Goal: Task Accomplishment & Management: Manage account settings

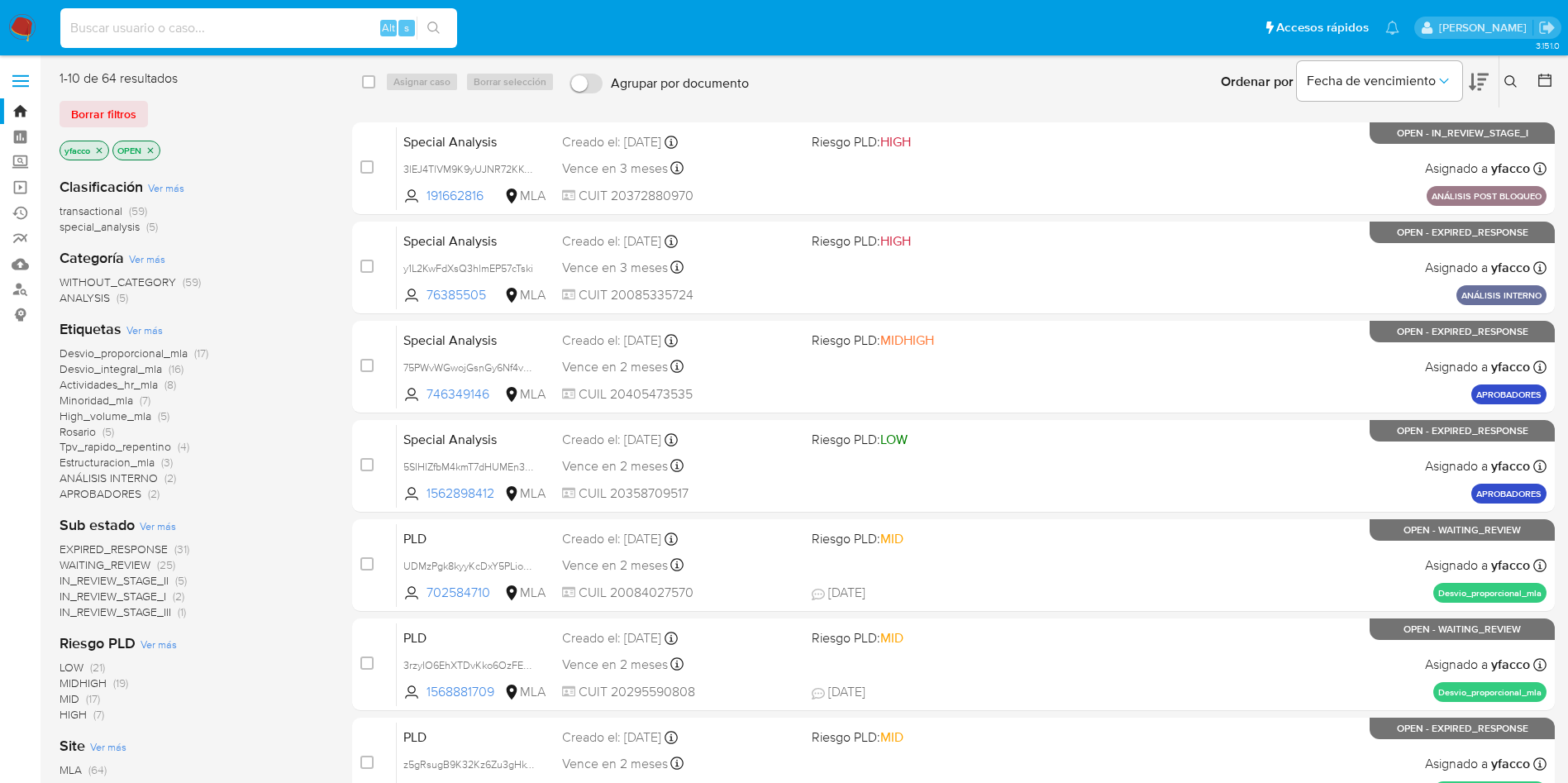
click at [245, 30] on input at bounding box center [258, 29] width 397 height 22
paste input "W3326O9xQkWOVwPv4UyOvMqw"
type input "W3326O9xQkWOVwPv4UyOvMqw"
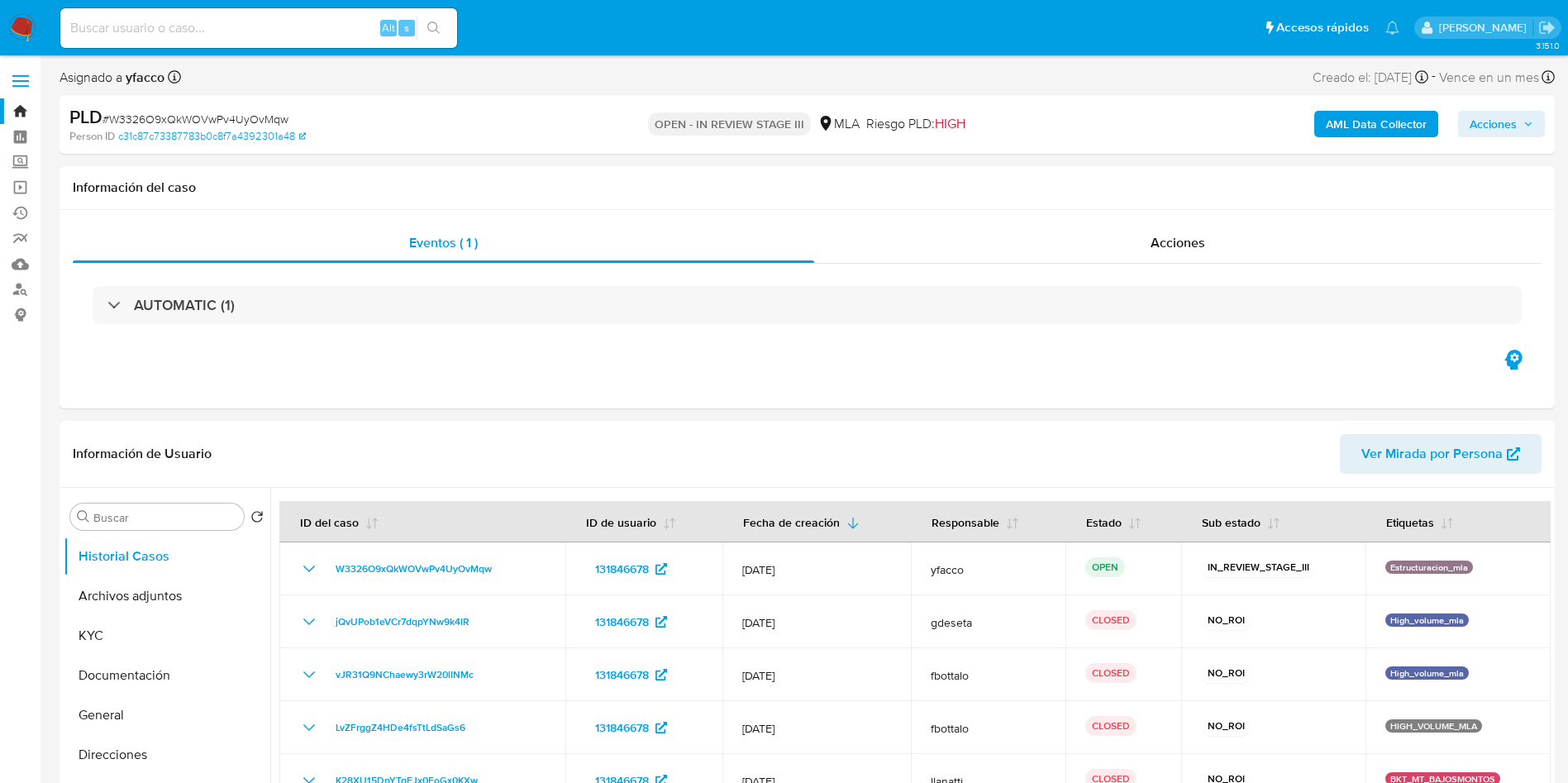
select select "10"
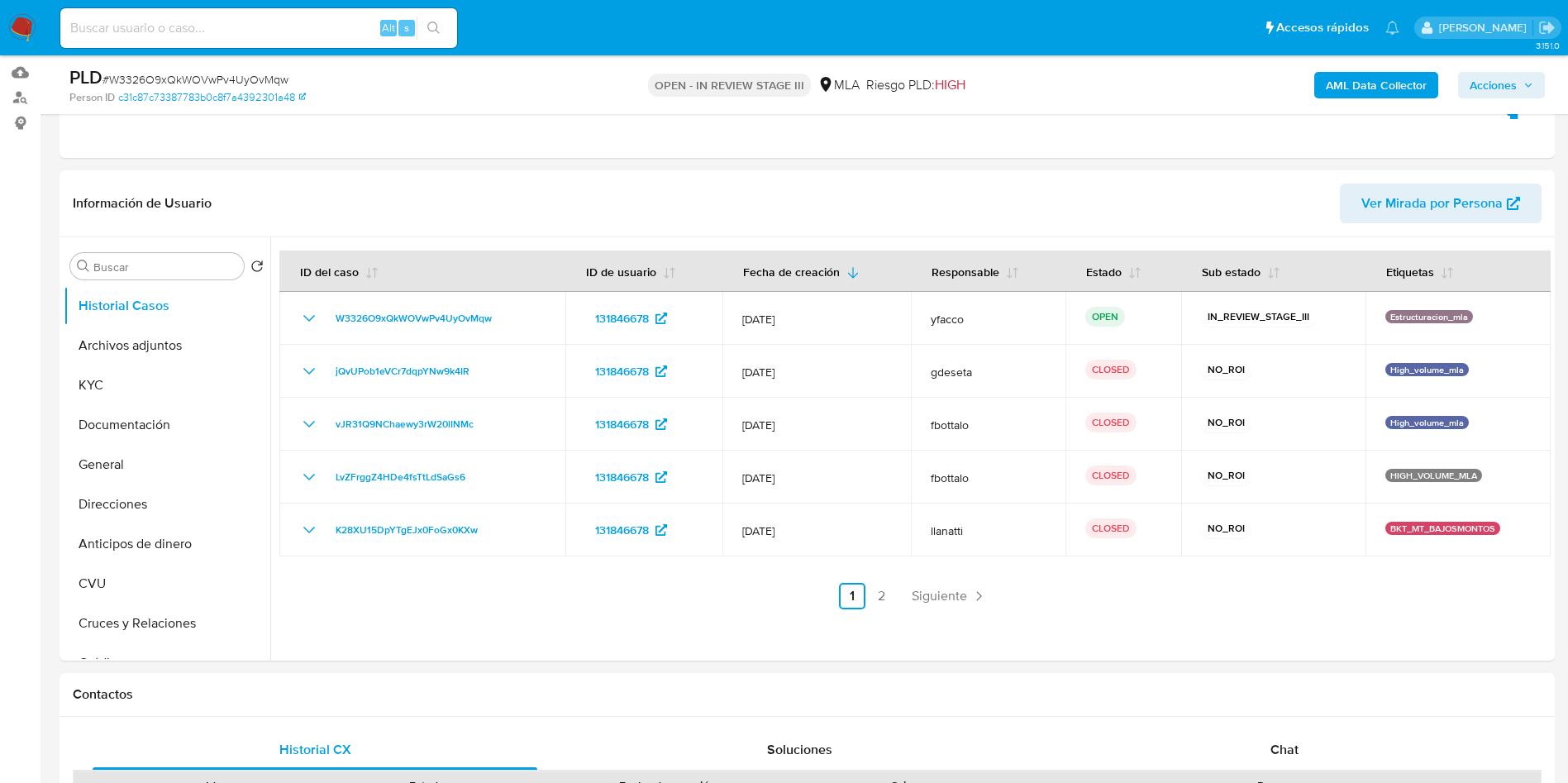
scroll to position [188, 0]
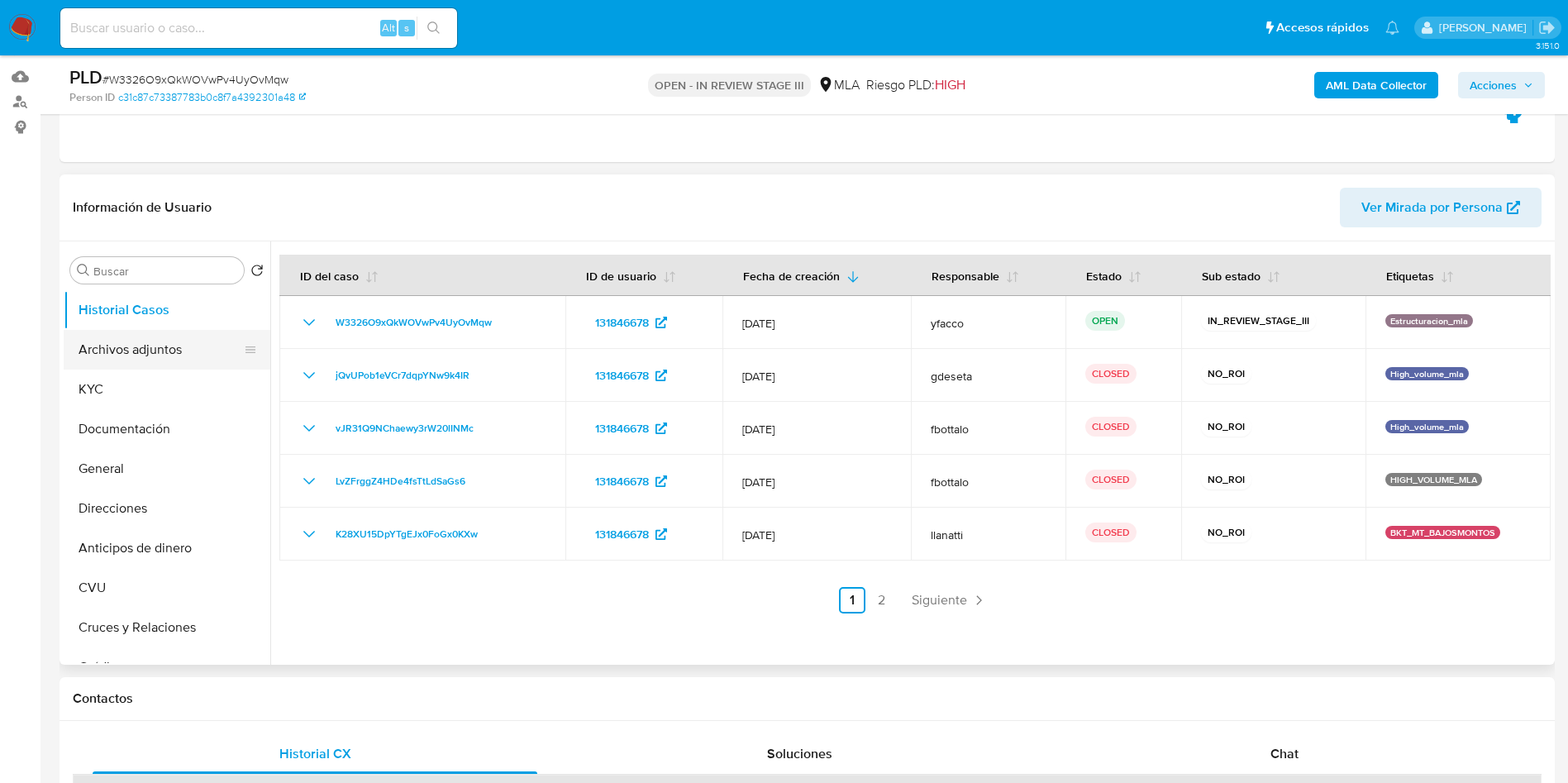
click at [144, 363] on button "Archivos adjuntos" at bounding box center [159, 349] width 193 height 40
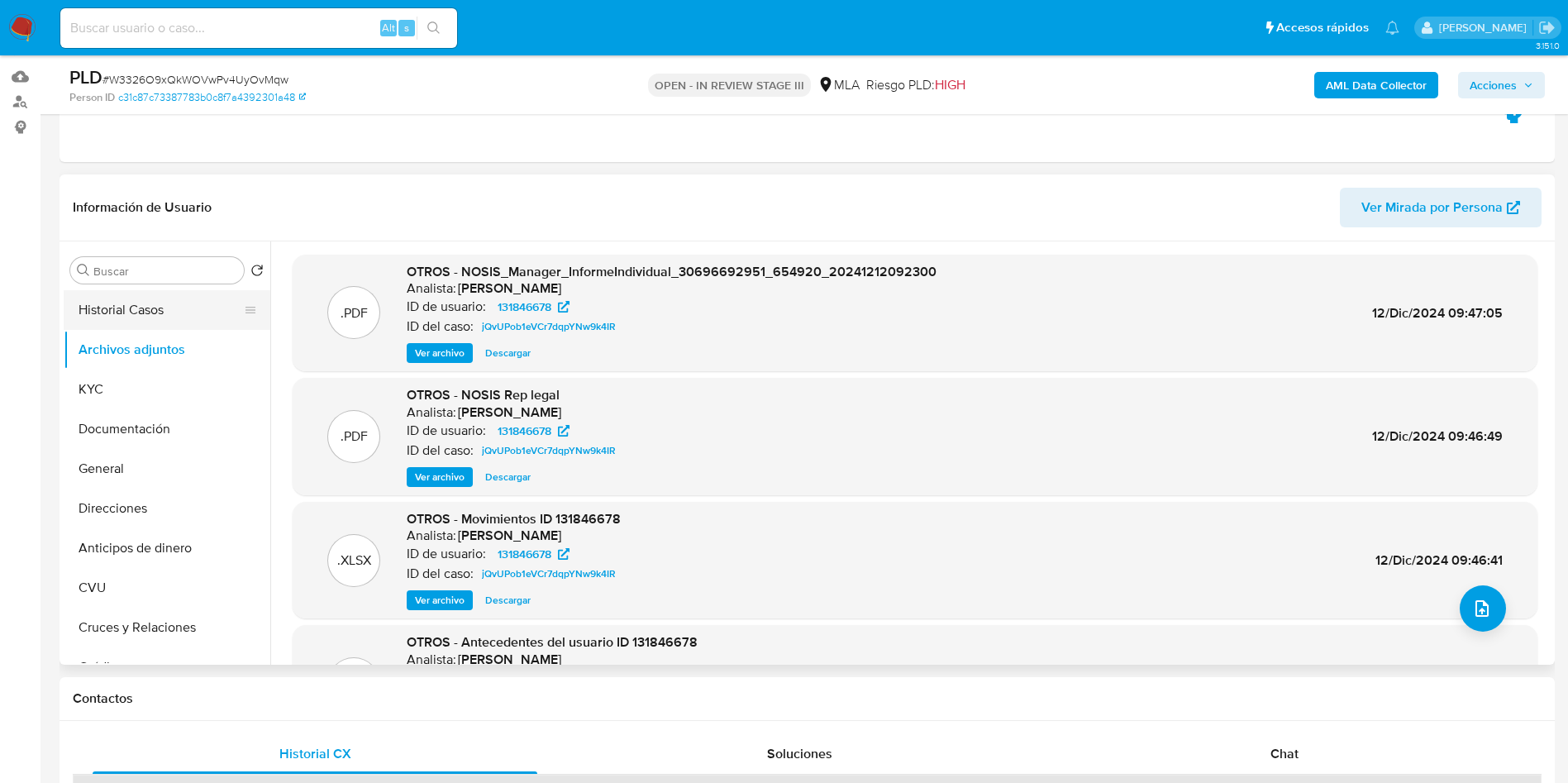
click at [165, 303] on button "Historial Casos" at bounding box center [159, 310] width 193 height 40
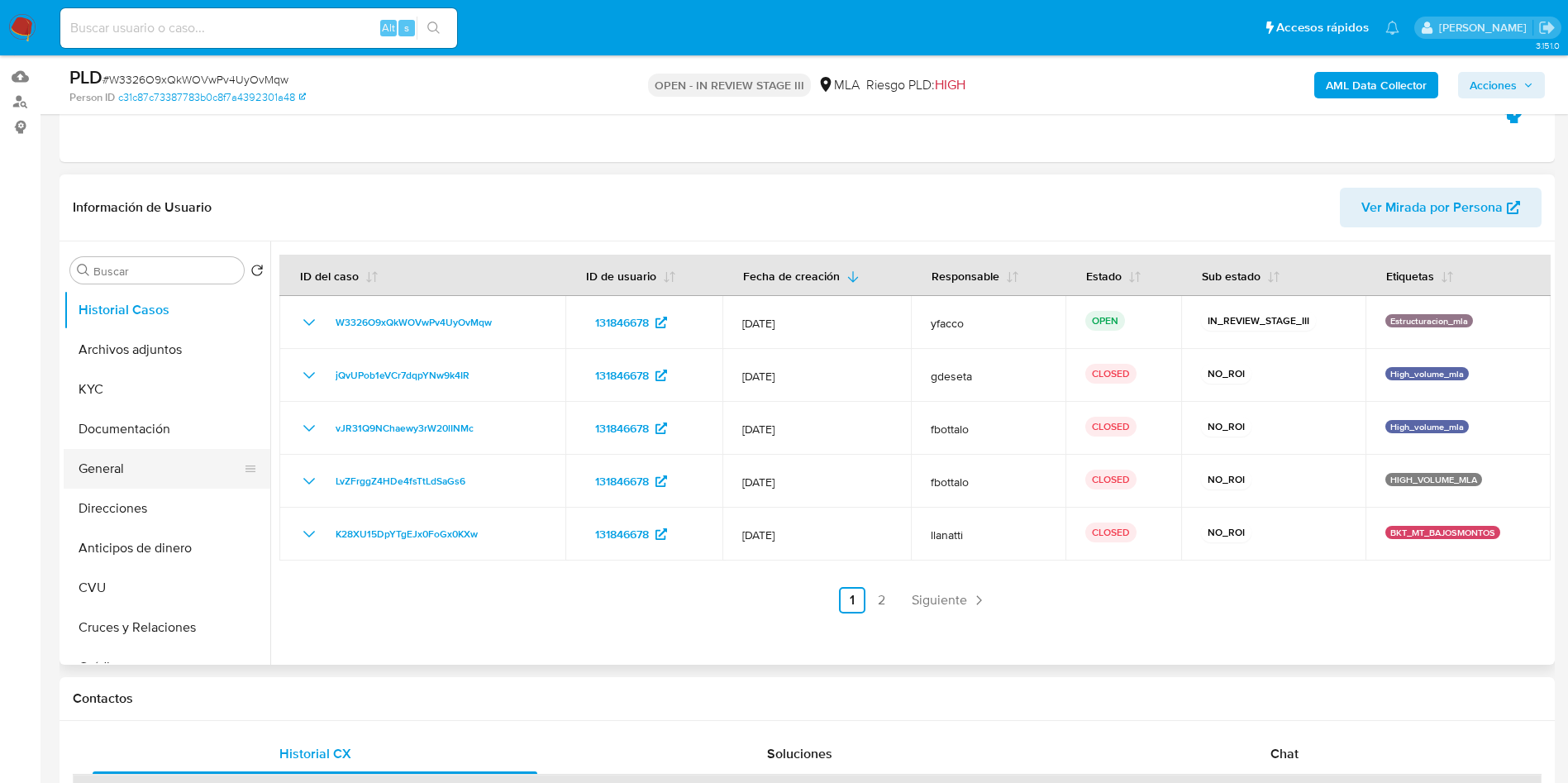
click at [112, 468] on button "General" at bounding box center [159, 468] width 193 height 40
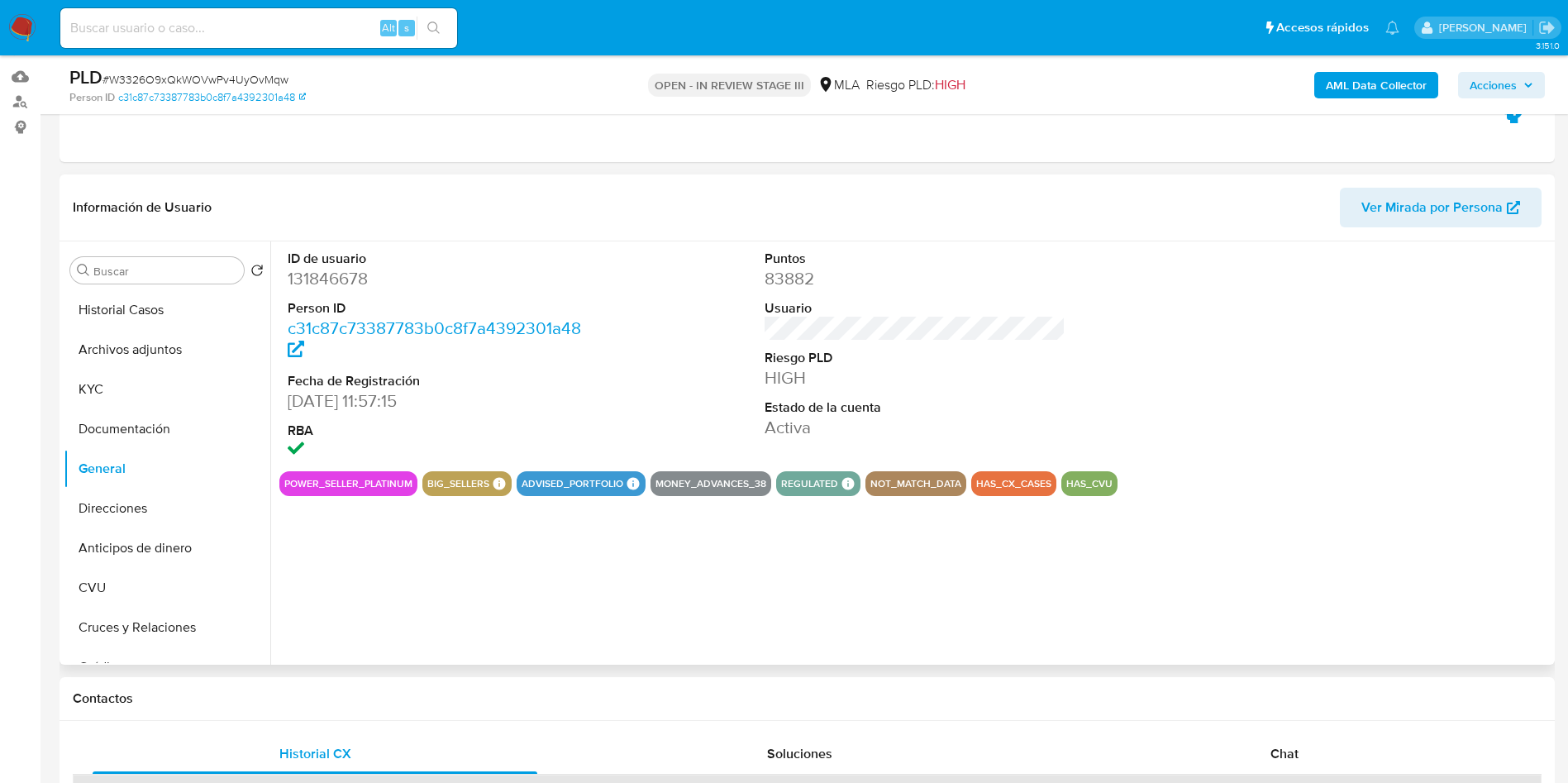
click at [332, 267] on dd "131846678" at bounding box center [439, 278] width 302 height 23
copy dd "131846678"
click at [224, 28] on input at bounding box center [258, 29] width 397 height 22
paste input "W3326O9xQkWOVwPv4UyOvMqw"
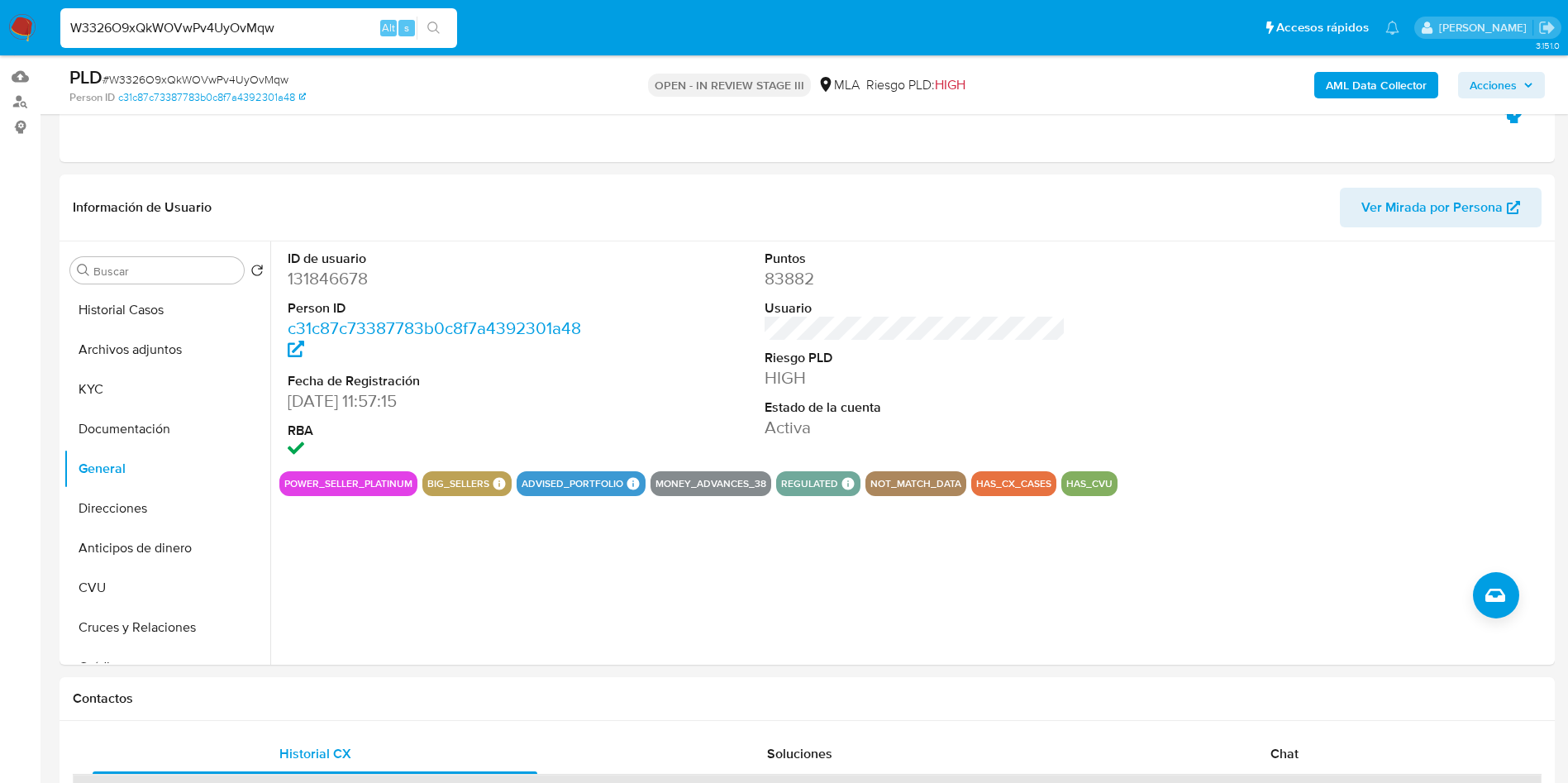
type input "W3326O9xQkWOVwPv4UyOvMqw"
click at [304, 33] on input "W3326O9xQkWOVwPv4UyOvMqw" at bounding box center [258, 29] width 397 height 22
click at [151, 309] on button "Historial Casos" at bounding box center [159, 310] width 193 height 40
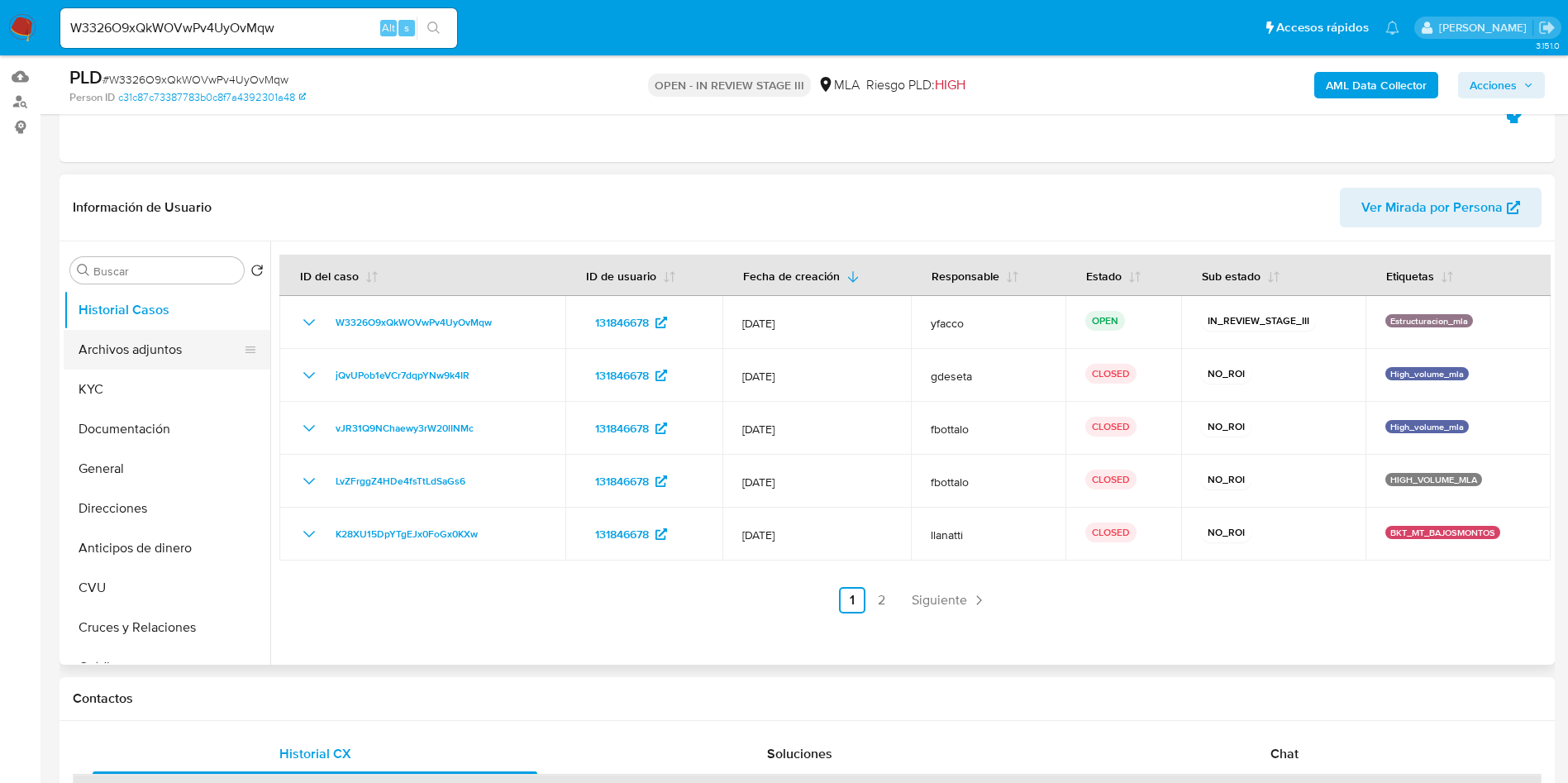
click at [153, 338] on button "Archivos adjuntos" at bounding box center [159, 349] width 193 height 40
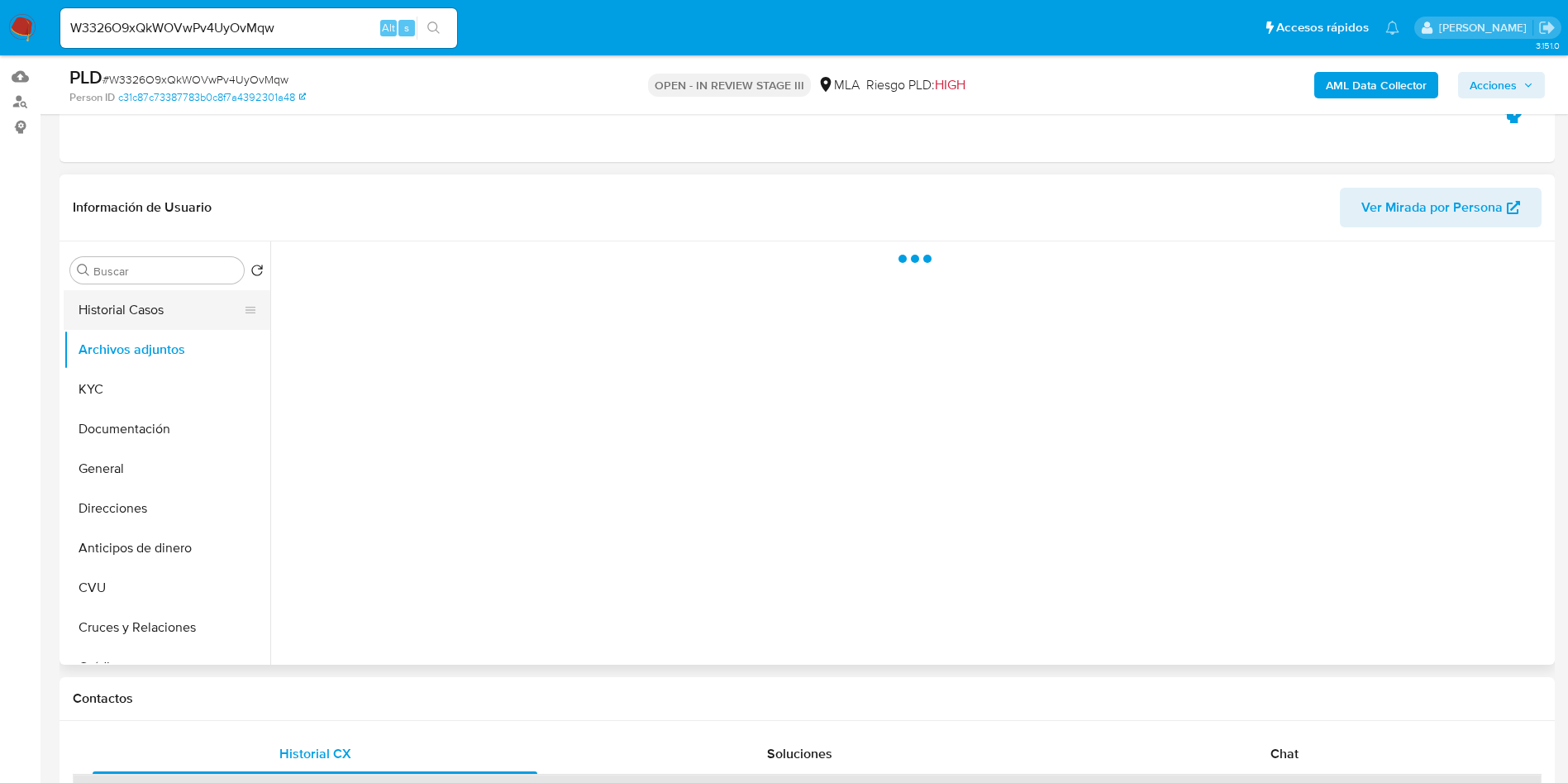
click at [158, 321] on button "Historial Casos" at bounding box center [159, 310] width 193 height 40
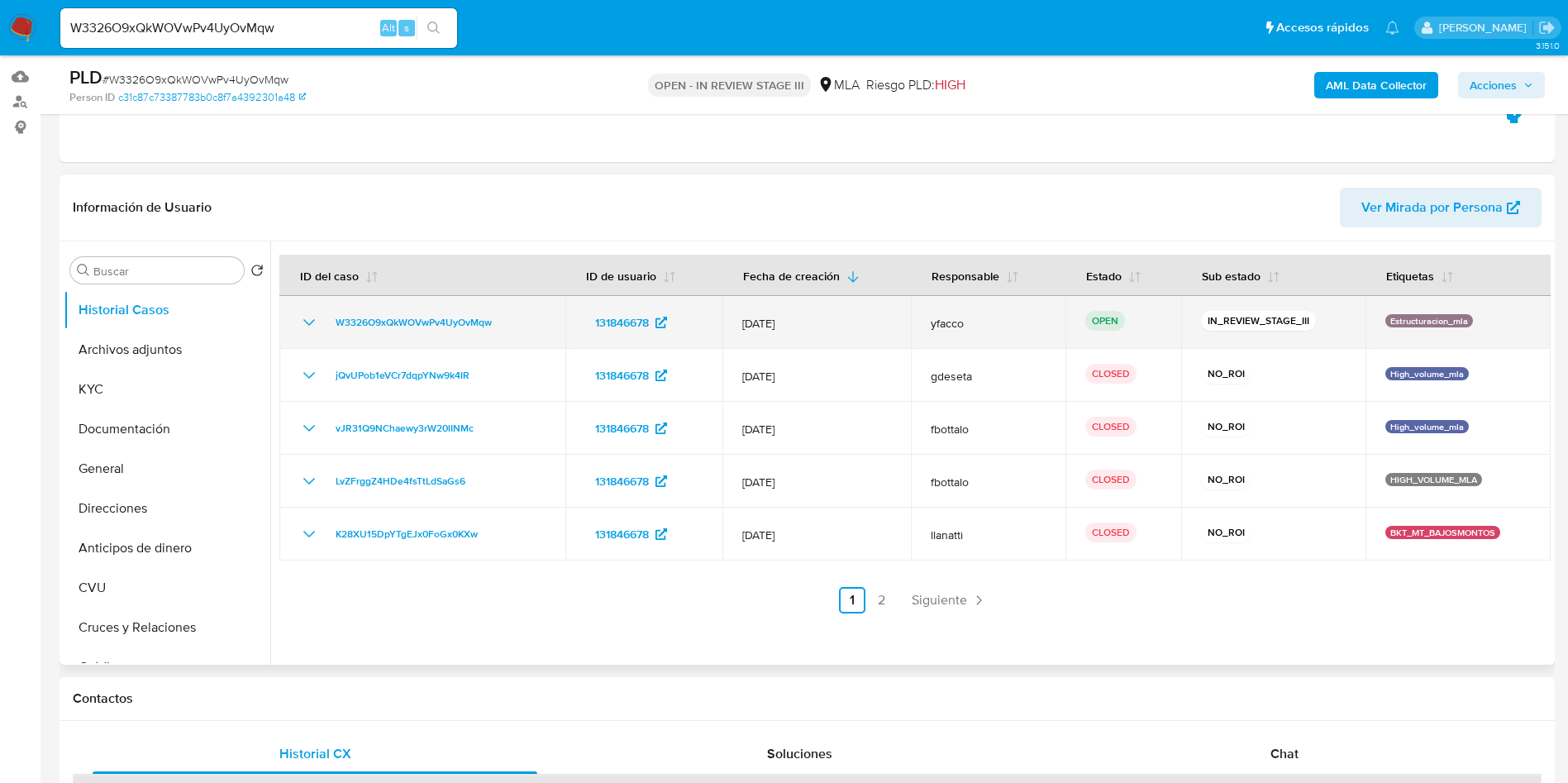
drag, startPoint x: 327, startPoint y: 327, endPoint x: 522, endPoint y: 318, distance: 195.2
click at [522, 318] on div "W3326O9xQkWOVwPv4UyOvMqw" at bounding box center [422, 323] width 246 height 20
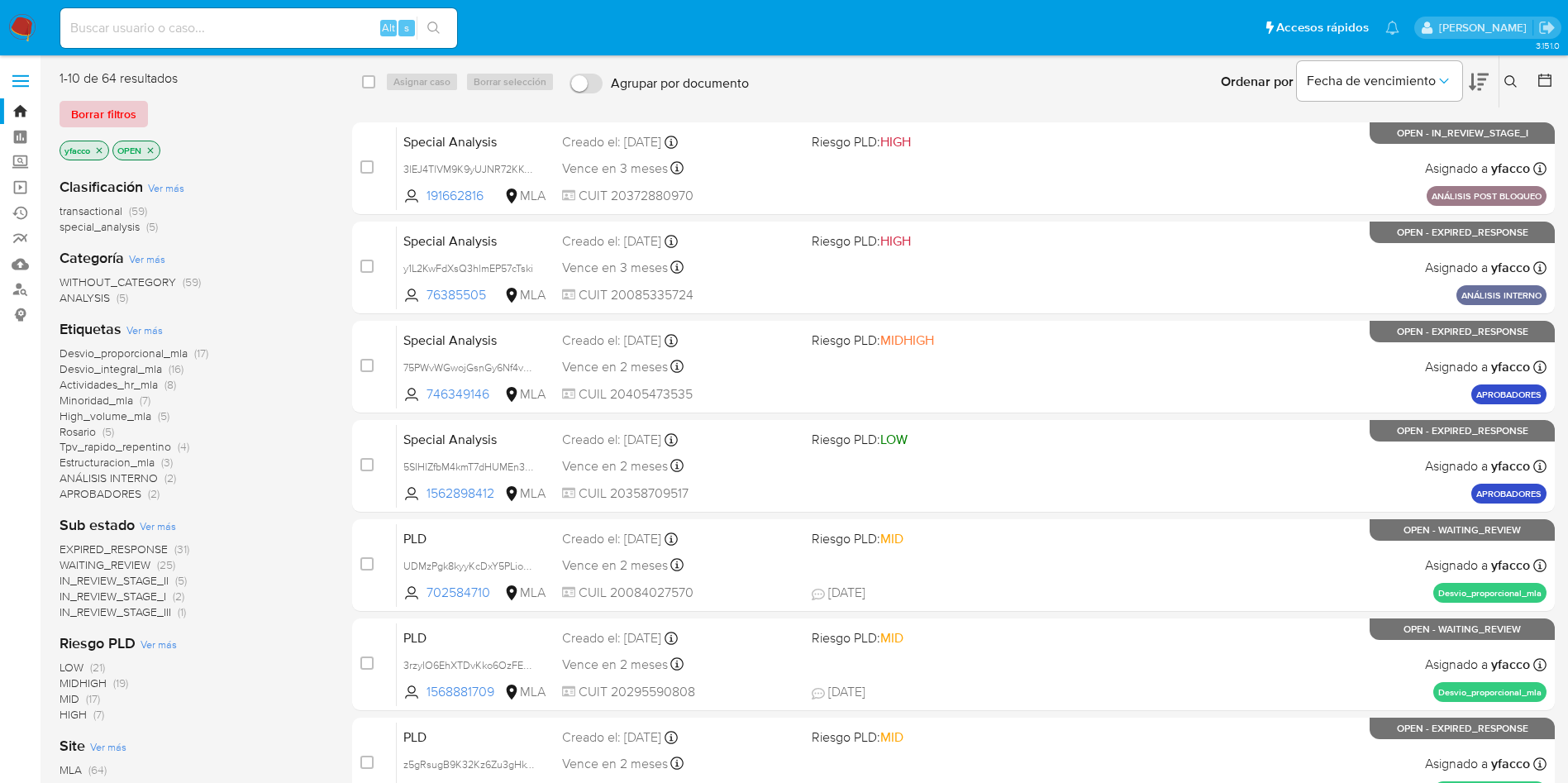
click at [112, 116] on span "Borrar filtros" at bounding box center [104, 114] width 65 height 23
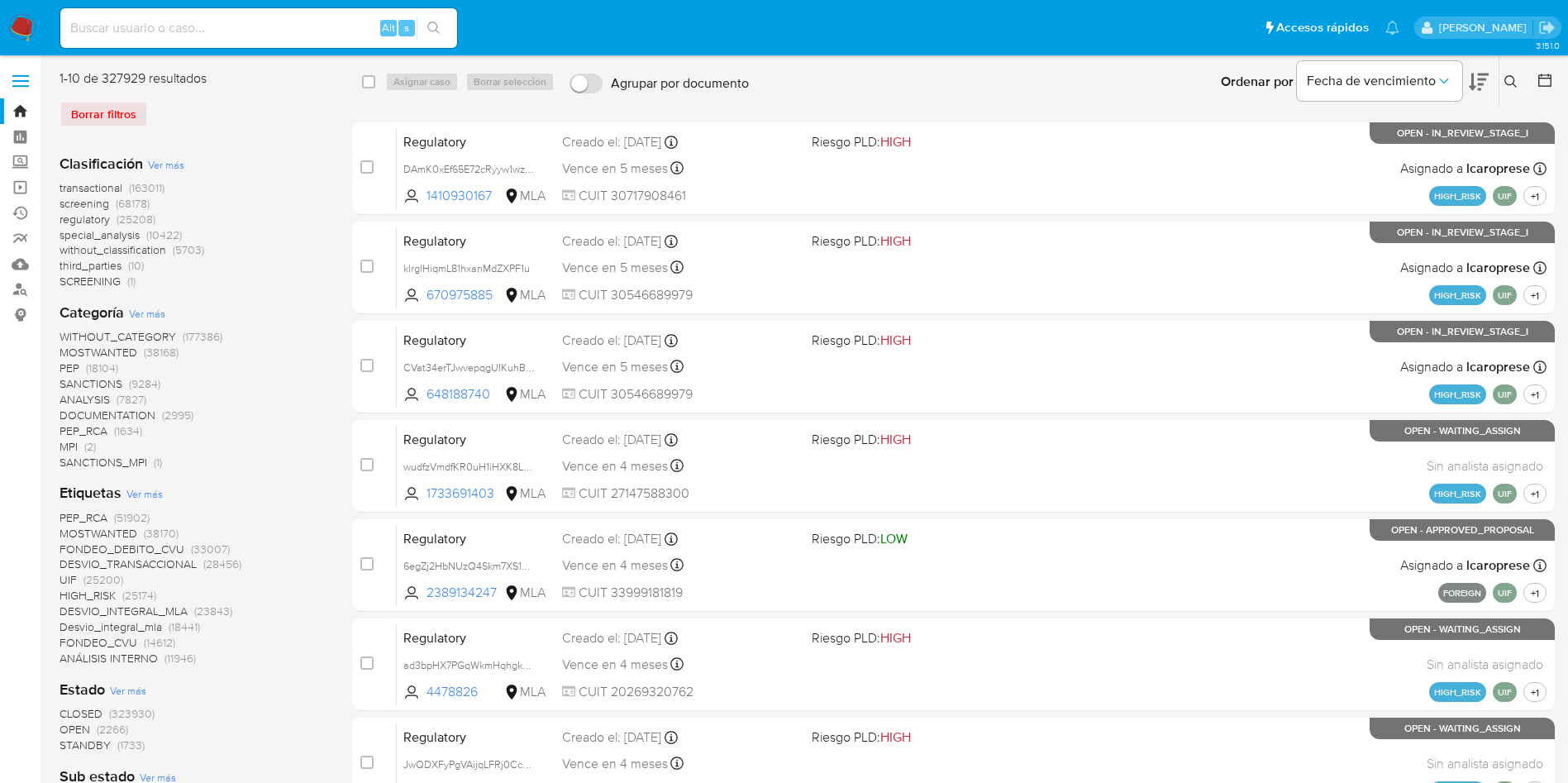
click at [1509, 81] on icon at bounding box center [1510, 81] width 13 height 13
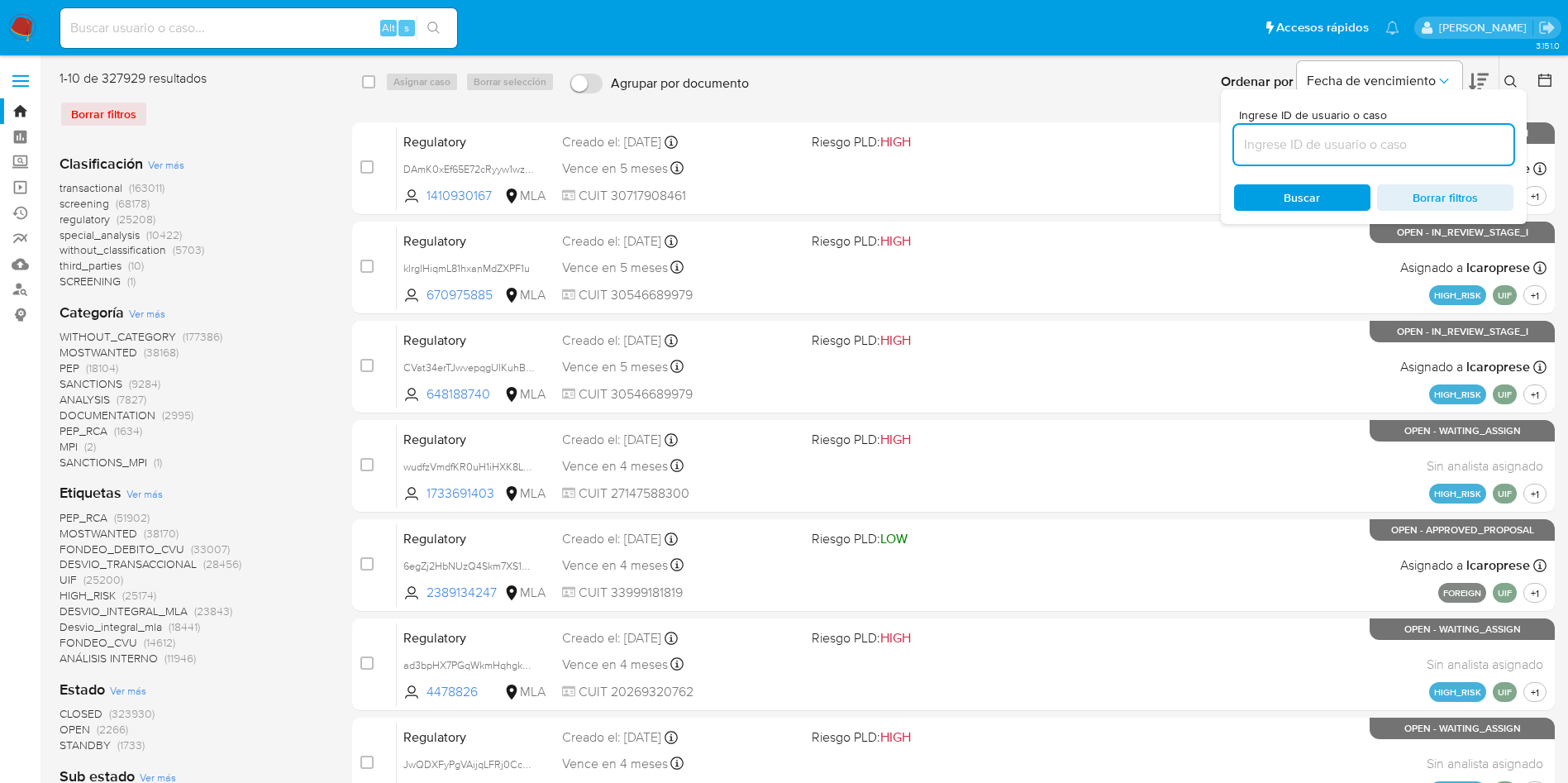
click at [1285, 150] on input at bounding box center [1373, 145] width 279 height 22
type input "W3326O9xQkWOVwPv4UyOvMqw"
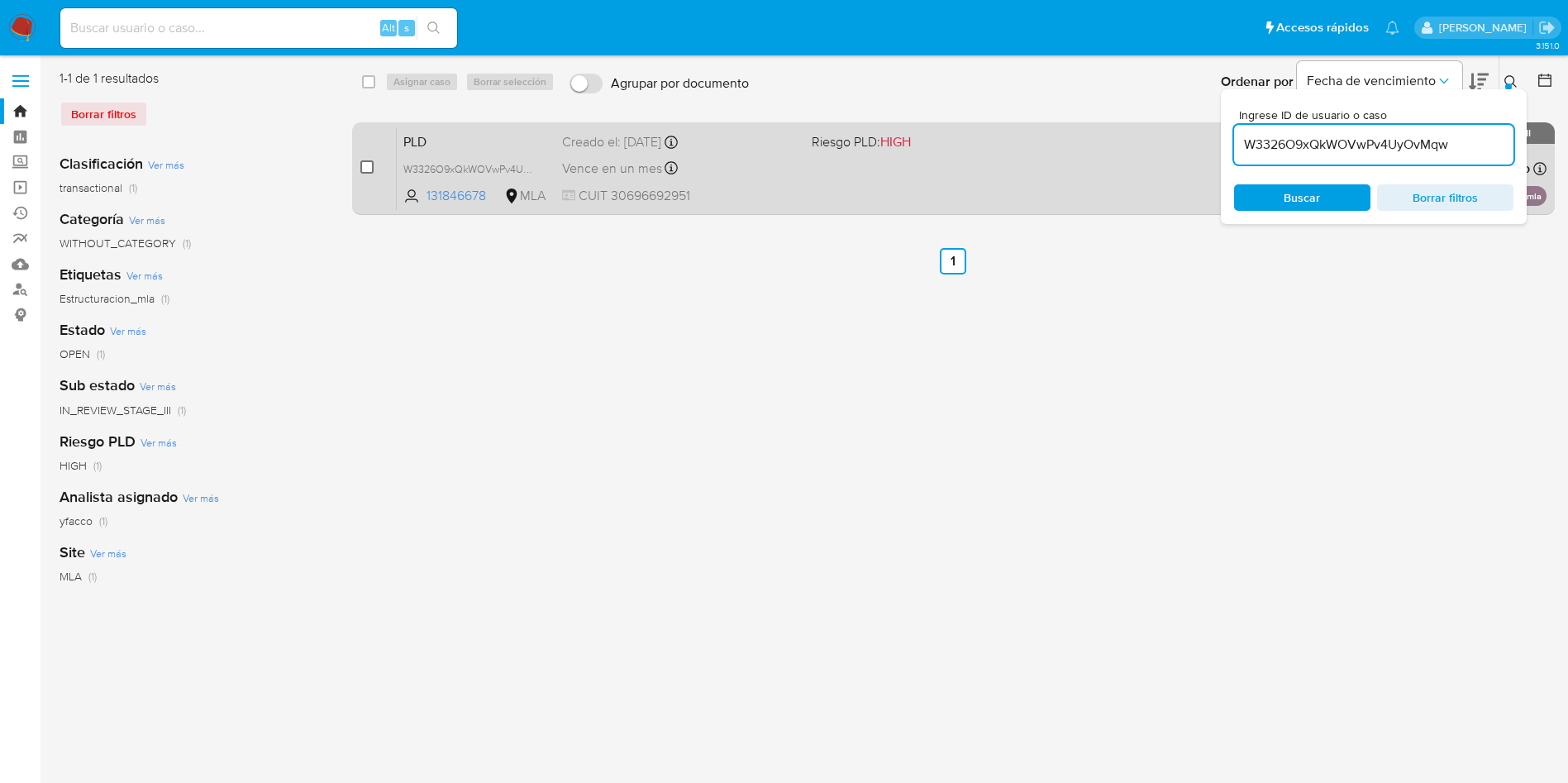
click at [370, 168] on input "checkbox" at bounding box center [366, 166] width 13 height 13
checkbox input "true"
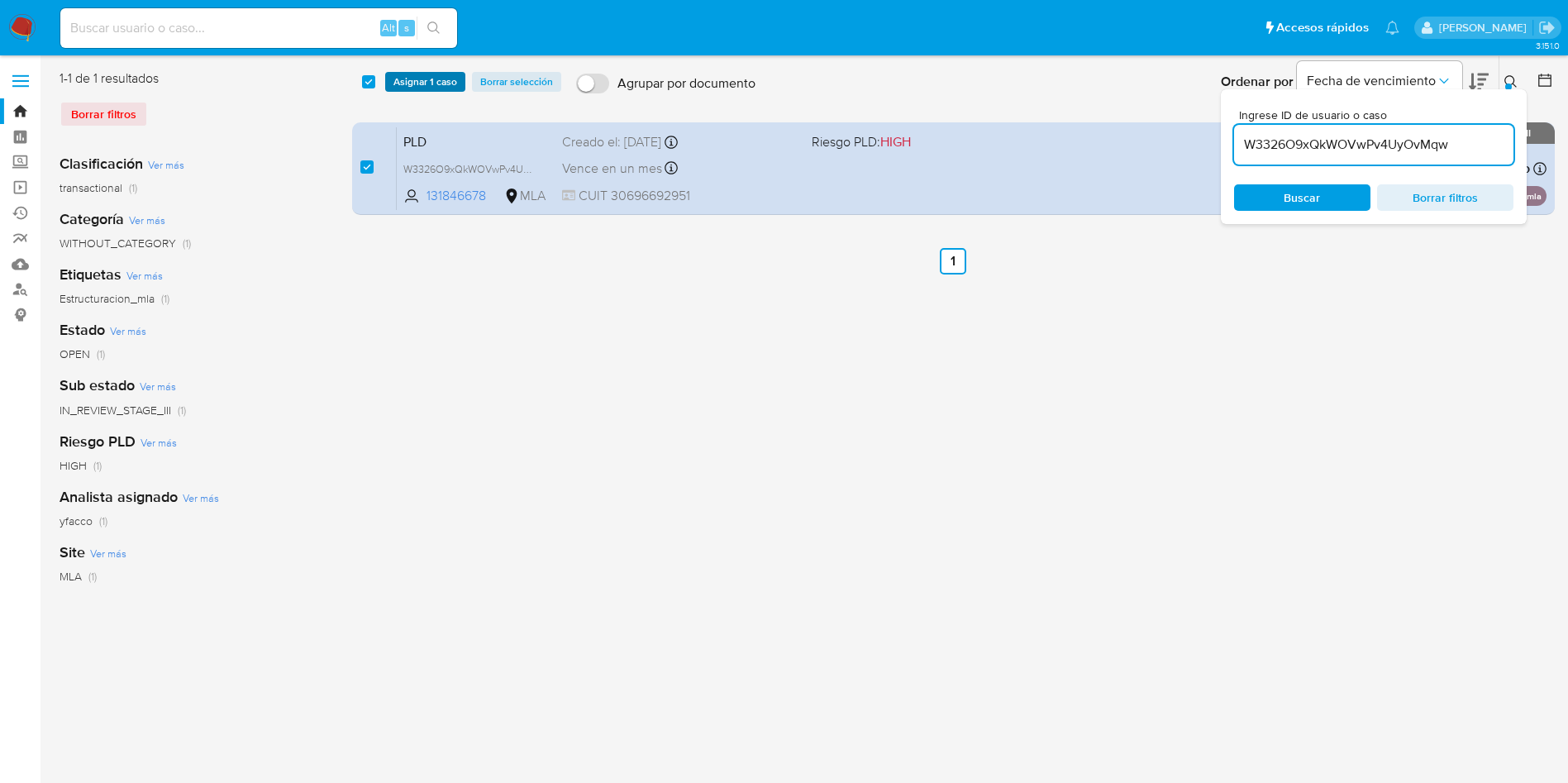
click at [426, 76] on span "Asignar 1 caso" at bounding box center [425, 81] width 63 height 17
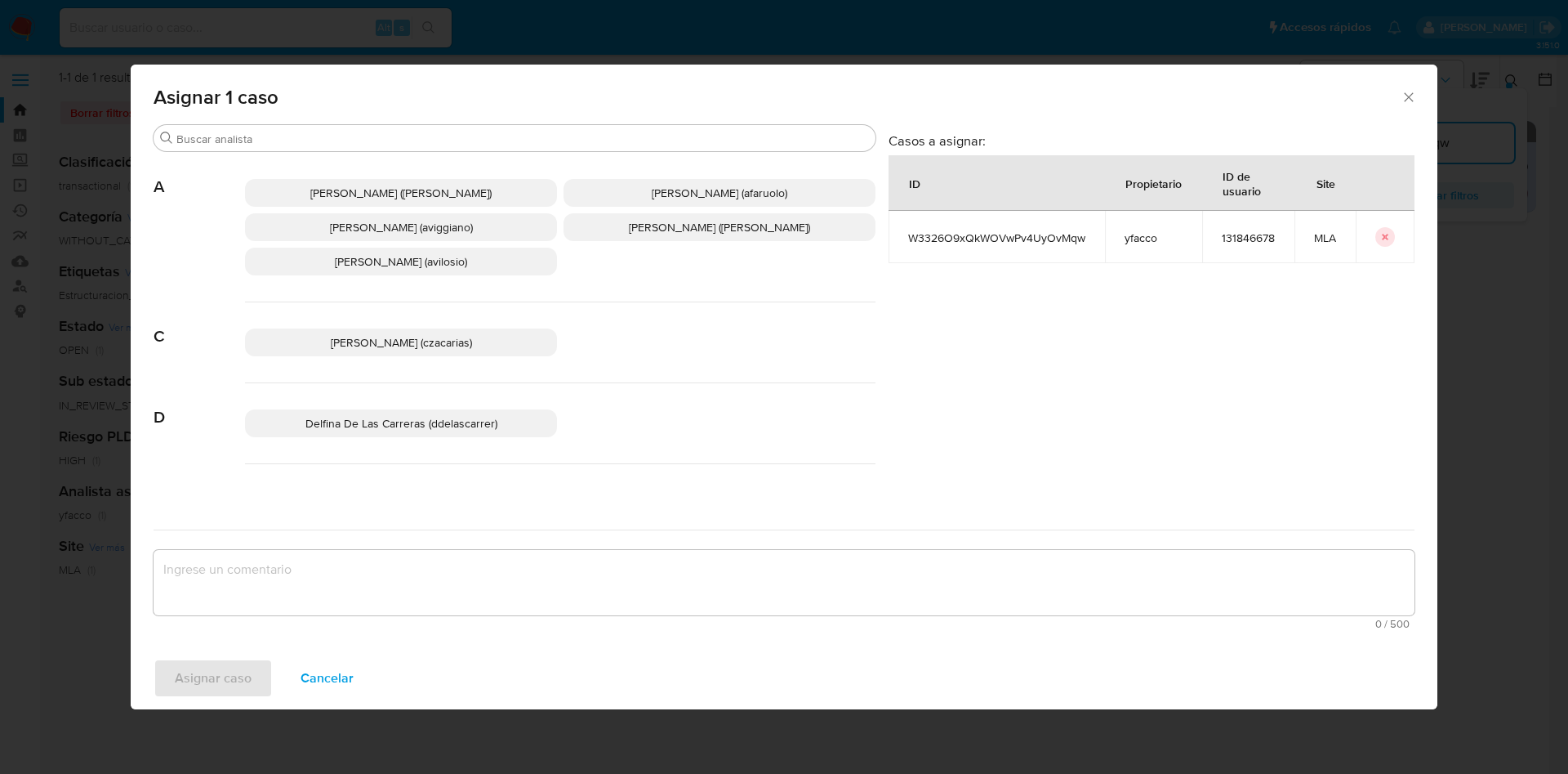
scroll to position [1494, 0]
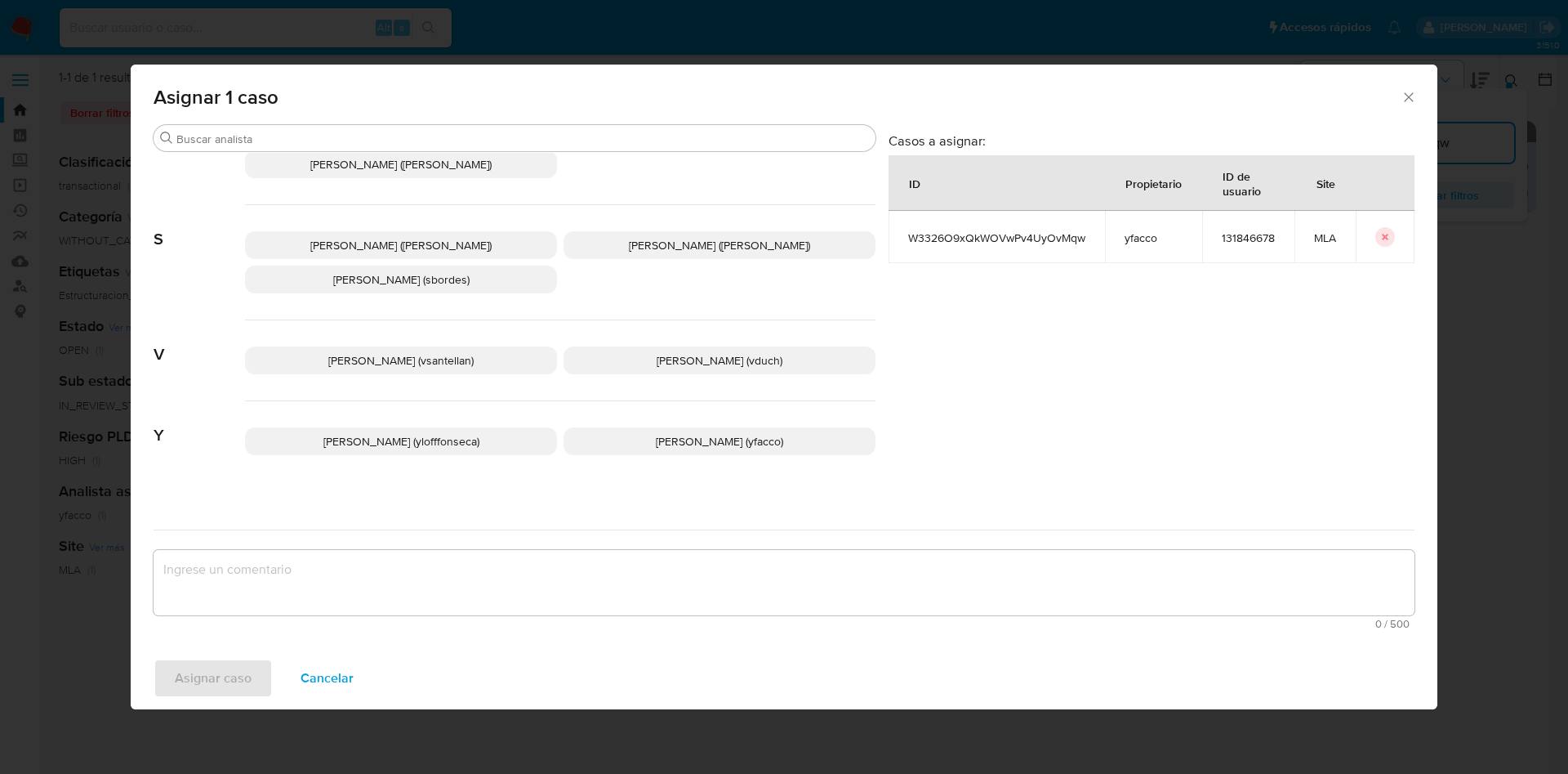
click at [749, 433] on span "Yesica Paola Facco (yfacco)" at bounding box center [719, 440] width 127 height 17
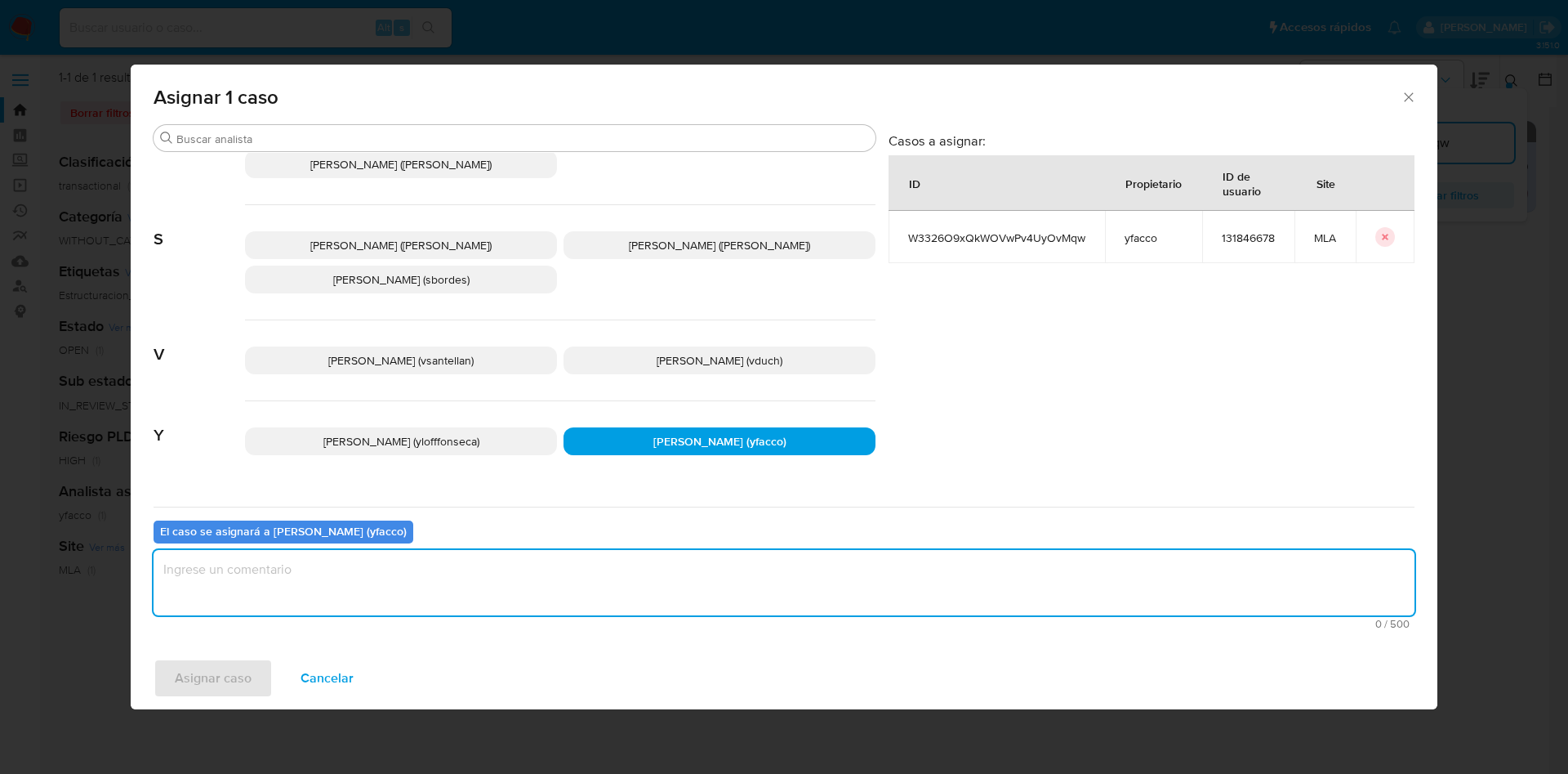
click at [571, 595] on textarea "assign-modal" at bounding box center [784, 582] width 1261 height 66
click at [216, 677] on span "Asignar caso" at bounding box center [213, 678] width 76 height 36
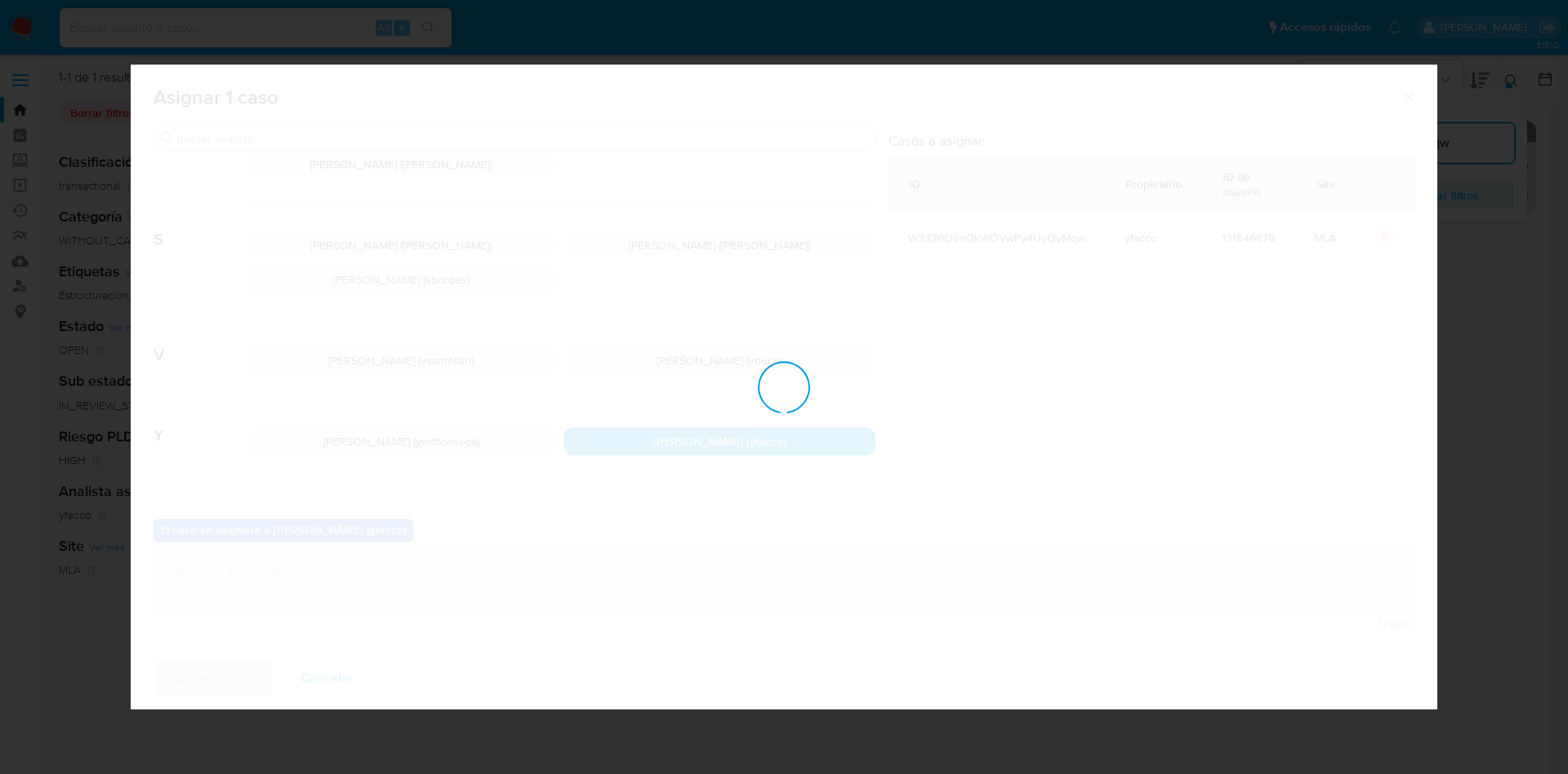
checkbox input "false"
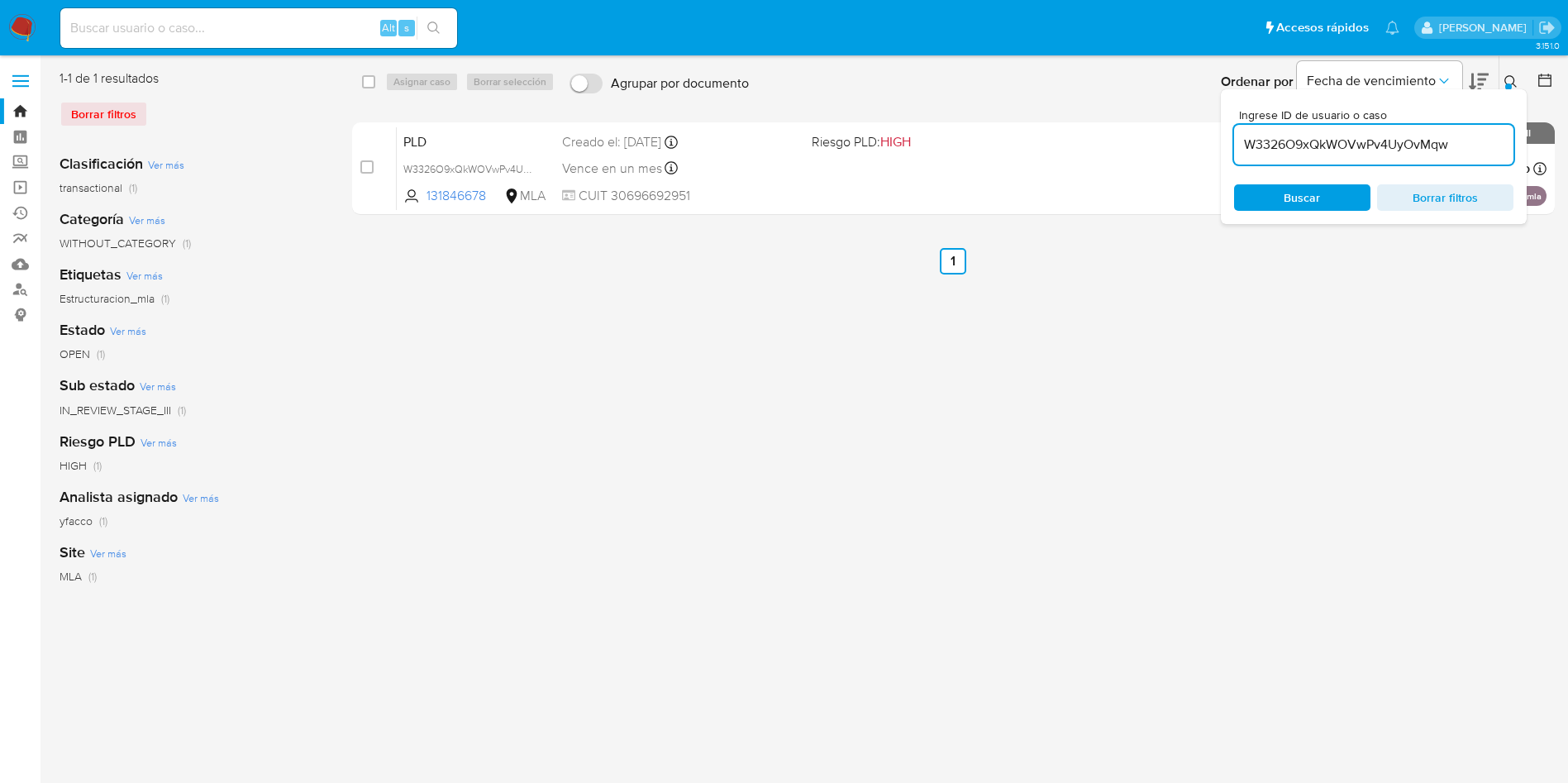
click at [1469, 138] on input "W3326O9xQkWOVwPv4UyOvMqw" at bounding box center [1373, 145] width 279 height 22
paste input "W3326O9xQkWOVwPv4UyOvMqw"
type input "W3326O9xQkWOVwPv4UyOvMqw"
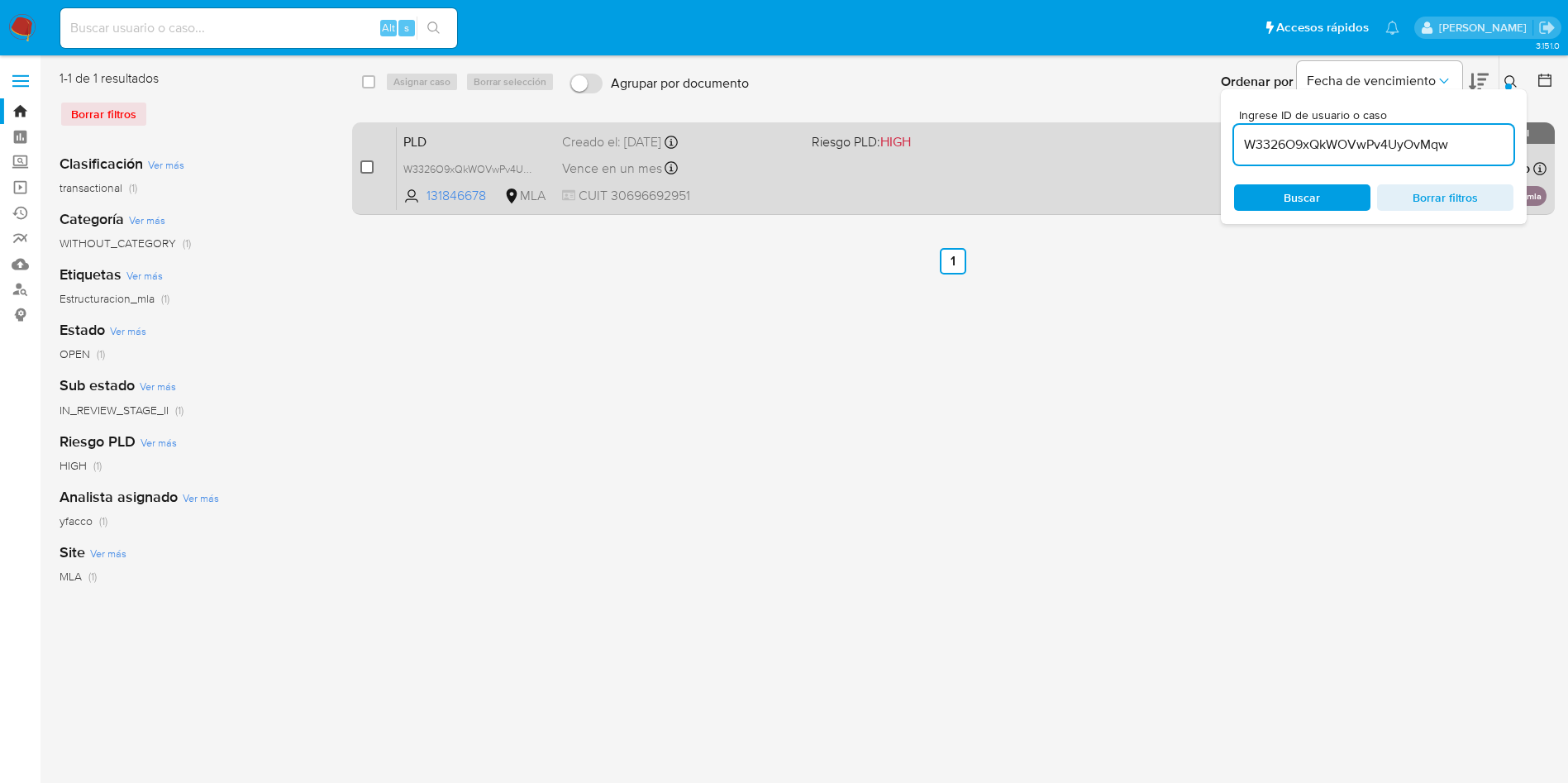
click at [364, 171] on input "checkbox" at bounding box center [366, 166] width 13 height 13
checkbox input "true"
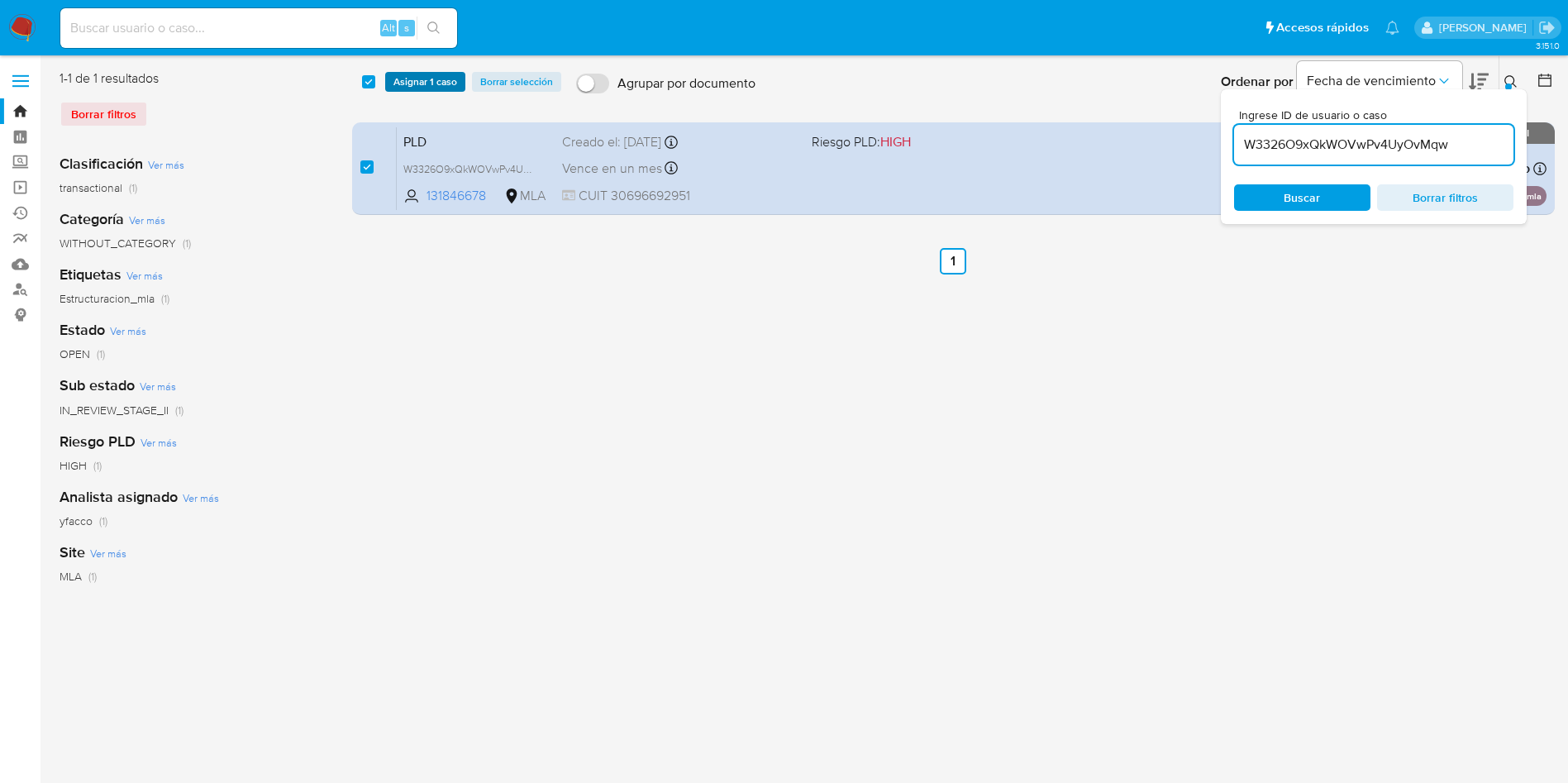
click at [416, 82] on span "Asignar 1 caso" at bounding box center [425, 81] width 63 height 17
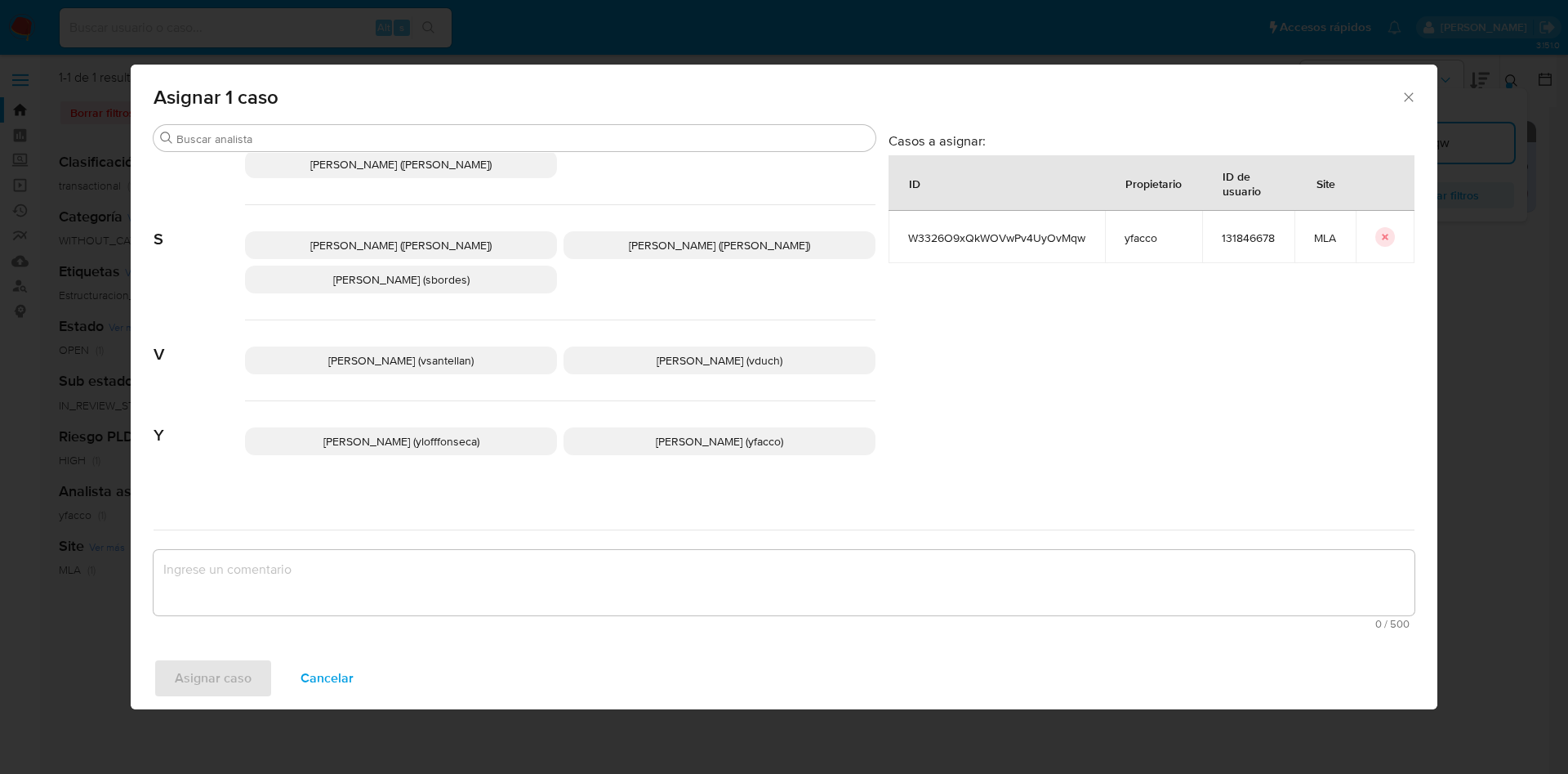
click at [633, 428] on p "Yesica Paola Facco (yfacco)" at bounding box center [719, 441] width 312 height 27
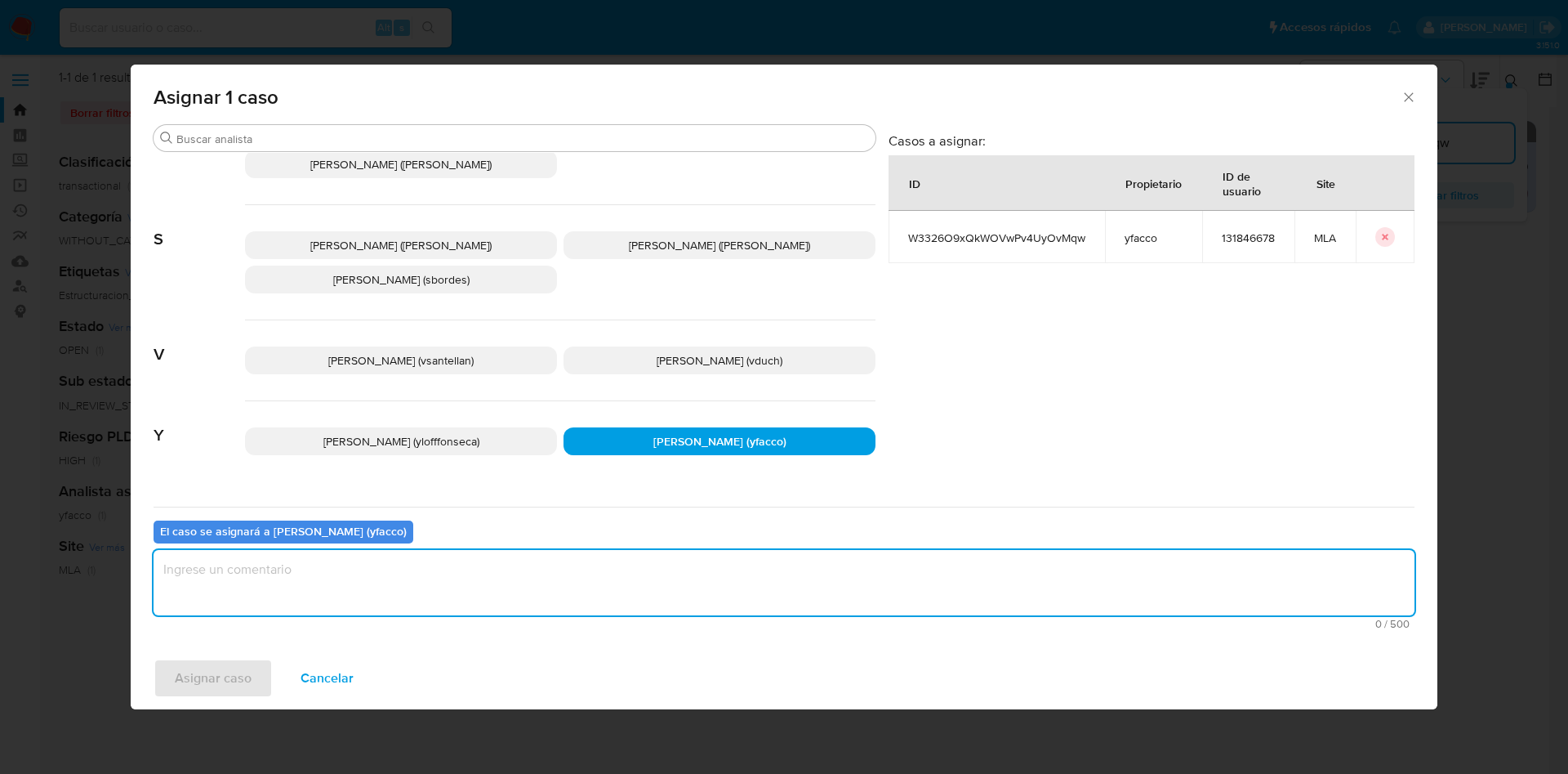
click at [470, 555] on textarea "assign-modal" at bounding box center [784, 582] width 1261 height 66
click at [208, 678] on span "Asignar caso" at bounding box center [213, 678] width 76 height 36
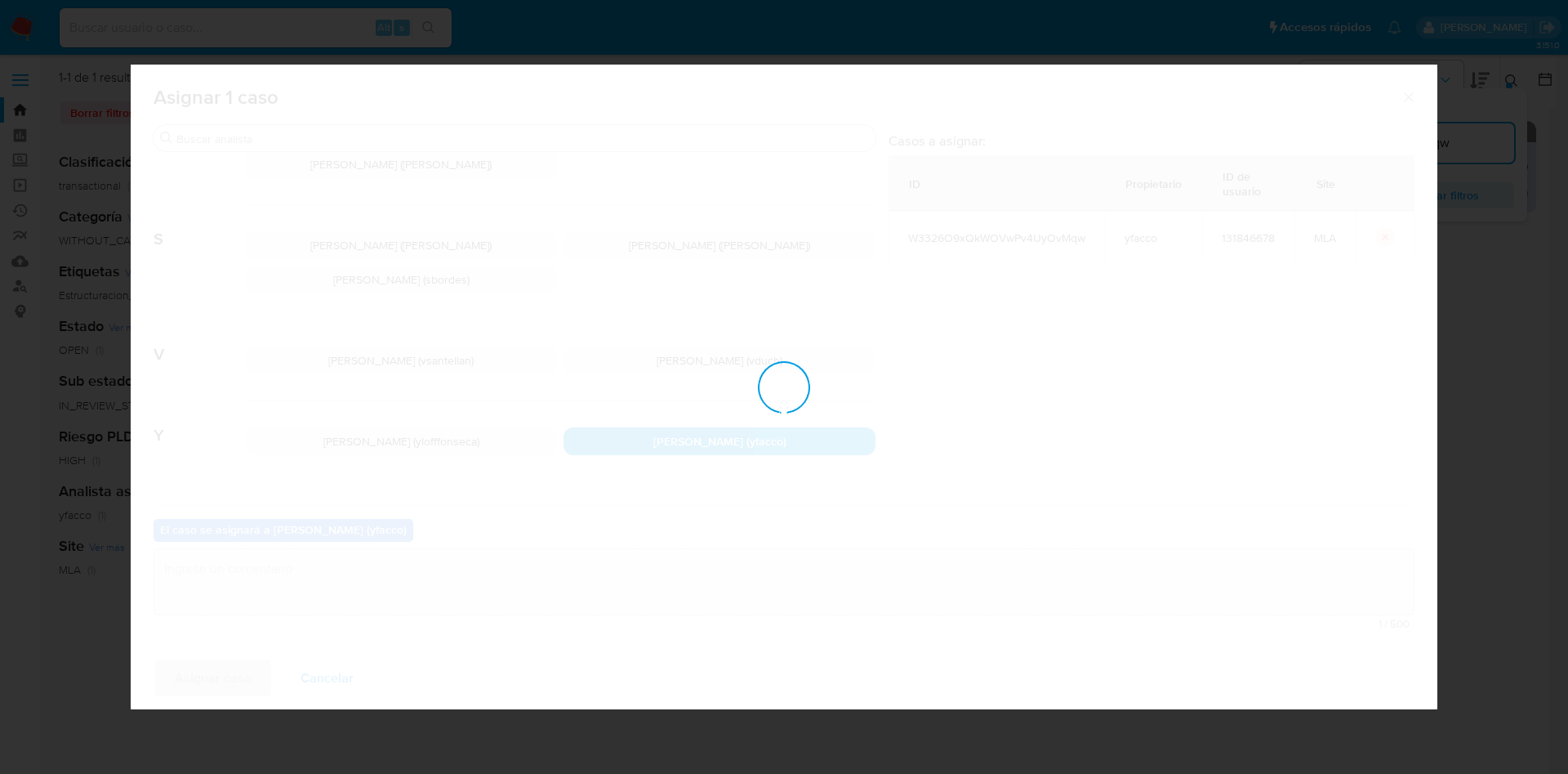
checkbox input "false"
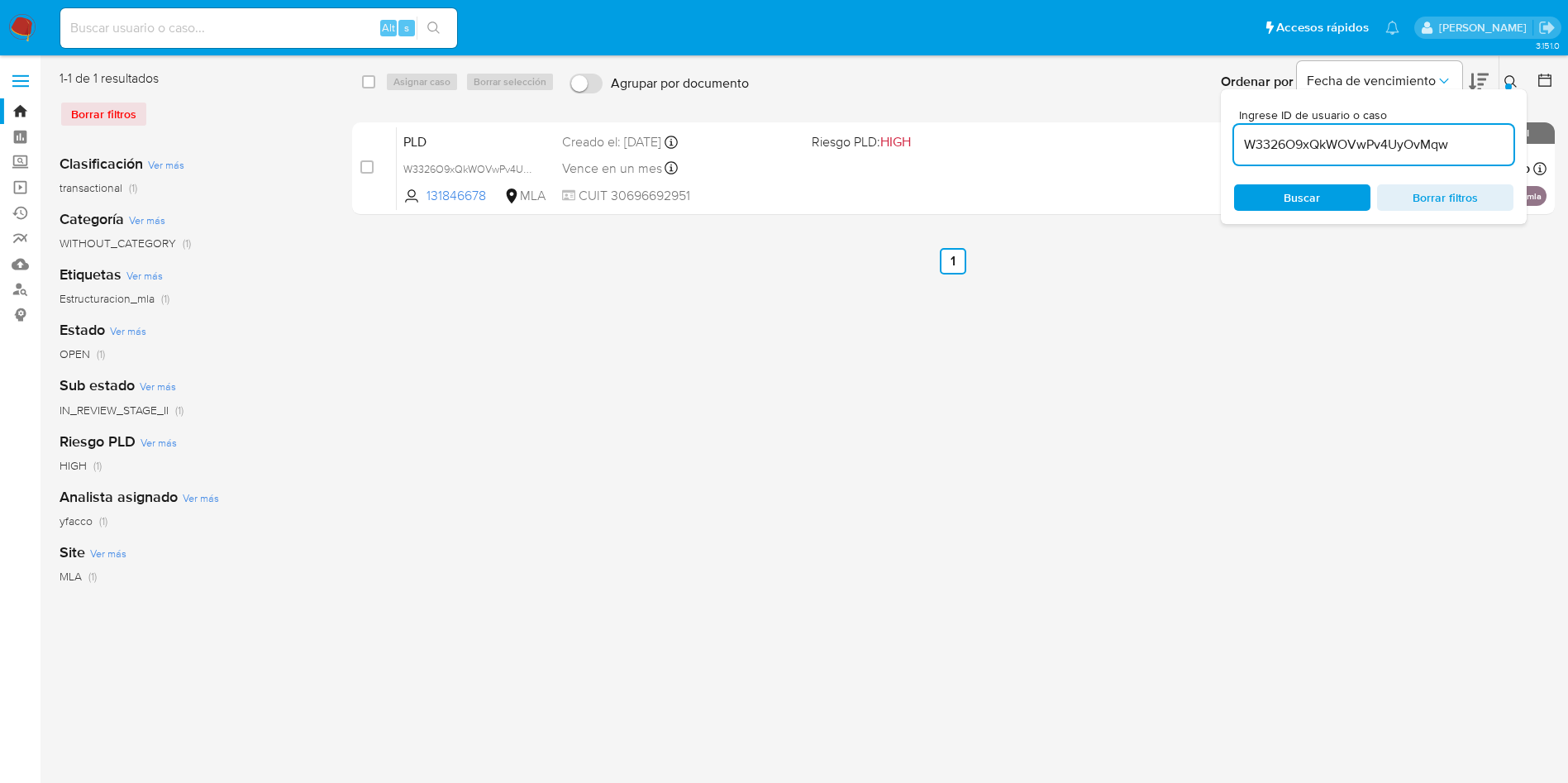
click at [1464, 143] on input "W3326O9xQkWOVwPv4UyOvMqw" at bounding box center [1373, 145] width 279 height 22
paste input "r1SssQATdQu0vSiXrlWQD8X5"
type input "r1SssQATdQu0vSiXrlWQD8X5"
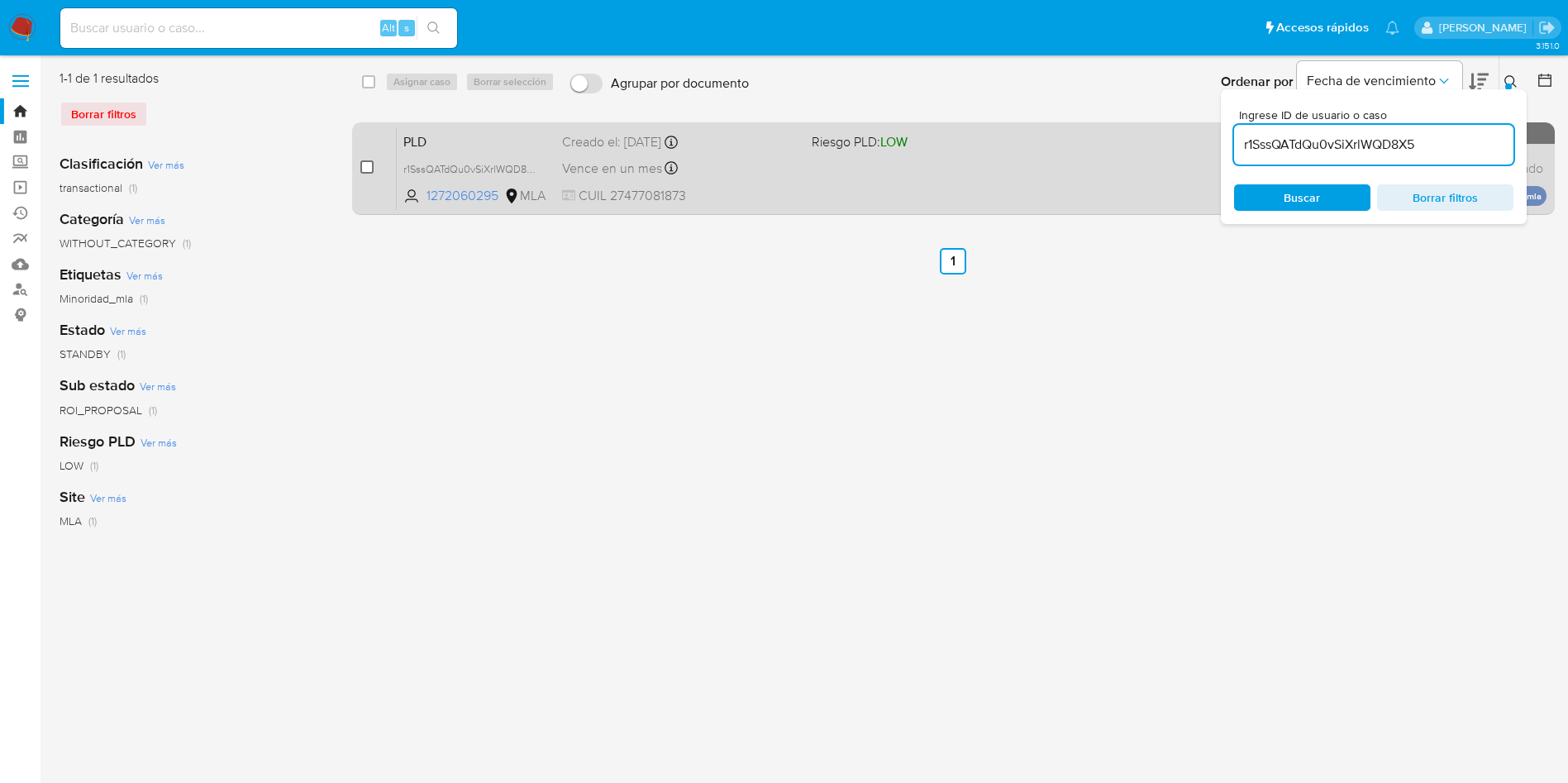
click at [367, 165] on input "checkbox" at bounding box center [366, 166] width 13 height 13
checkbox input "true"
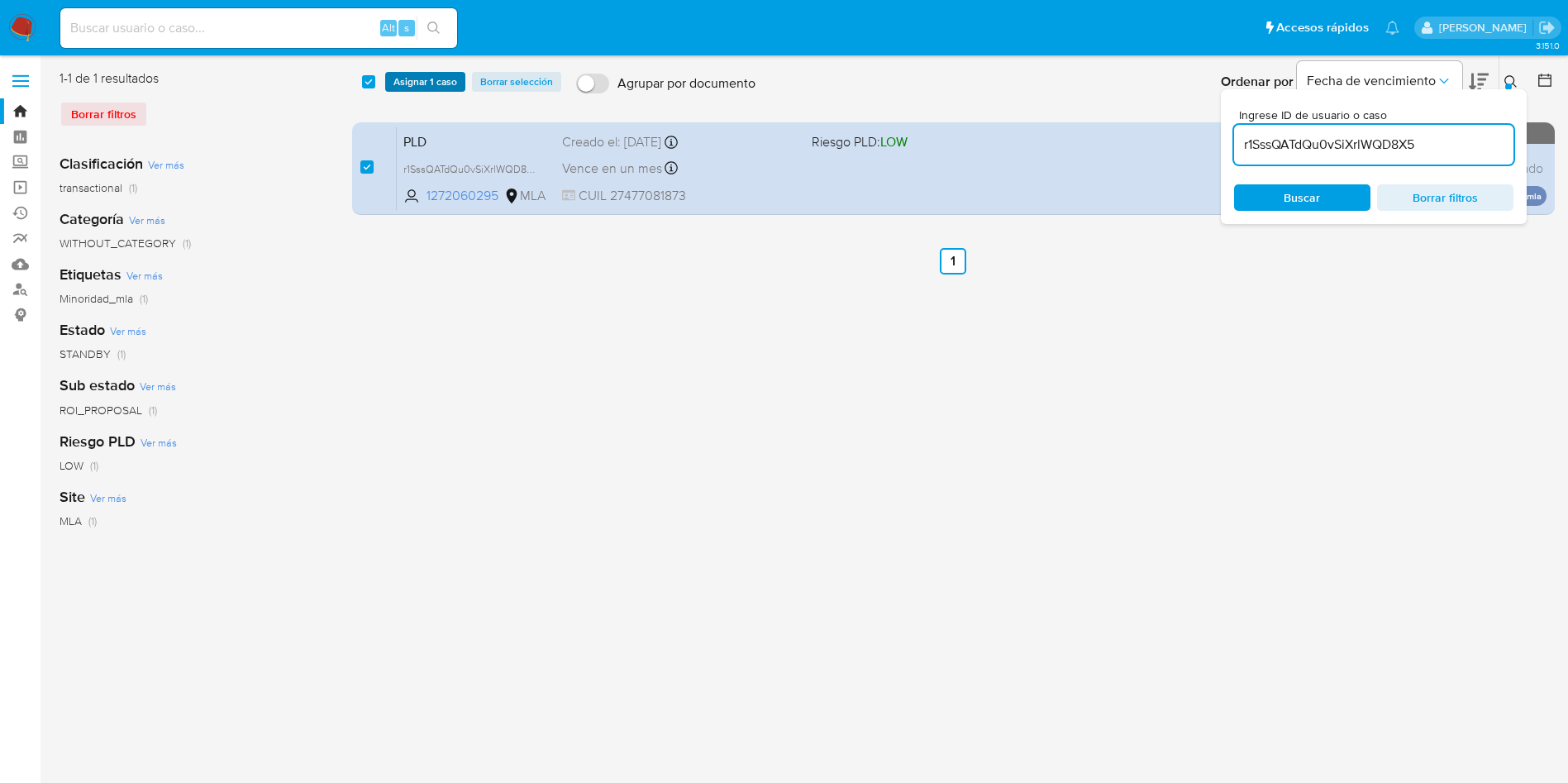
click at [418, 82] on span "Asignar 1 caso" at bounding box center [425, 81] width 63 height 17
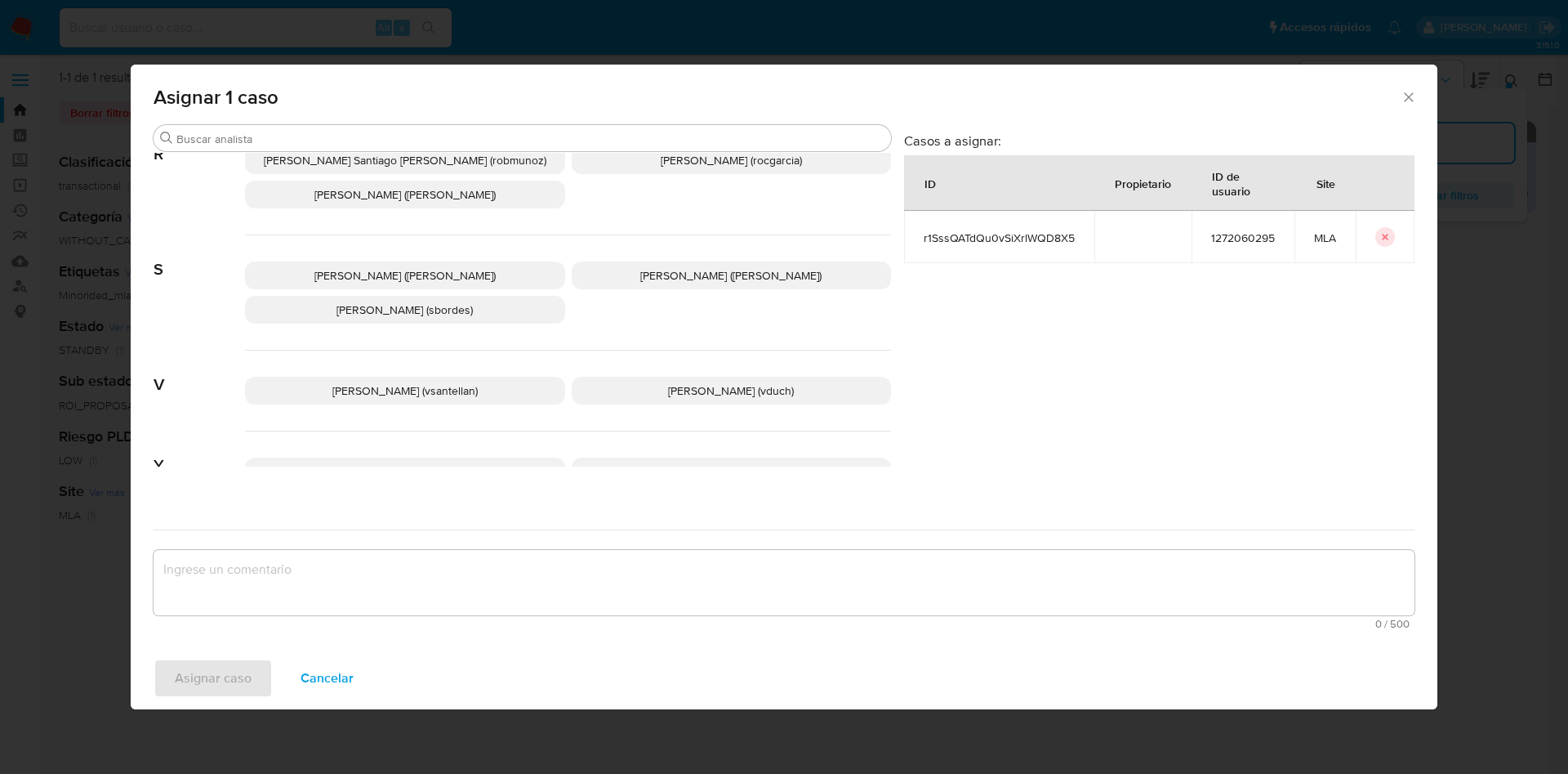
scroll to position [1494, 0]
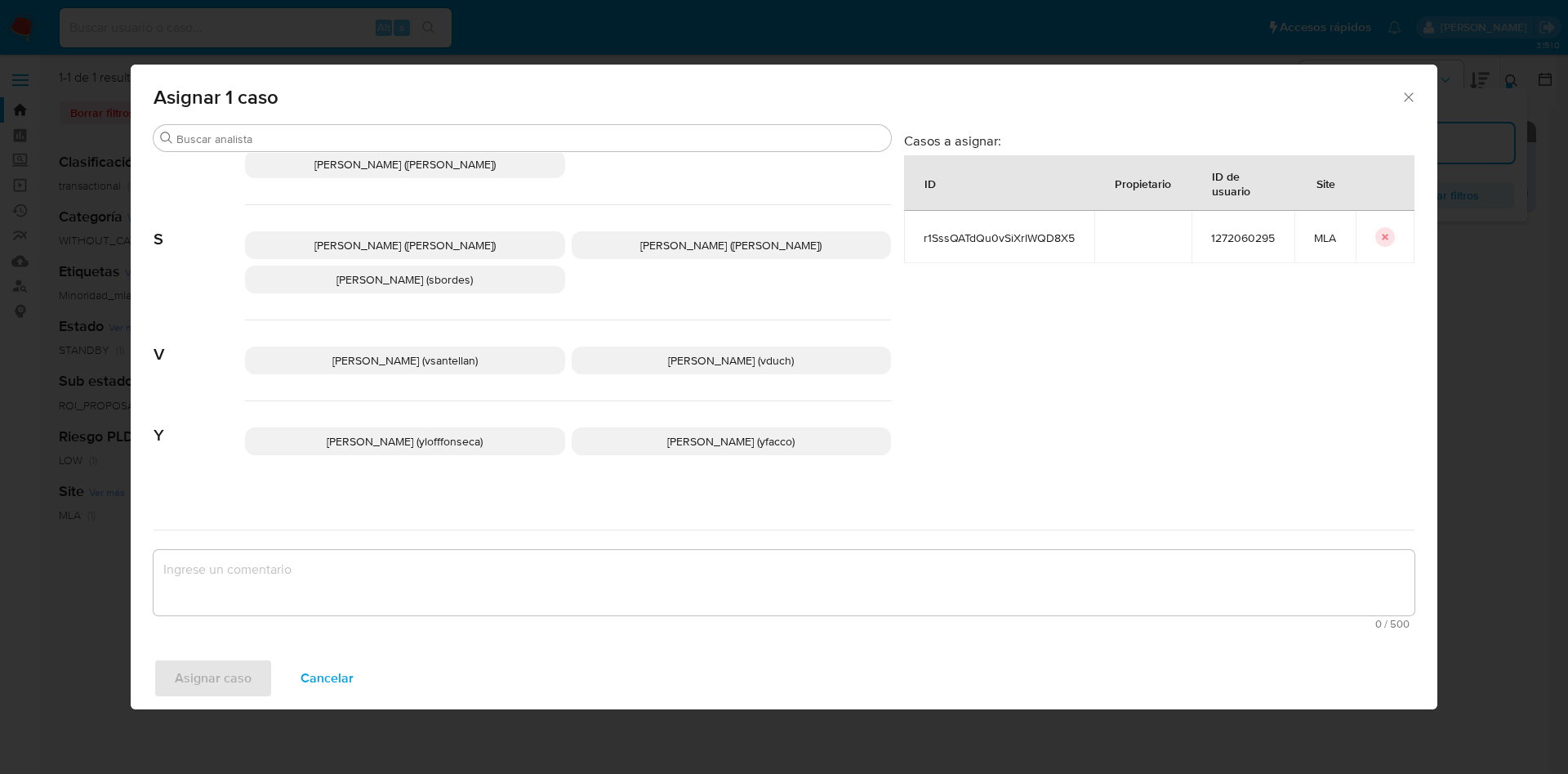
click at [795, 428] on p "Yesica Paola Facco (yfacco)" at bounding box center [731, 441] width 320 height 27
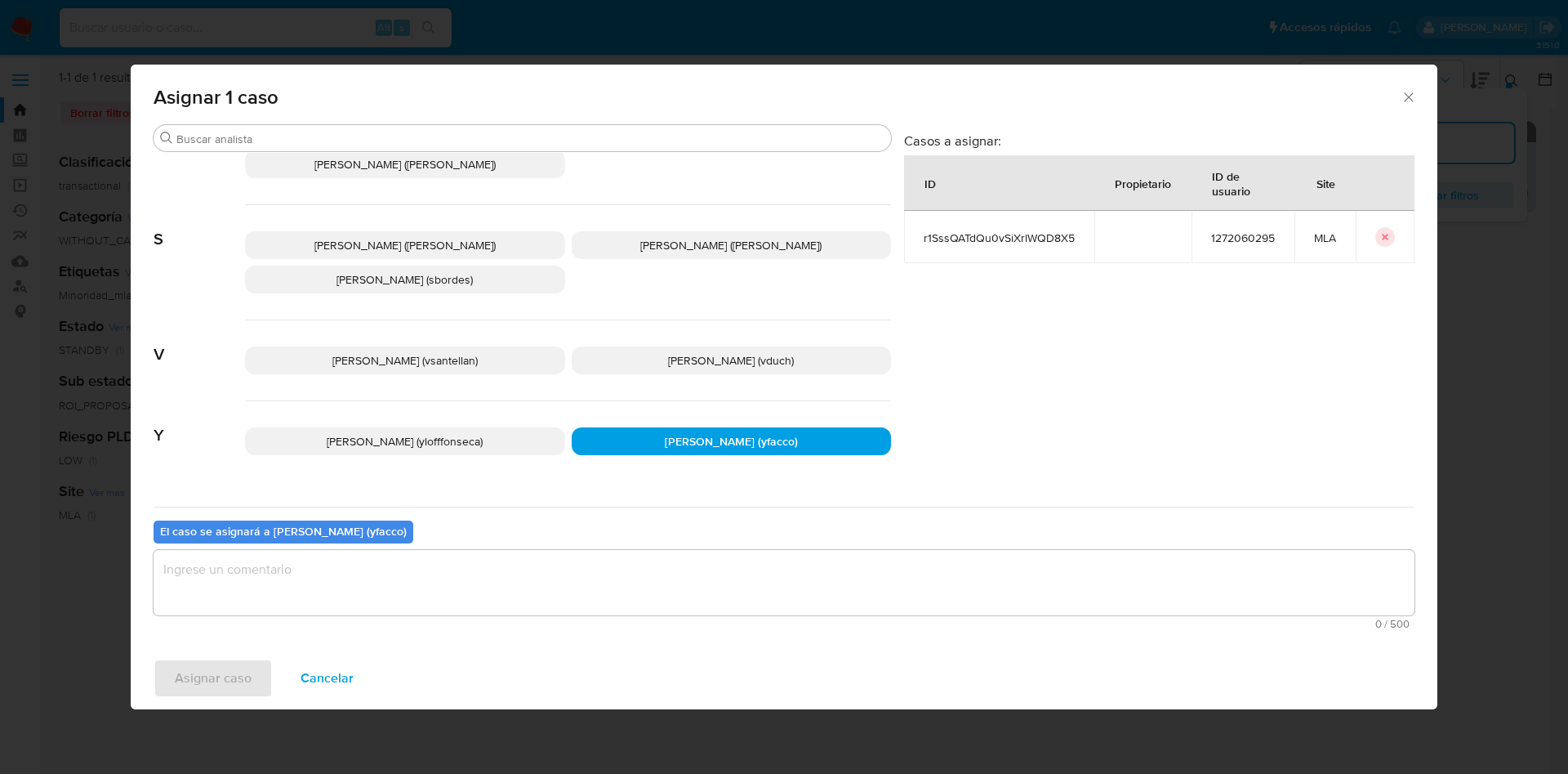
click at [594, 561] on textarea "assign-modal" at bounding box center [784, 582] width 1261 height 66
click at [223, 685] on span "Asignar caso" at bounding box center [213, 678] width 76 height 36
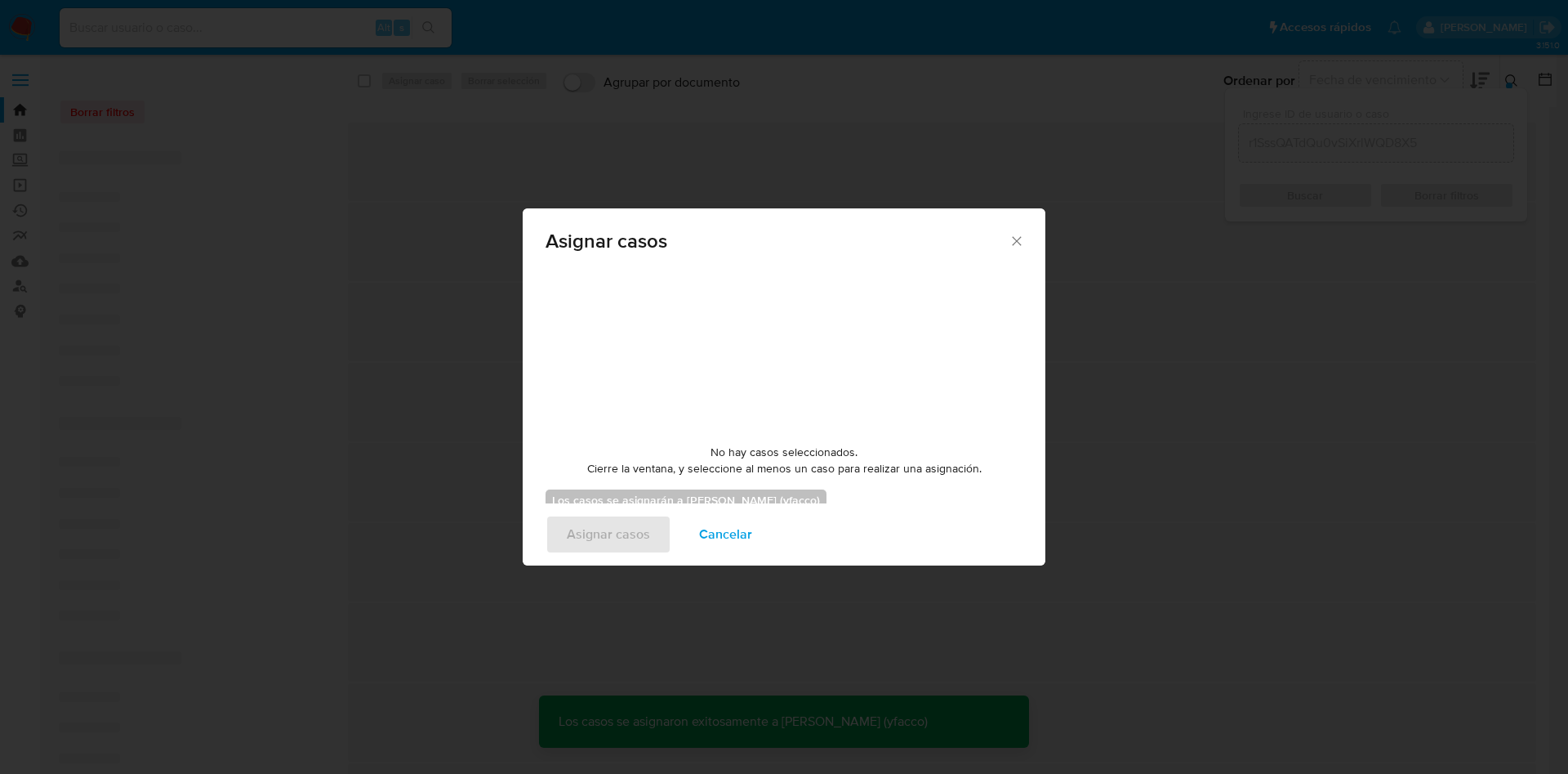
checkbox input "false"
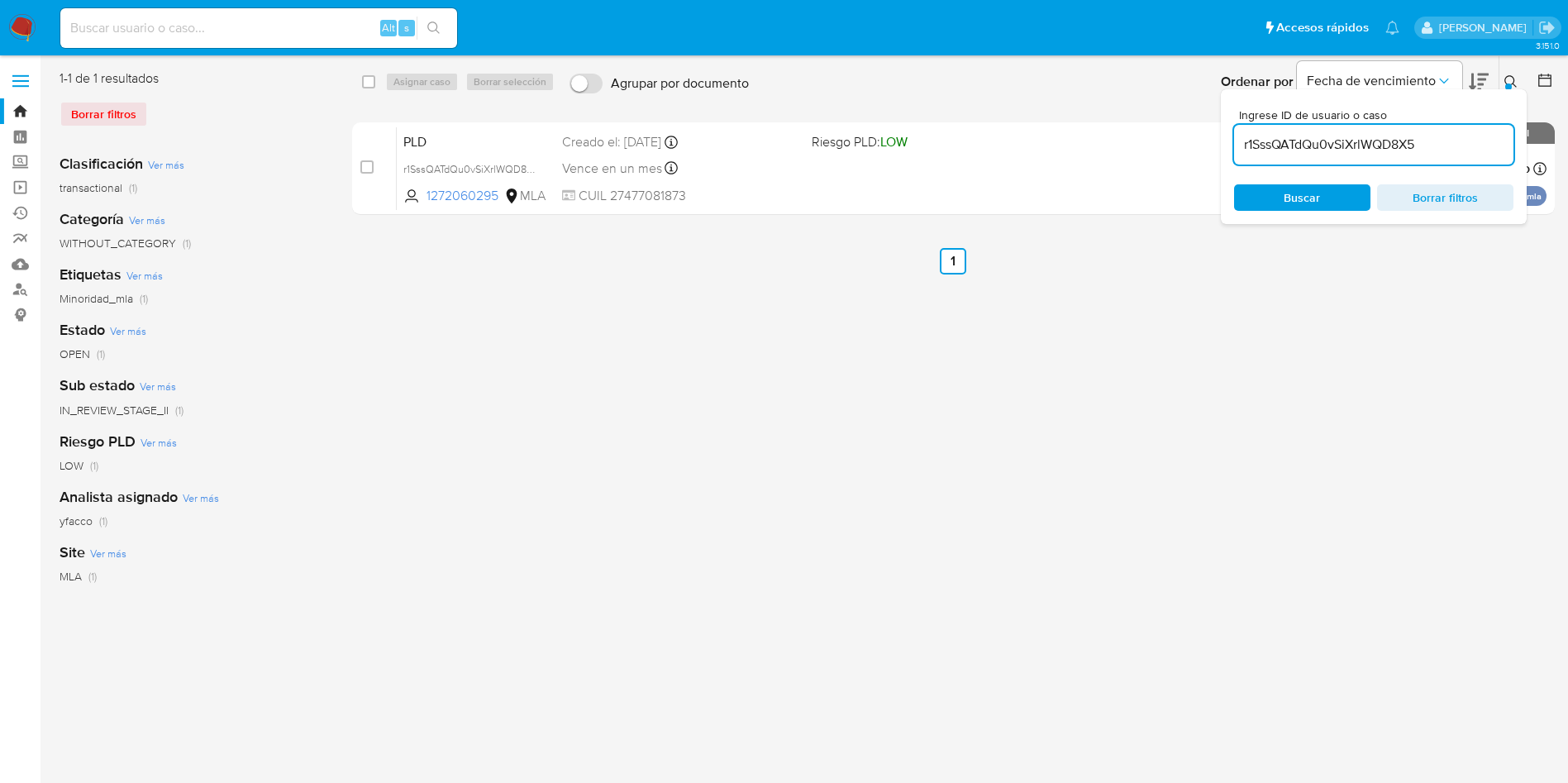
click at [1452, 139] on input "r1SssQATdQu0vSiXrlWQD8X5" at bounding box center [1373, 145] width 279 height 22
paste input "PJI5r028m2M1fxTFp3JJQ3xH"
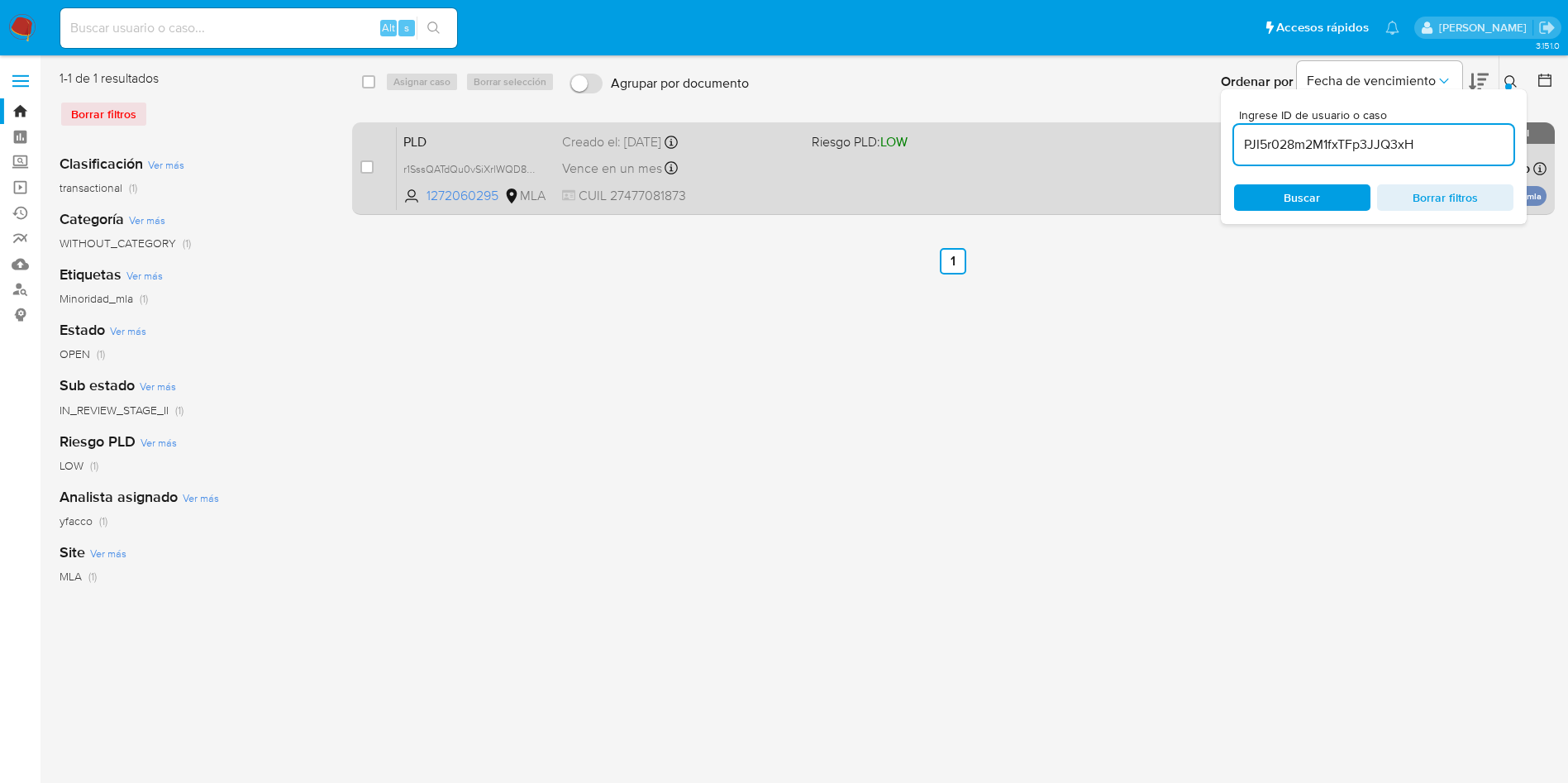
type input "PJI5r028m2M1fxTFp3JJQ3xH"
click at [367, 163] on input "checkbox" at bounding box center [366, 166] width 13 height 13
checkbox input "true"
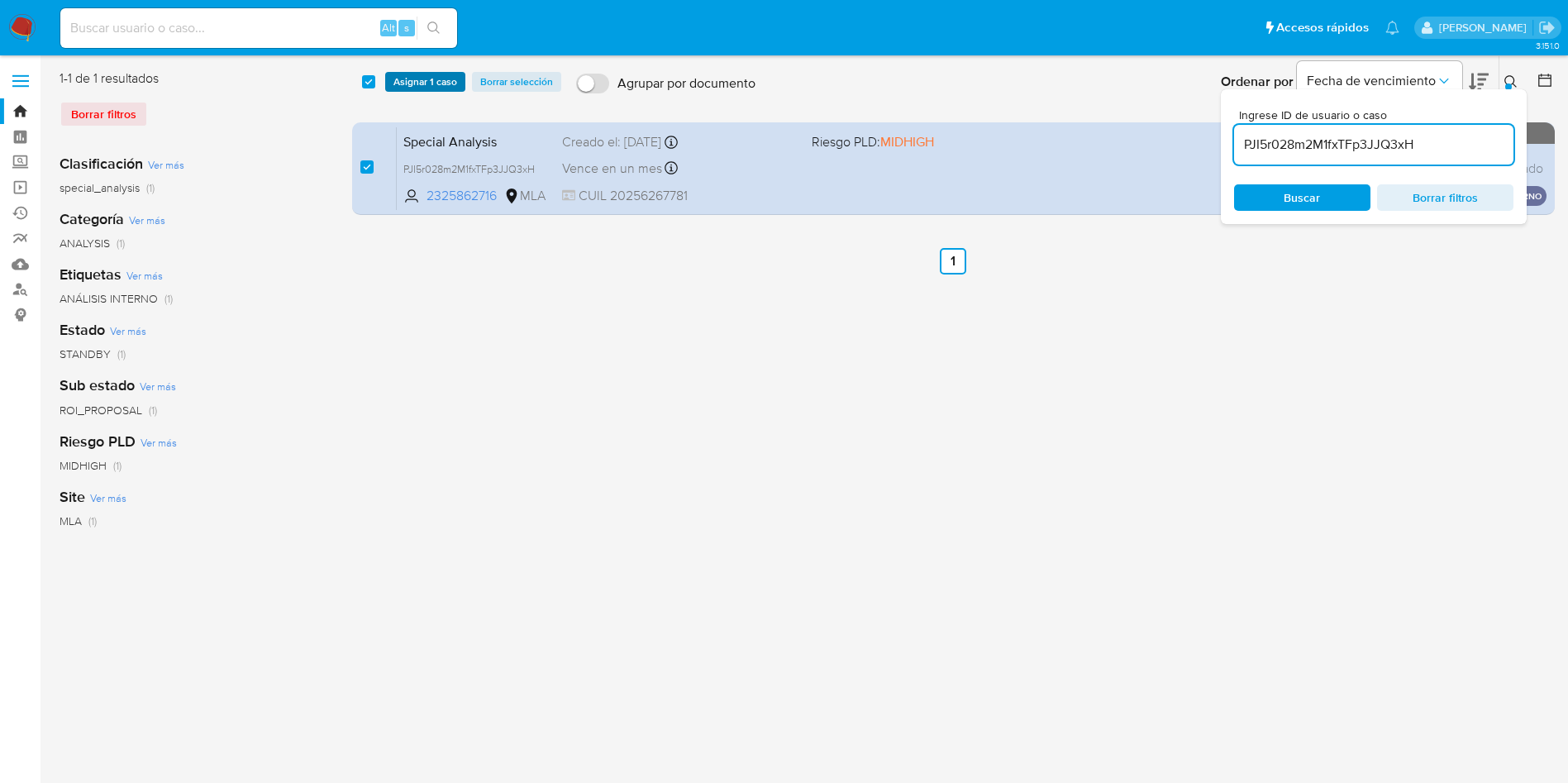
click at [419, 87] on span "Asignar 1 caso" at bounding box center [425, 81] width 63 height 17
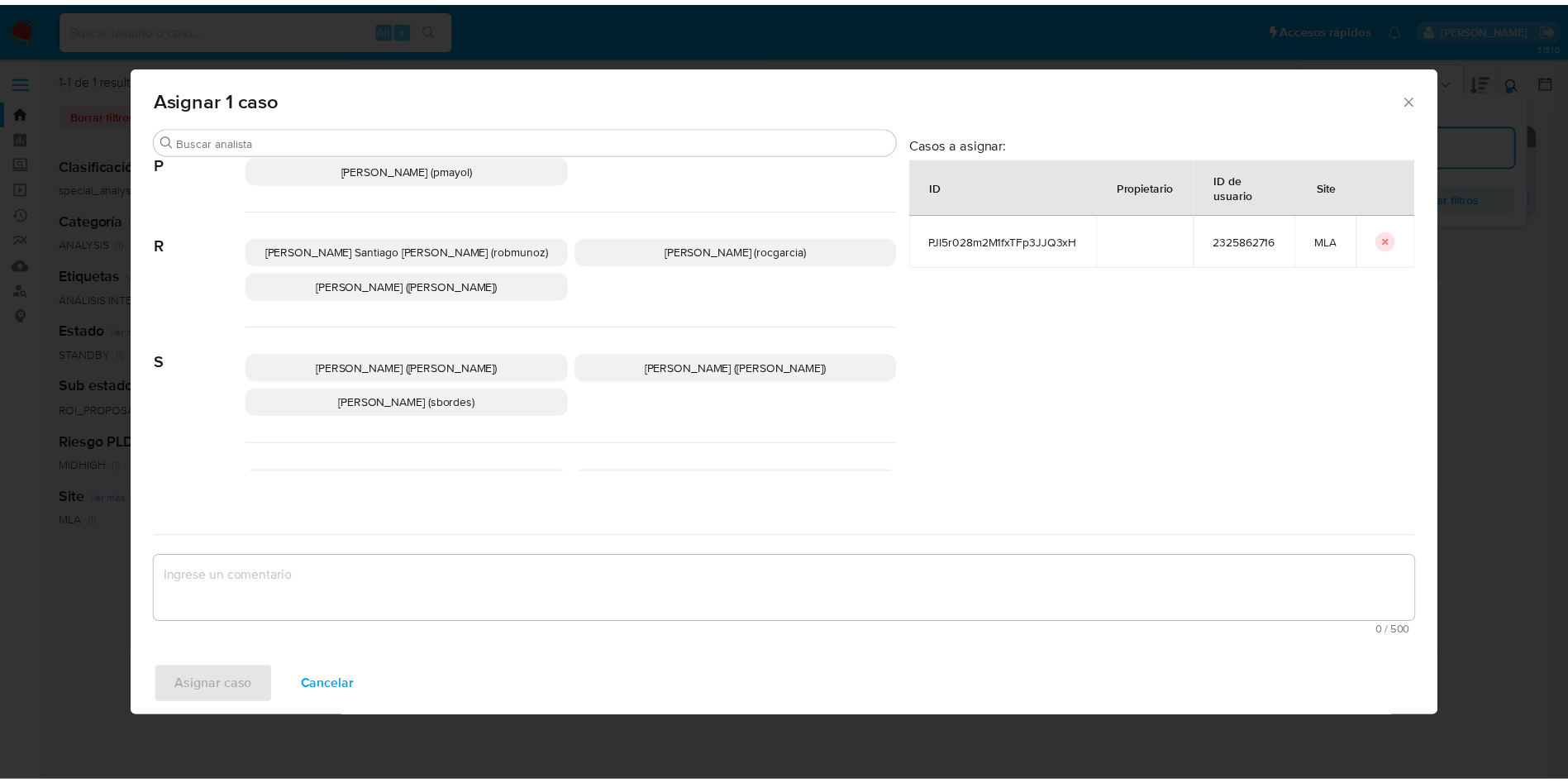
scroll to position [1512, 0]
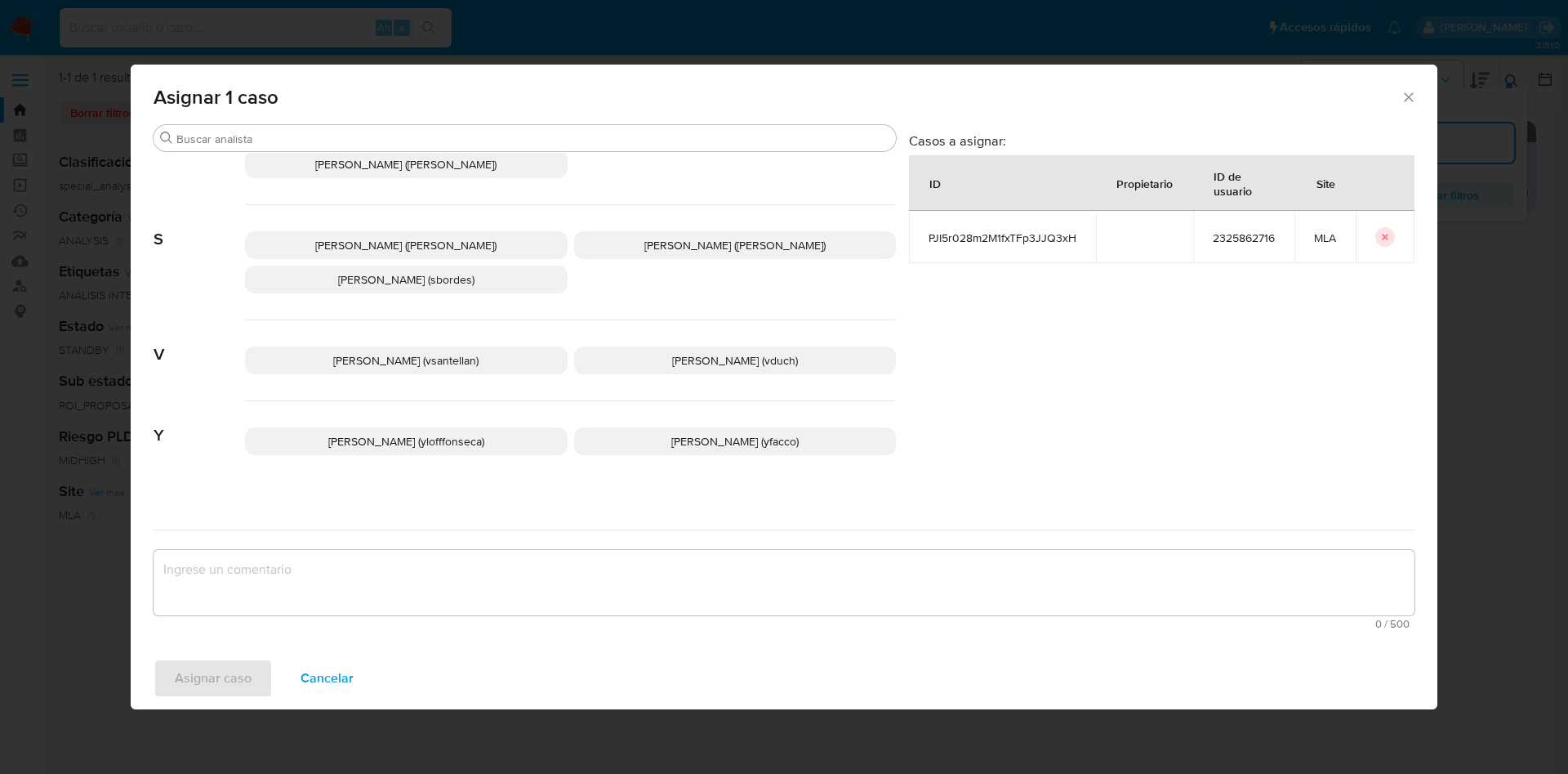
click at [788, 434] on p "Yesica Paola Facco (yfacco)" at bounding box center [736, 441] width 323 height 27
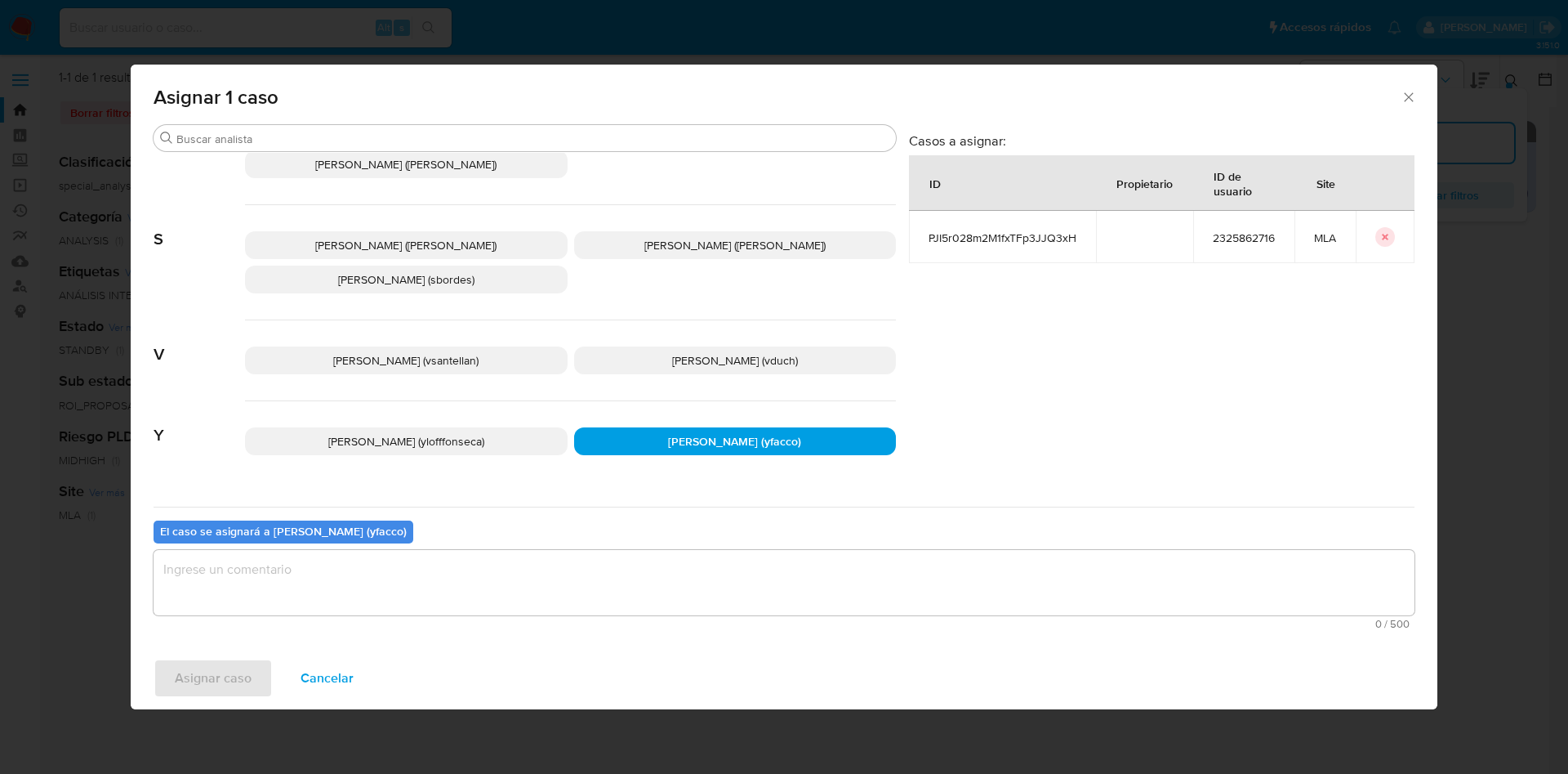
click at [501, 624] on span "0 / 500" at bounding box center [784, 623] width 1251 height 11
click at [479, 592] on textarea "assign-modal" at bounding box center [784, 582] width 1261 height 66
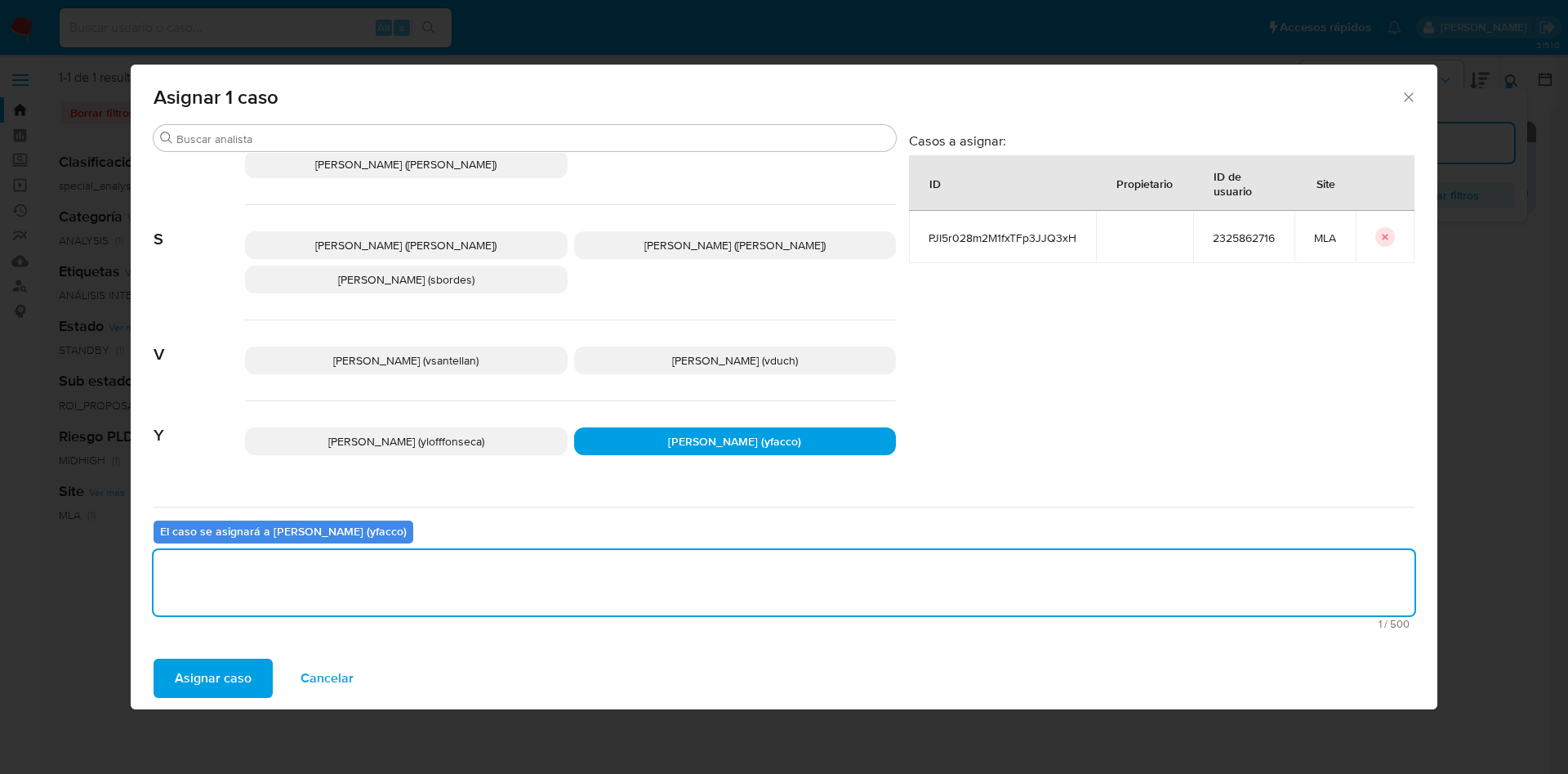
click at [198, 666] on span "Asignar caso" at bounding box center [213, 678] width 76 height 36
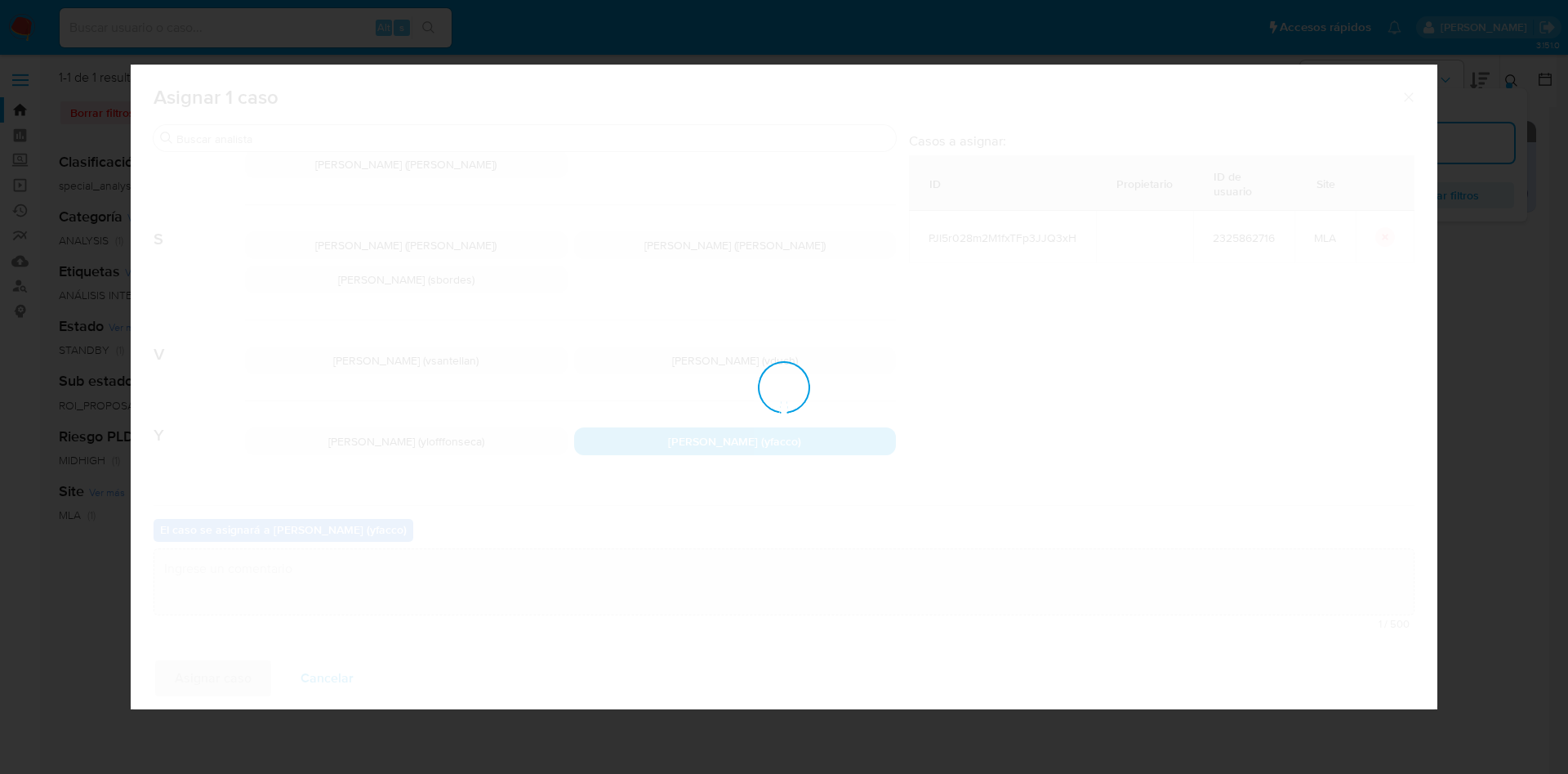
checkbox input "false"
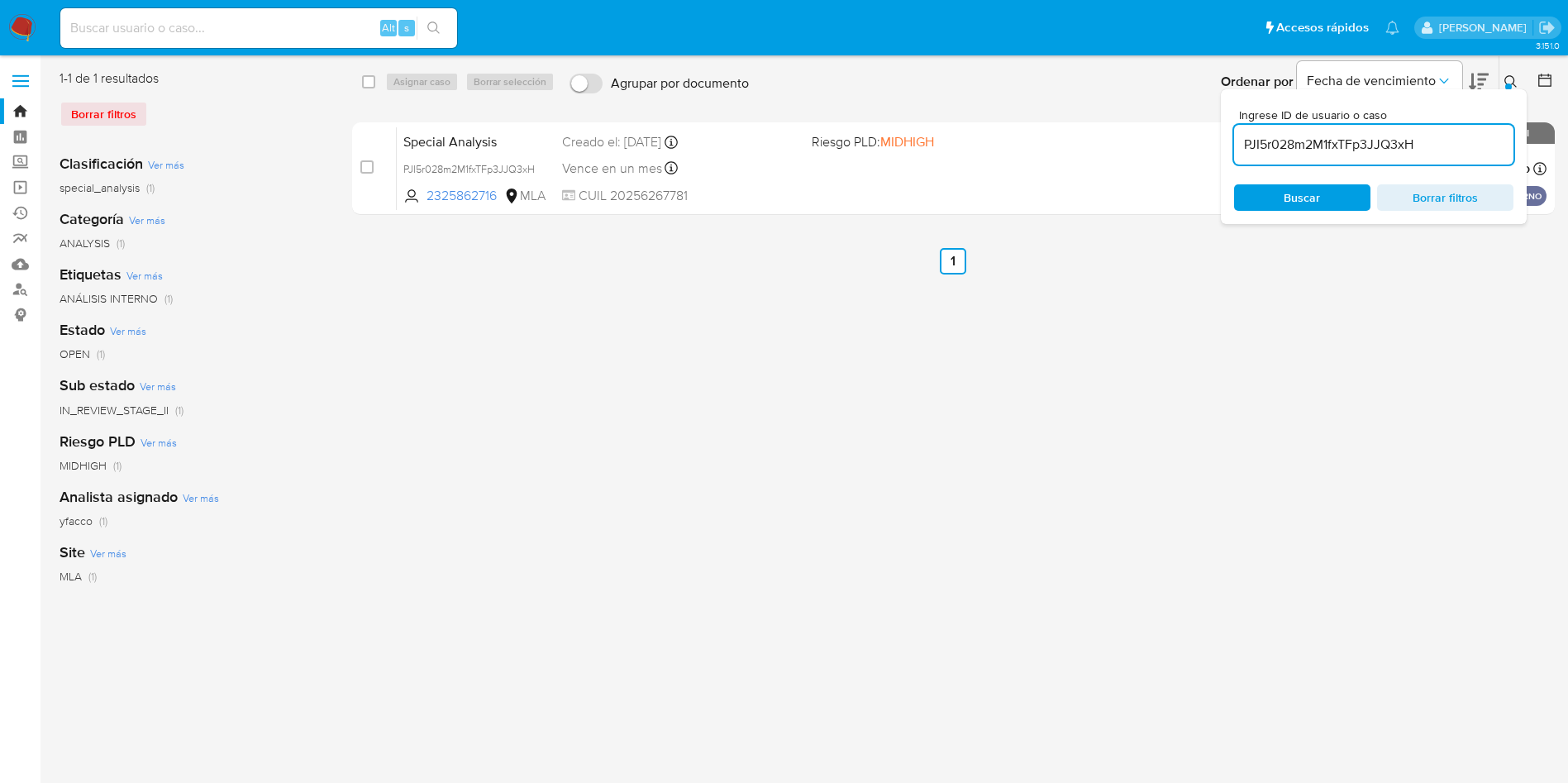
click at [1438, 144] on input "PJI5r028m2M1fxTFp3JJQ3xH" at bounding box center [1373, 145] width 279 height 22
paste input "je7Xq6g6sI1kmQpUwJWi5lpr"
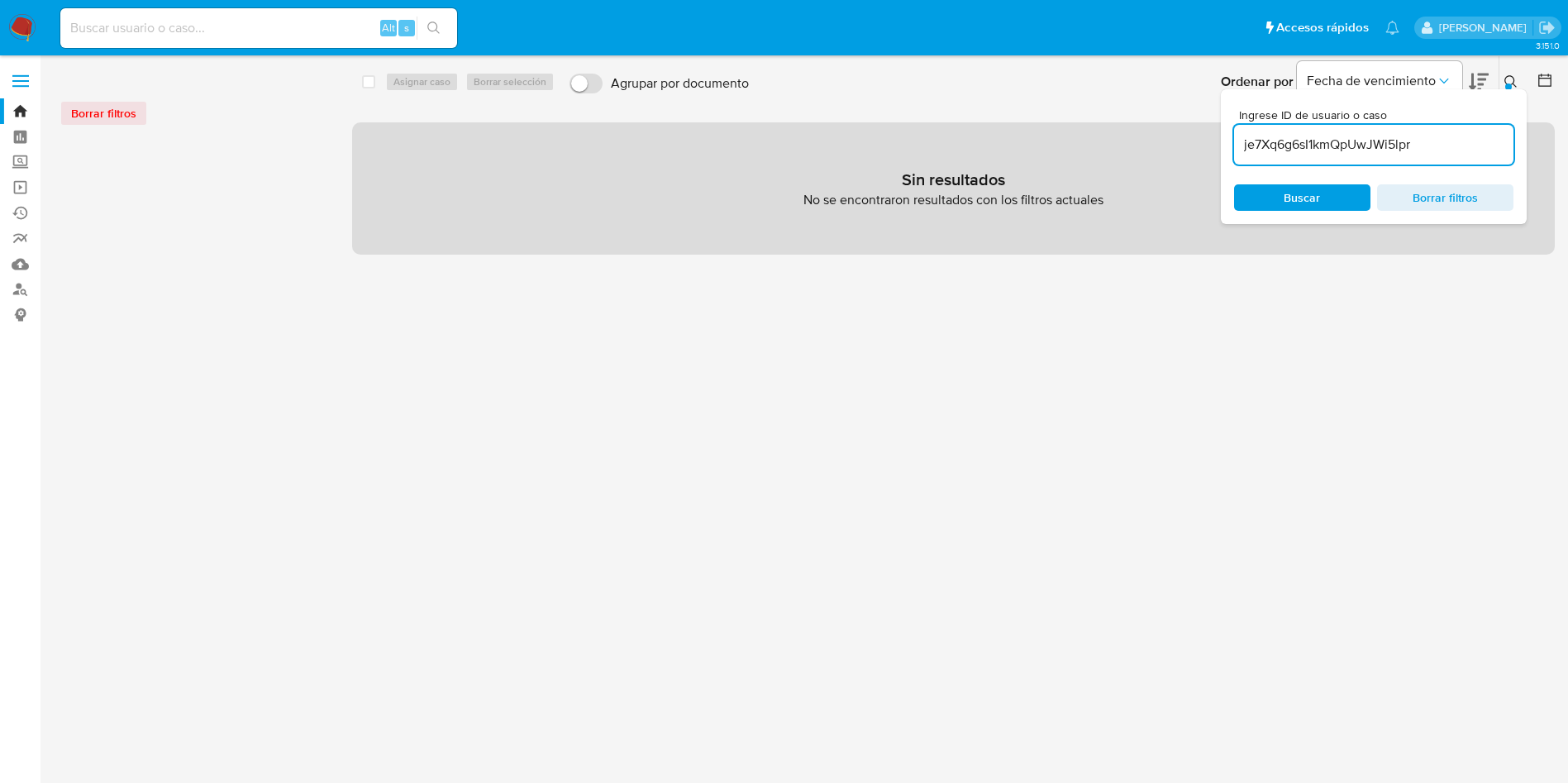
click at [1239, 143] on input "je7Xq6g6sI1kmQpUwJWi5lpr" at bounding box center [1373, 145] width 279 height 22
type input "je7Xq6g6sI1kmQpUwJWi5lpr"
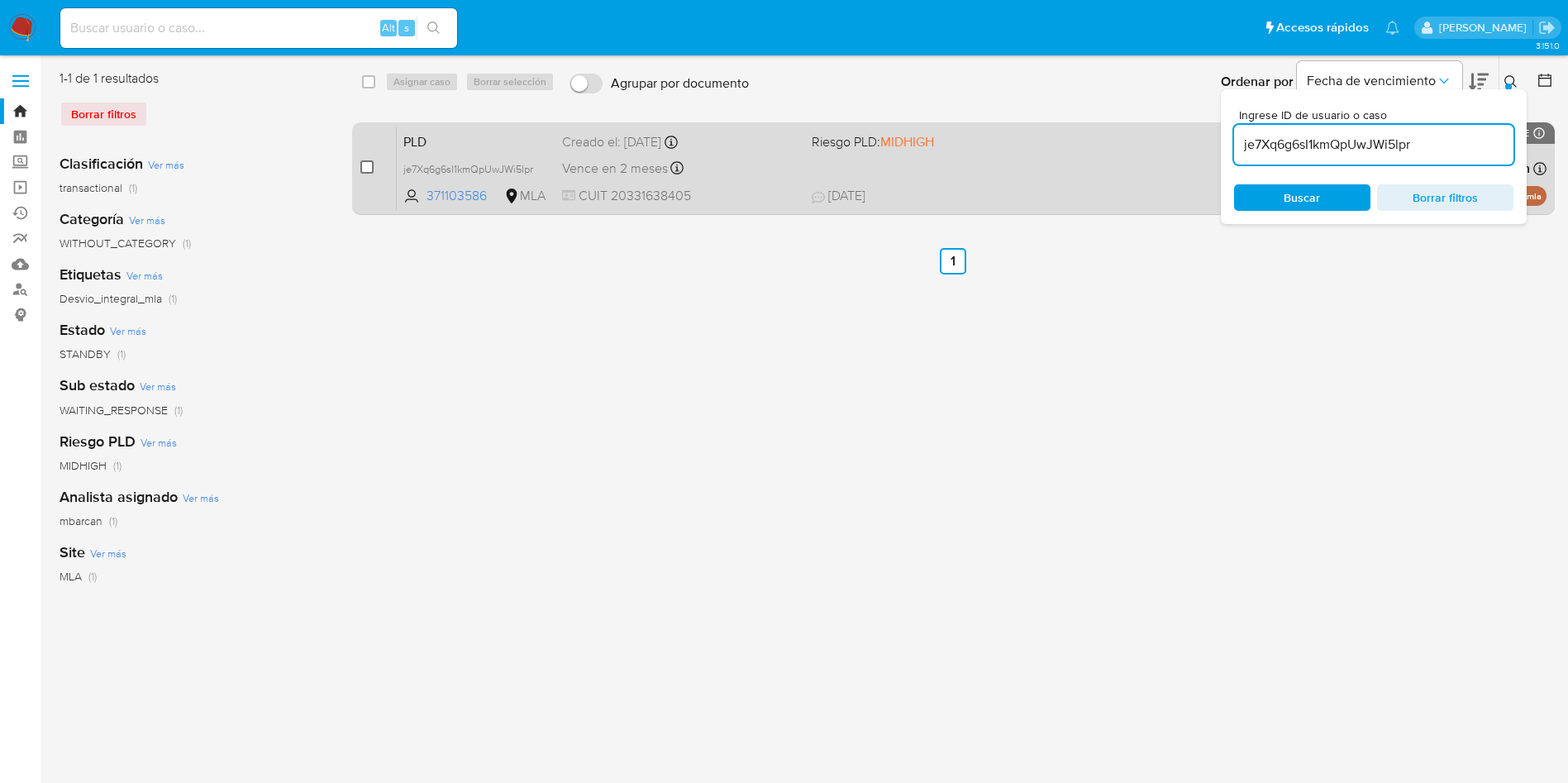
click at [366, 164] on input "checkbox" at bounding box center [366, 166] width 13 height 13
checkbox input "true"
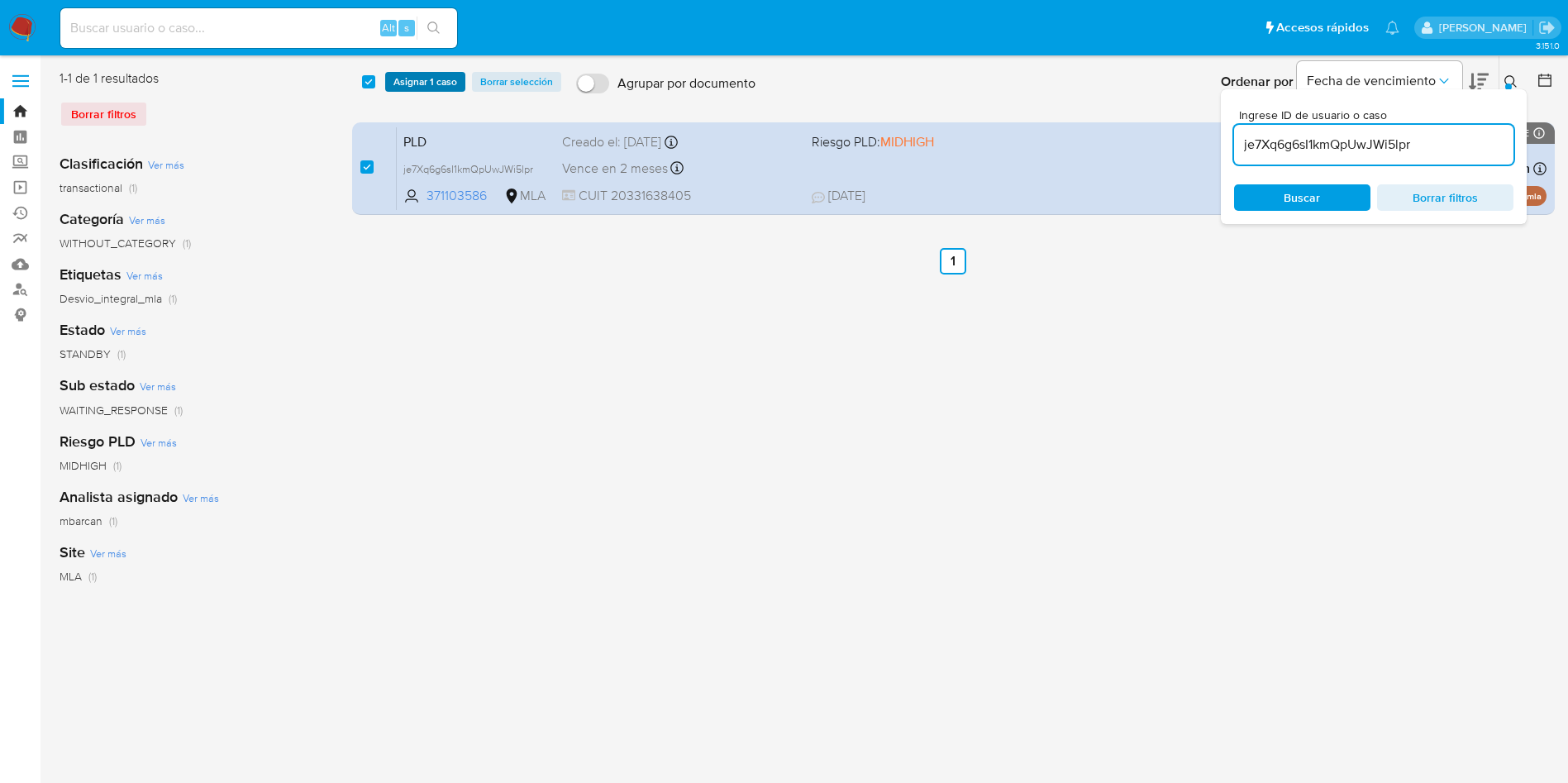
click at [407, 82] on span "Asignar 1 caso" at bounding box center [425, 81] width 63 height 17
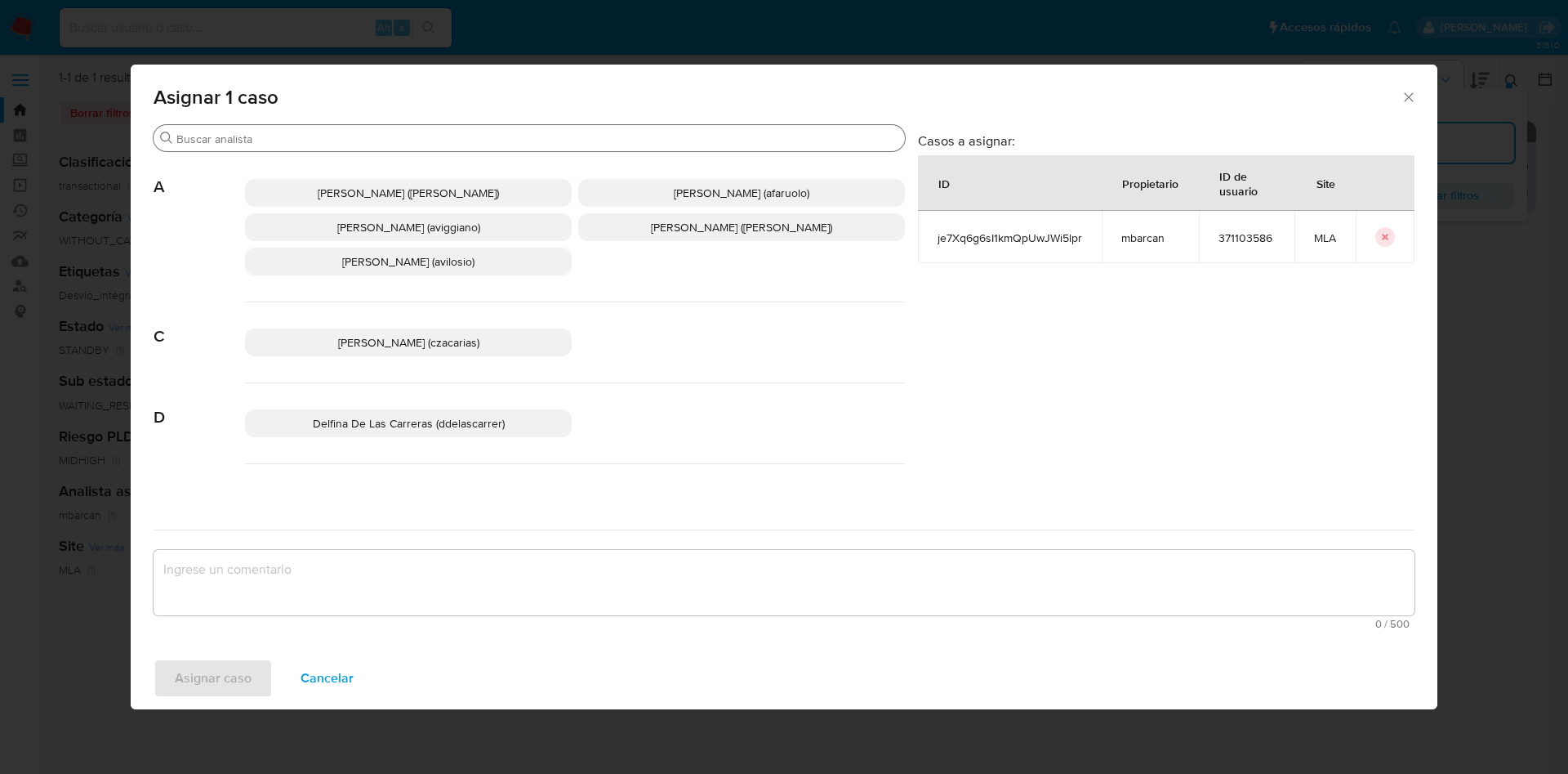
click at [328, 143] on input "Buscar" at bounding box center [537, 138] width 722 height 15
type input ","
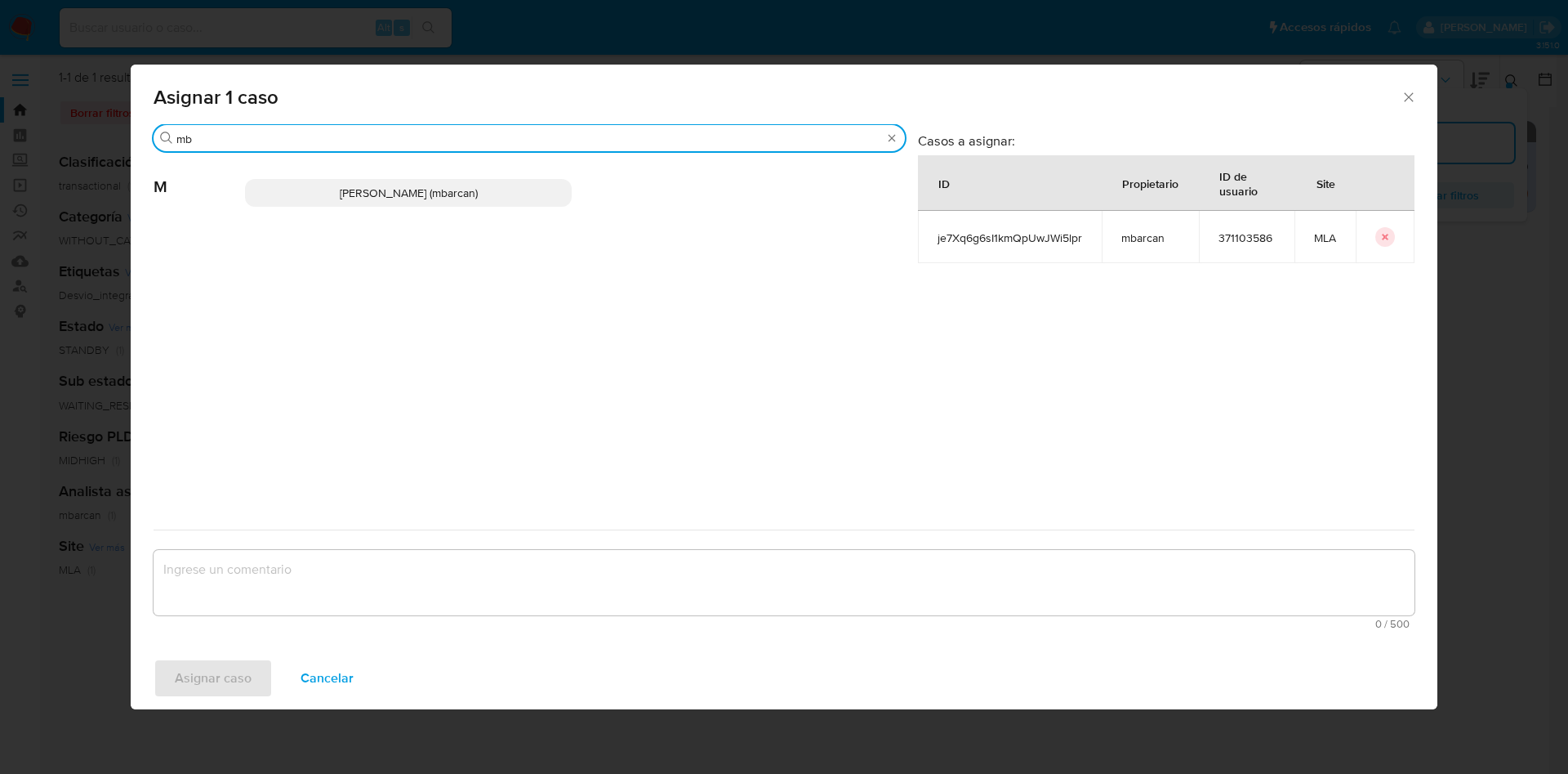
type input "mb"
click at [348, 191] on span "Magali Iael Barcan (mbarcan)" at bounding box center [408, 193] width 138 height 17
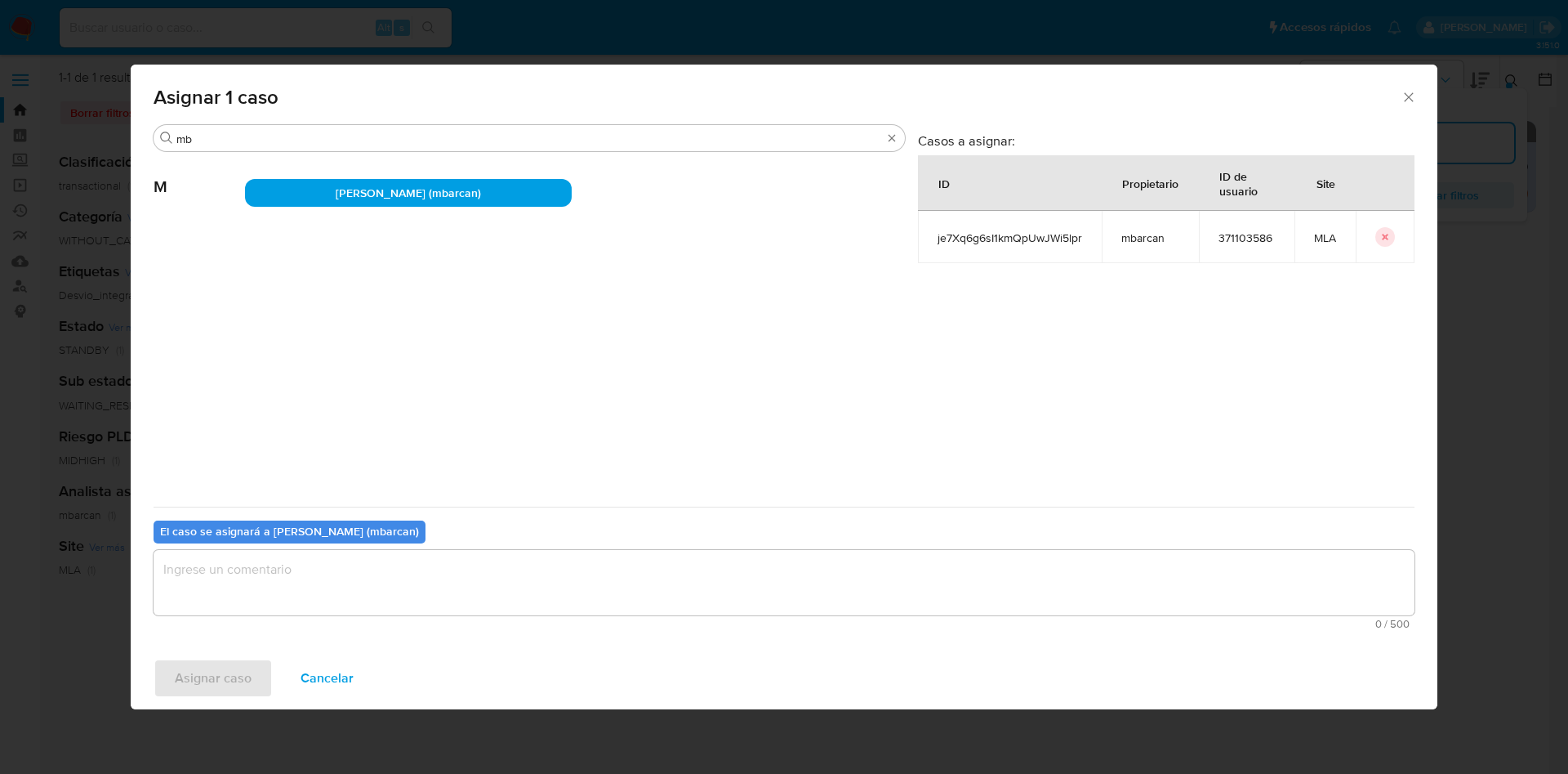
click at [253, 622] on span "0 / 500" at bounding box center [784, 623] width 1251 height 11
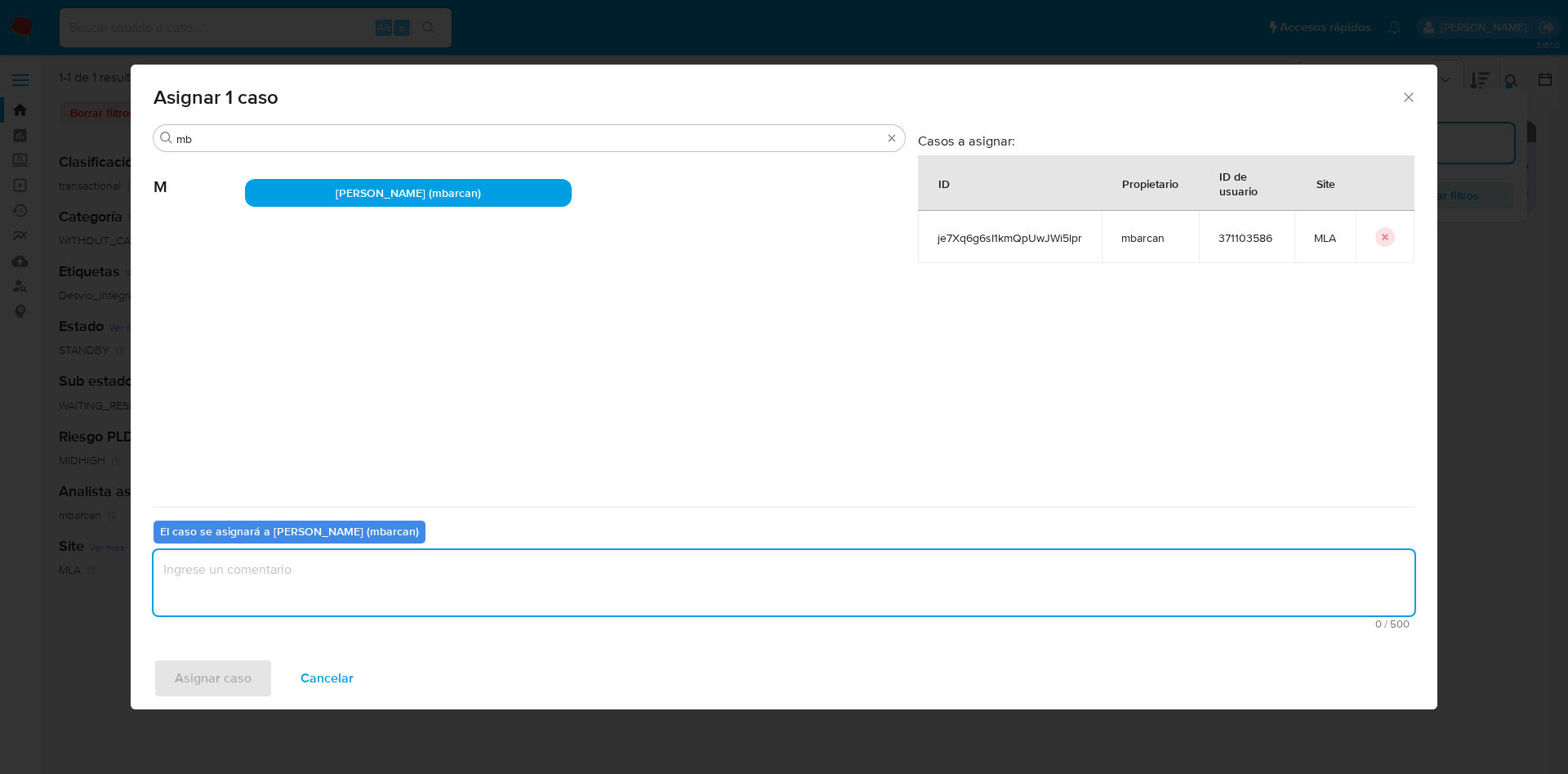
click at [248, 600] on textarea "assign-modal" at bounding box center [784, 582] width 1261 height 66
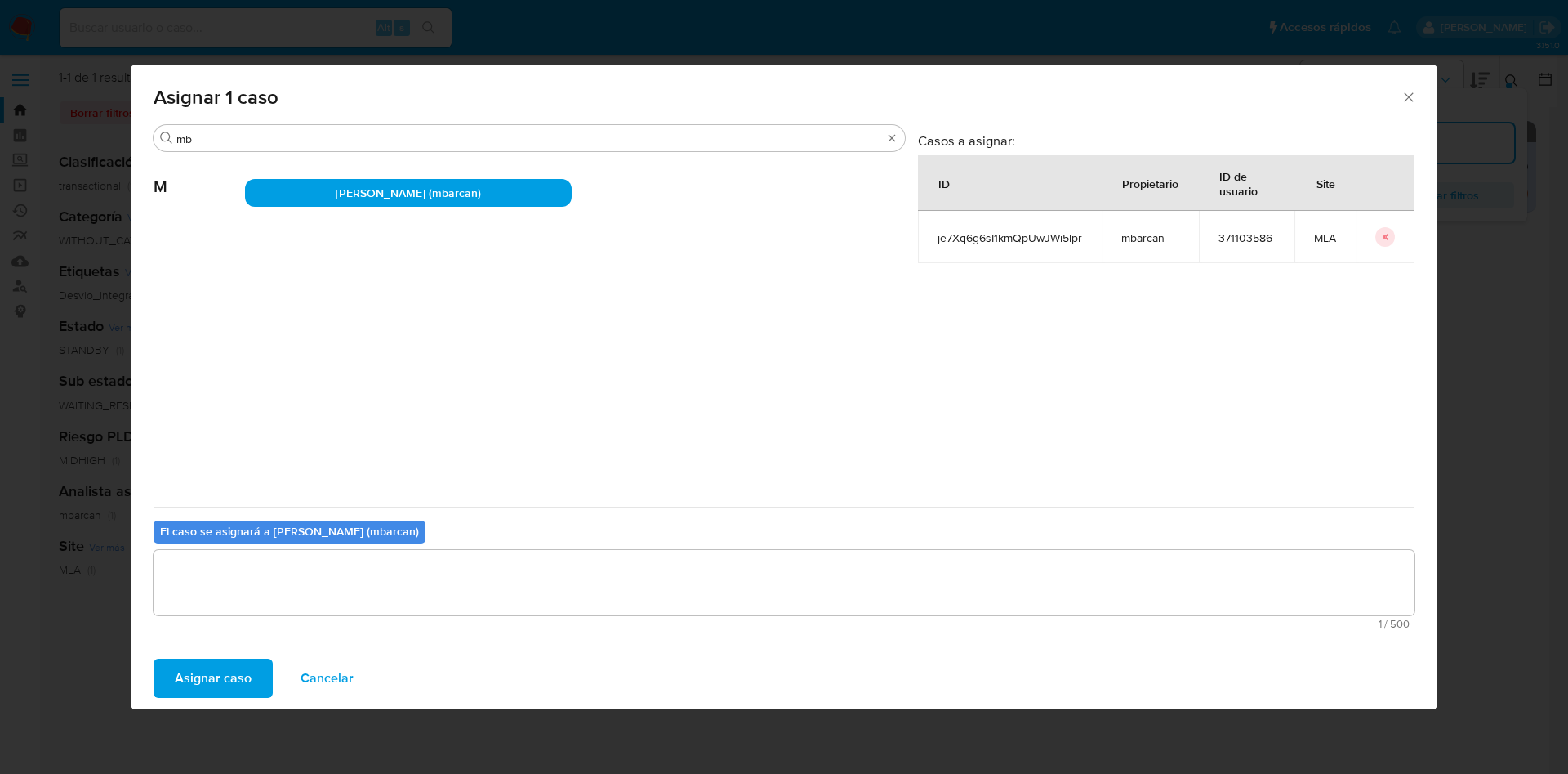
click at [193, 676] on span "Asignar caso" at bounding box center [213, 678] width 76 height 36
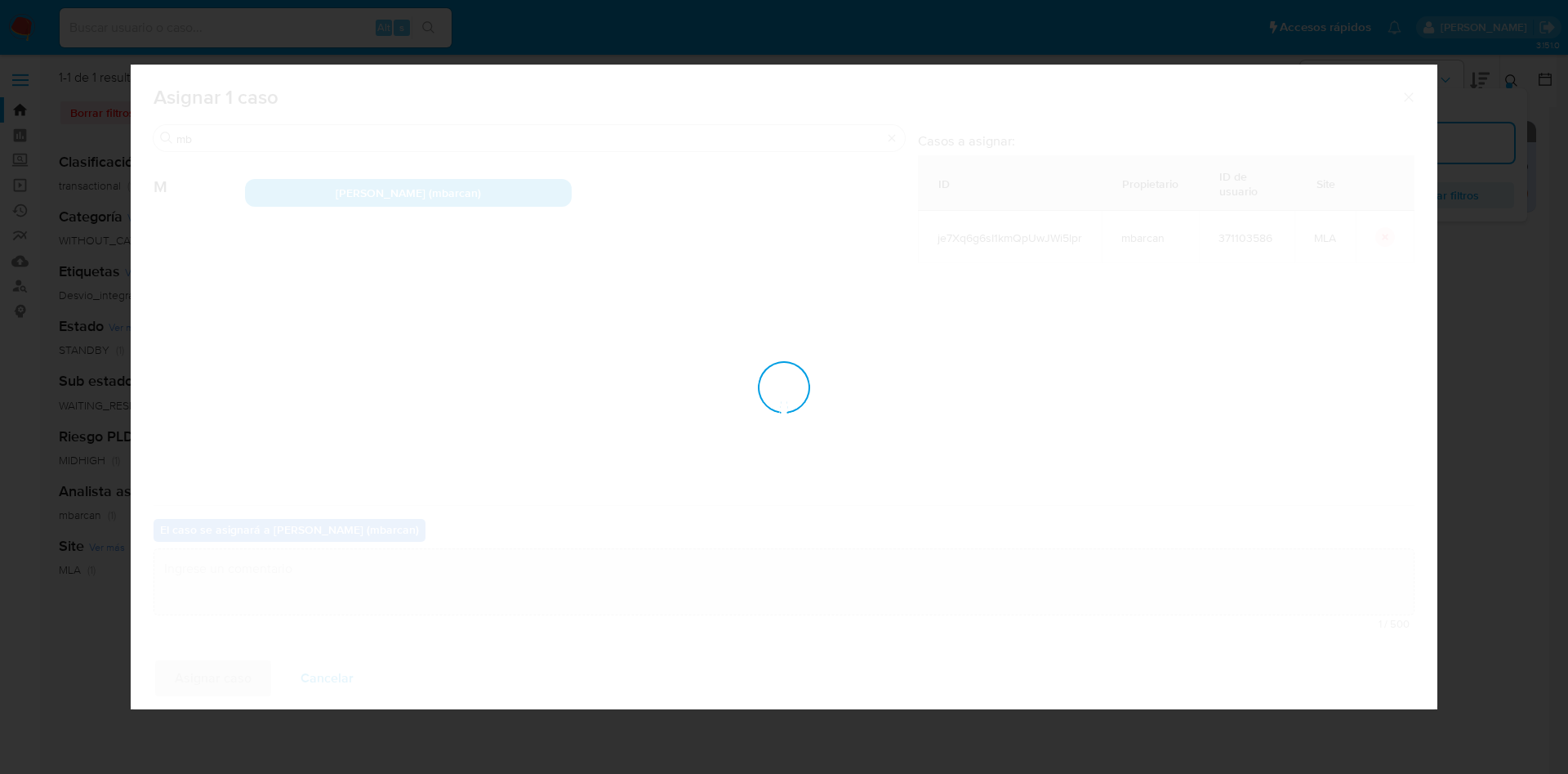
checkbox input "false"
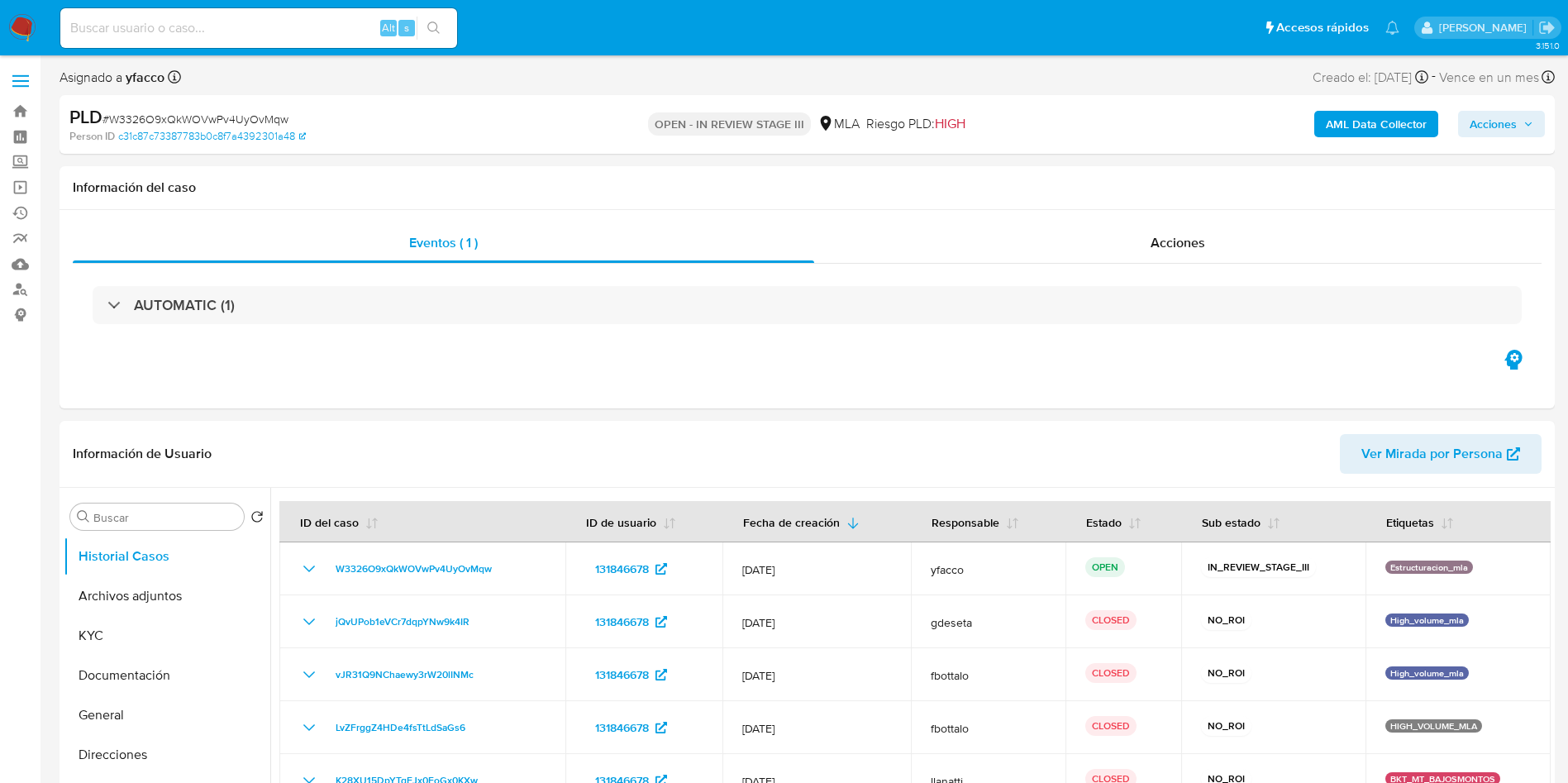
click at [1338, 130] on b "AML Data Collector" at bounding box center [1376, 124] width 101 height 27
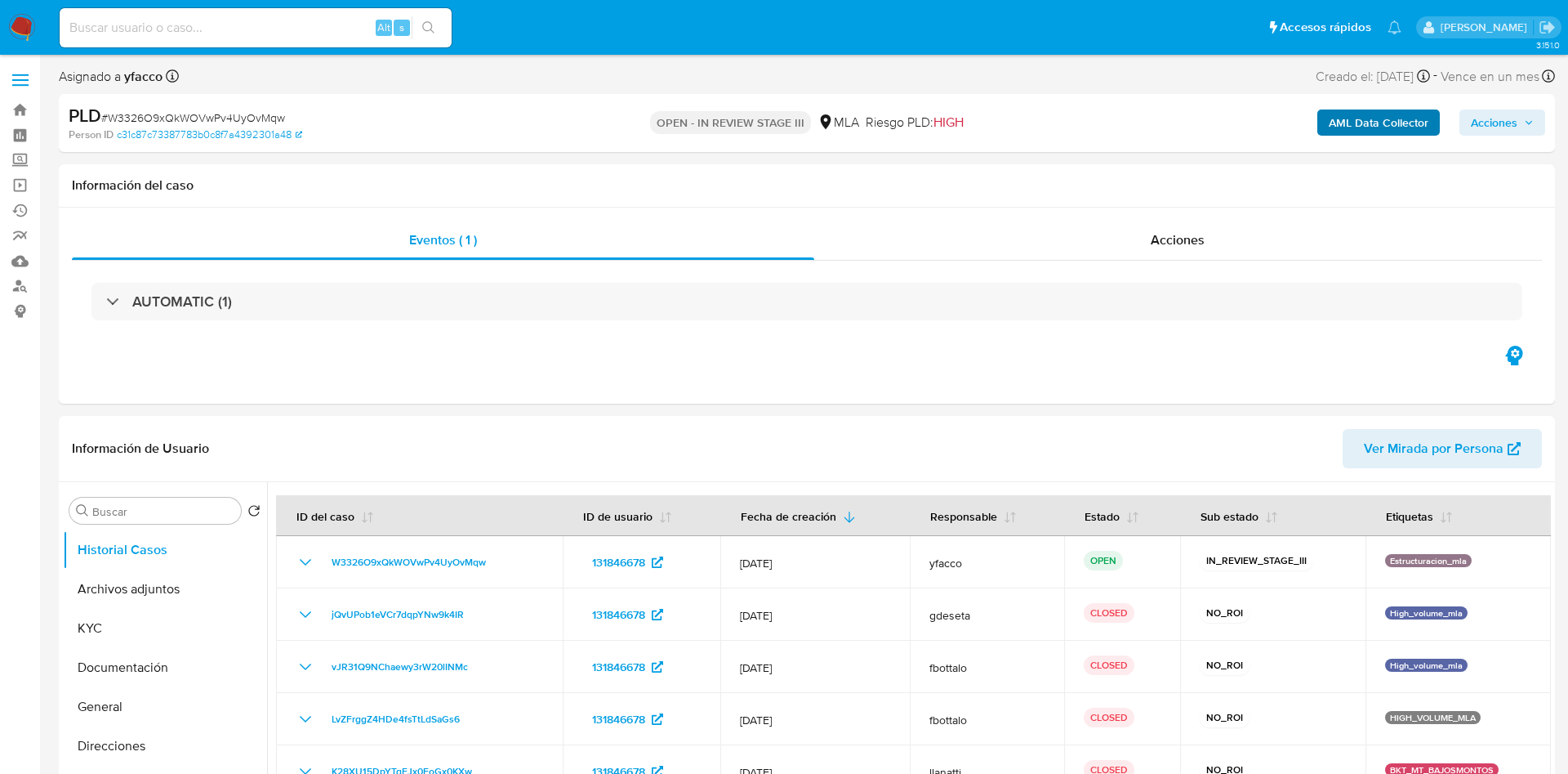
select select "10"
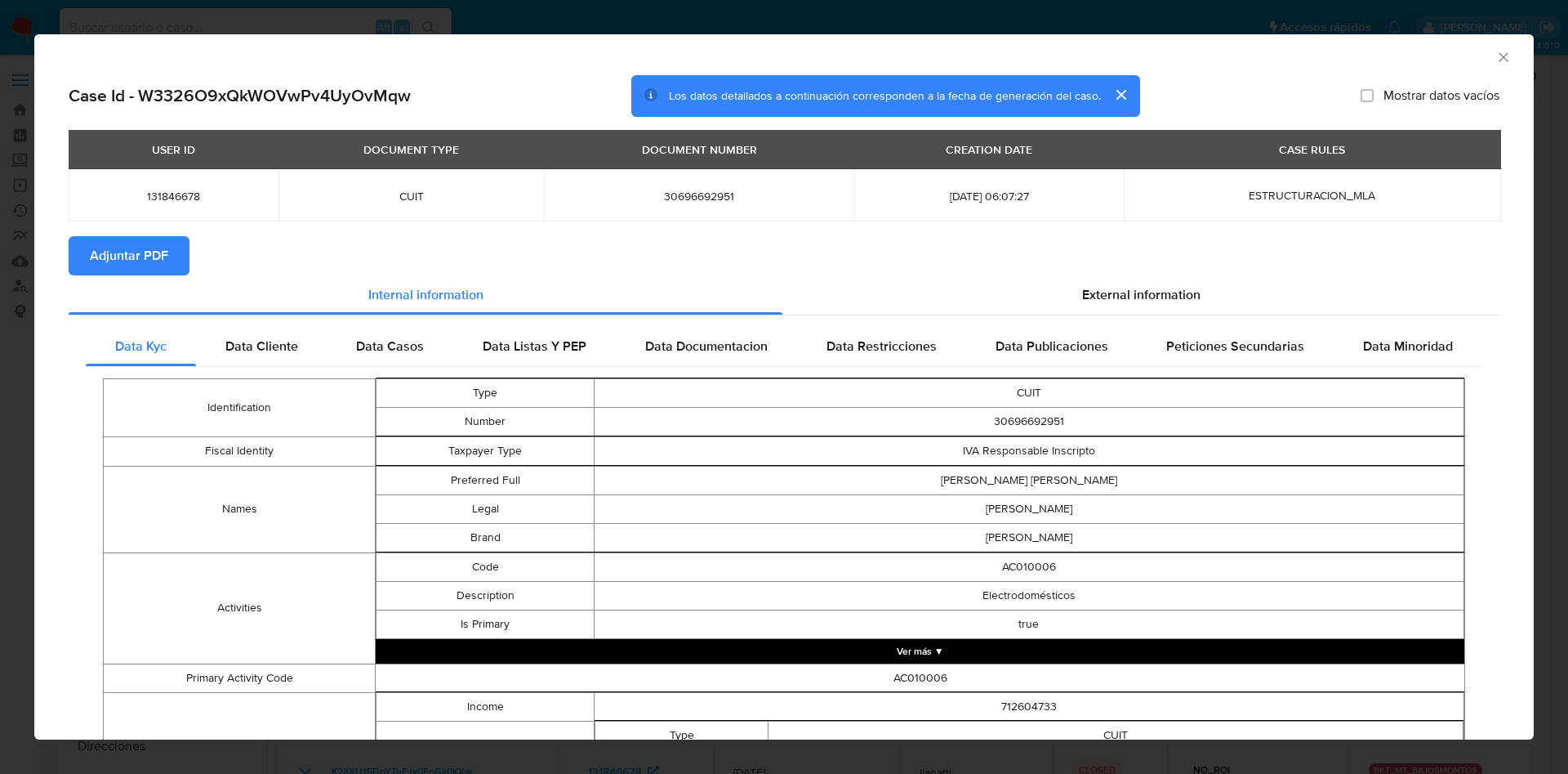
click at [104, 254] on span "Adjuntar PDF" at bounding box center [129, 255] width 78 height 36
click at [1496, 53] on icon "Cerrar ventana" at bounding box center [1503, 57] width 17 height 17
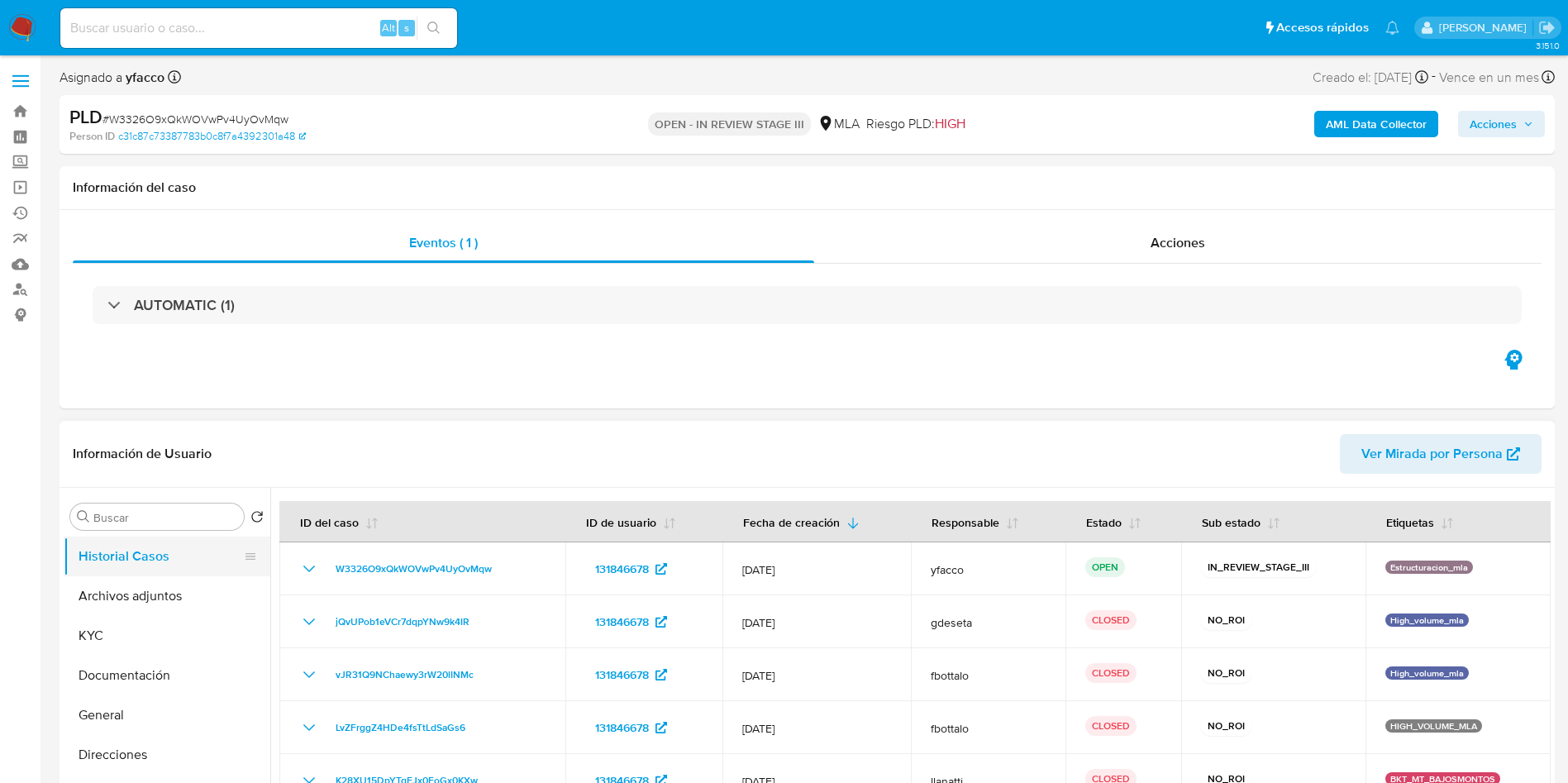
click at [157, 573] on button "Historial Casos" at bounding box center [159, 556] width 193 height 40
click at [146, 593] on button "Archivos adjuntos" at bounding box center [159, 596] width 193 height 40
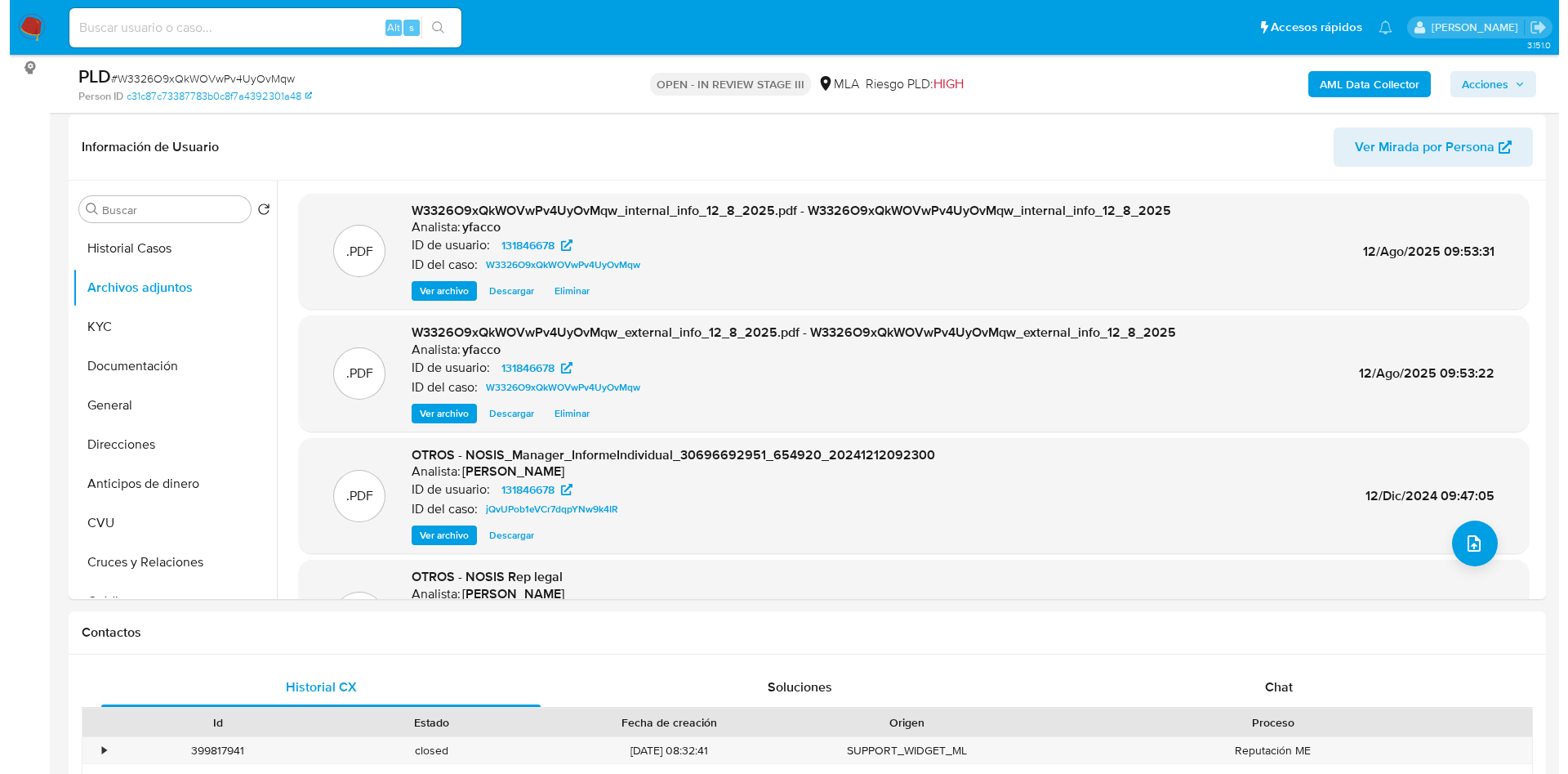
scroll to position [240, 0]
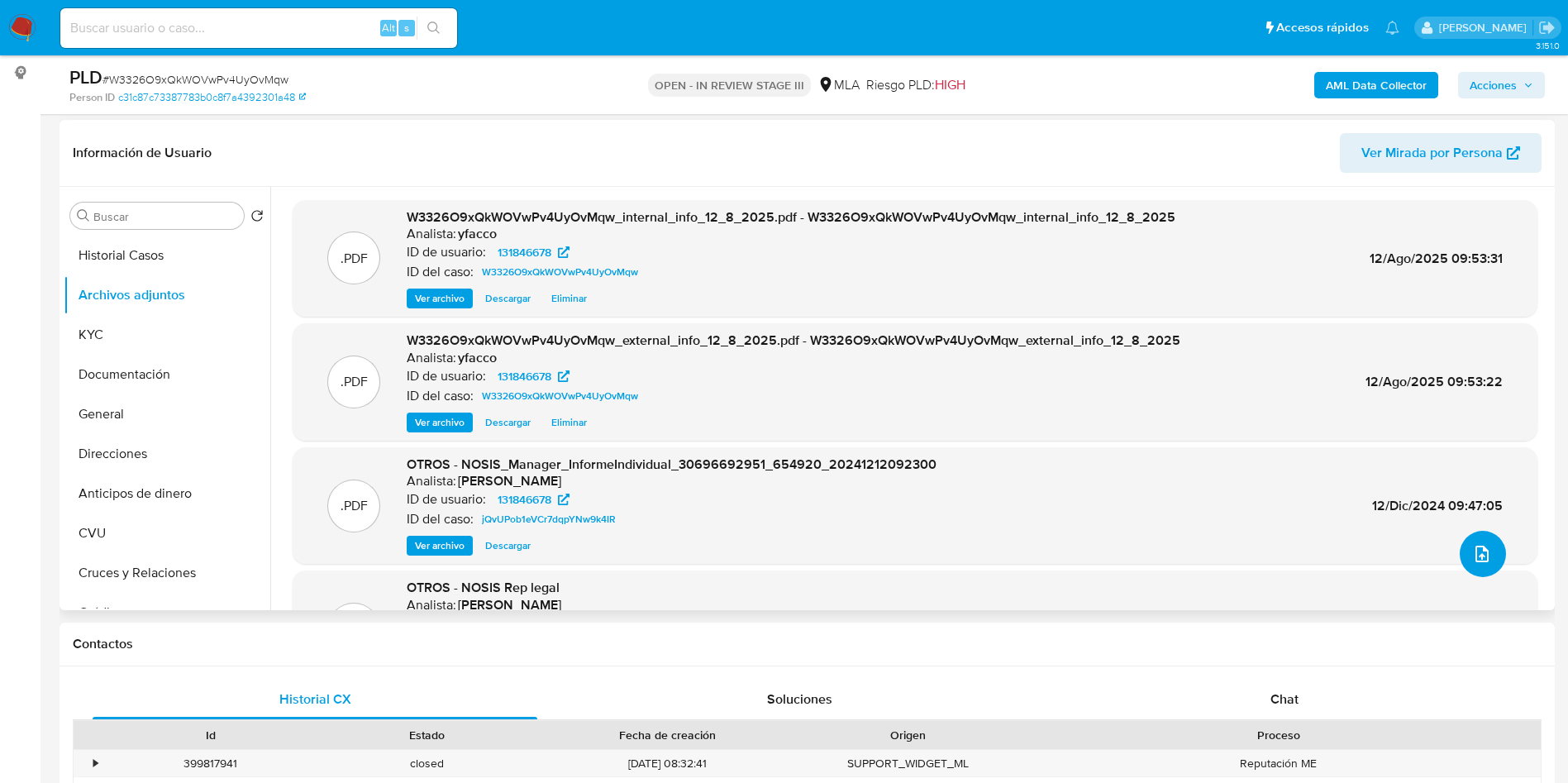
click at [1475, 559] on icon "upload-file" at bounding box center [1481, 553] width 13 height 17
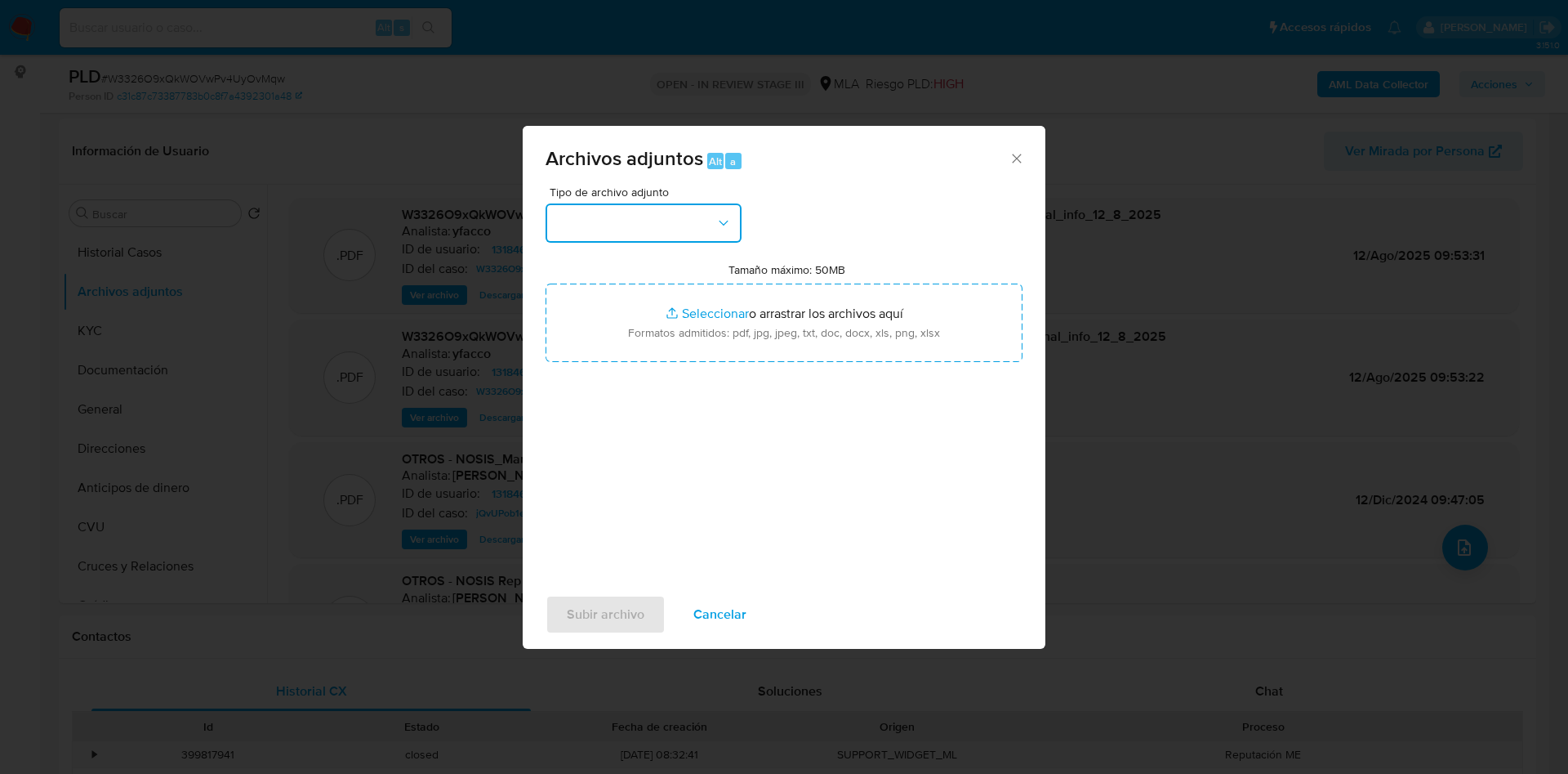
click at [645, 222] on button "button" at bounding box center [644, 223] width 196 height 39
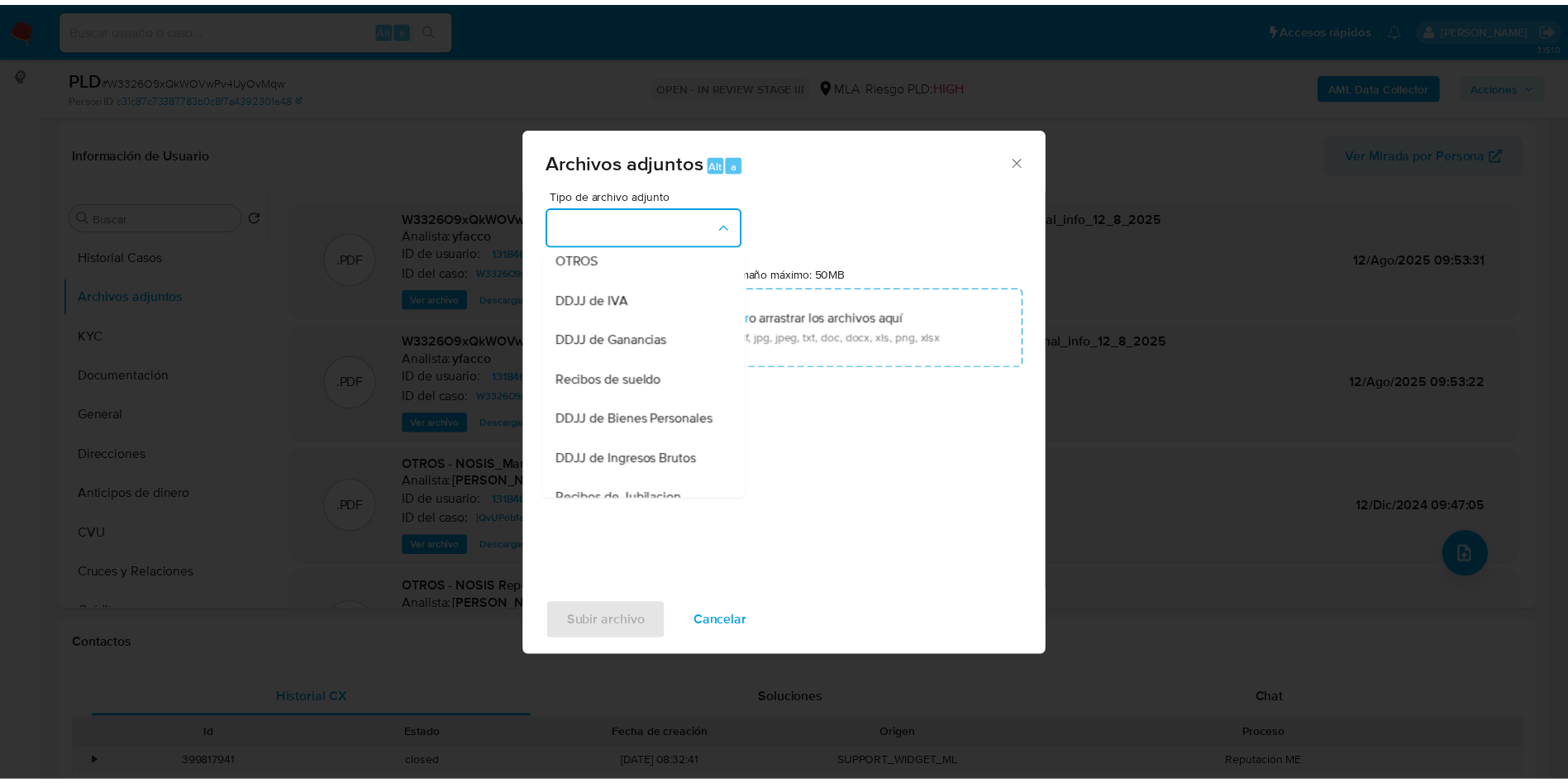
scroll to position [334, 0]
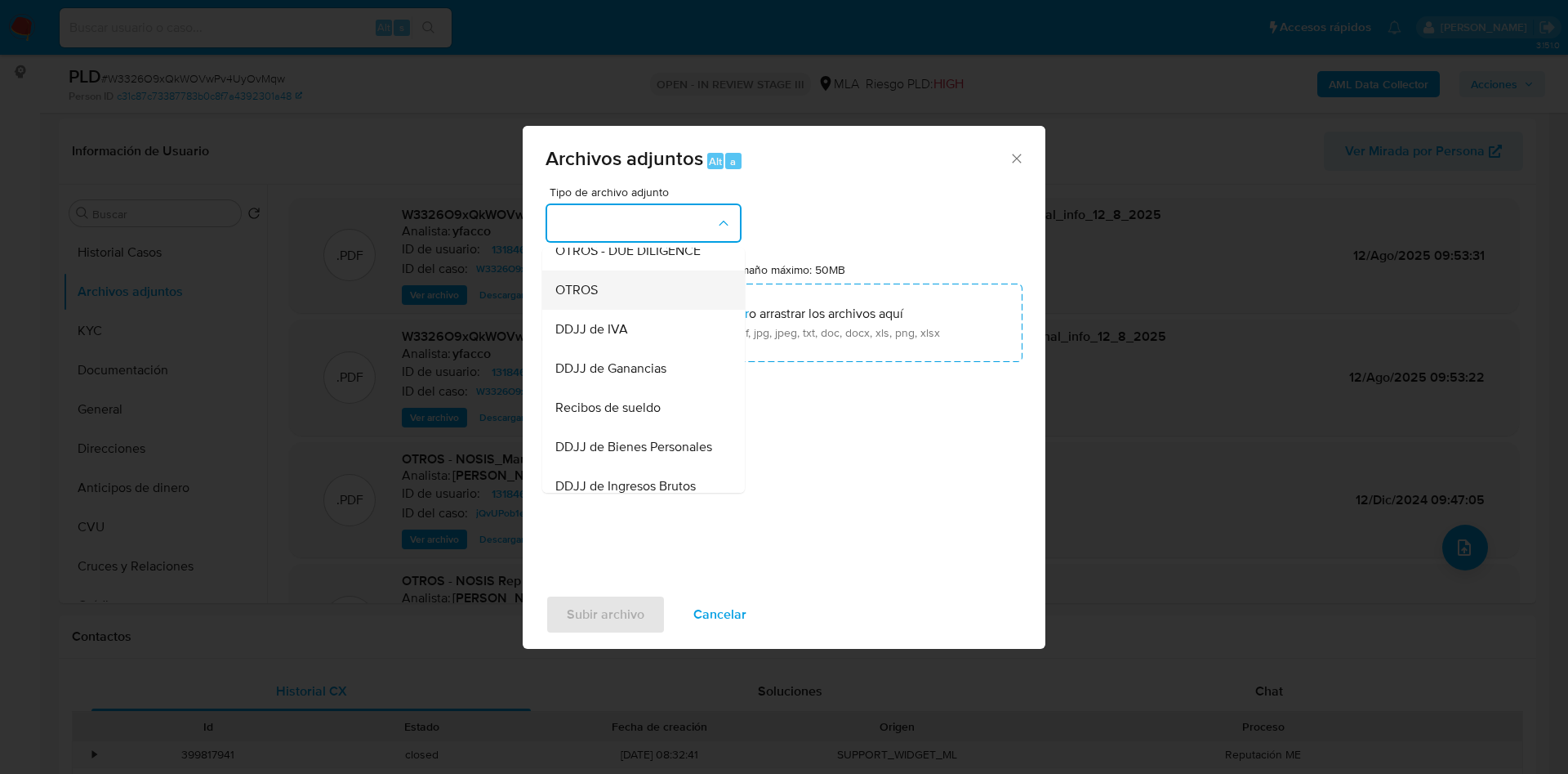
click at [585, 298] on span "OTROS" at bounding box center [576, 290] width 42 height 17
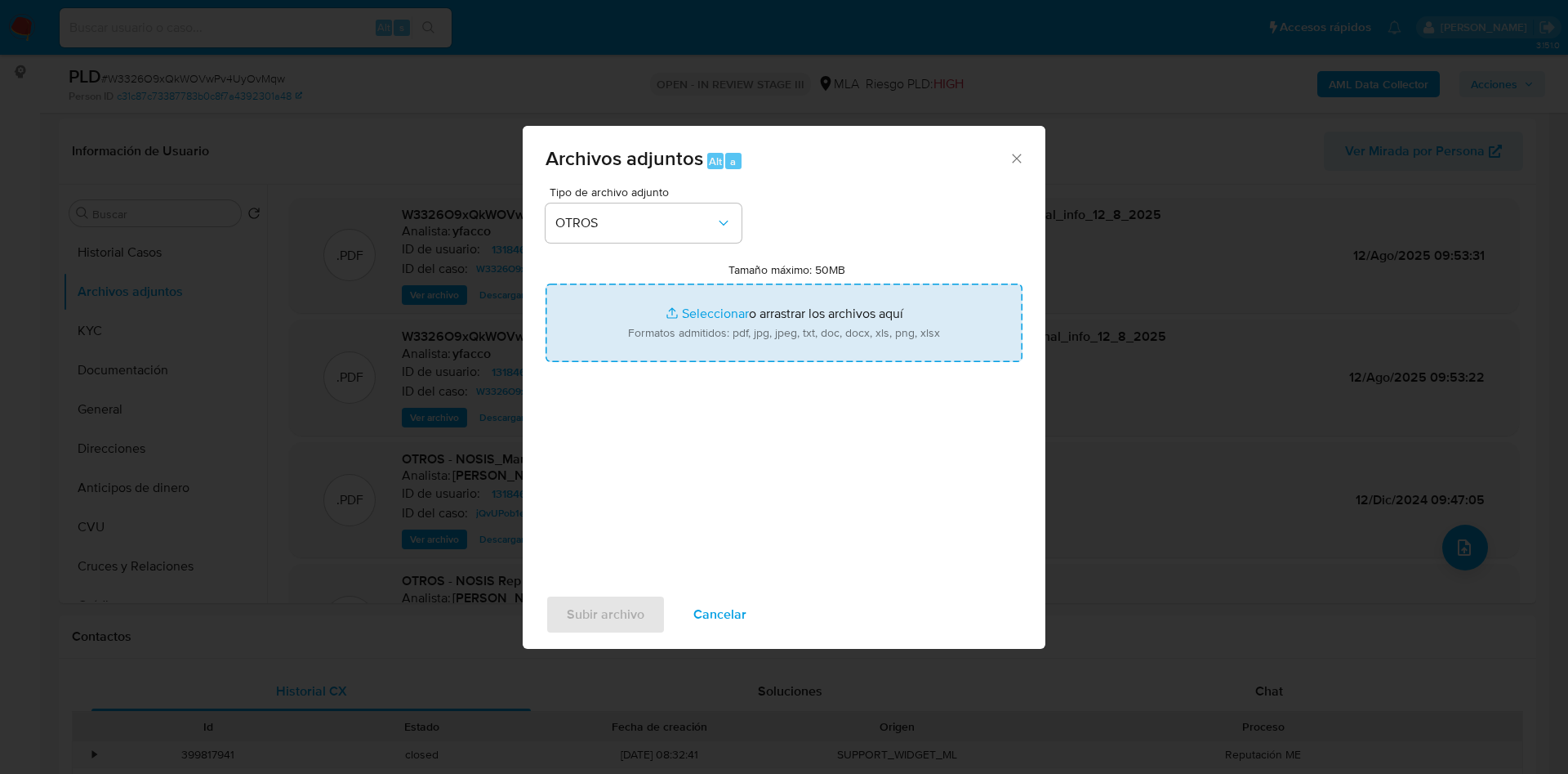
click at [704, 317] on input "Tamaño máximo: 50MB Seleccionar archivos" at bounding box center [784, 323] width 477 height 78
type input "C:\fakepath\Caselog W3326O9xQkWOVwPv4UyOvMqw_2025_06_19_06_41_18.docx"
click at [707, 307] on input "Tamaño máximo: 50MB Seleccionar archivos" at bounding box center [784, 323] width 477 height 78
type input "C:\fakepath\Movimientos 131846678.xlsx"
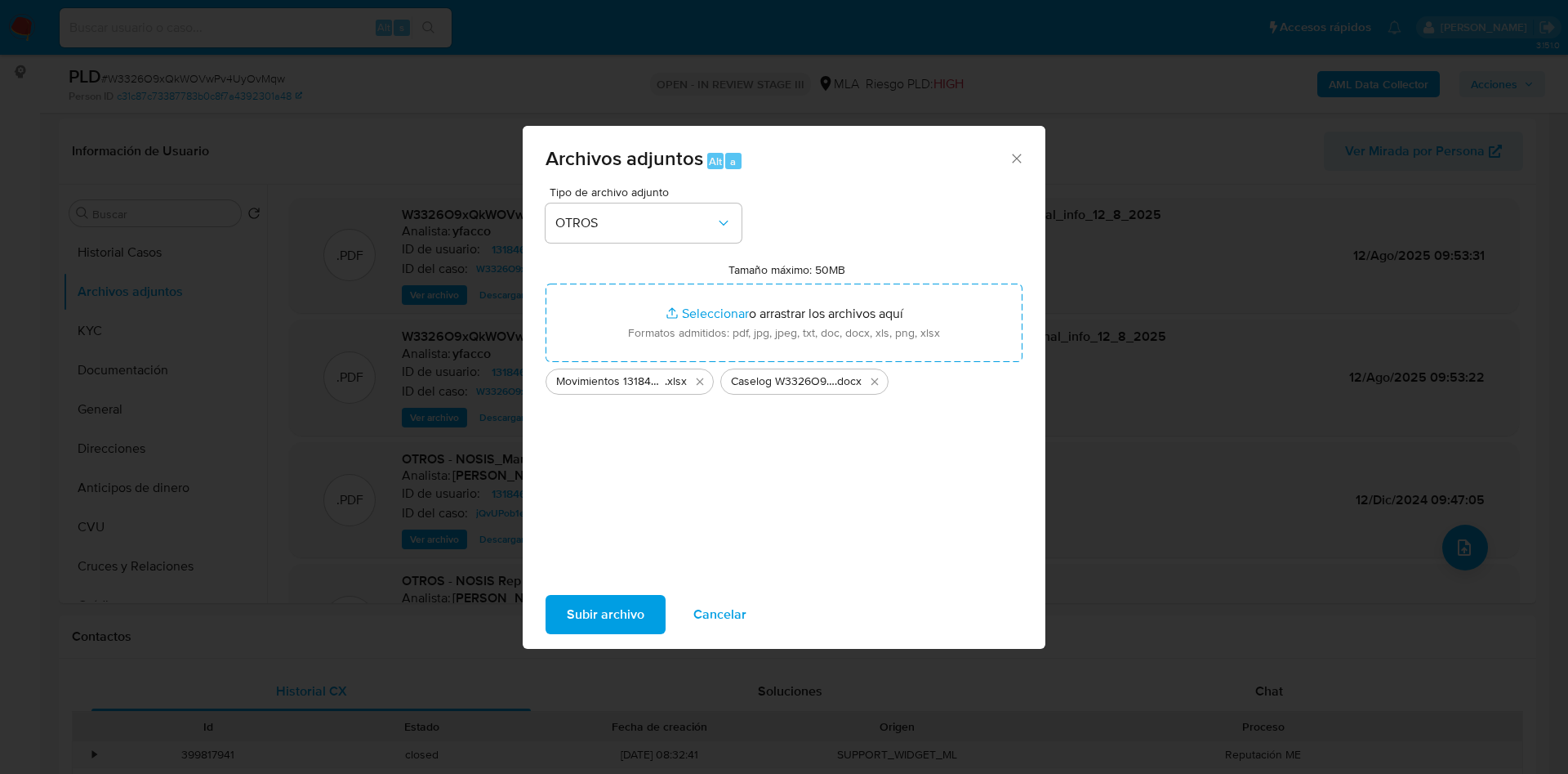
click at [591, 608] on span "Subir archivo" at bounding box center [605, 614] width 77 height 36
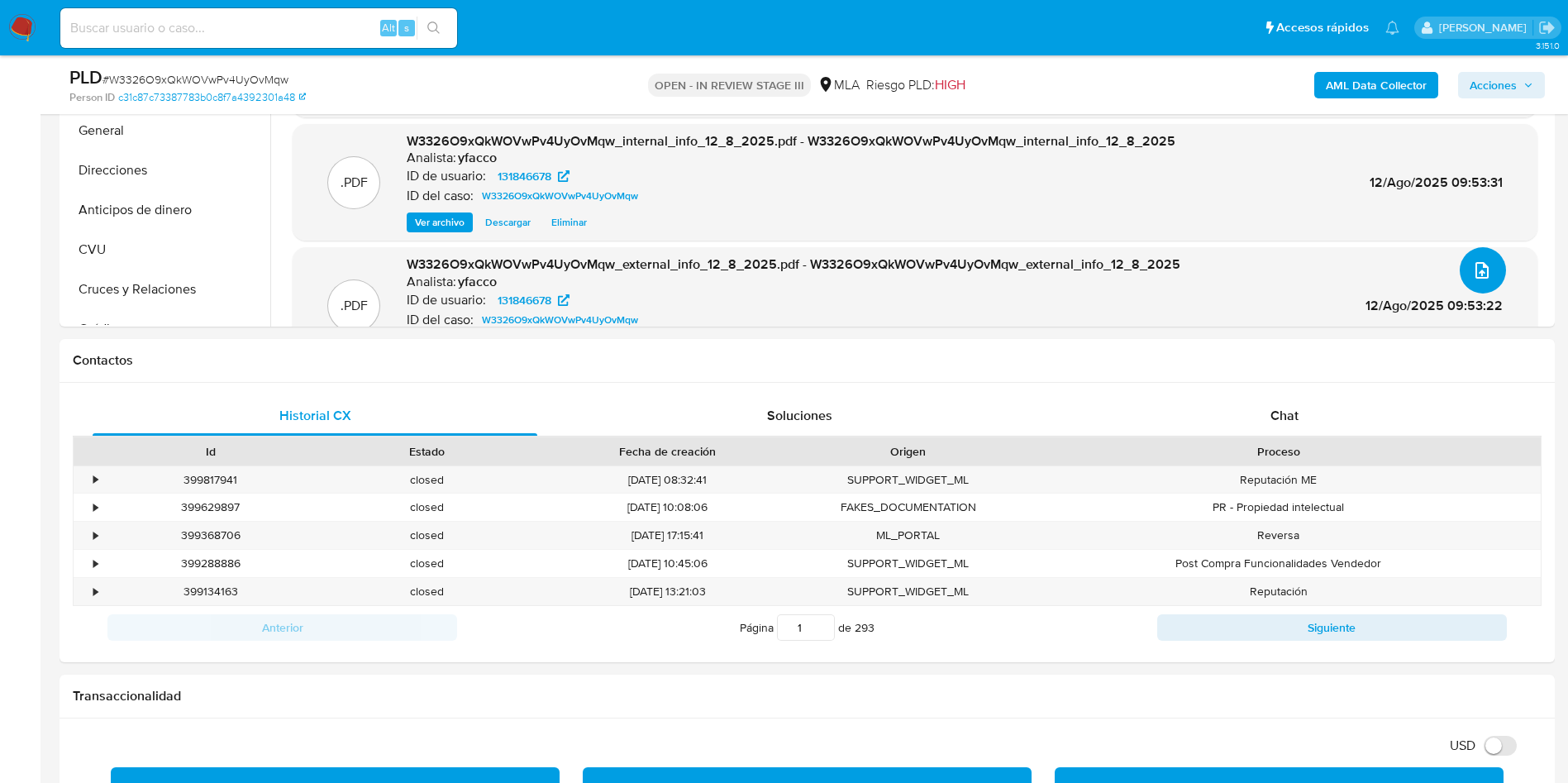
scroll to position [555, 0]
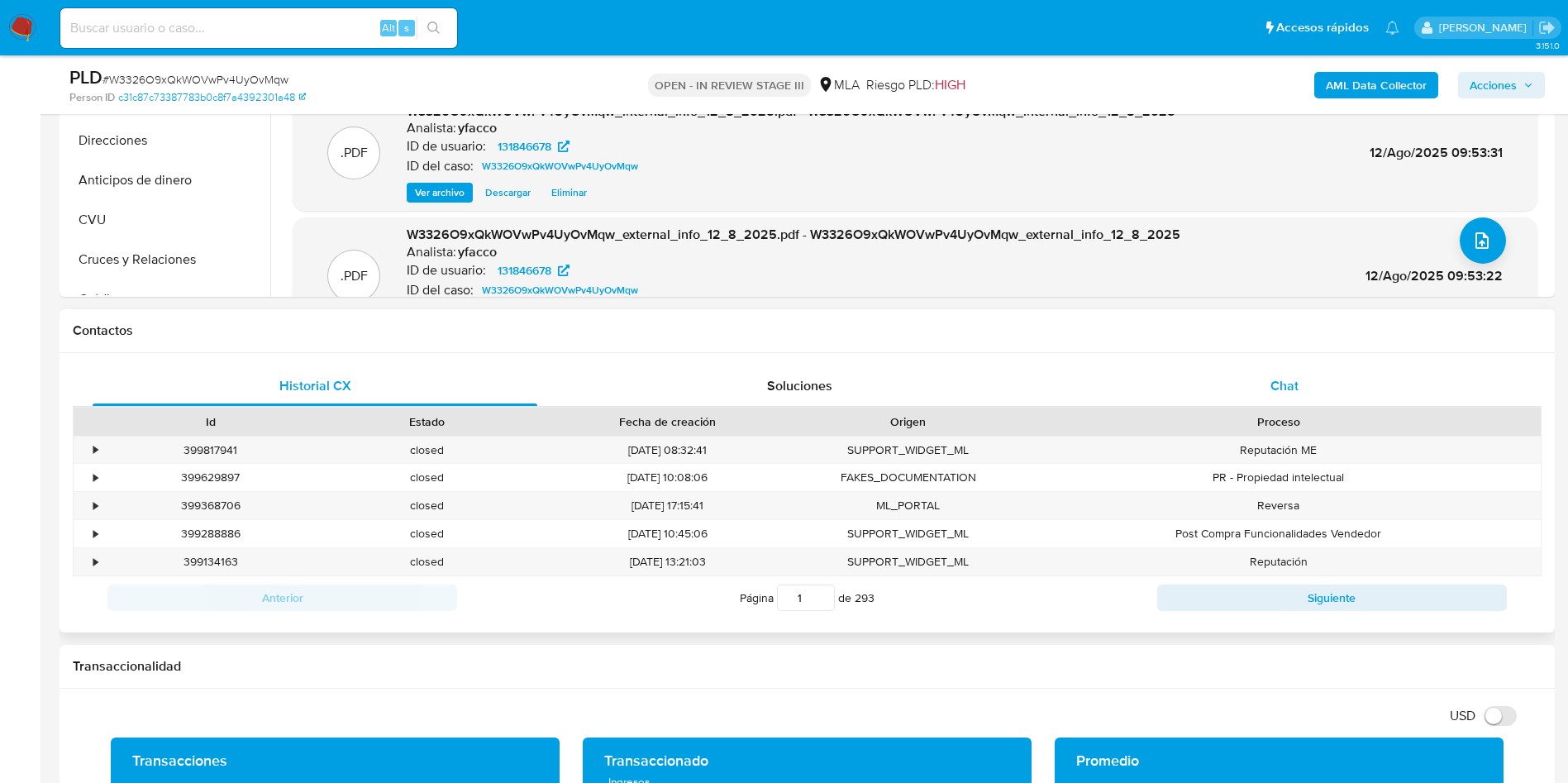
click at [1299, 378] on div "Chat" at bounding box center [1284, 386] width 444 height 40
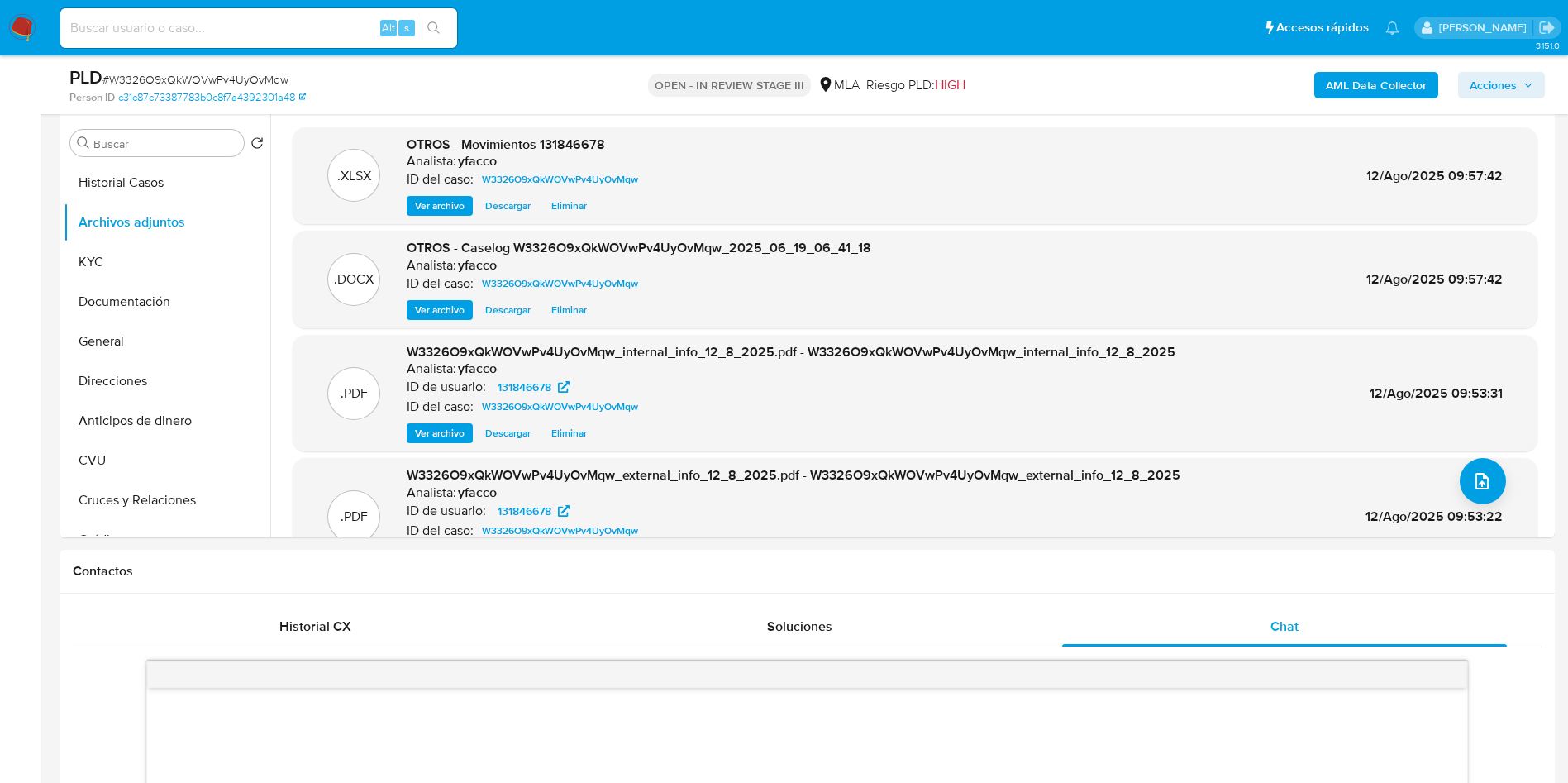
scroll to position [283, 0]
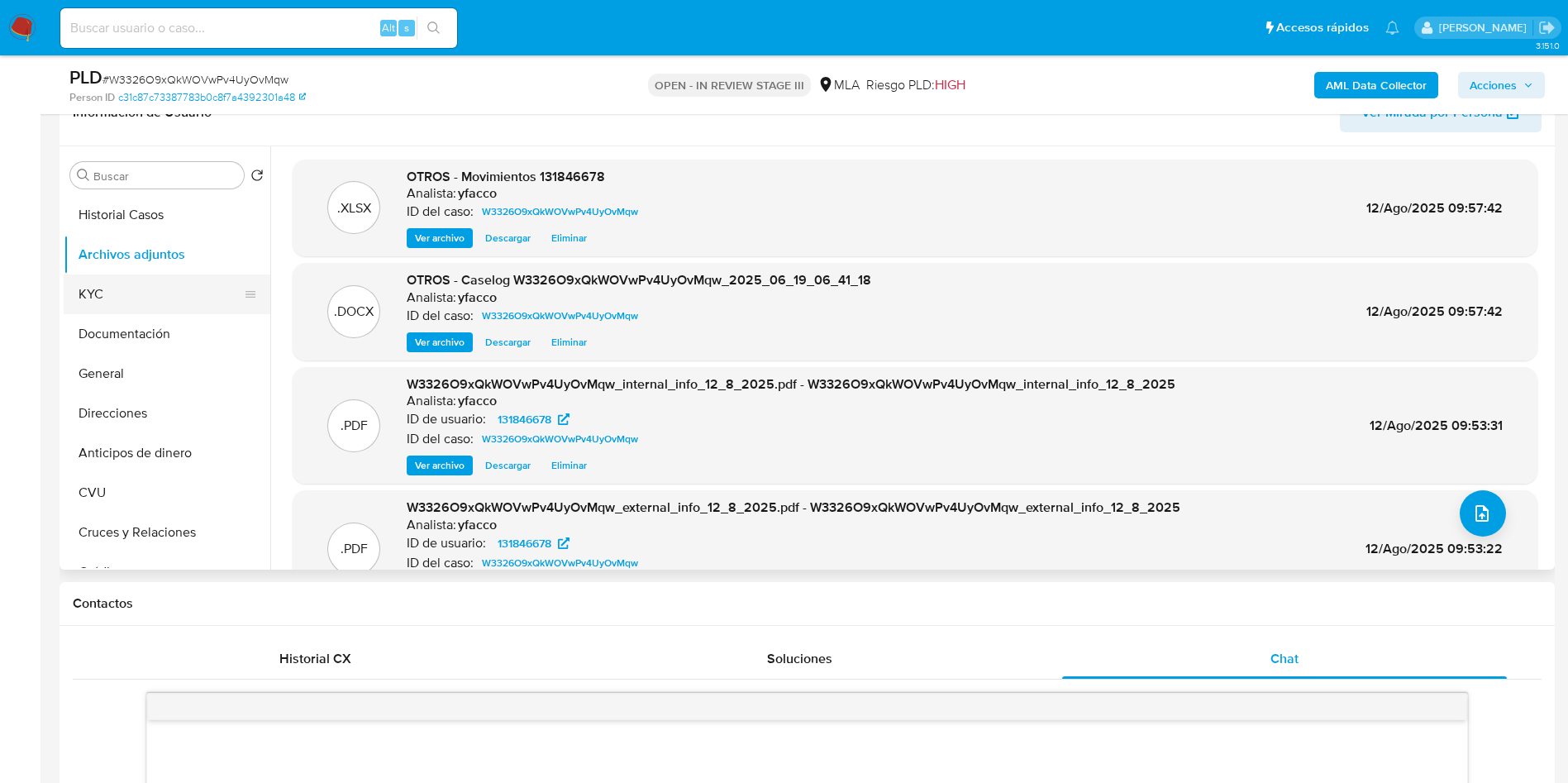
click at [103, 304] on button "KYC" at bounding box center [159, 294] width 193 height 40
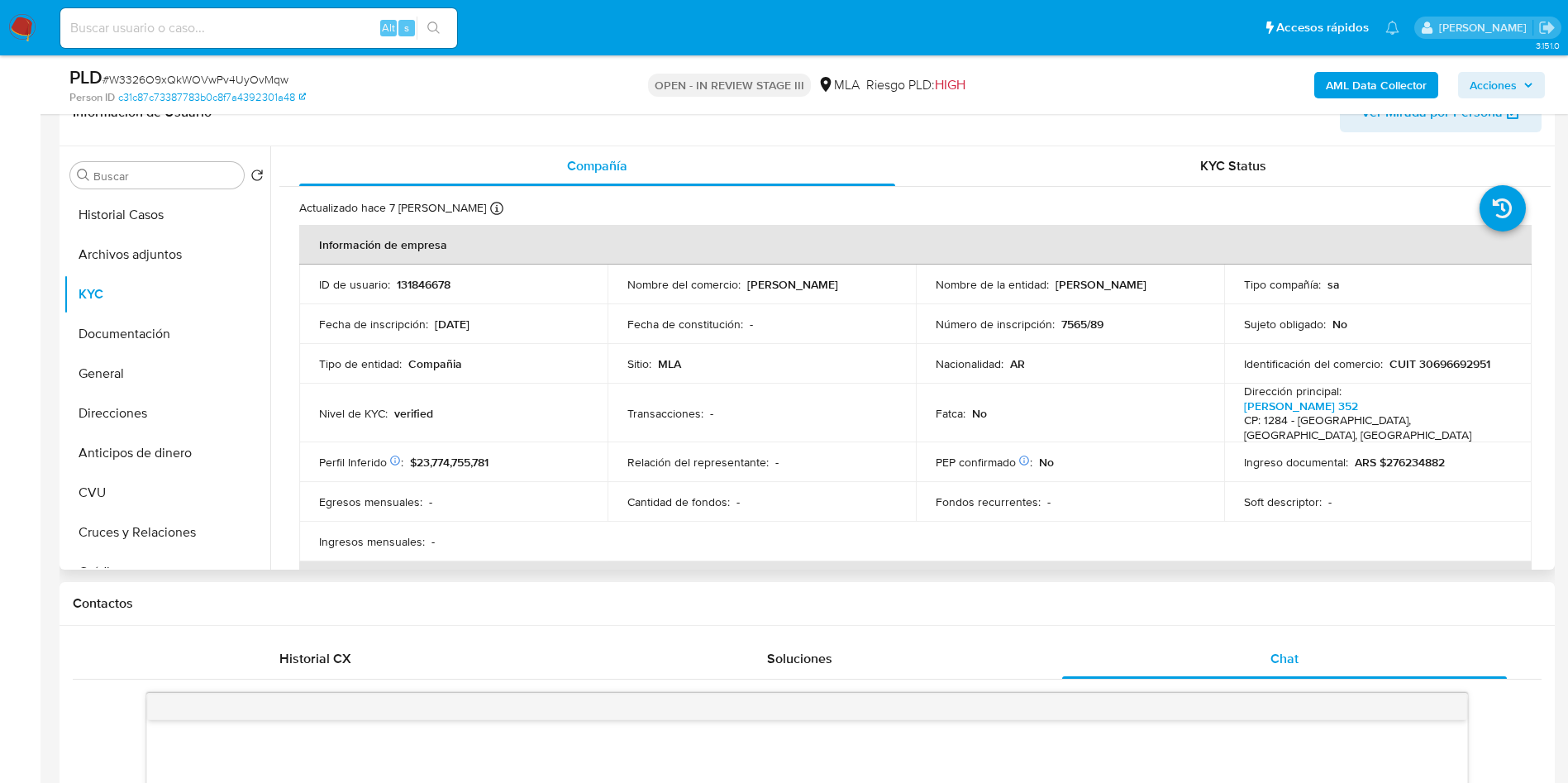
click at [1550, 243] on div "Buscar Volver al orden por defecto Historial Casos Archivos adjuntos KYC Docume…" at bounding box center [807, 357] width 1495 height 423
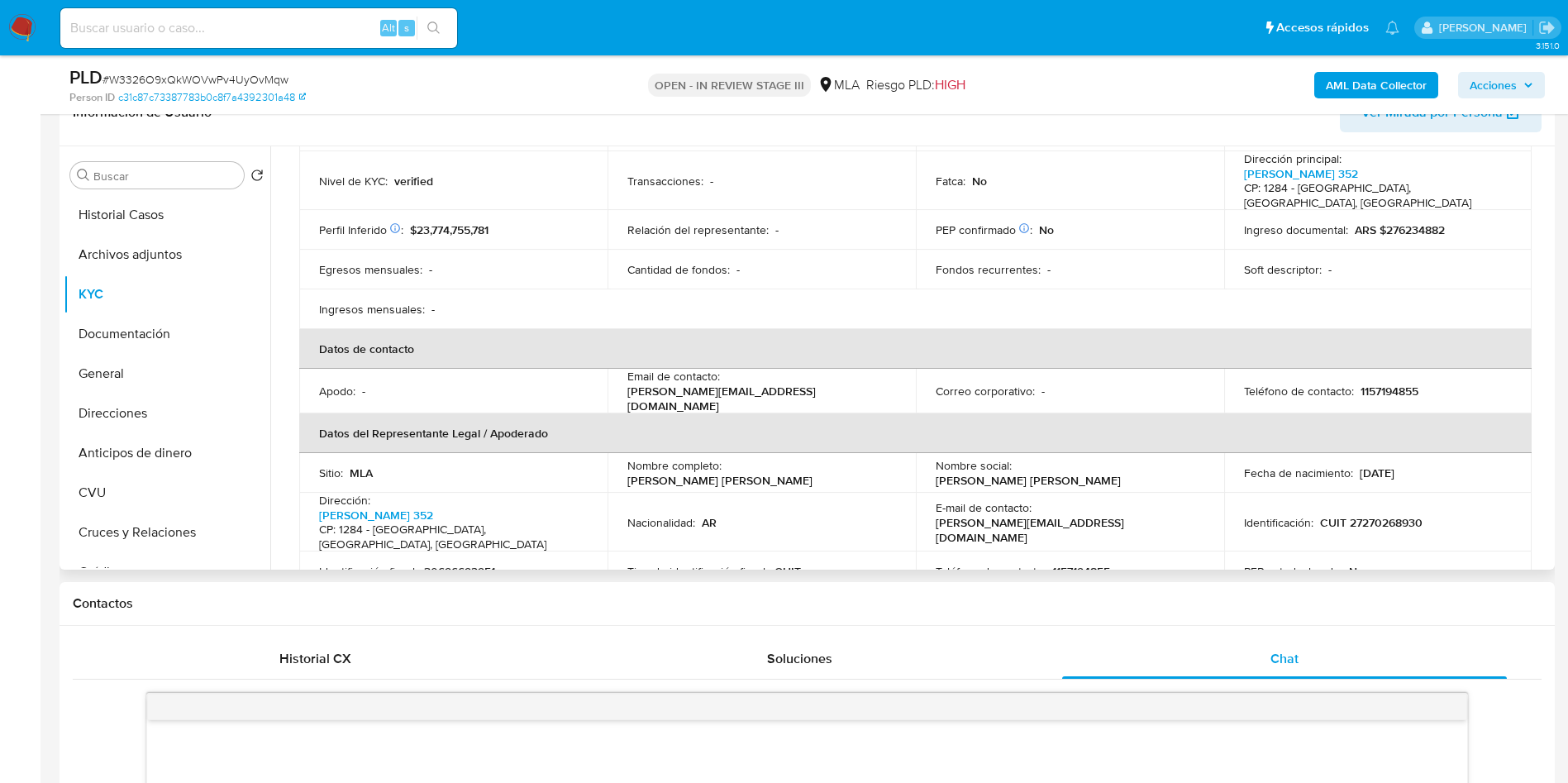
scroll to position [245, 0]
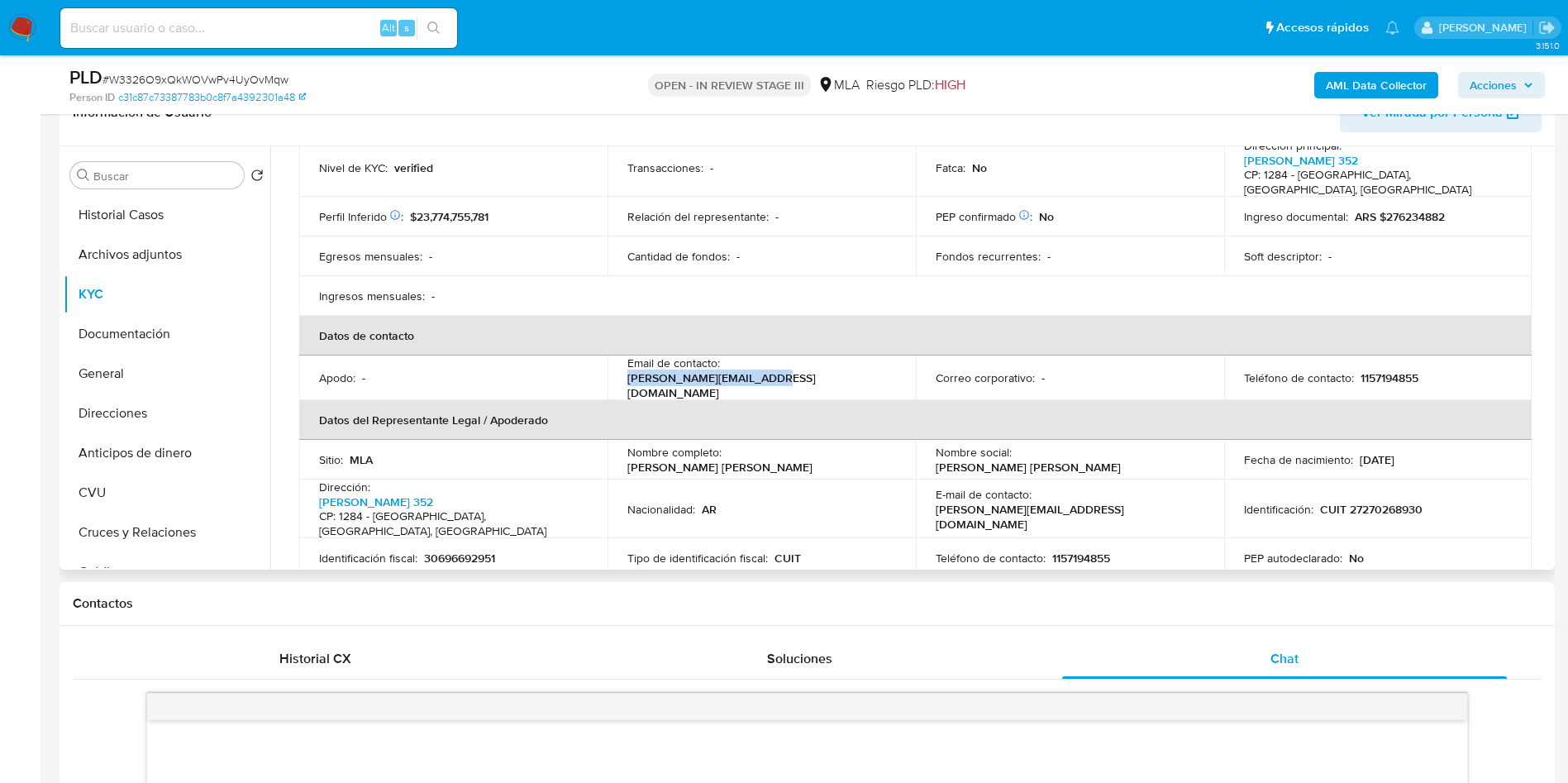
drag, startPoint x: 724, startPoint y: 375, endPoint x: 888, endPoint y: 374, distance: 164.0
click at [888, 374] on div "Email de contacto : mercado.libre@dmaker.com" at bounding box center [761, 377] width 268 height 45
copy p "mercado.libre@dmaker.com"
click at [113, 265] on button "Archivos adjuntos" at bounding box center [159, 254] width 193 height 40
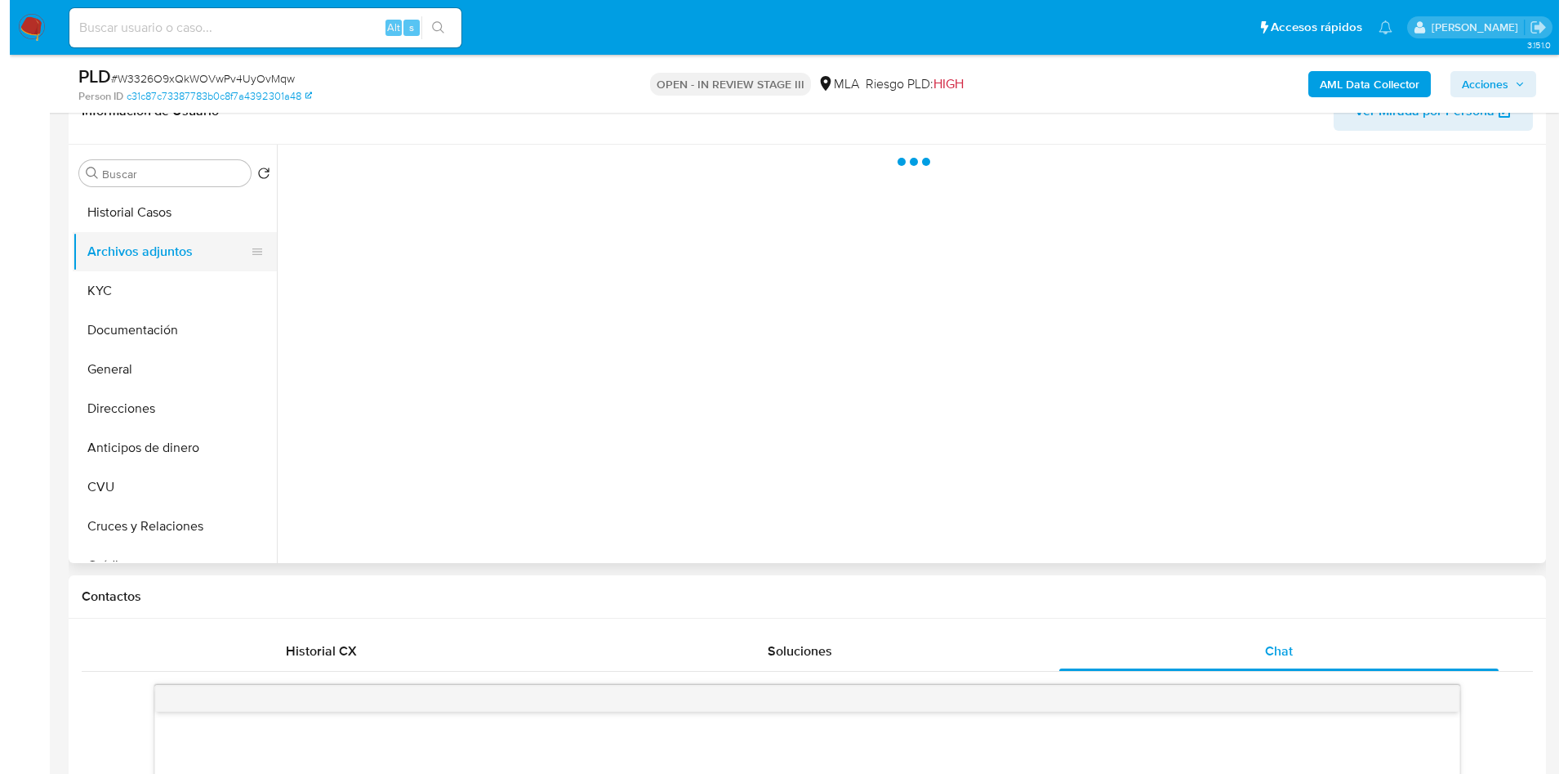
scroll to position [0, 0]
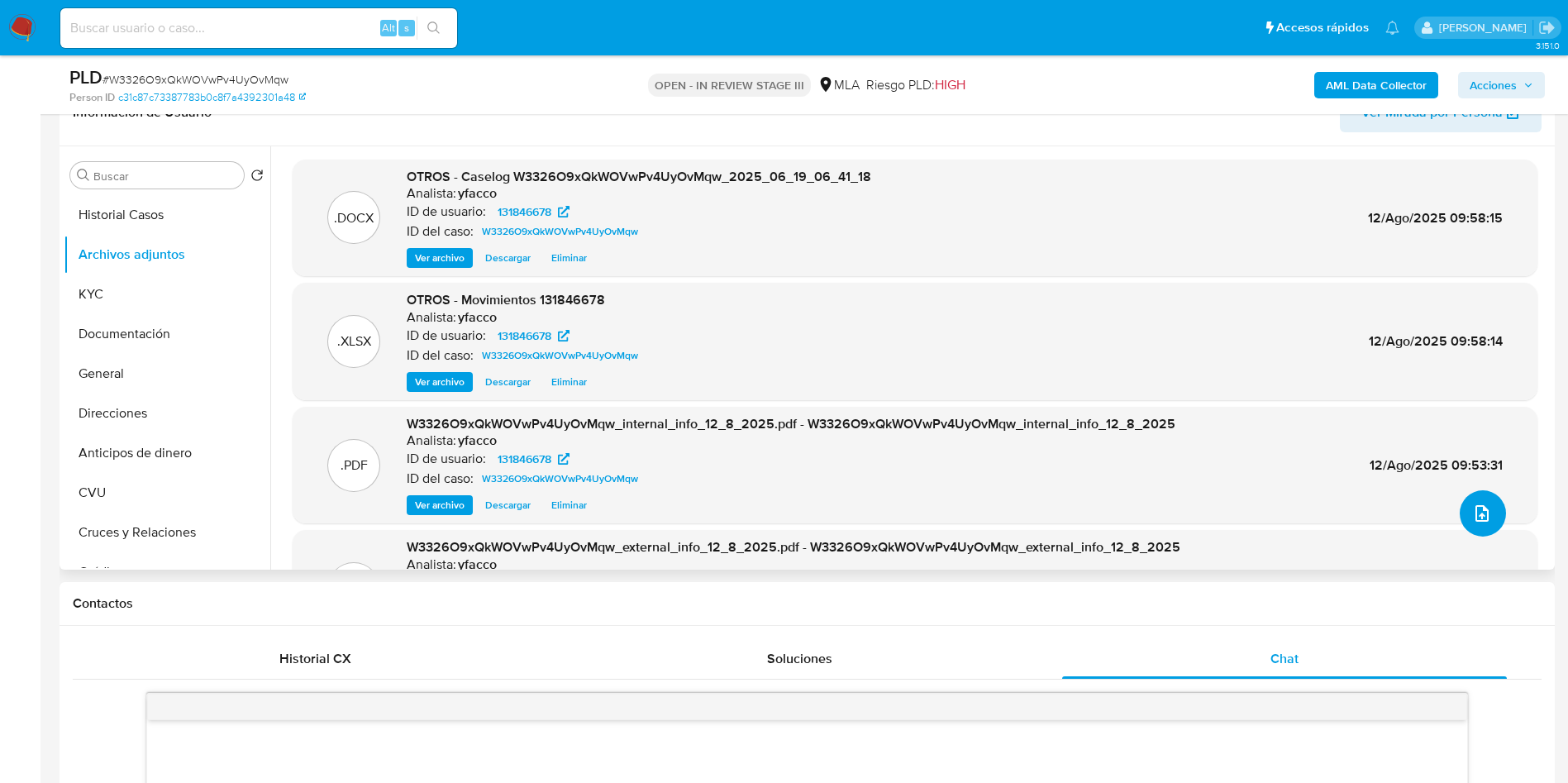
click at [1484, 525] on button "upload-file" at bounding box center [1482, 513] width 47 height 47
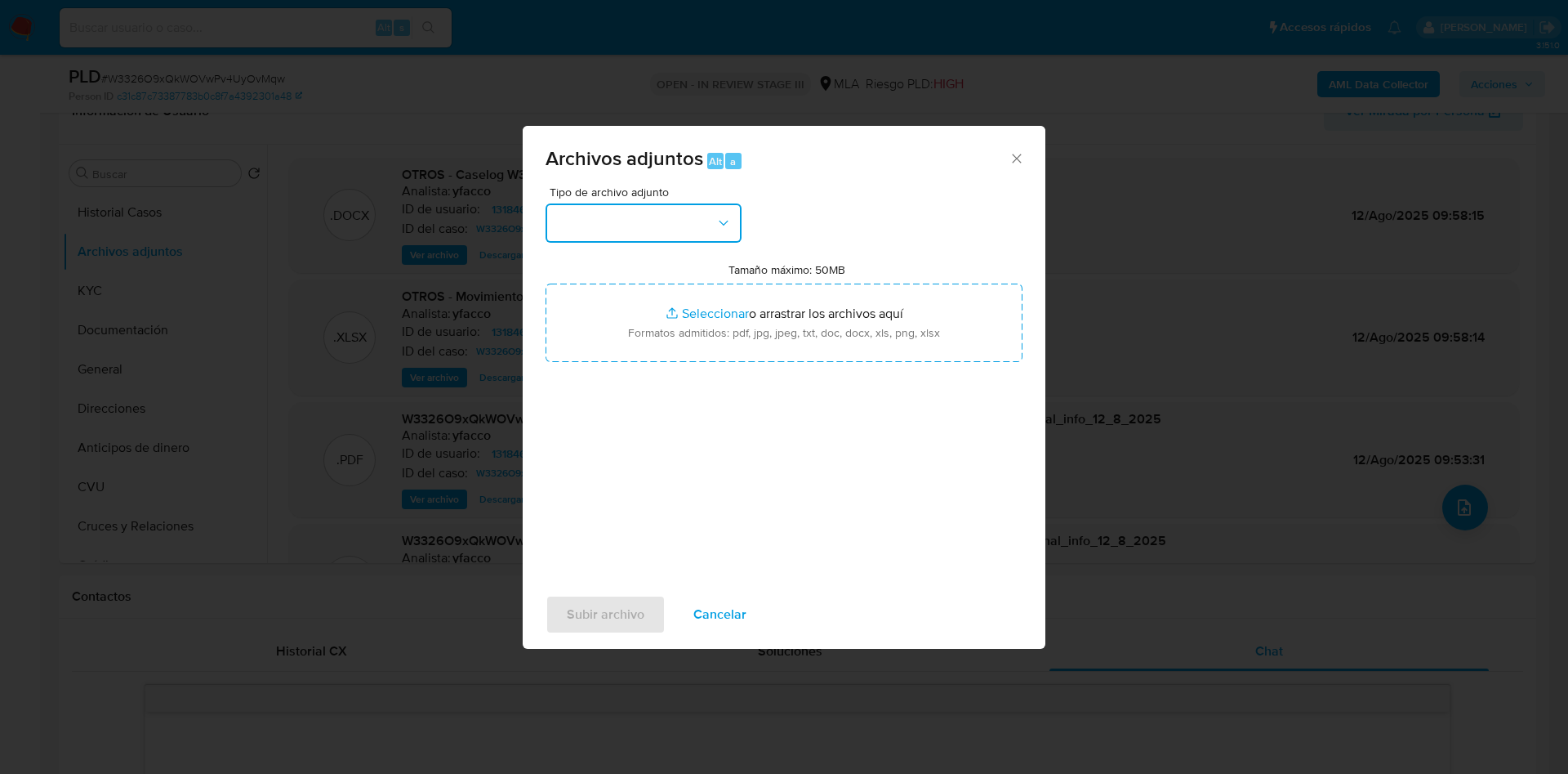
click at [624, 240] on button "button" at bounding box center [644, 223] width 196 height 39
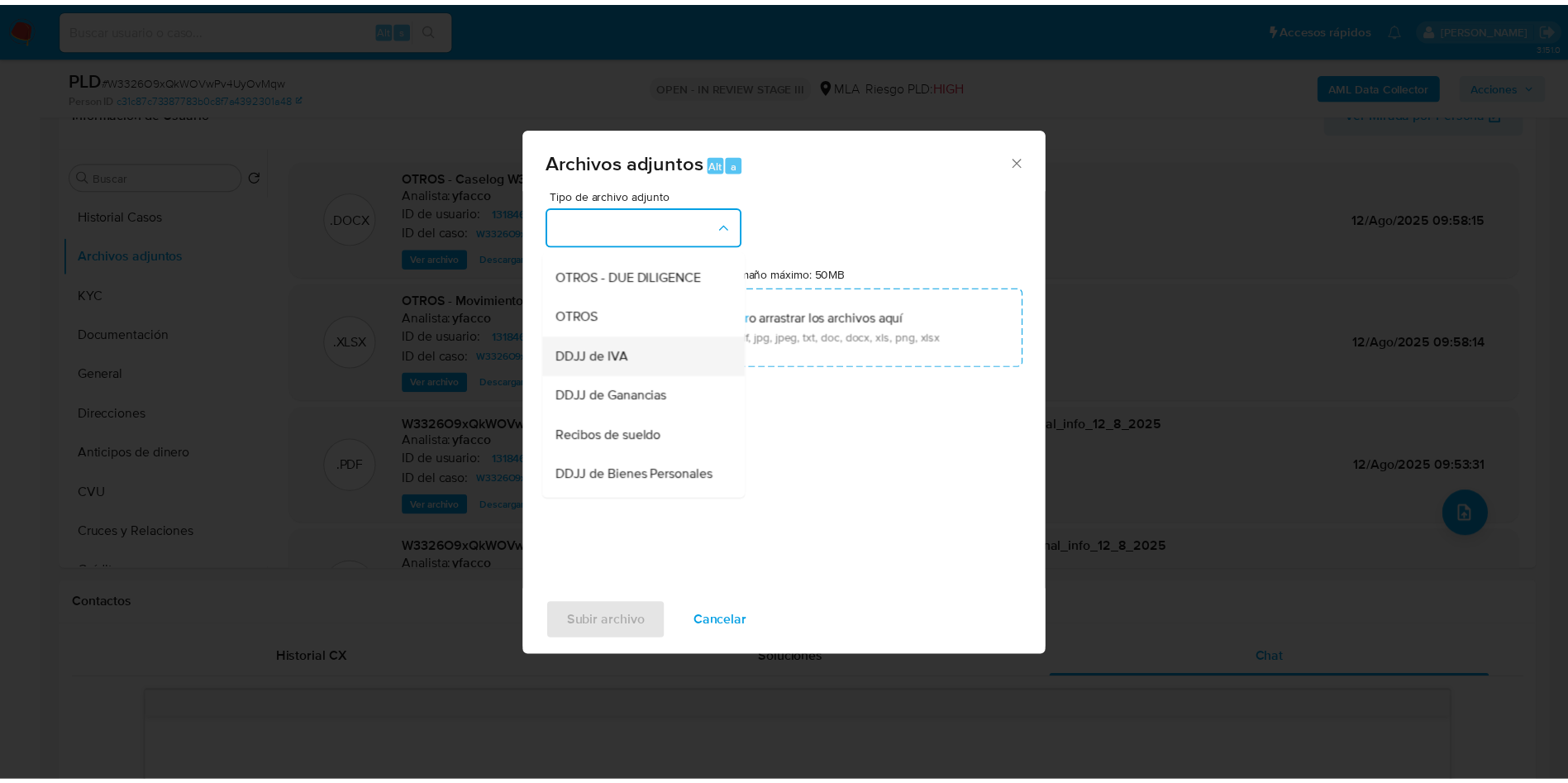
scroll to position [308, 0]
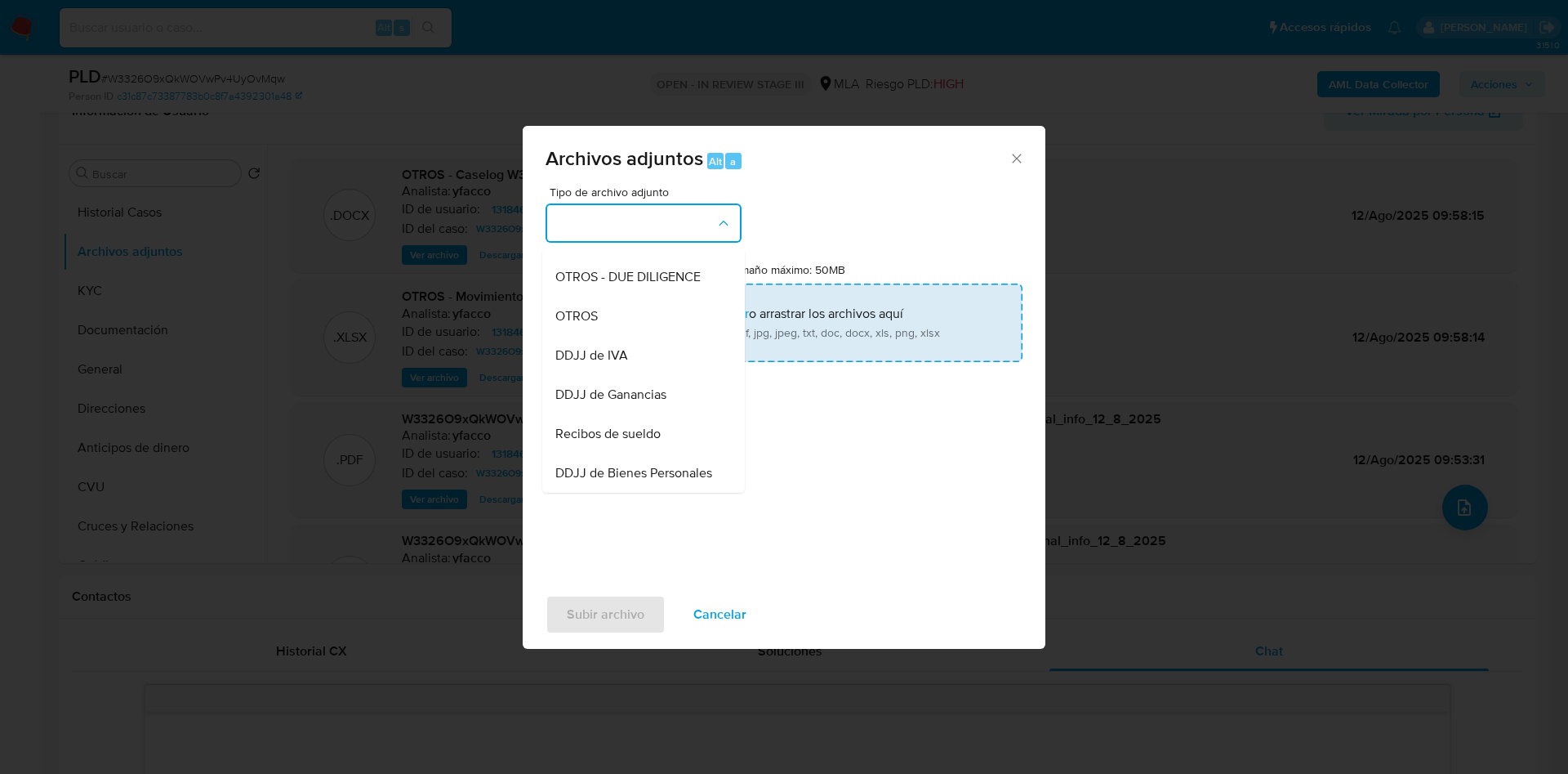
click at [611, 336] on div "OTROS" at bounding box center [639, 316] width 166 height 39
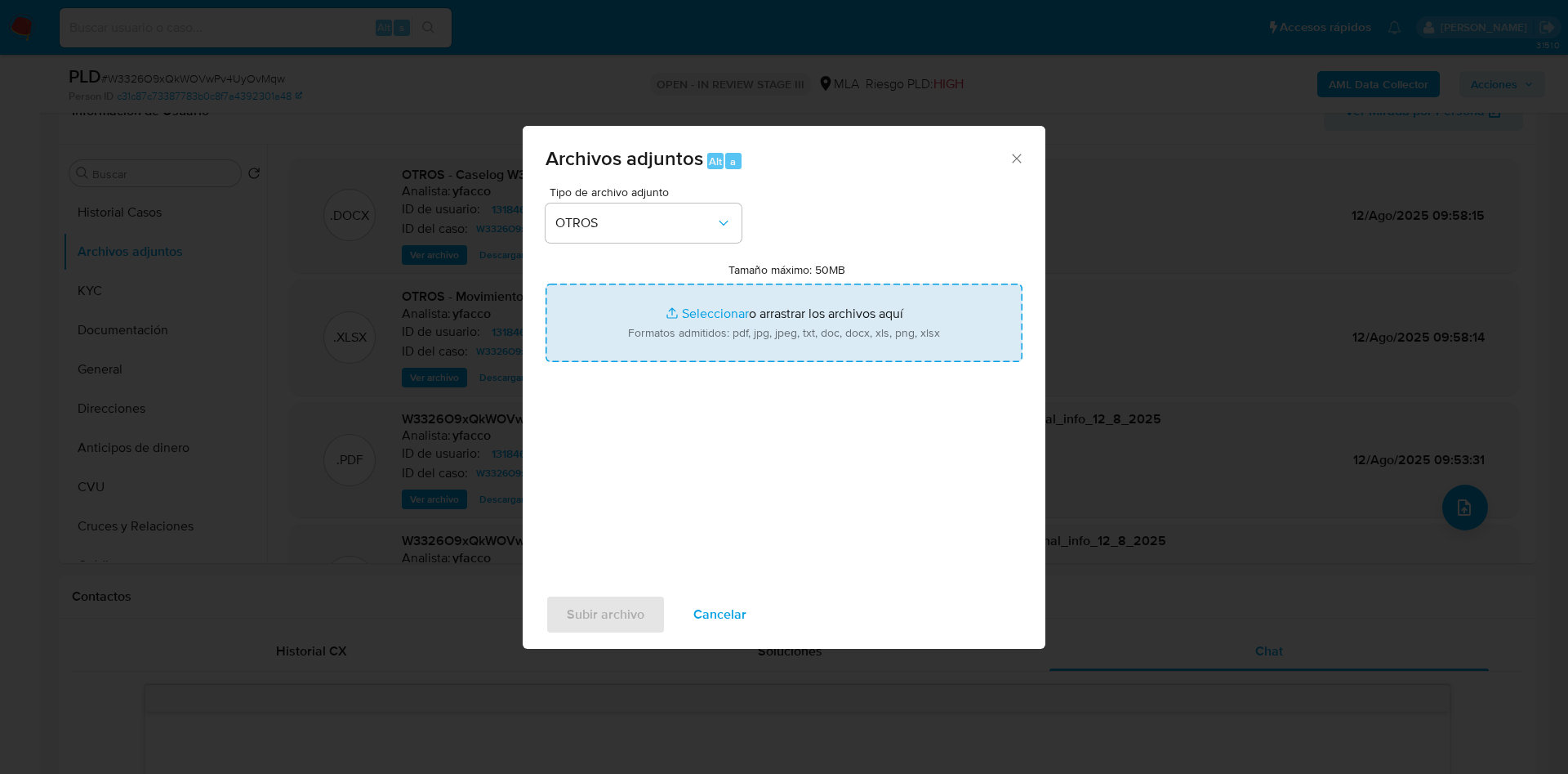
click at [712, 315] on input "Tamaño máximo: 50MB Seleccionar archivos" at bounding box center [784, 323] width 477 height 78
type input "C:\fakepath\Correo de Mercadolibre SRL - Importante - Solicitud de documentació…"
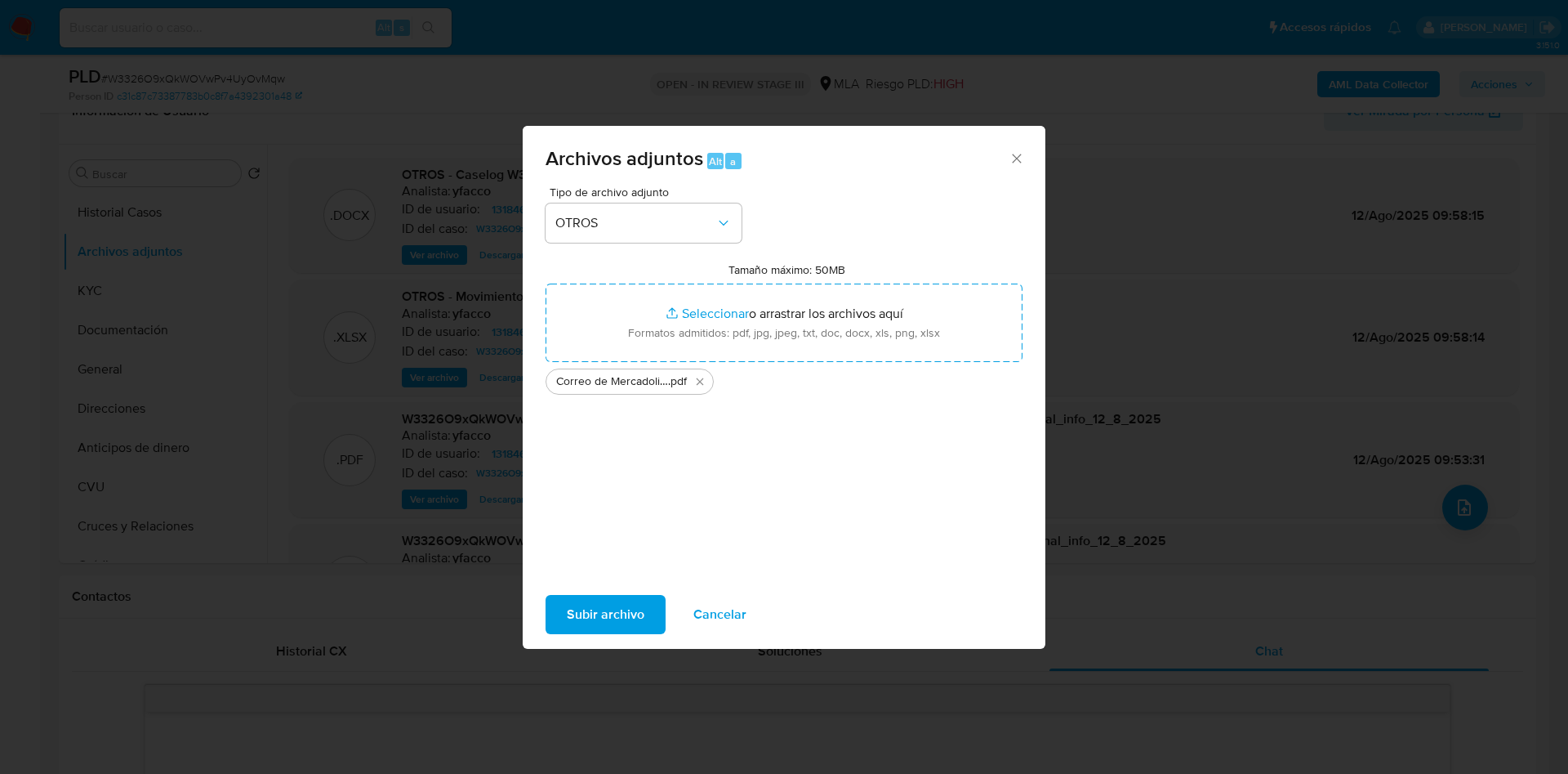
click at [582, 621] on span "Subir archivo" at bounding box center [605, 614] width 77 height 36
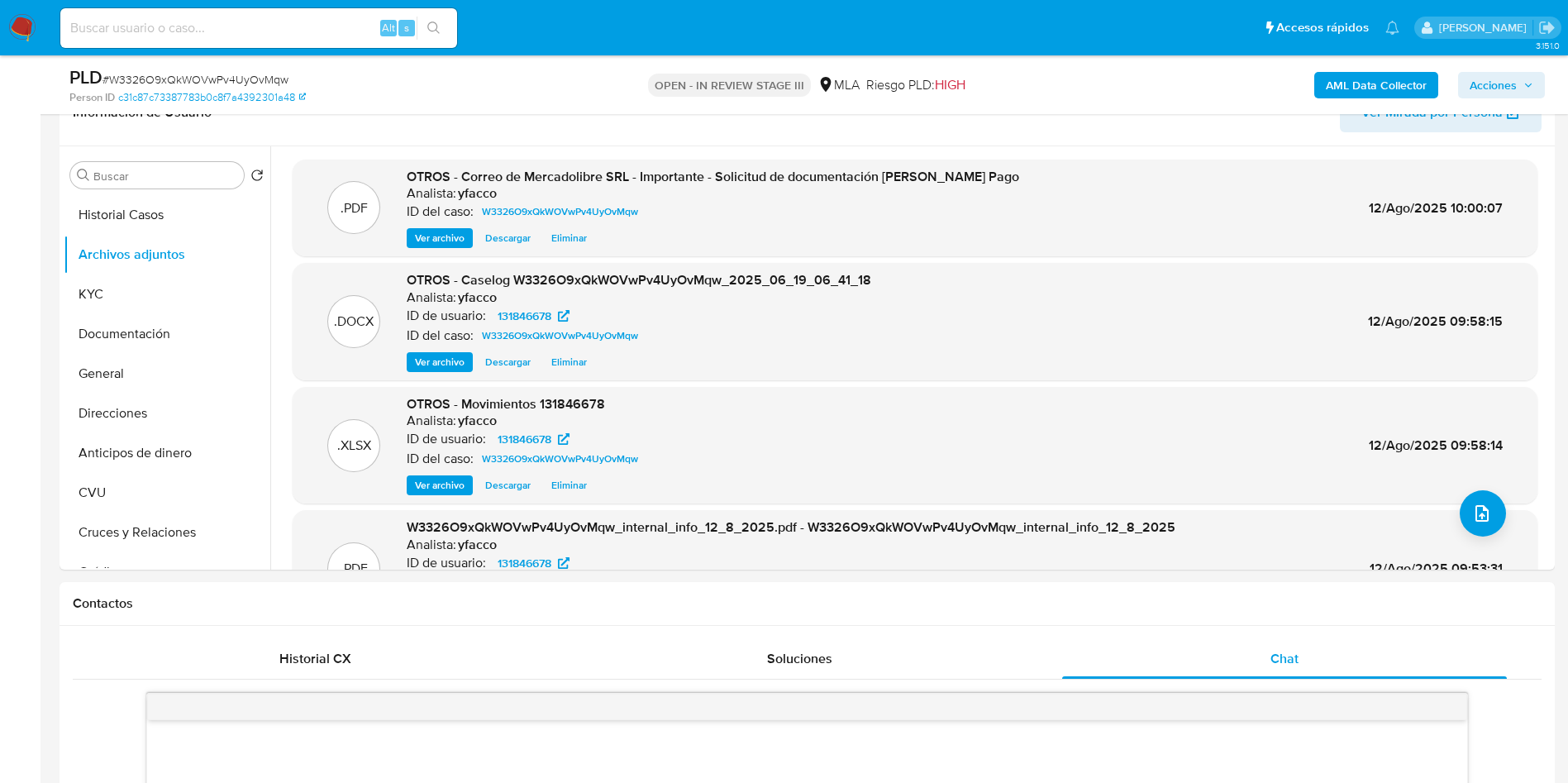
click at [1509, 93] on span "Acciones" at bounding box center [1493, 85] width 48 height 27
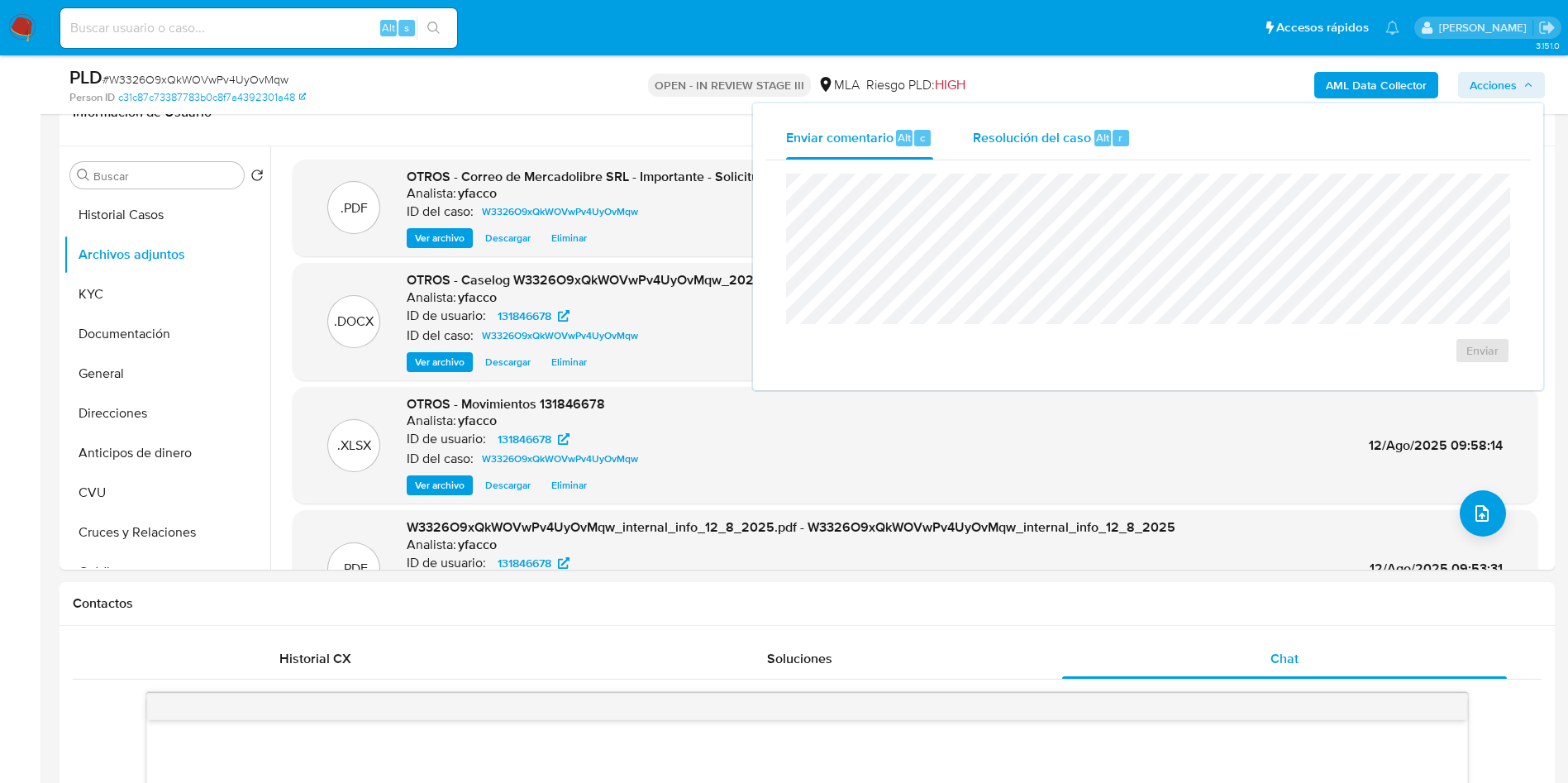
click at [1087, 147] on div "Resolución del caso Alt r" at bounding box center [1051, 138] width 157 height 43
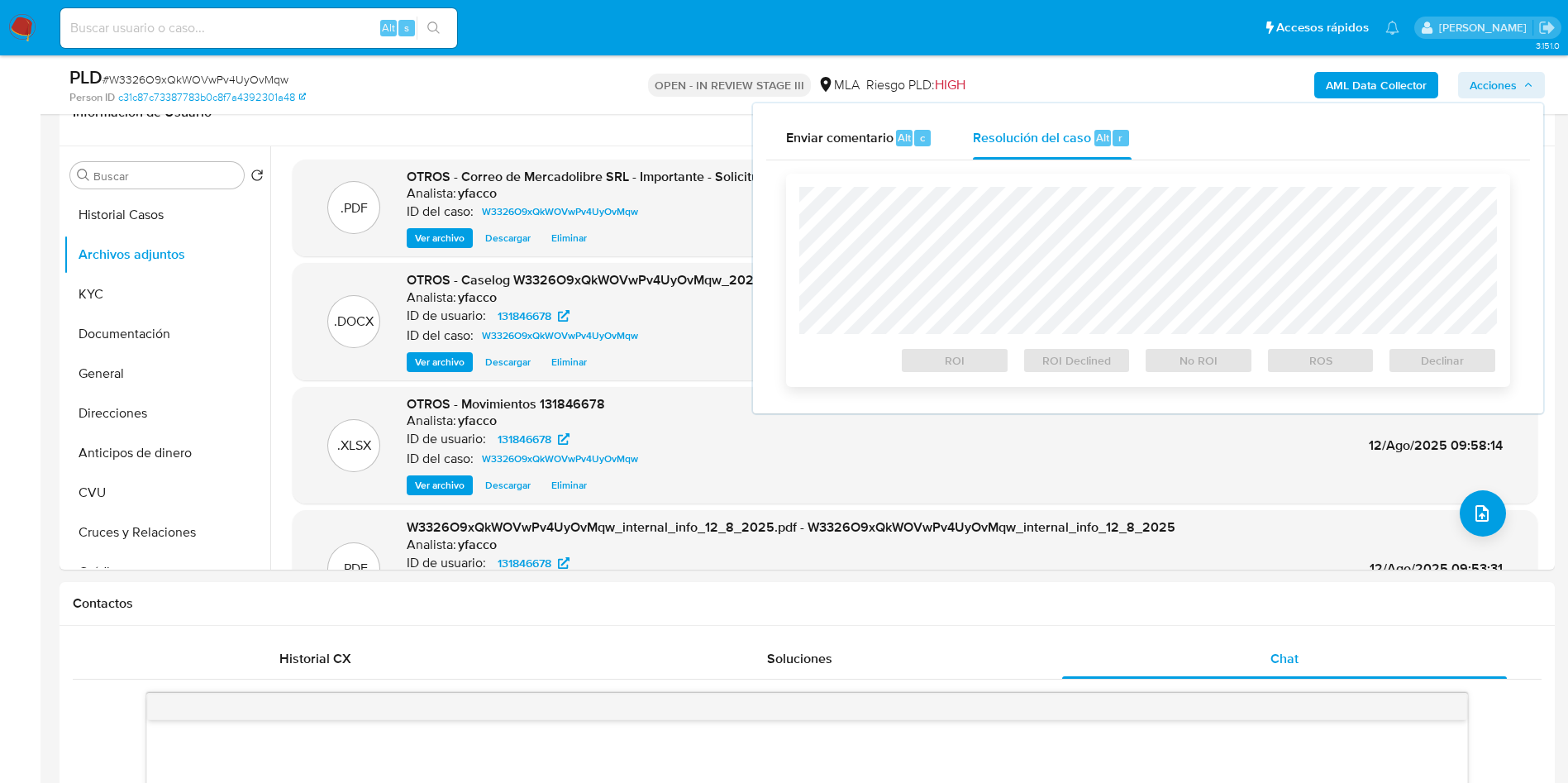
click at [1056, 187] on div at bounding box center [1147, 260] width 698 height 147
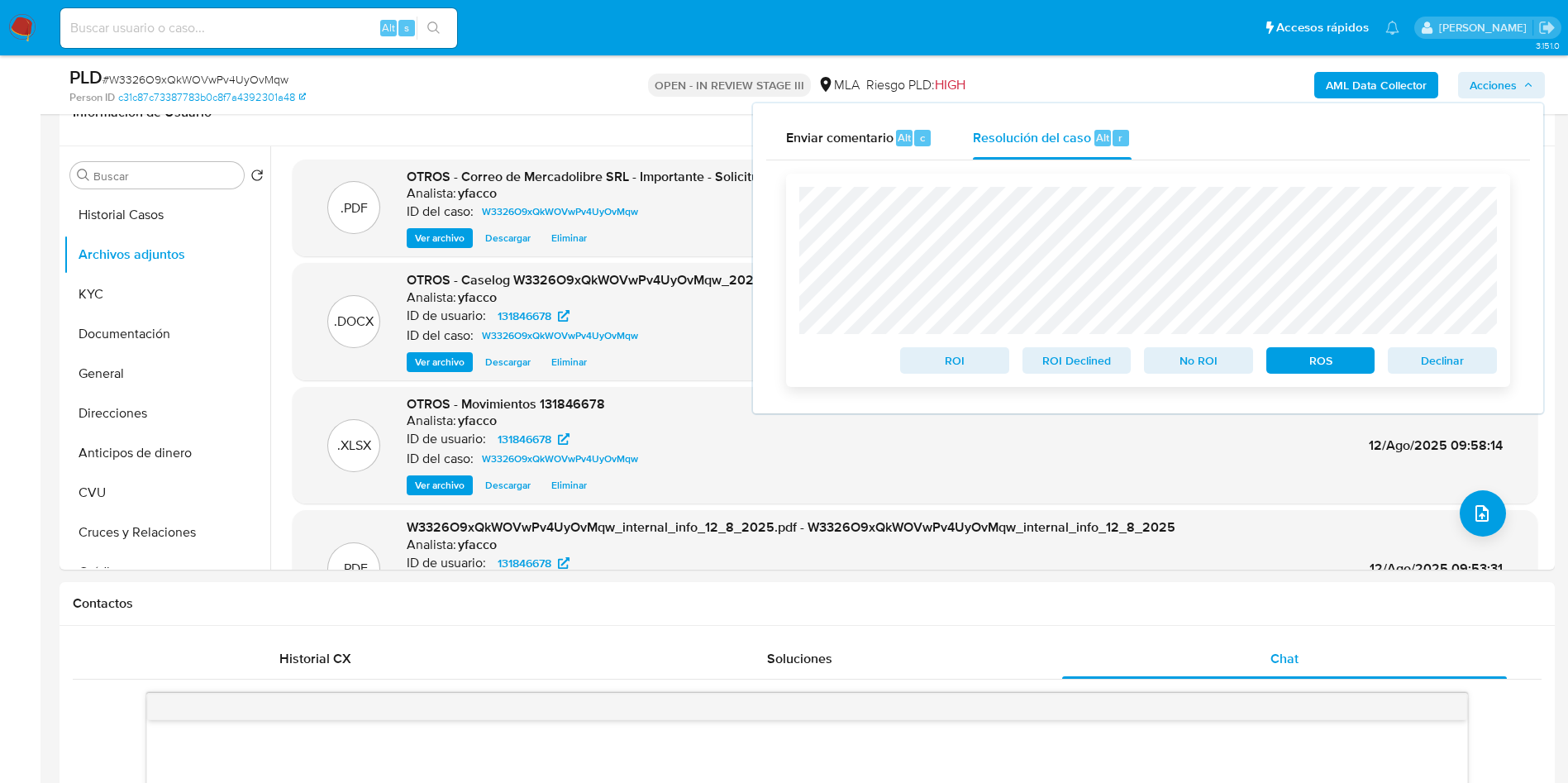
click at [1442, 372] on span "Declinar" at bounding box center [1441, 359] width 86 height 23
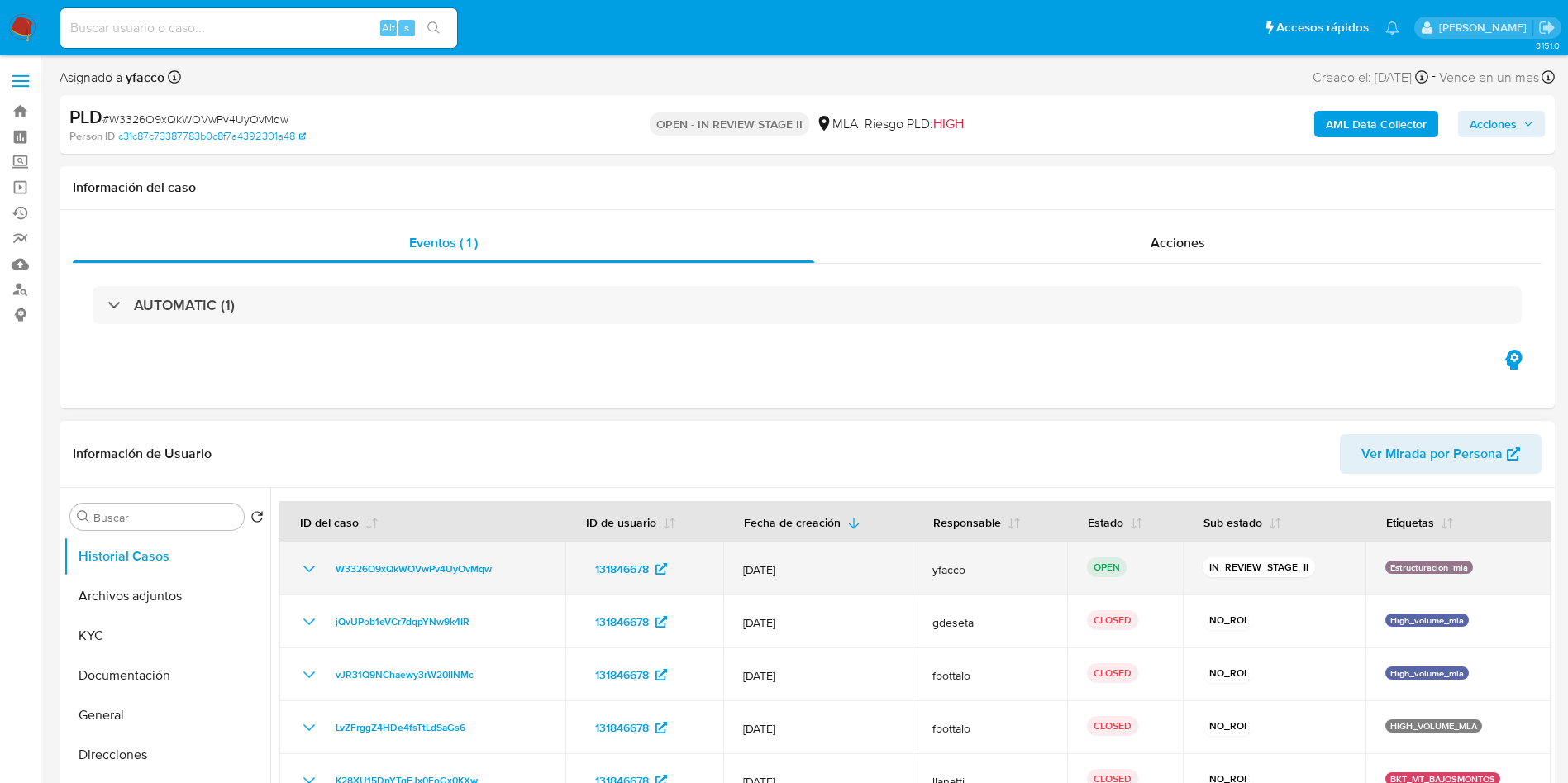
select select "10"
drag, startPoint x: 326, startPoint y: 571, endPoint x: 521, endPoint y: 563, distance: 195.2
click at [521, 563] on div "W3326O9xQkWOVwPv4UyOvMqw" at bounding box center [422, 568] width 246 height 20
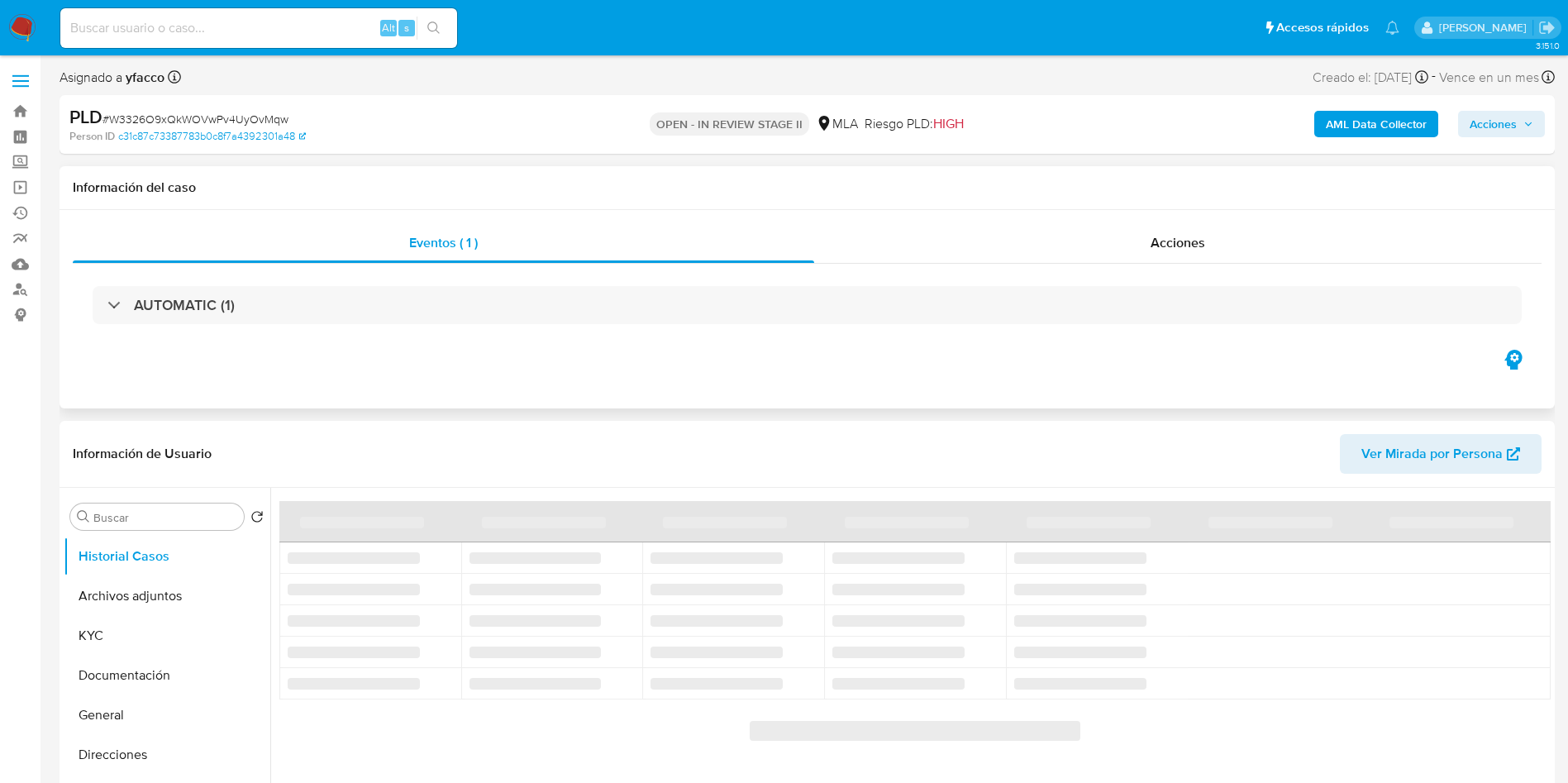
select select "10"
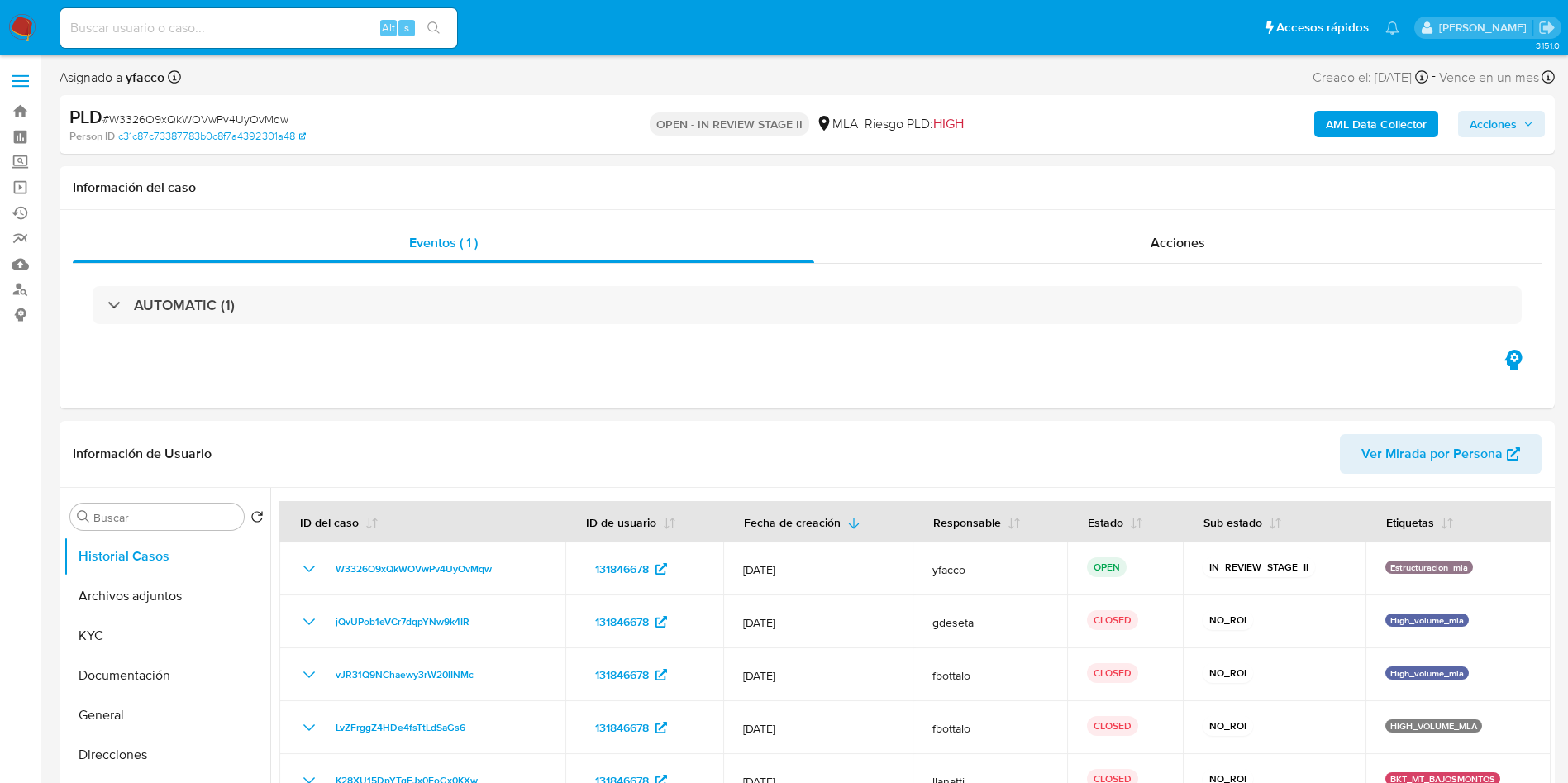
click at [1500, 118] on span "Acciones" at bounding box center [1493, 124] width 48 height 27
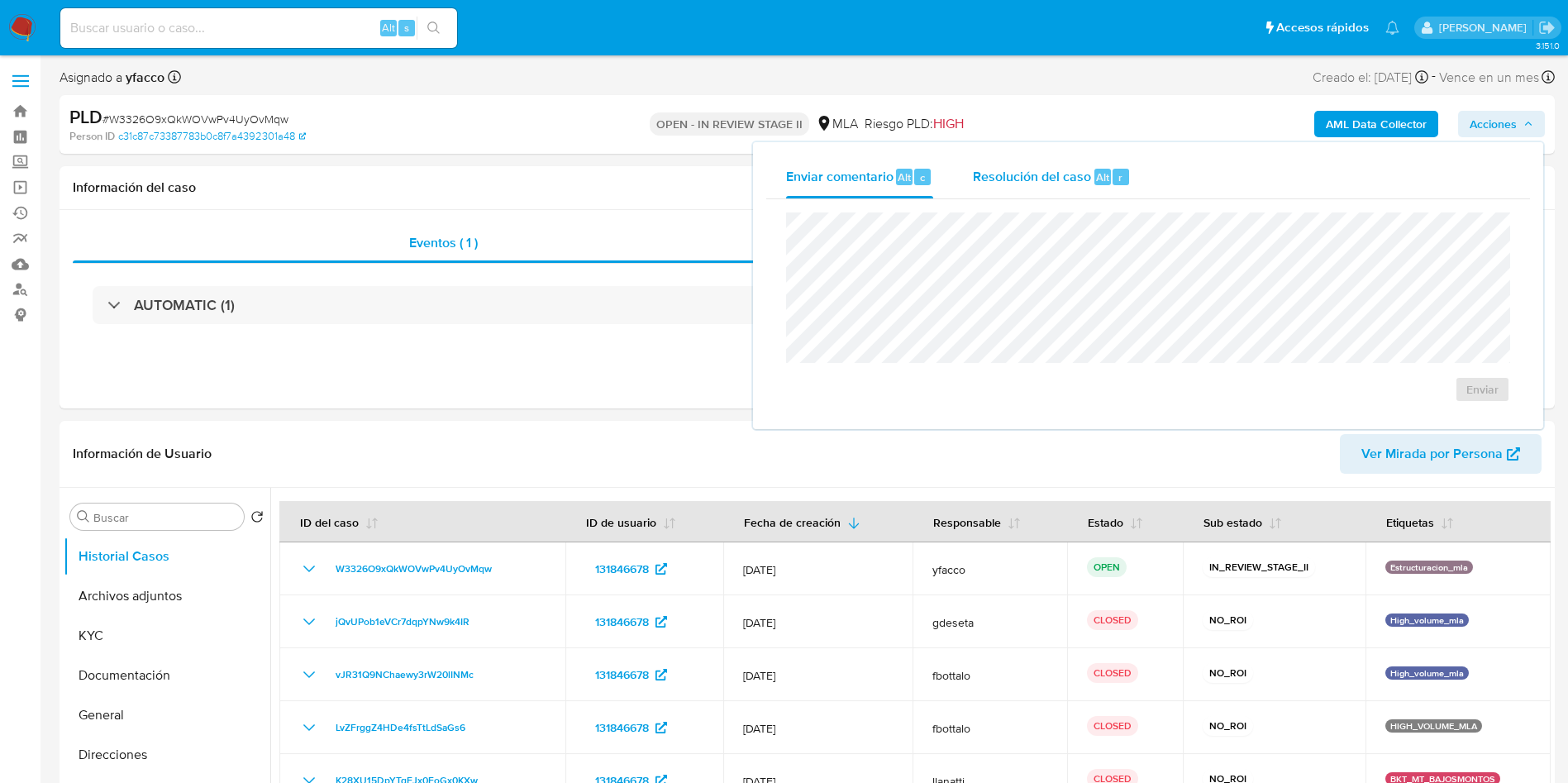
click at [1095, 188] on div "Resolución del caso Alt r" at bounding box center [1051, 176] width 157 height 43
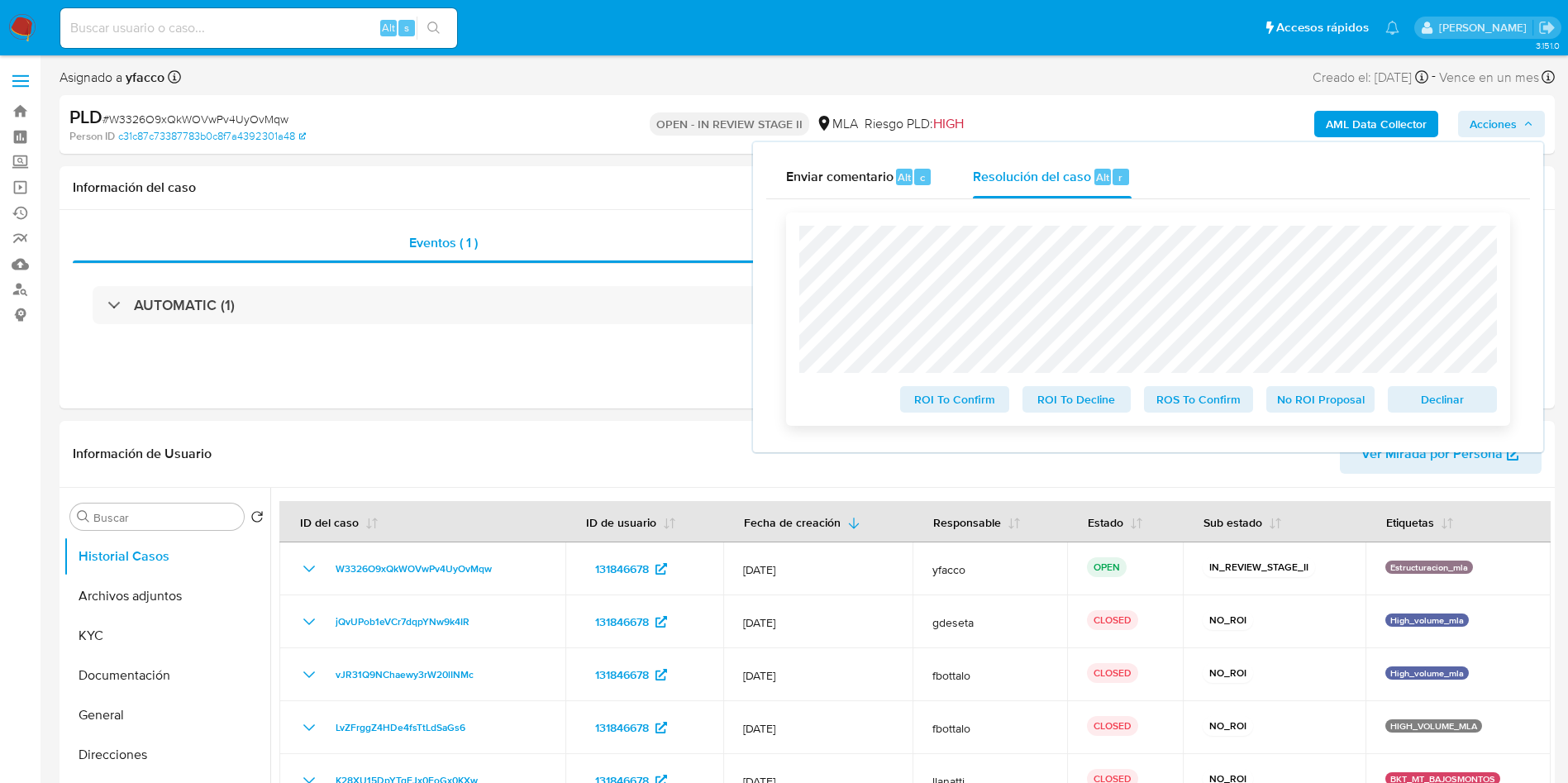
click at [1333, 384] on div "No ROI Proposal" at bounding box center [1321, 395] width 123 height 33
click at [1323, 397] on span "No ROI Proposal" at bounding box center [1321, 399] width 86 height 23
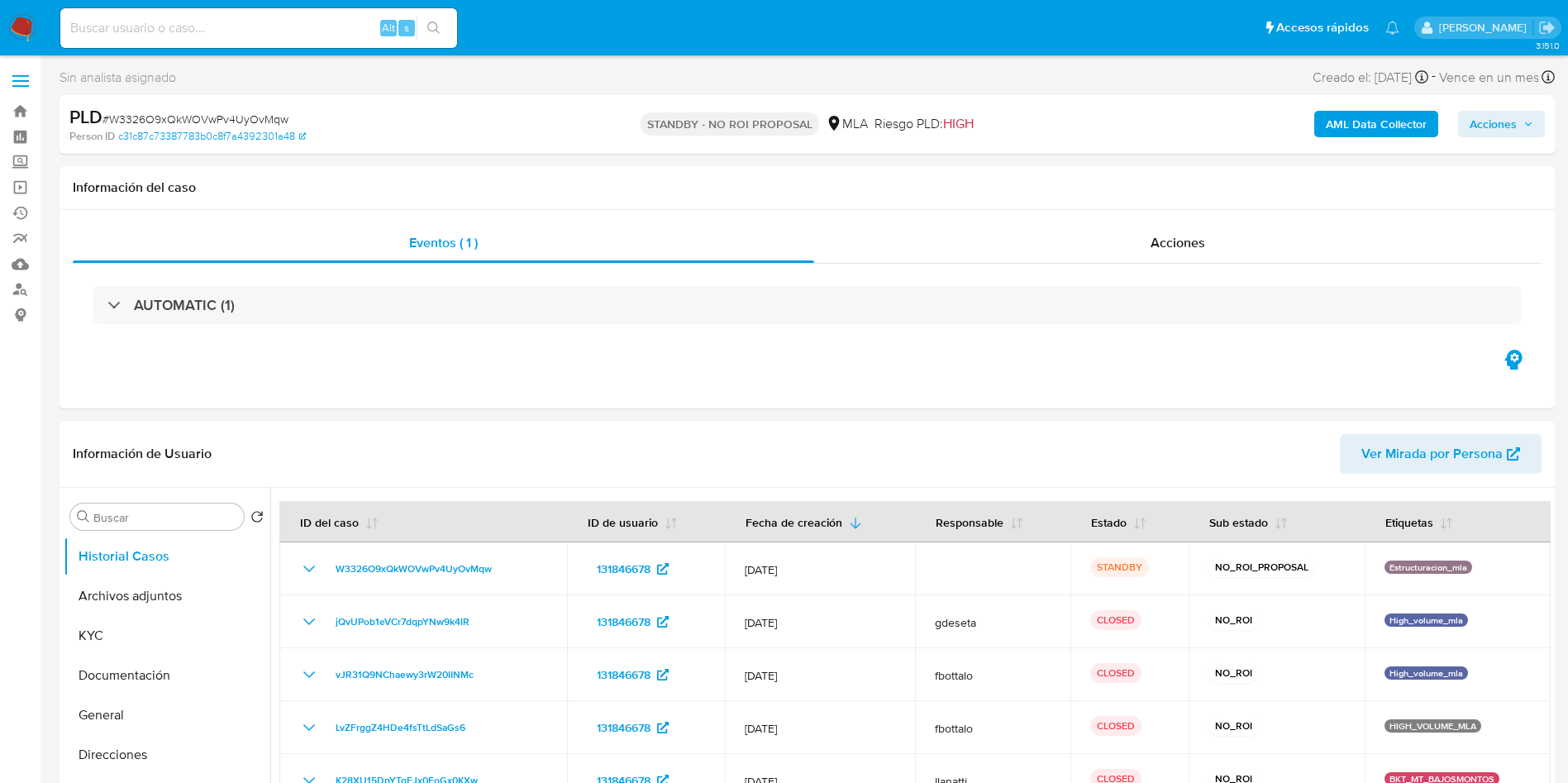
select select "10"
click at [336, 18] on input at bounding box center [258, 29] width 397 height 22
paste input "r1SssQATdQu0vSiXrlWQD8X5"
type input "r1SssQATdQu0vSiXrlWQD8X5"
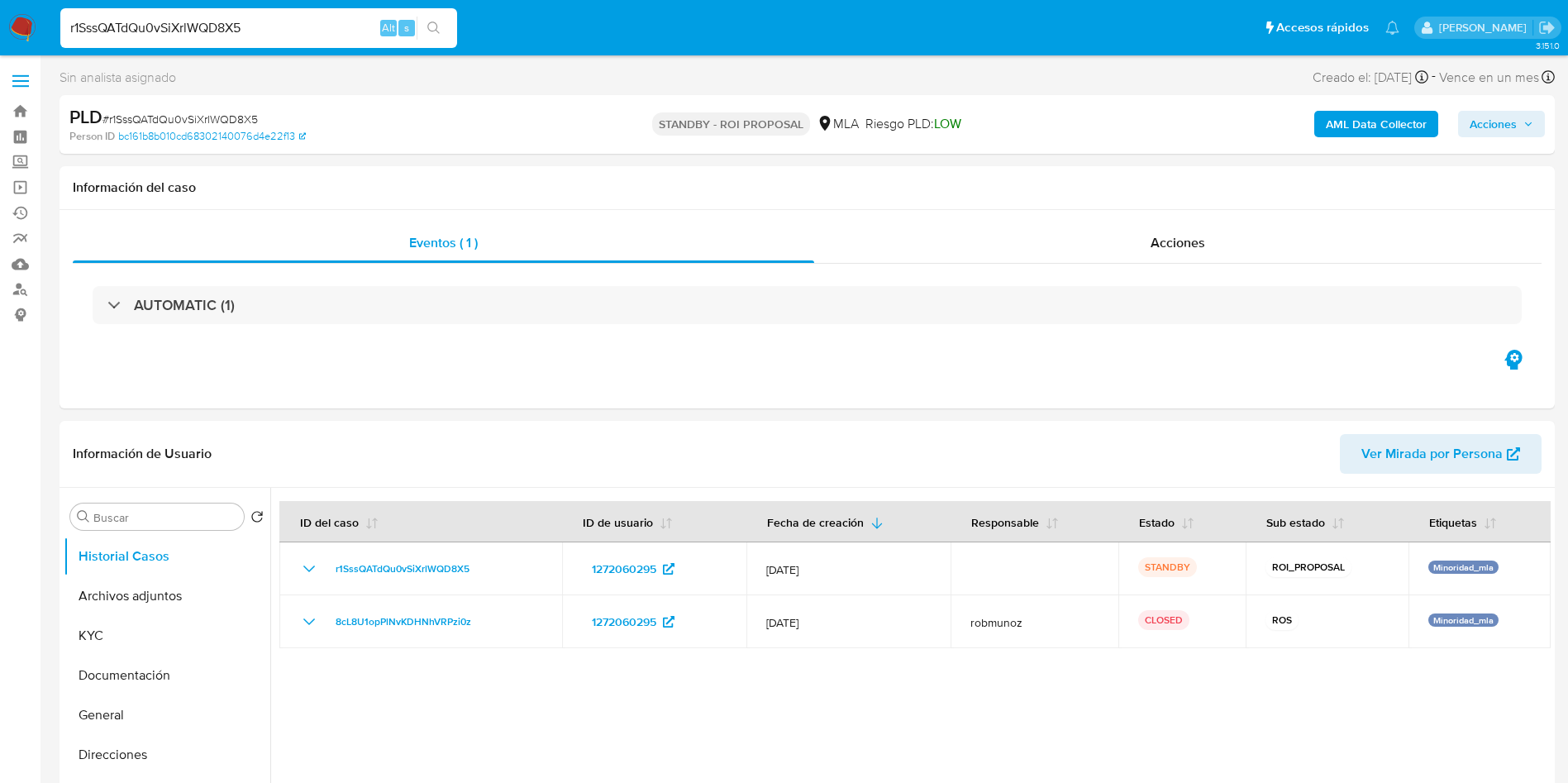
select select "10"
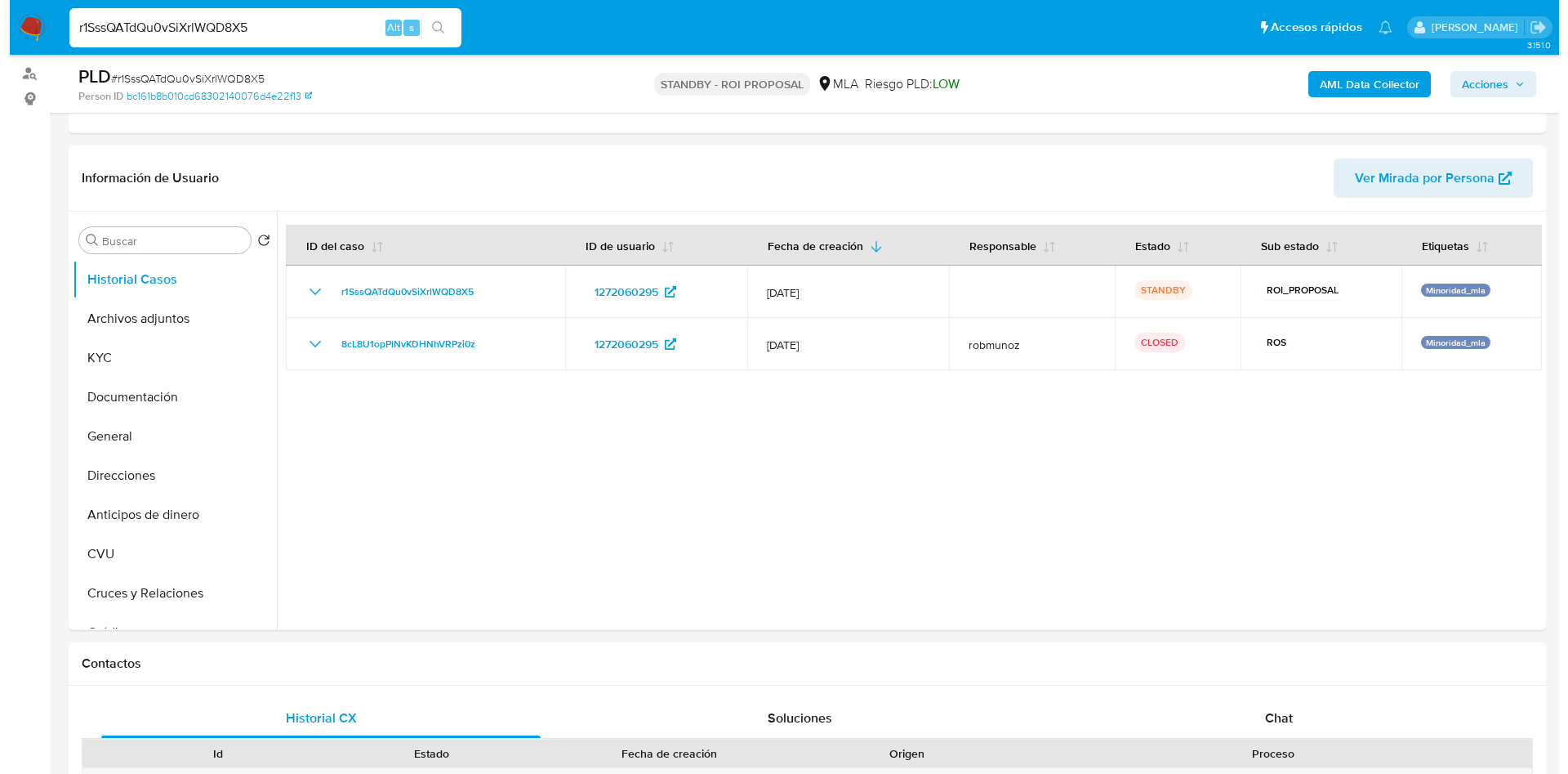
scroll to position [205, 0]
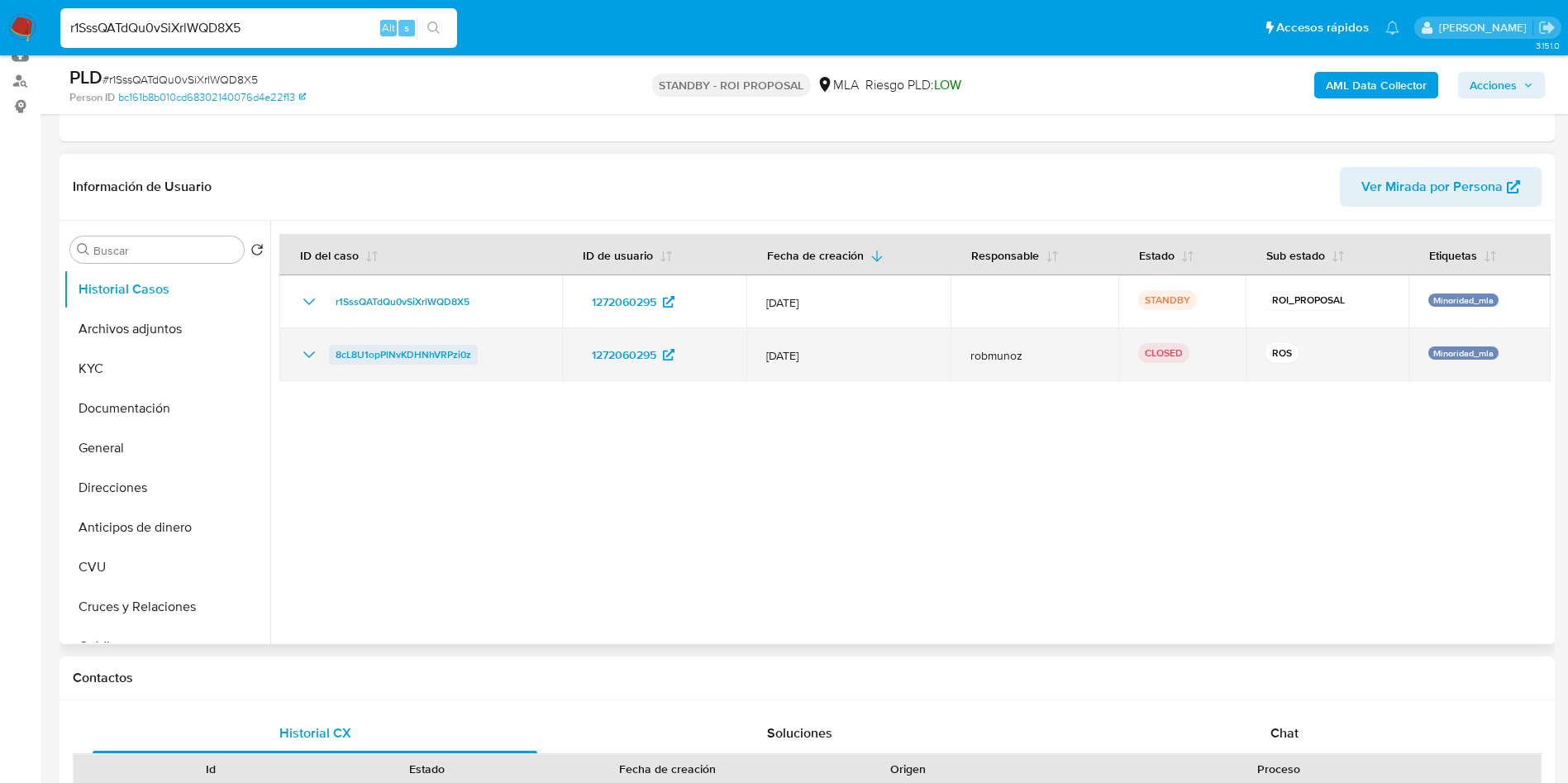
click at [434, 354] on span "8cL8U1opPlNvKDHNhVRPzi0z" at bounding box center [403, 354] width 136 height 20
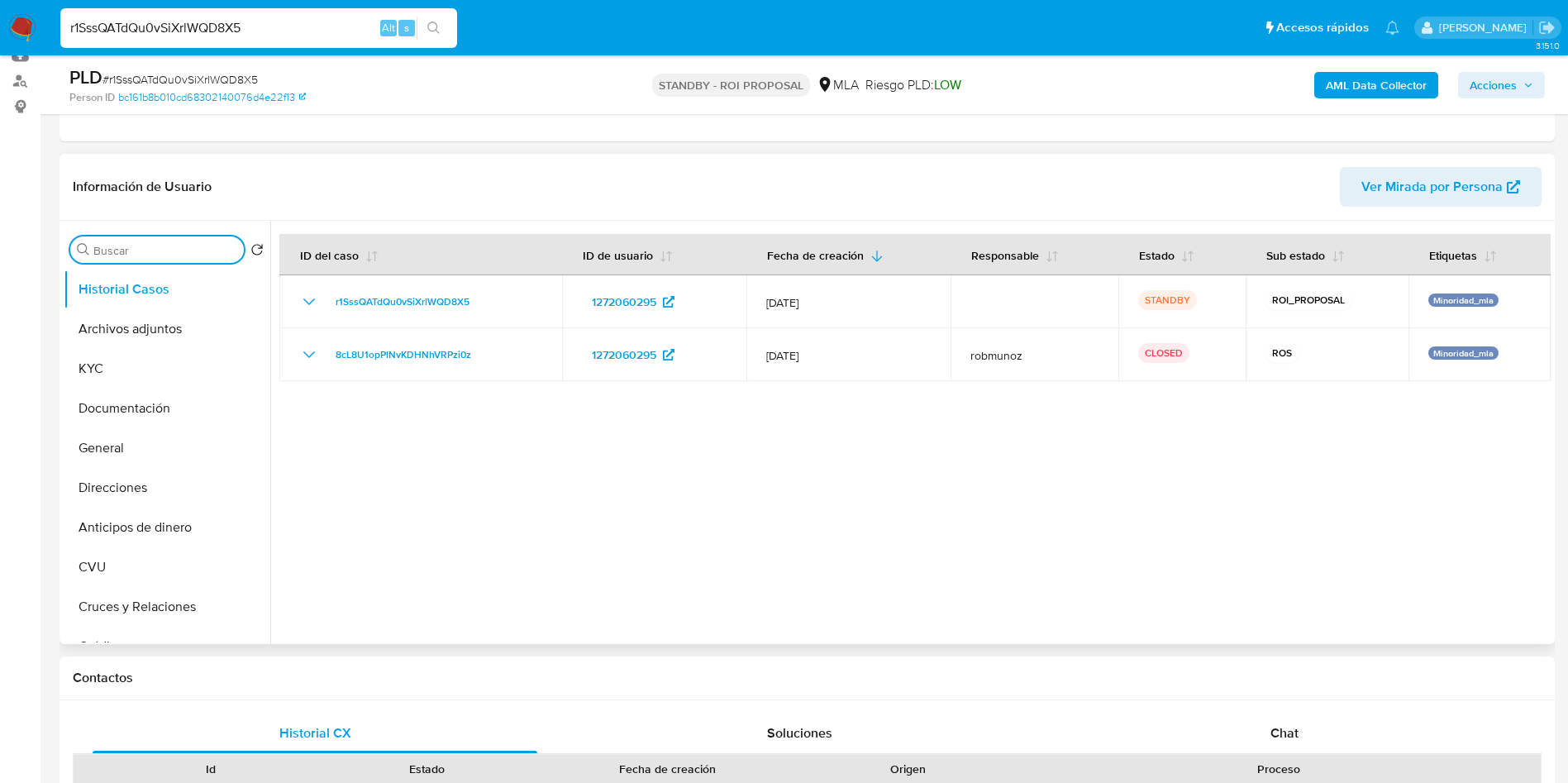
click at [173, 250] on input "Buscar" at bounding box center [164, 249] width 144 height 15
type input "RES"
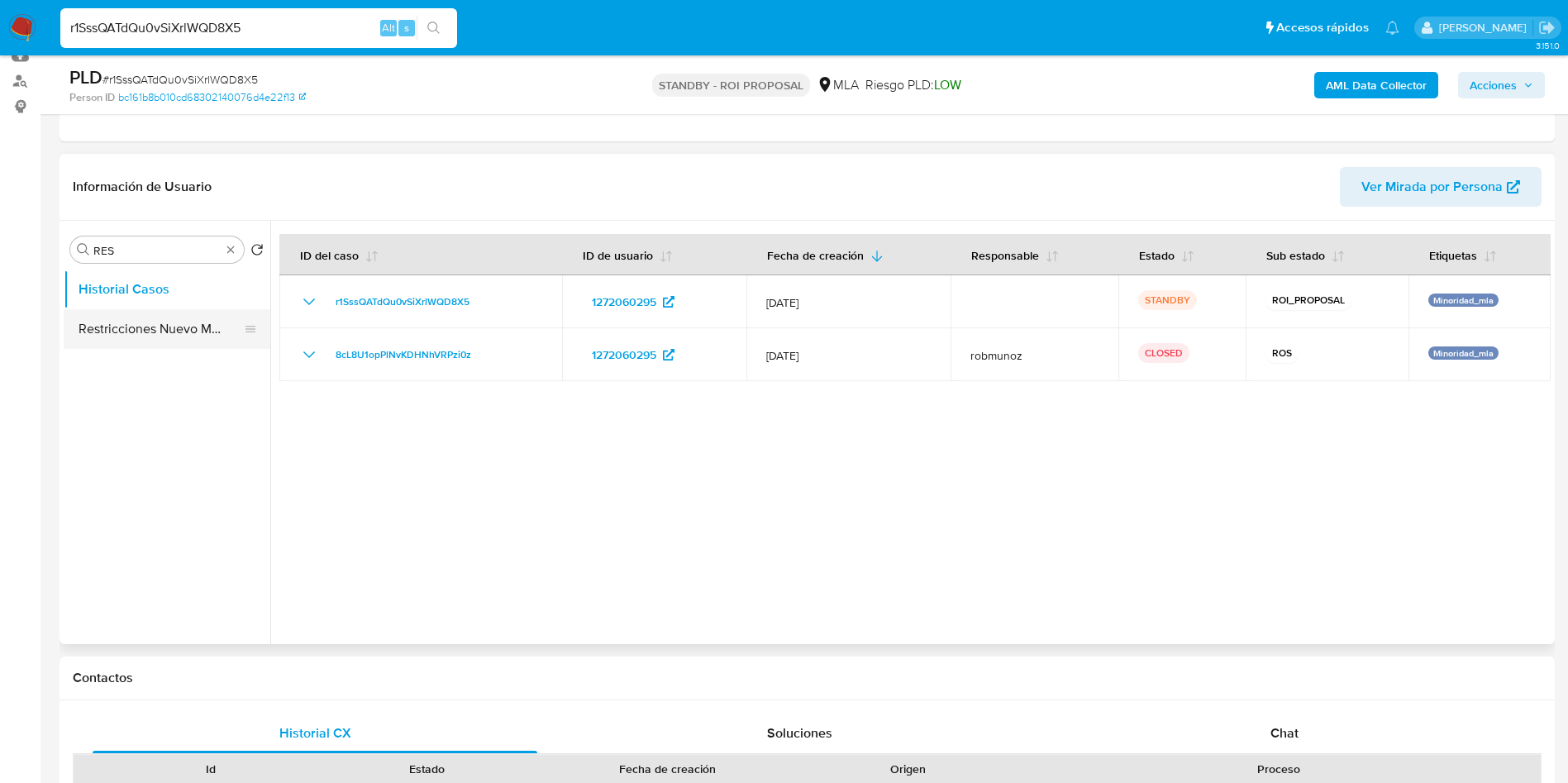
click at [105, 342] on button "Restricciones Nuevo Mundo" at bounding box center [159, 329] width 193 height 40
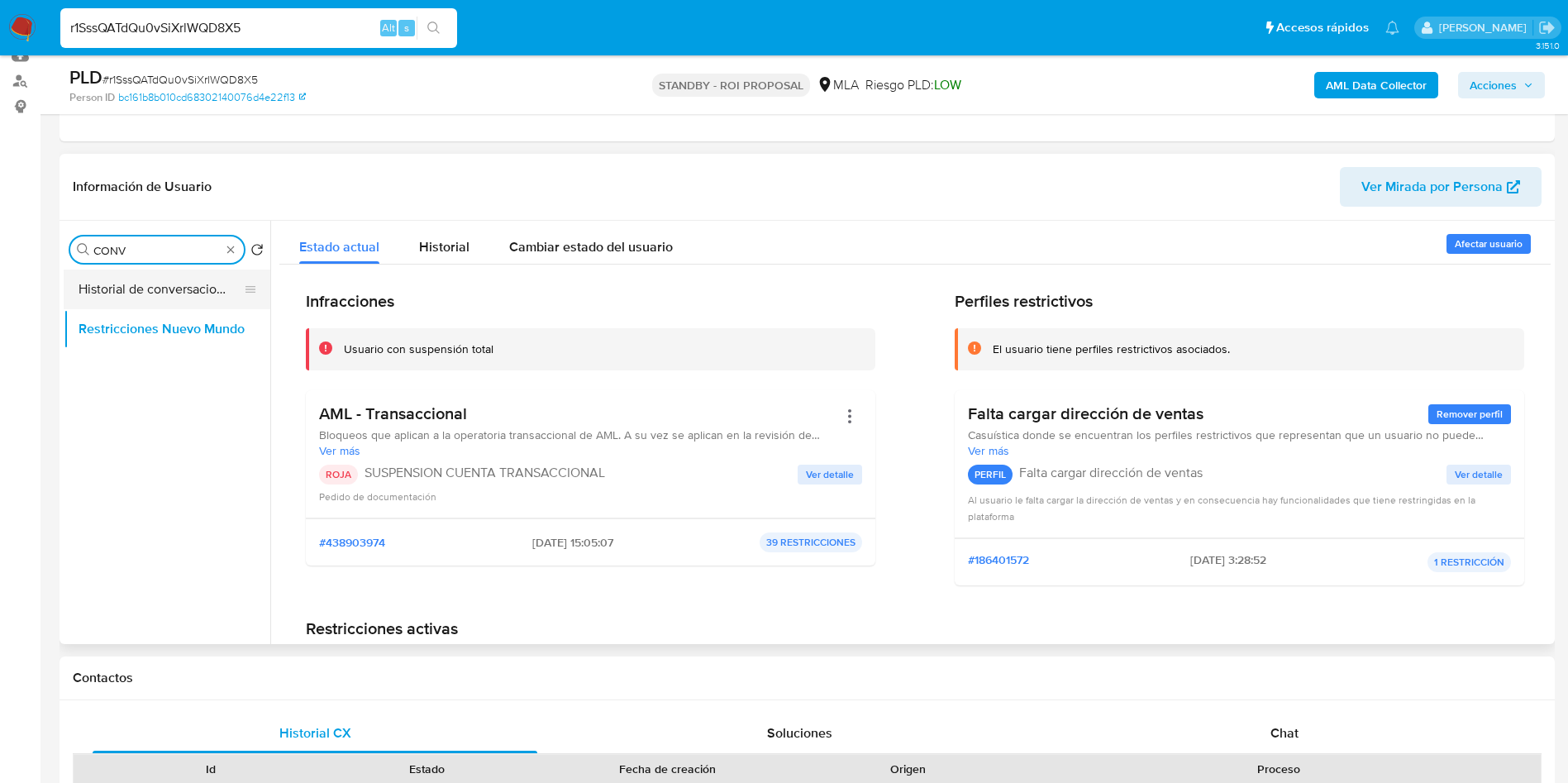
type input "CONV"
click at [153, 305] on button "Historial de conversaciones" at bounding box center [159, 289] width 193 height 40
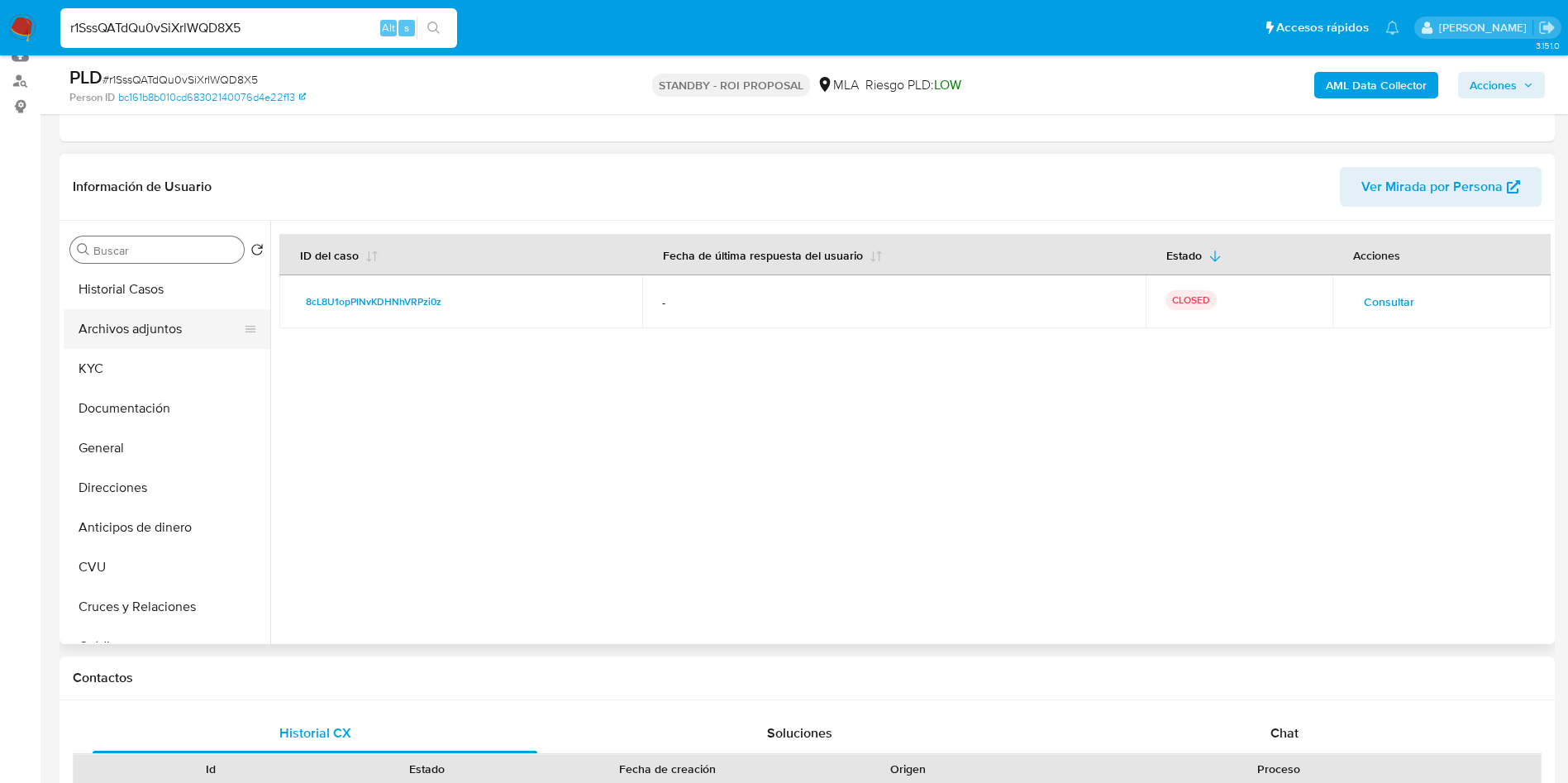
click at [105, 340] on button "Archivos adjuntos" at bounding box center [159, 329] width 193 height 40
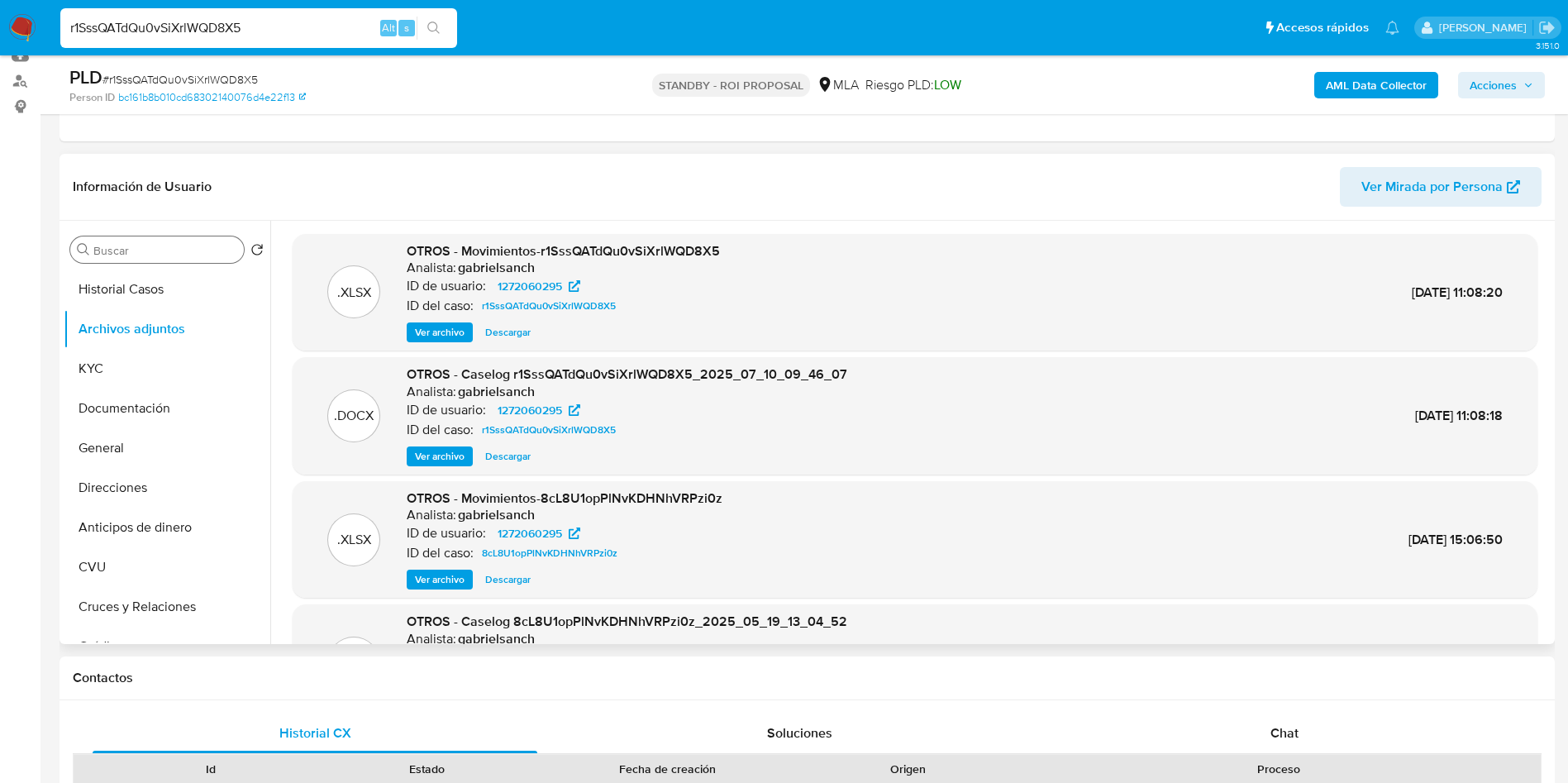
click at [440, 458] on span "Ver archivo" at bounding box center [440, 455] width 49 height 17
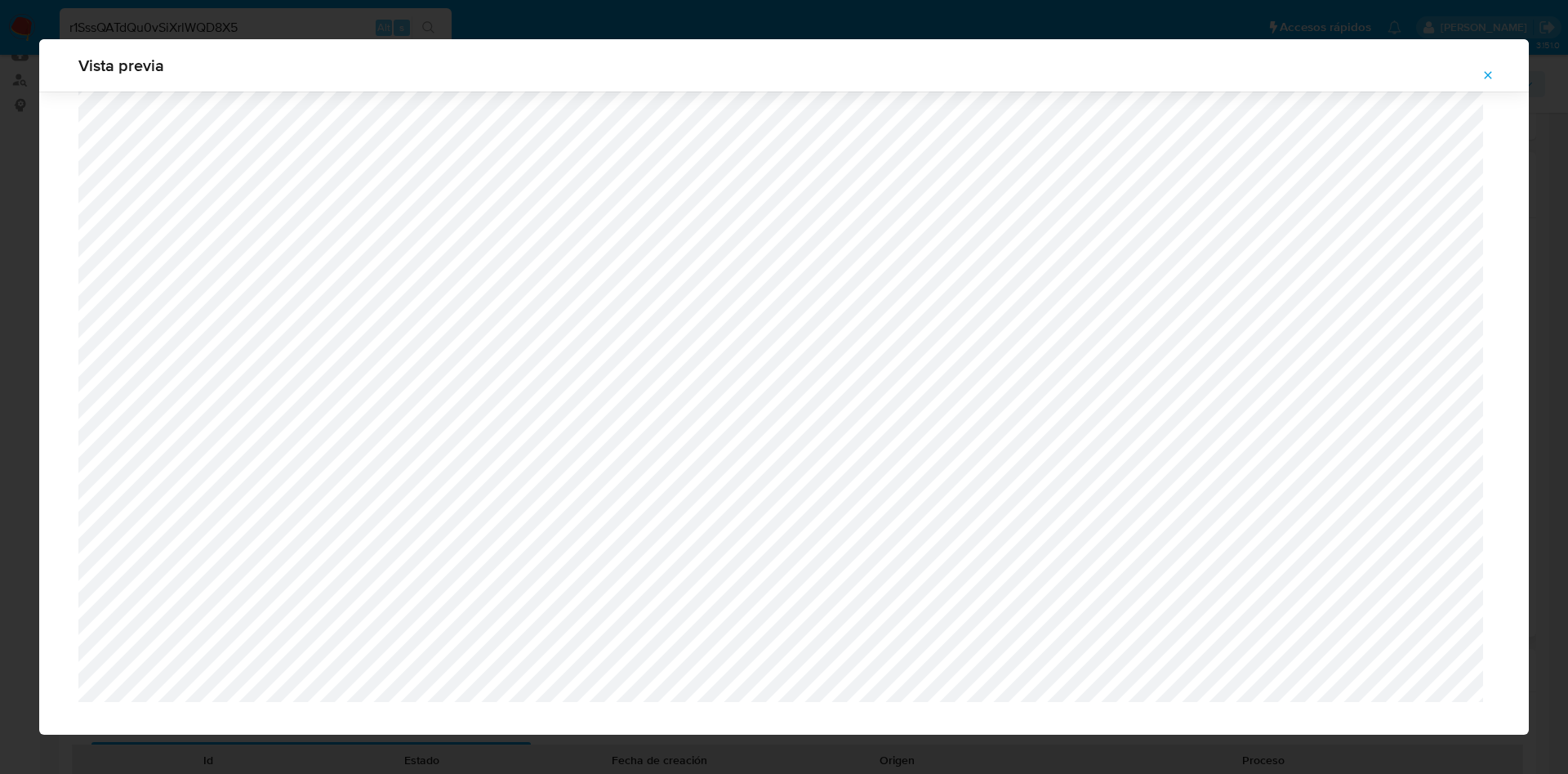
scroll to position [1041, 0]
click at [1494, 71] on icon "Attachment preview" at bounding box center [1487, 74] width 13 height 13
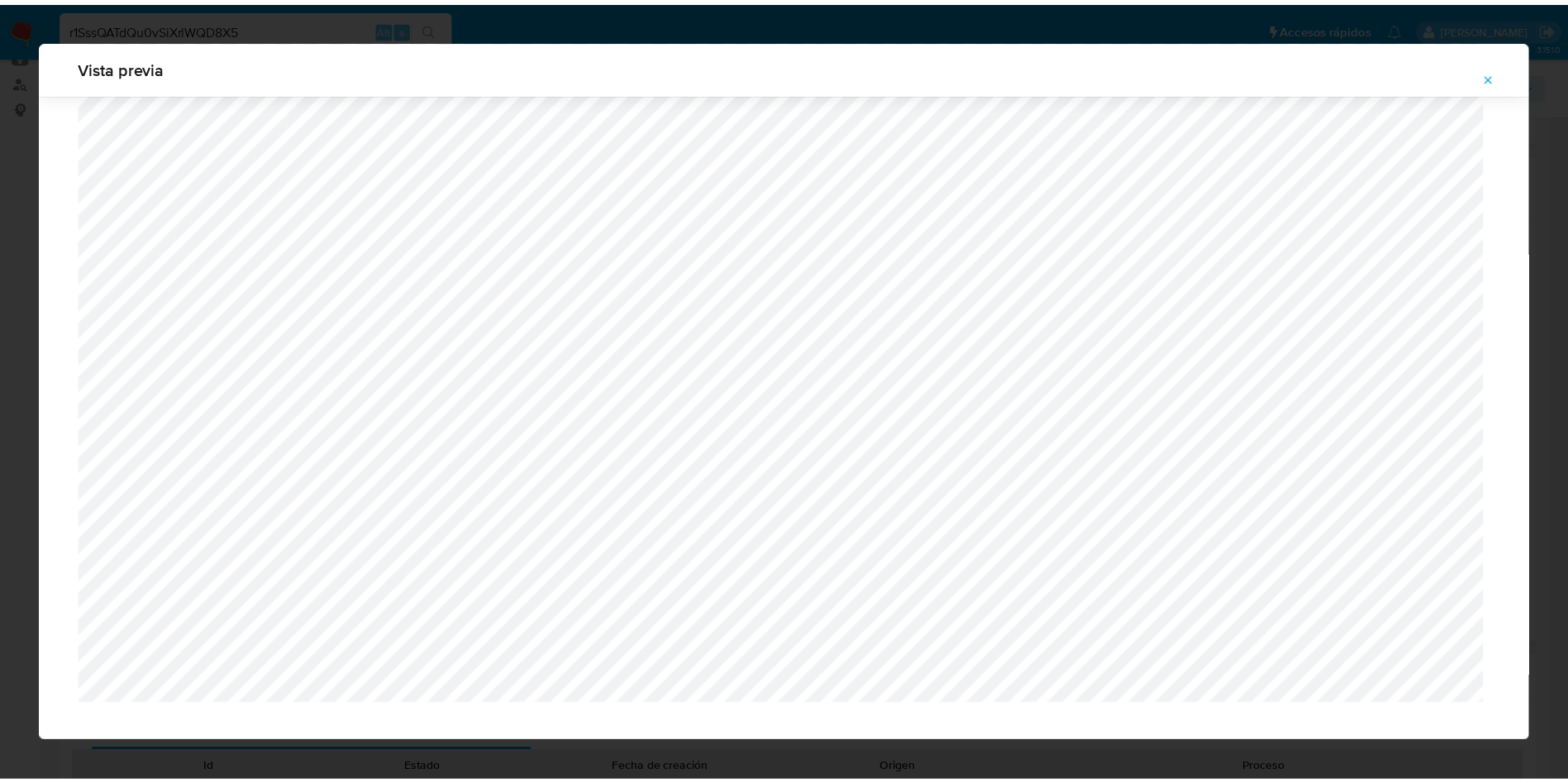
scroll to position [0, 0]
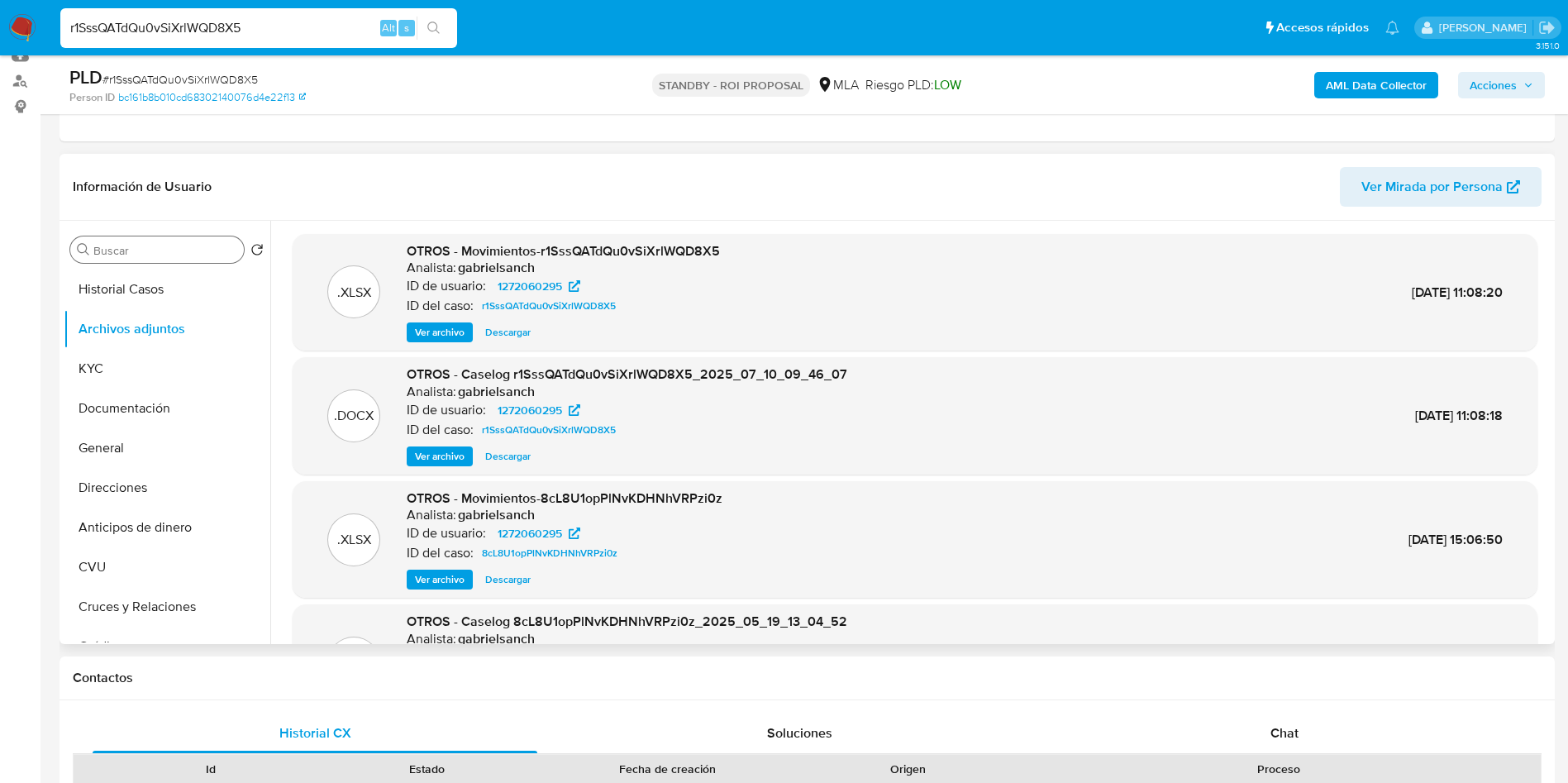
click at [508, 453] on span "Descargar" at bounding box center [508, 455] width 46 height 17
click at [136, 279] on button "Historial Casos" at bounding box center [159, 289] width 193 height 40
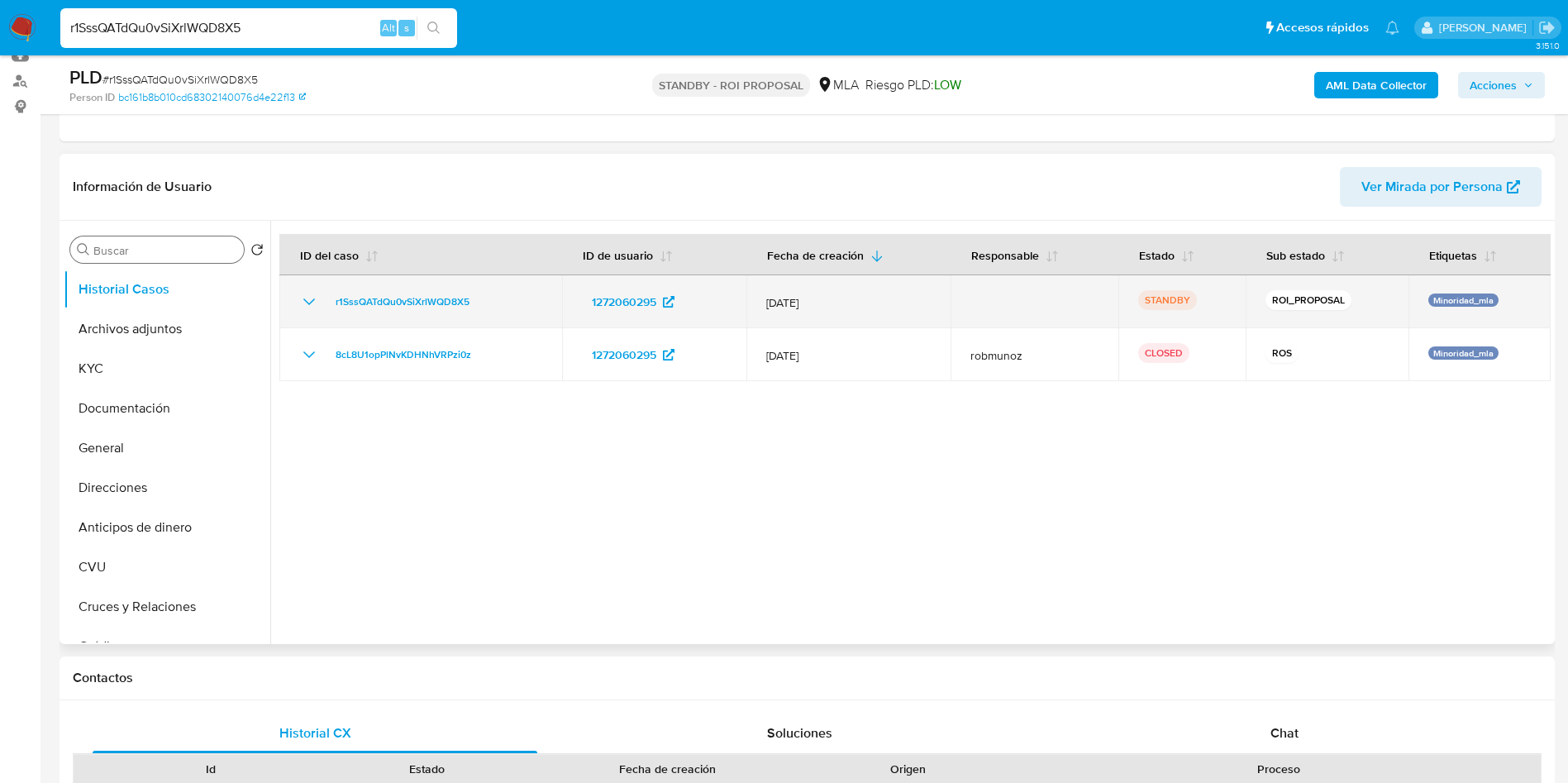
drag, startPoint x: 323, startPoint y: 304, endPoint x: 505, endPoint y: 288, distance: 182.7
click at [505, 288] on td "r1SssQATdQu0vSiXrlWQD8X5" at bounding box center [421, 301] width 283 height 52
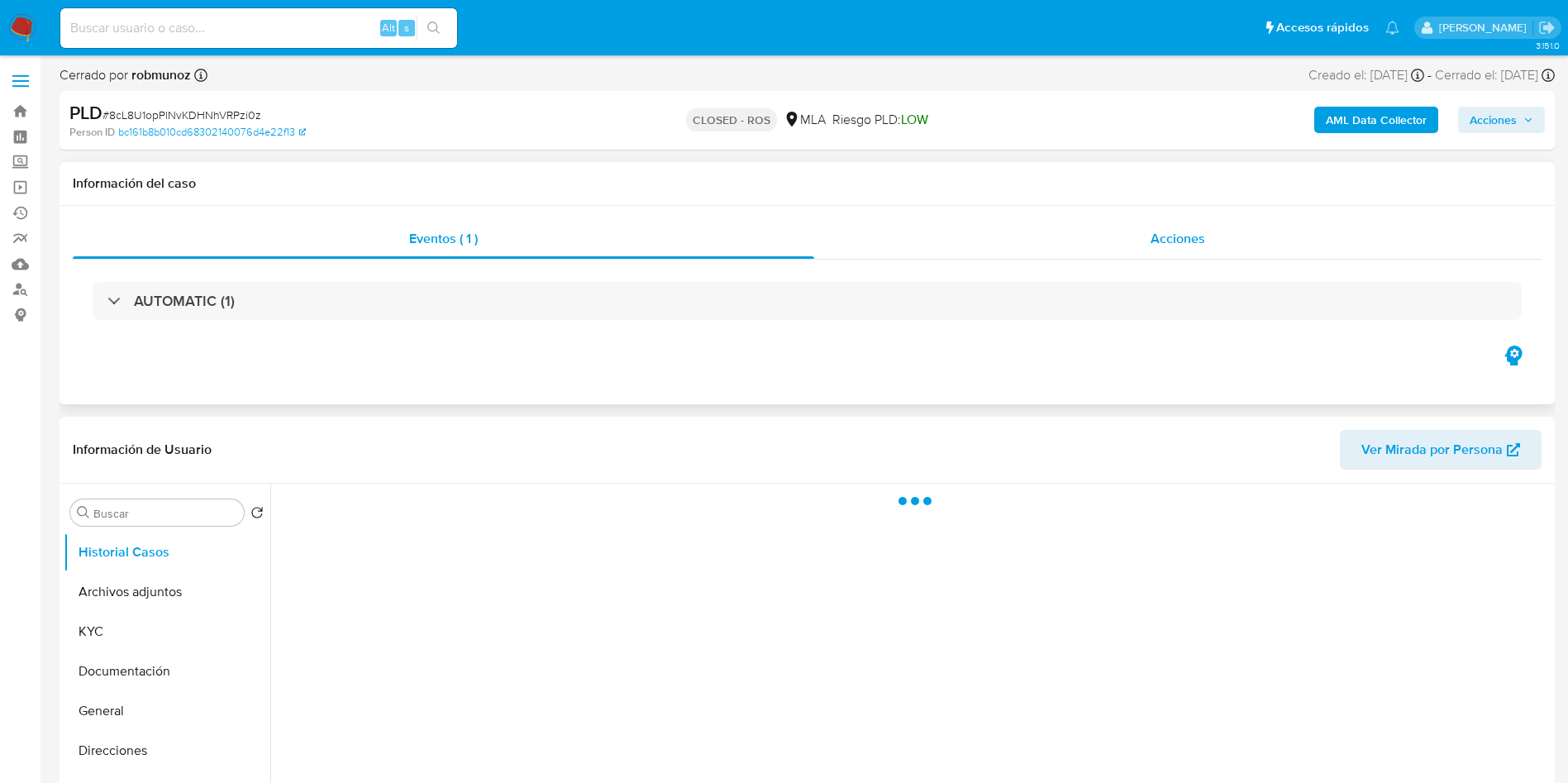
click at [1179, 237] on span "Acciones" at bounding box center [1177, 238] width 54 height 19
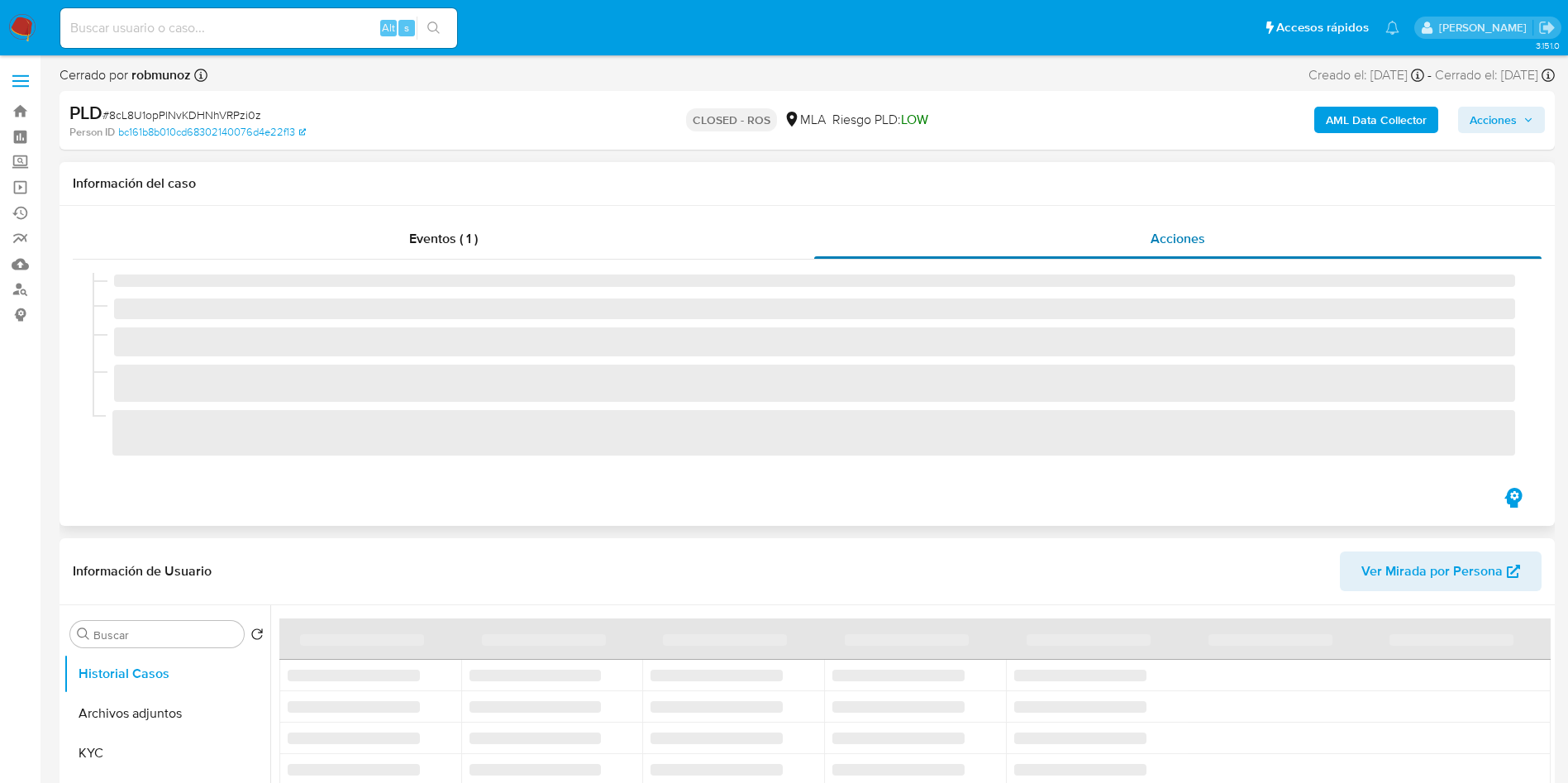
select select "10"
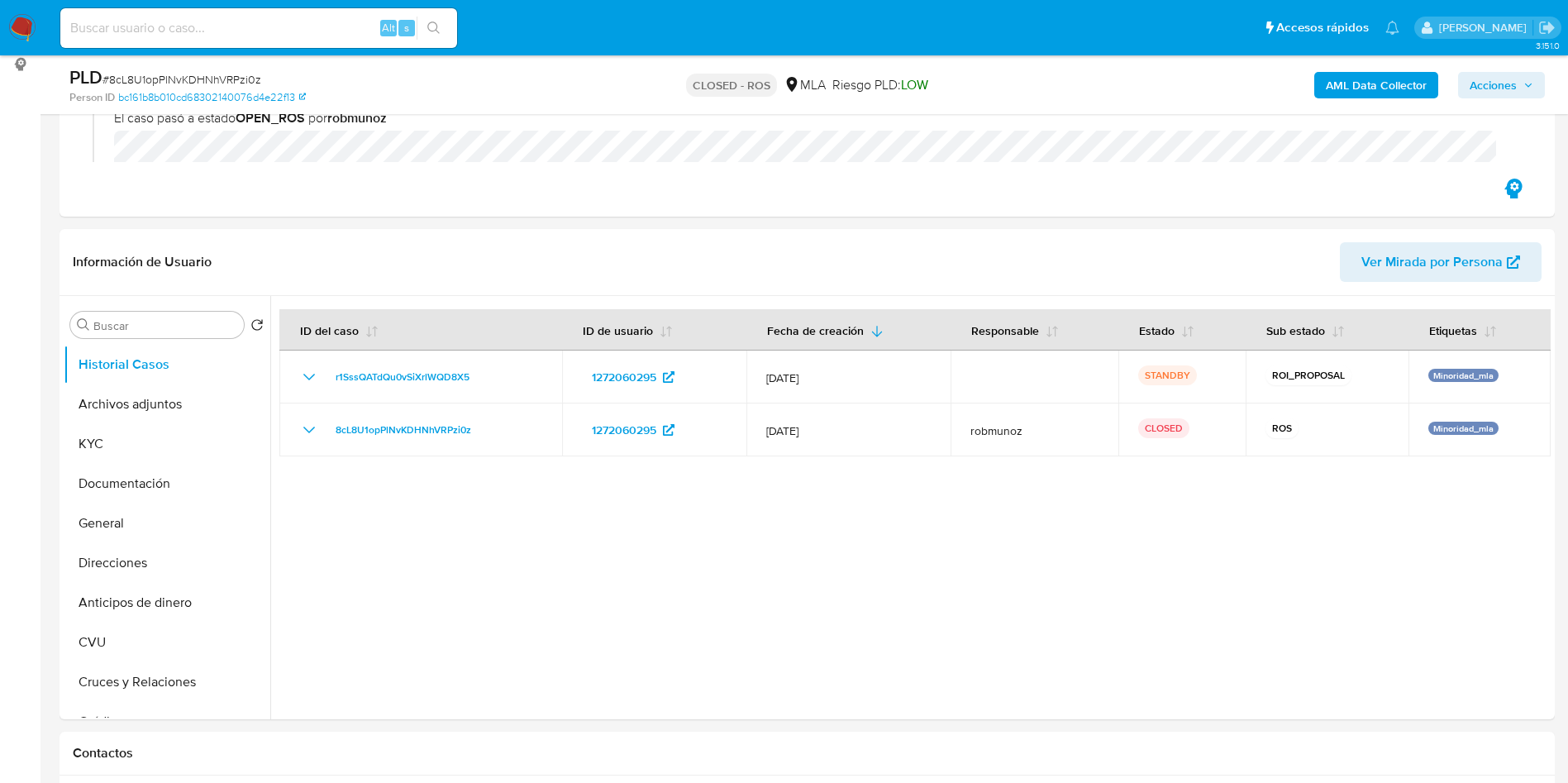
scroll to position [294, 0]
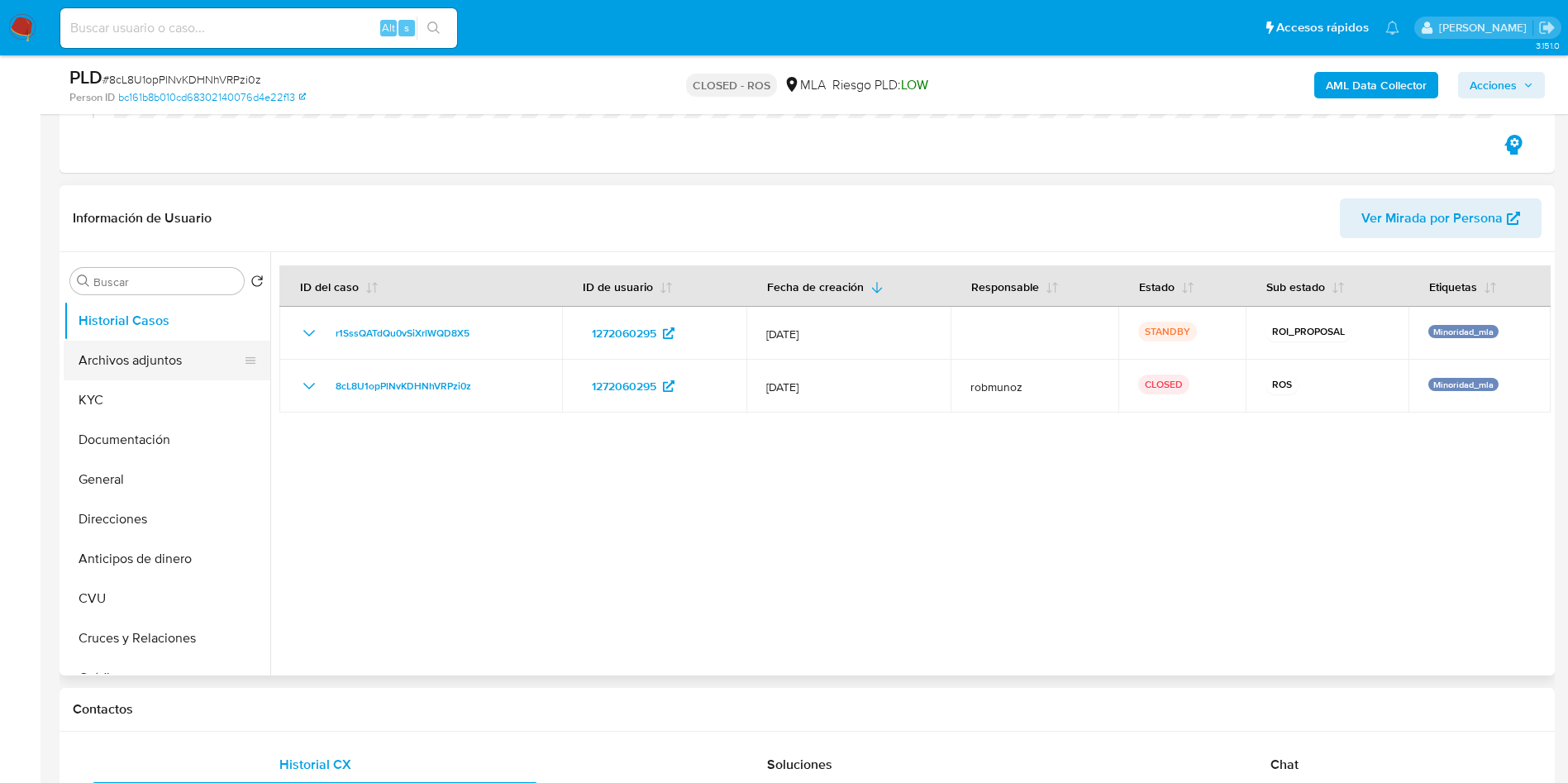
click at [176, 363] on button "Archivos adjuntos" at bounding box center [159, 360] width 193 height 40
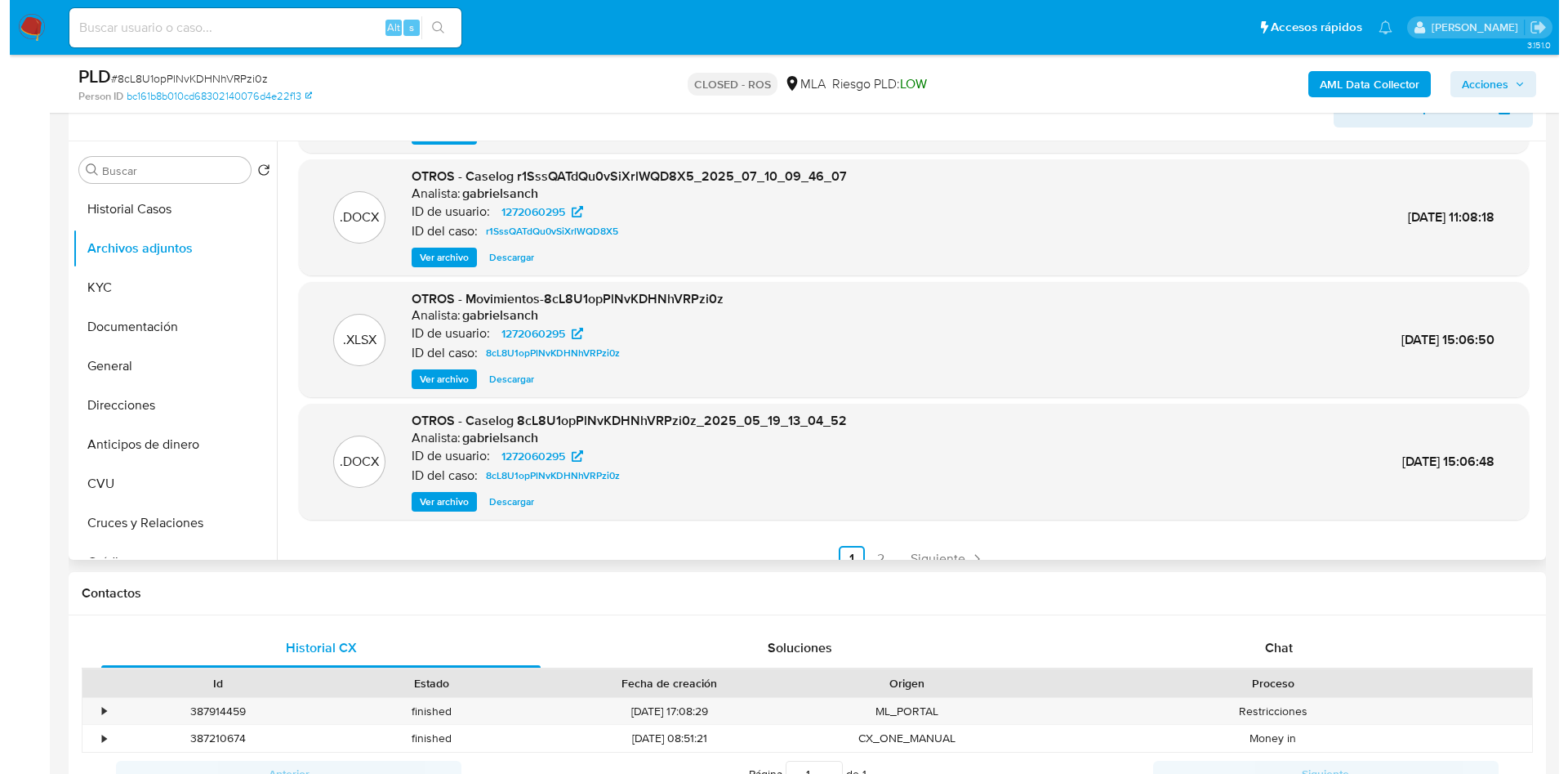
scroll to position [115, 0]
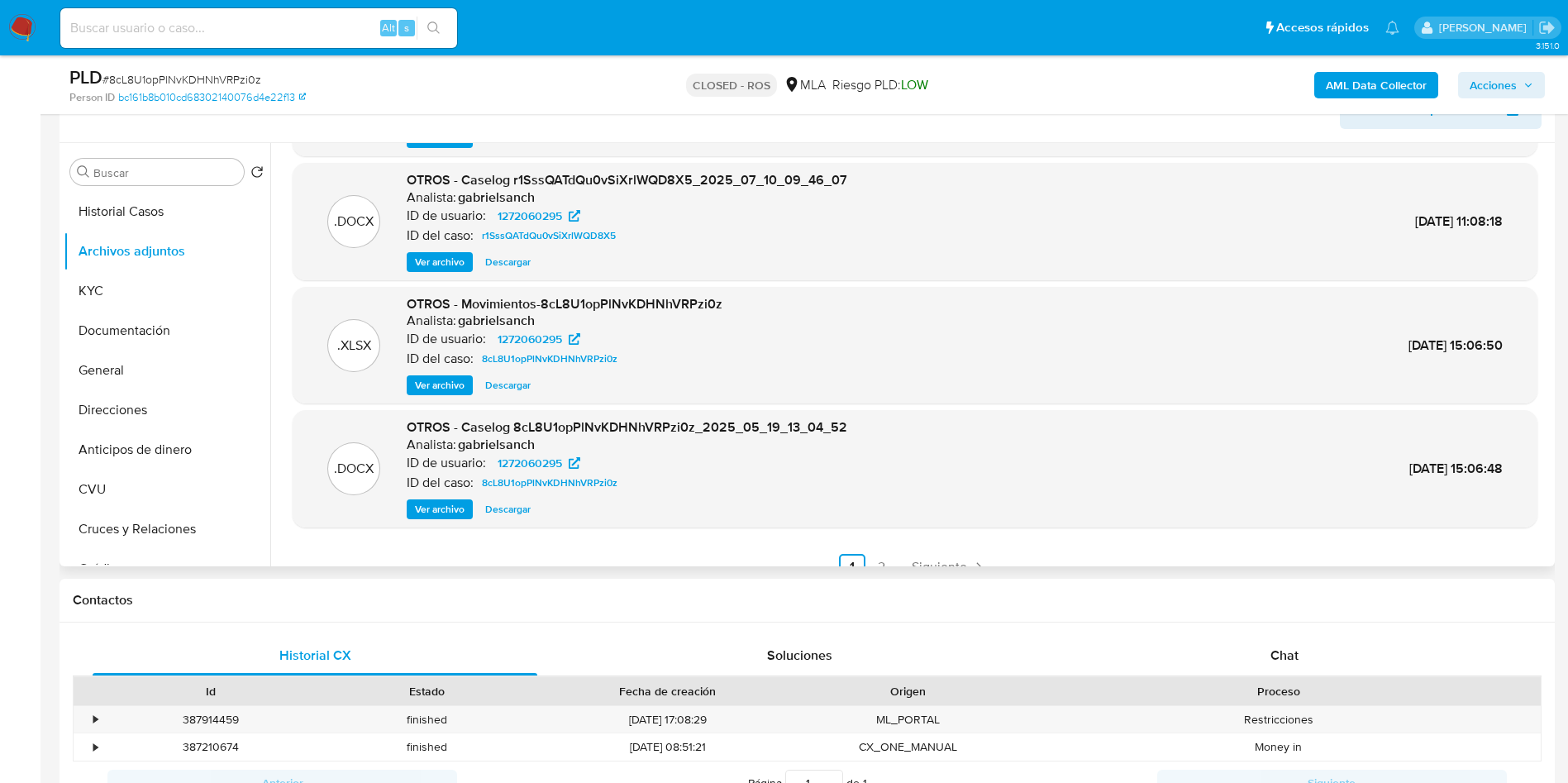
click at [411, 513] on button "Ver archivo" at bounding box center [440, 509] width 66 height 20
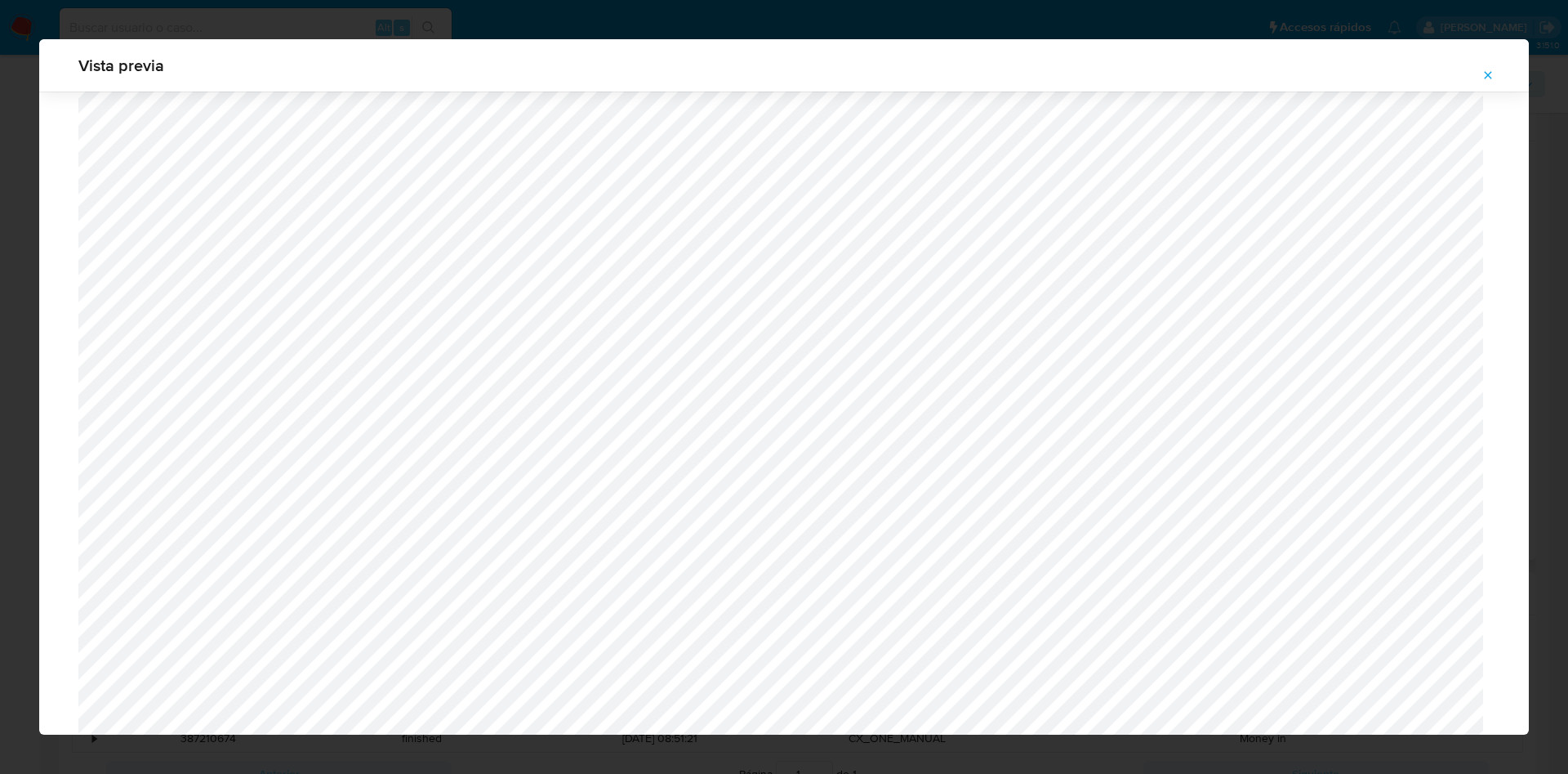
scroll to position [239, 0]
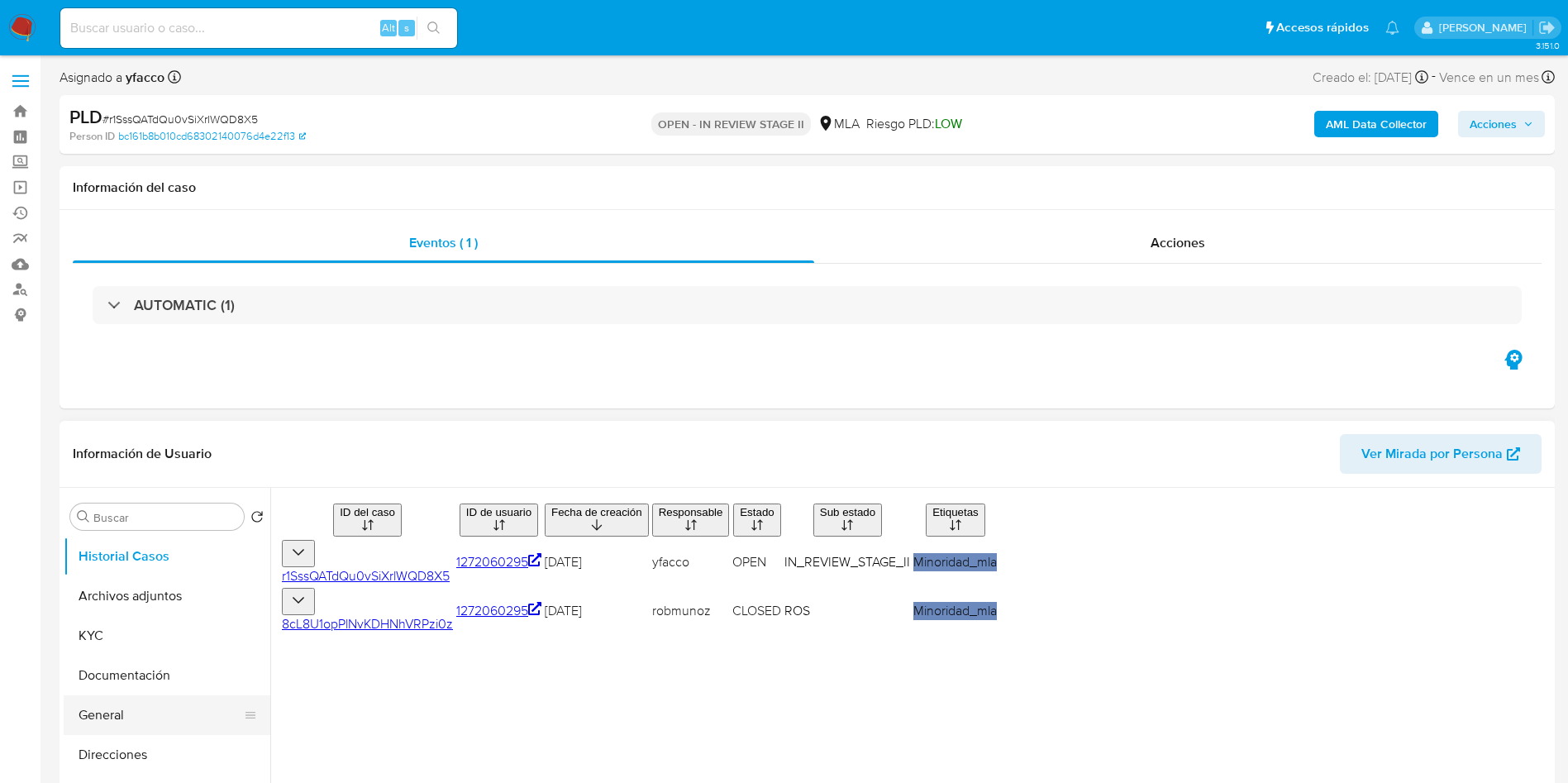
select select "10"
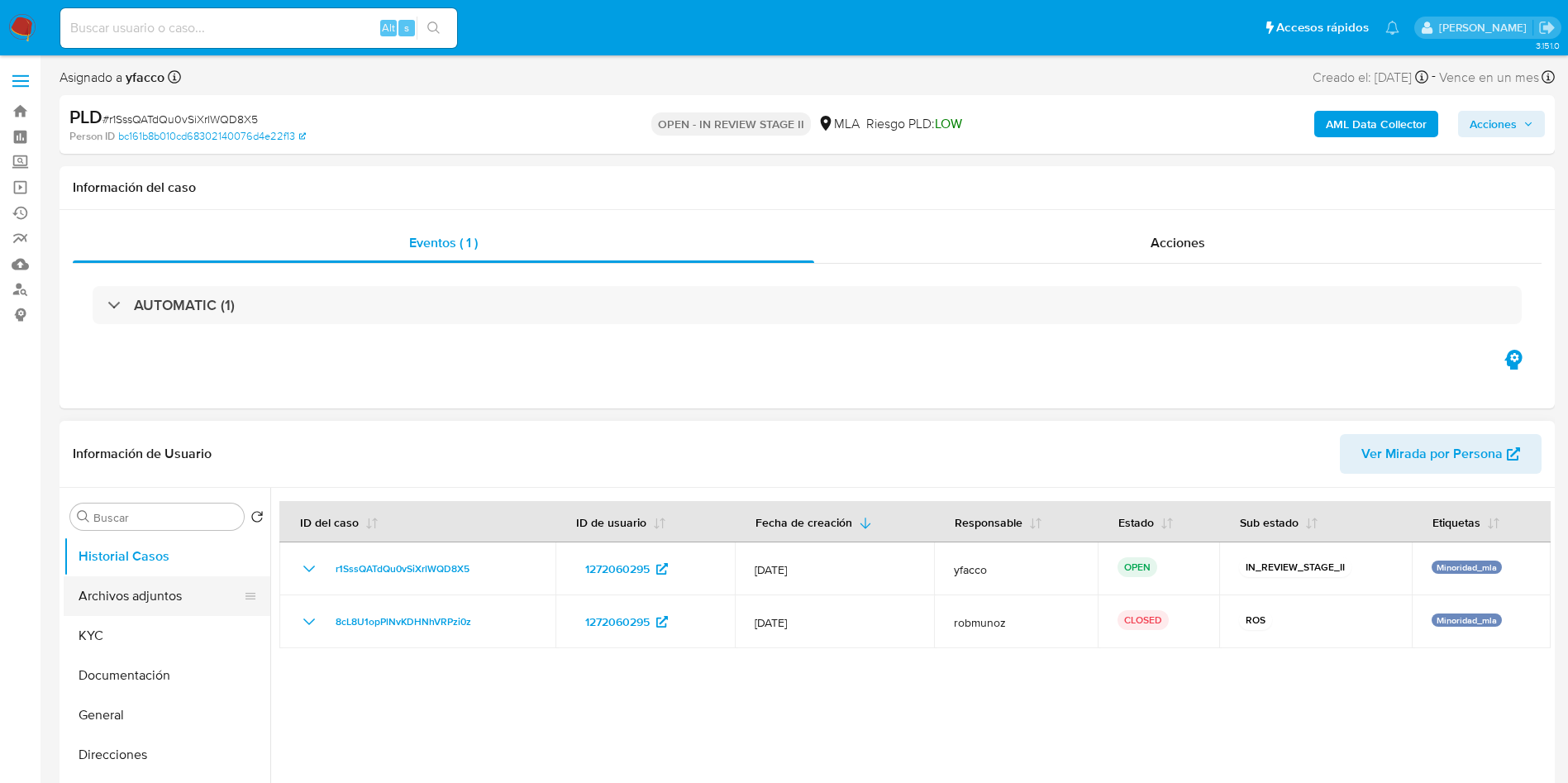
click at [133, 603] on button "Archivos adjuntos" at bounding box center [159, 596] width 193 height 40
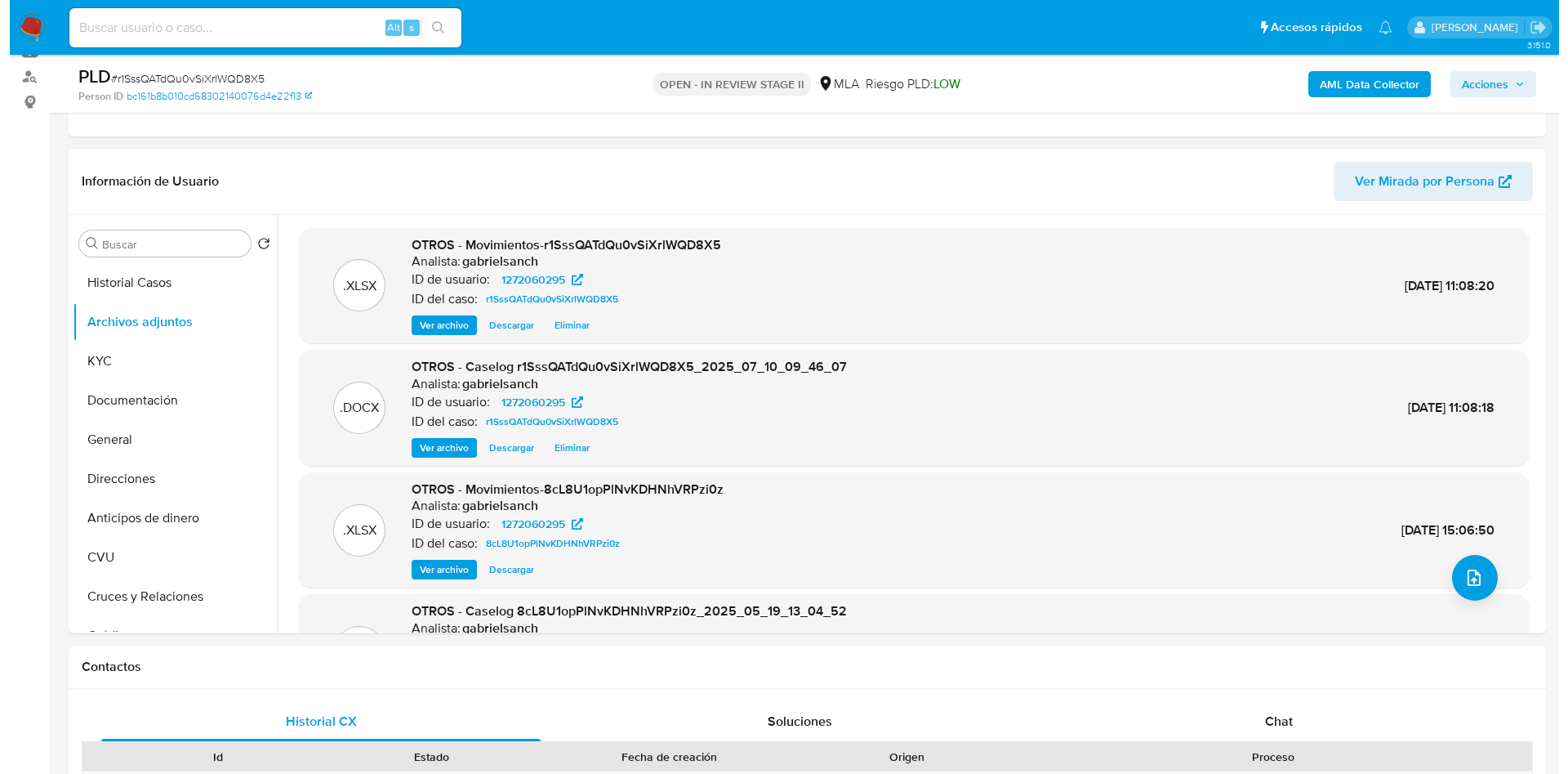
scroll to position [212, 0]
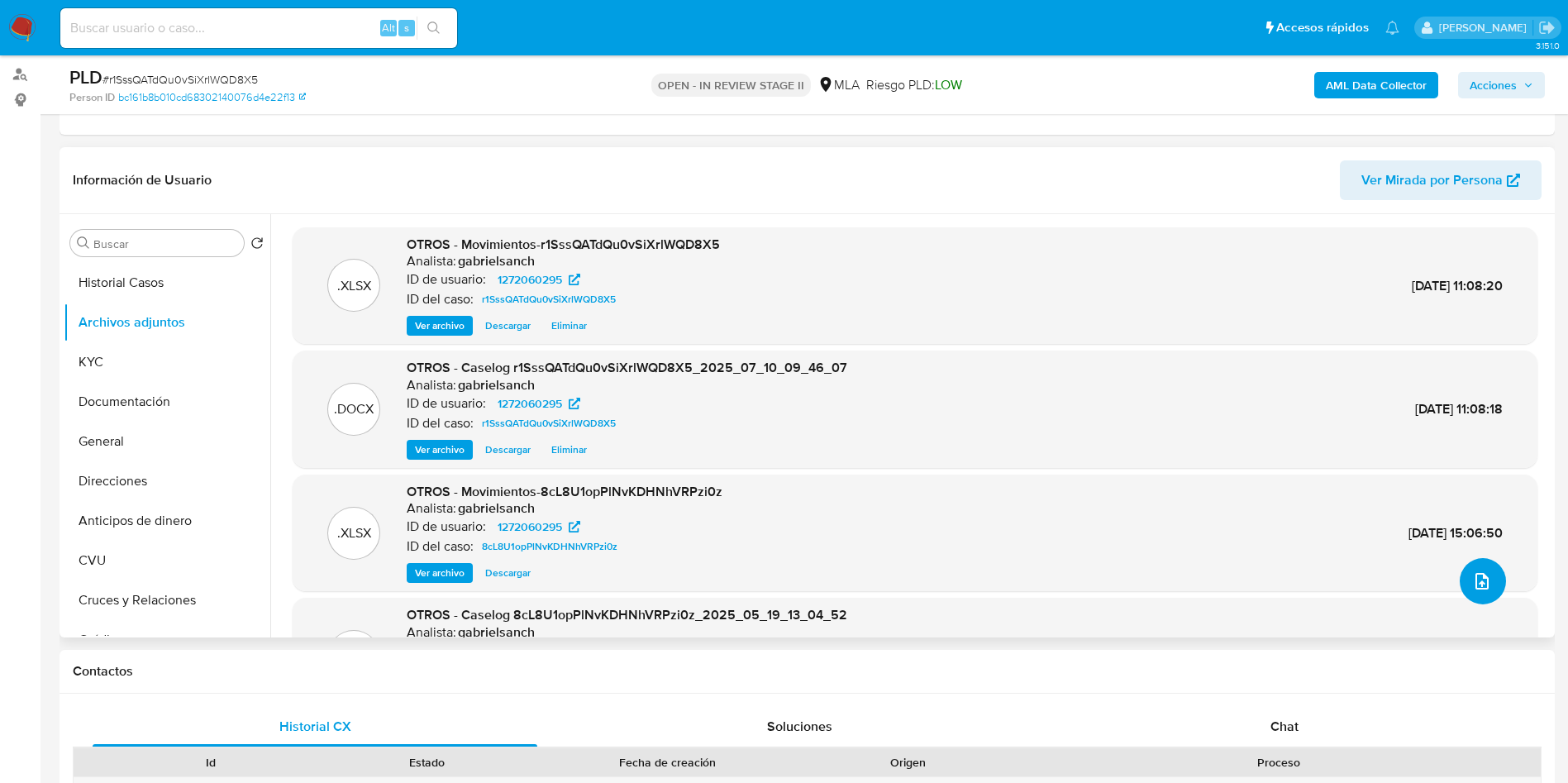
click at [1486, 588] on button "upload-file" at bounding box center [1482, 581] width 47 height 47
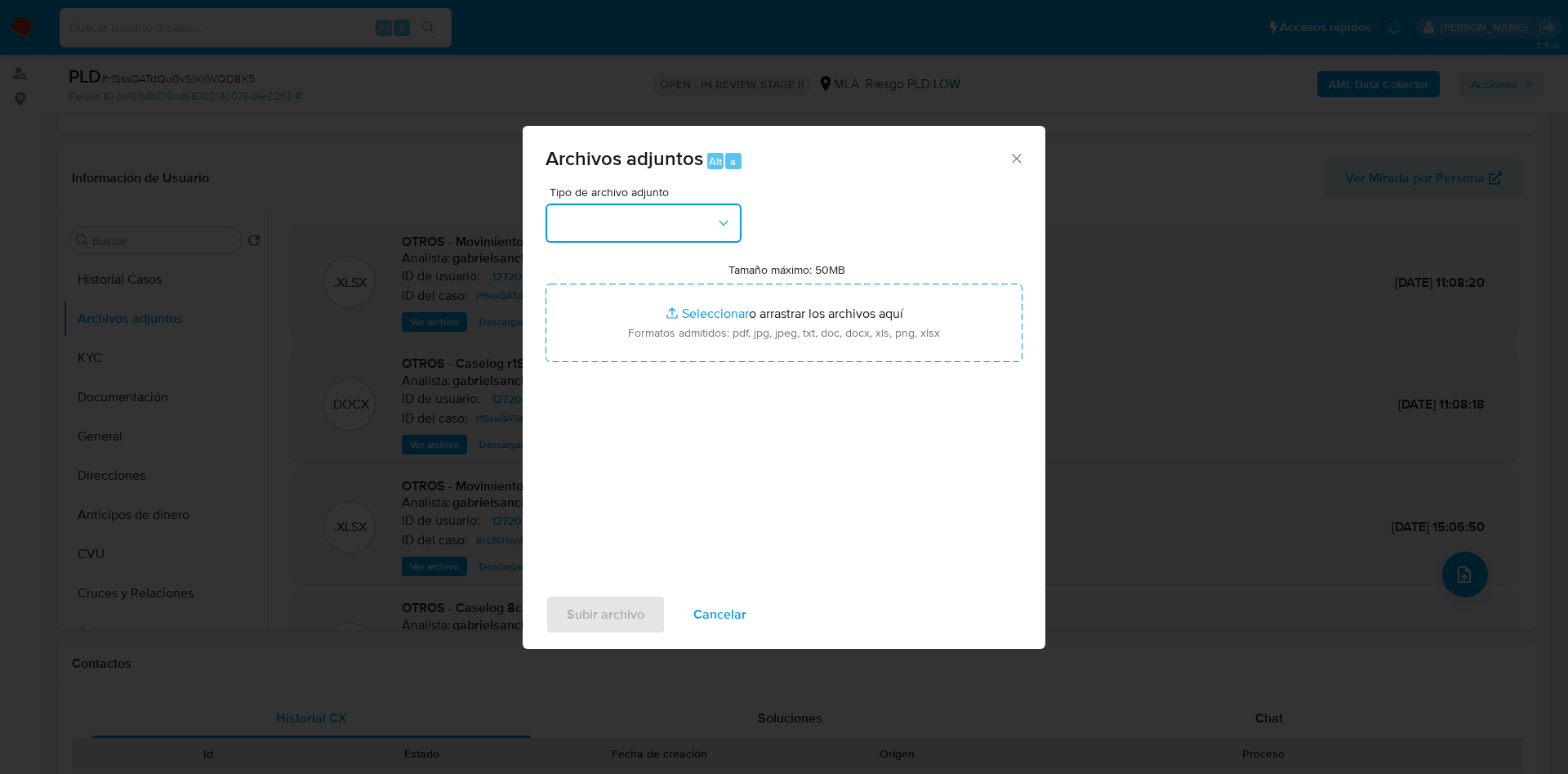
click at [668, 204] on button "button" at bounding box center [644, 223] width 196 height 39
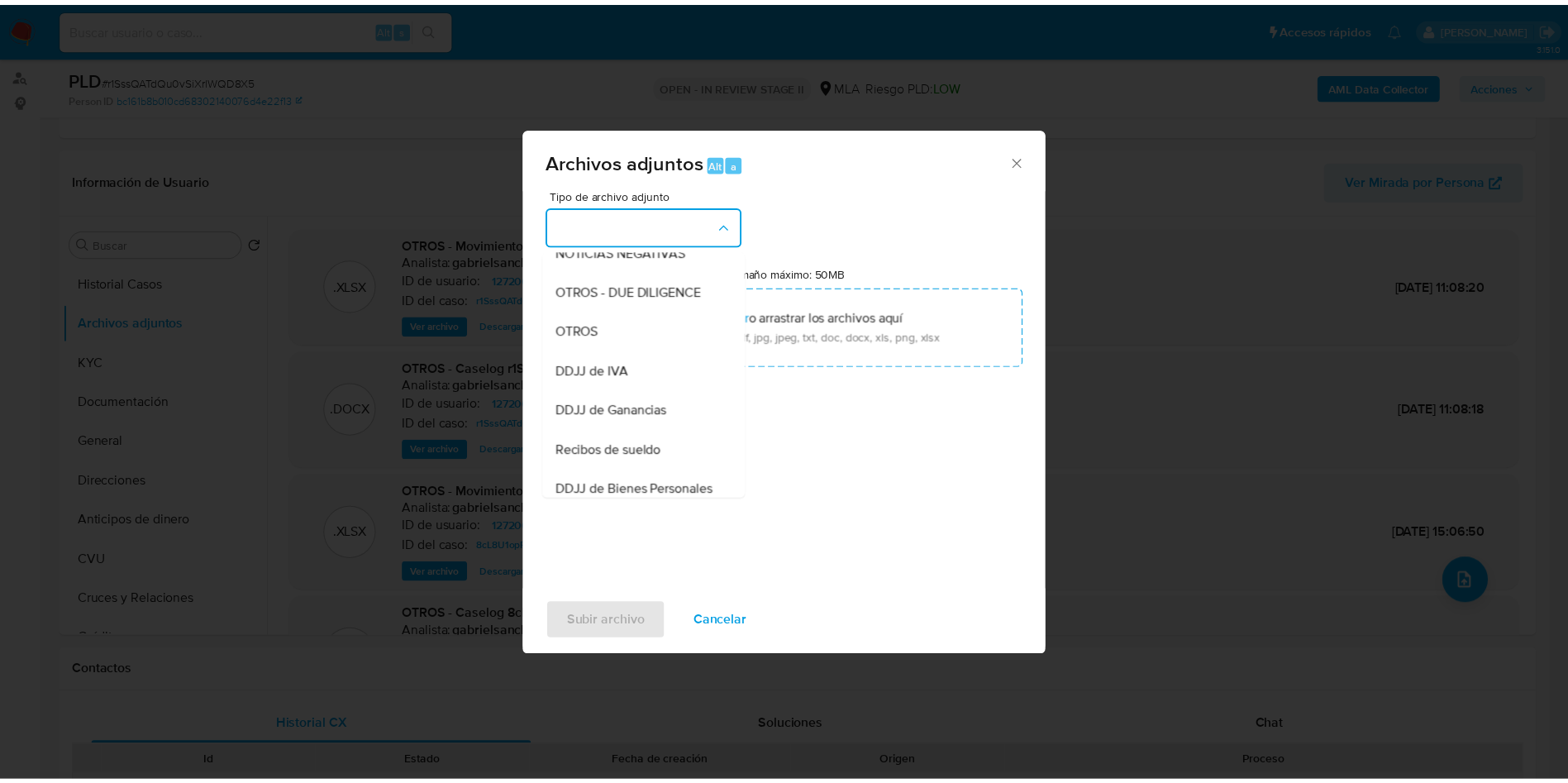
scroll to position [274, 0]
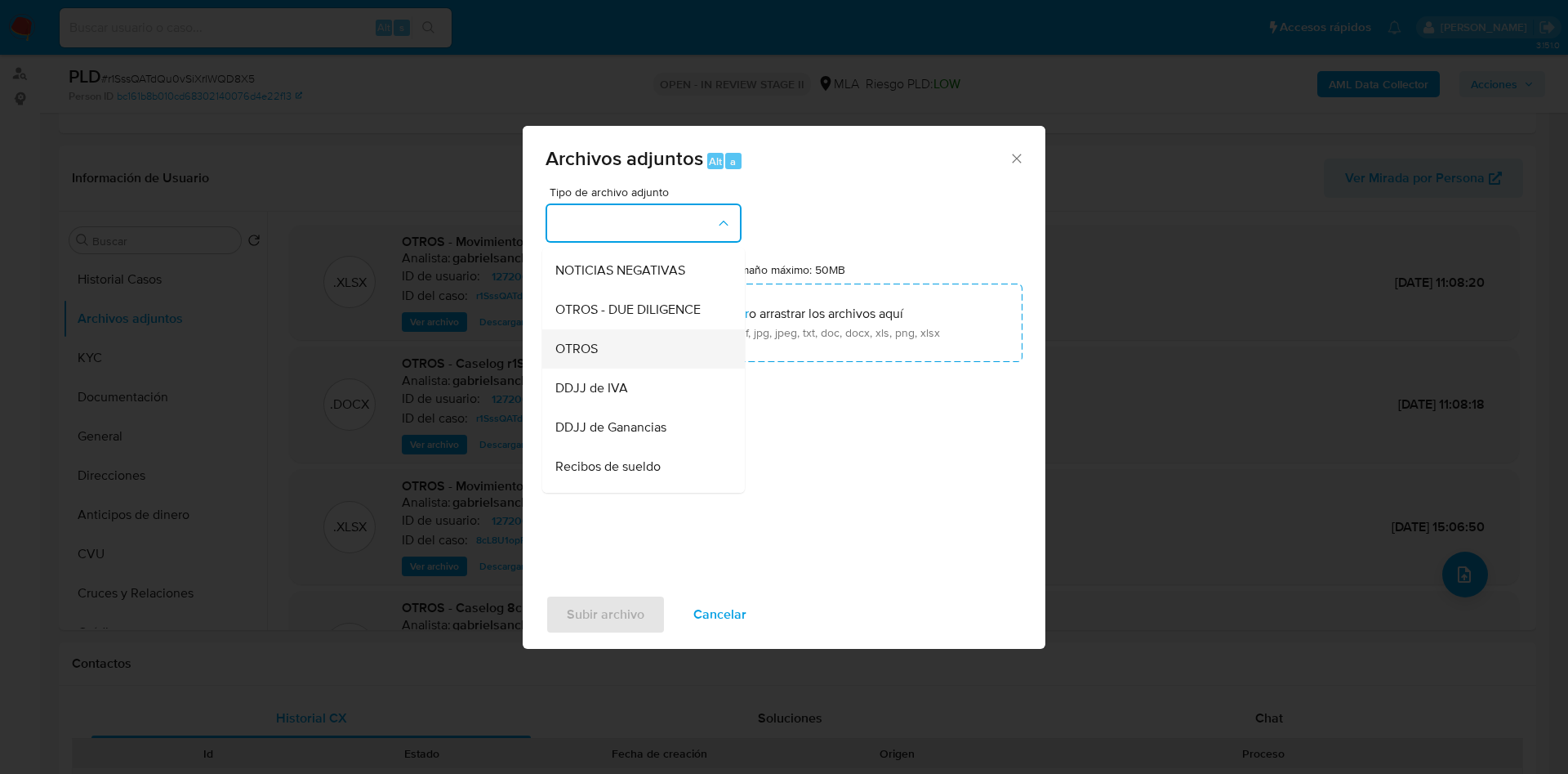
click at [610, 367] on div "OTROS" at bounding box center [639, 348] width 166 height 39
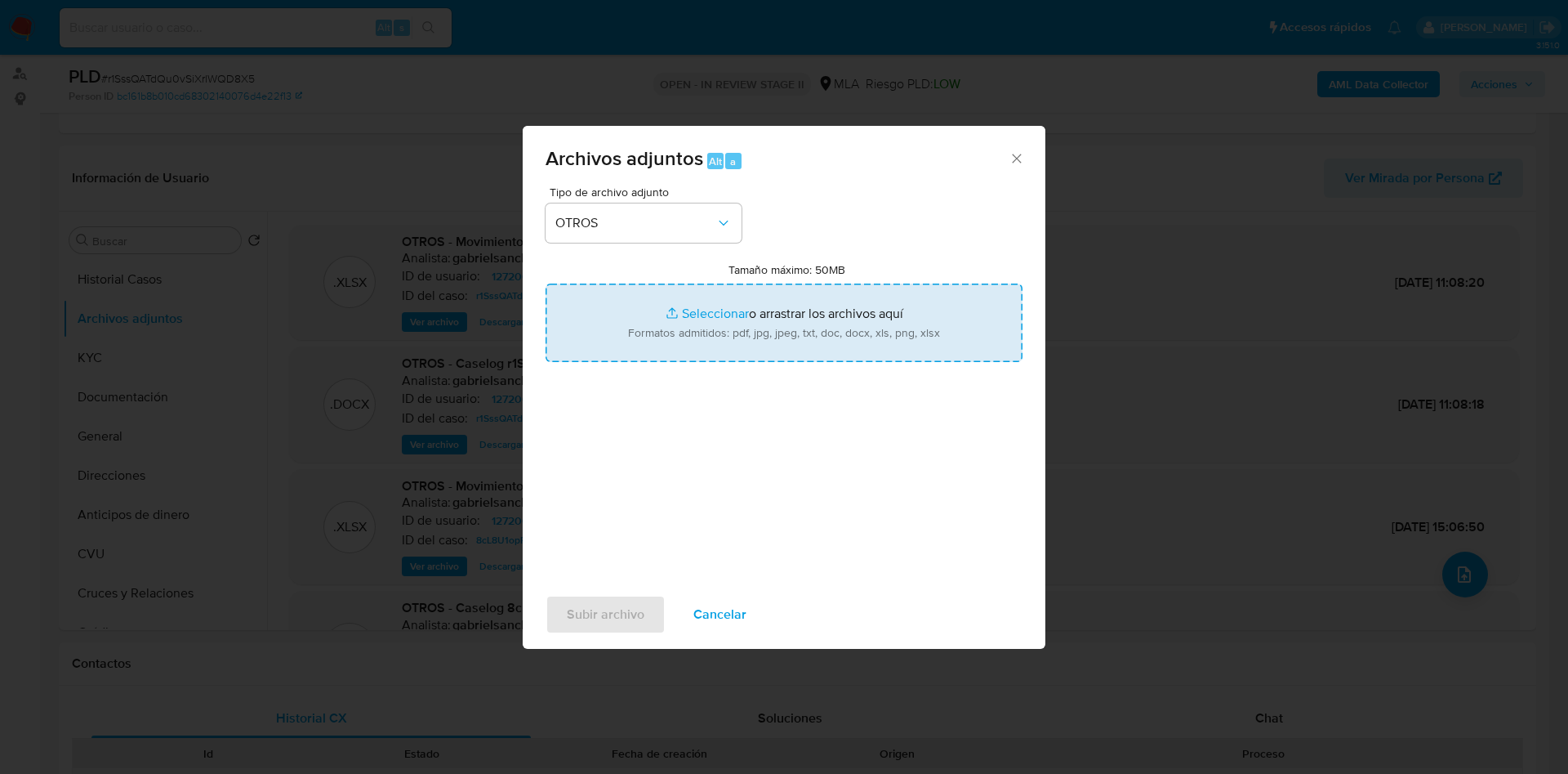
click at [704, 308] on input "Tamaño máximo: 50MB Seleccionar archivos" at bounding box center [784, 323] width 477 height 78
type input "C:\fakepath\V2 Caselog r1SssQATdQu0vSiXrlWQD8X5_2025_07_10_09_46_07.docx"
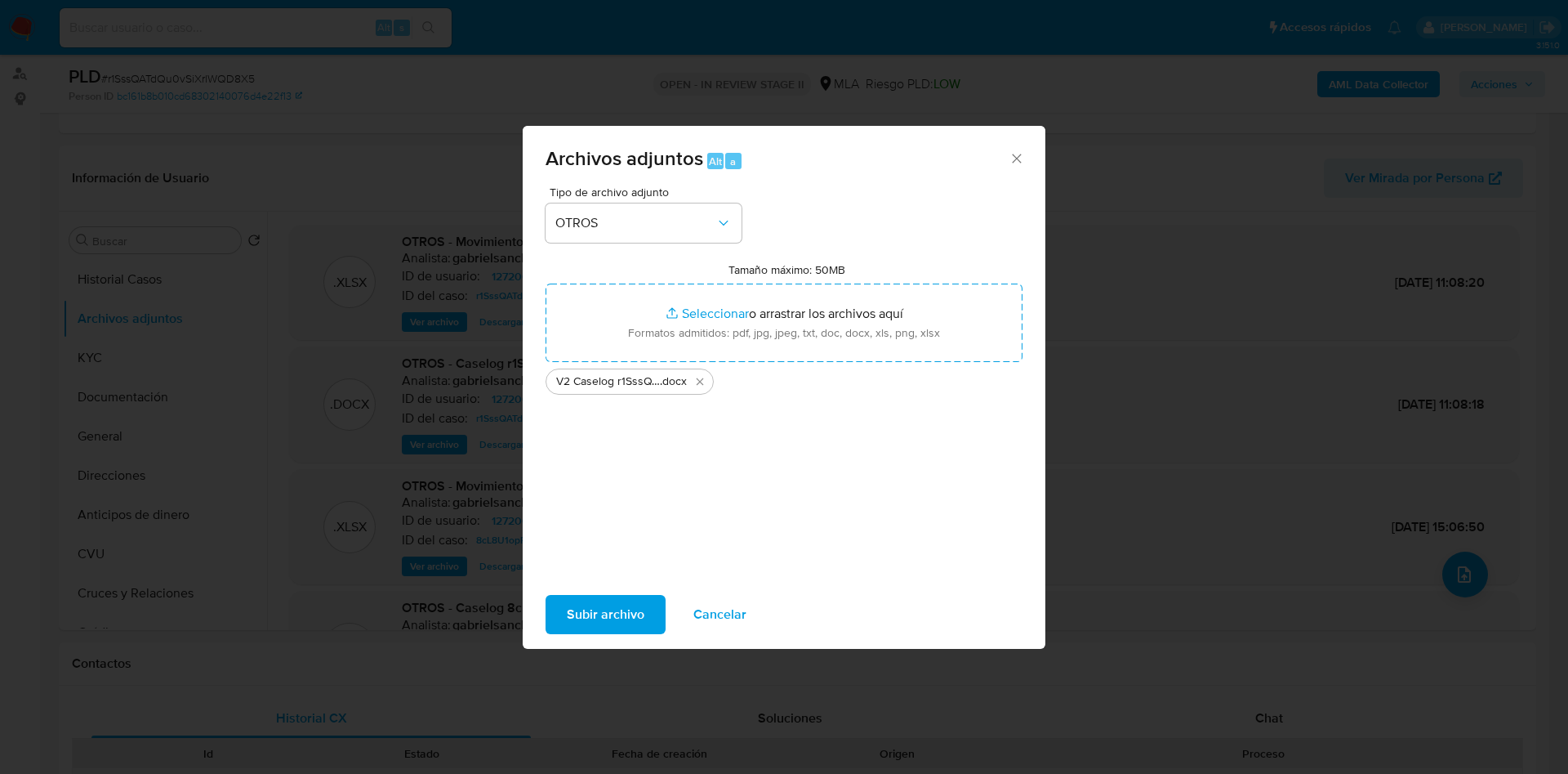
click at [615, 613] on span "Subir archivo" at bounding box center [605, 614] width 77 height 36
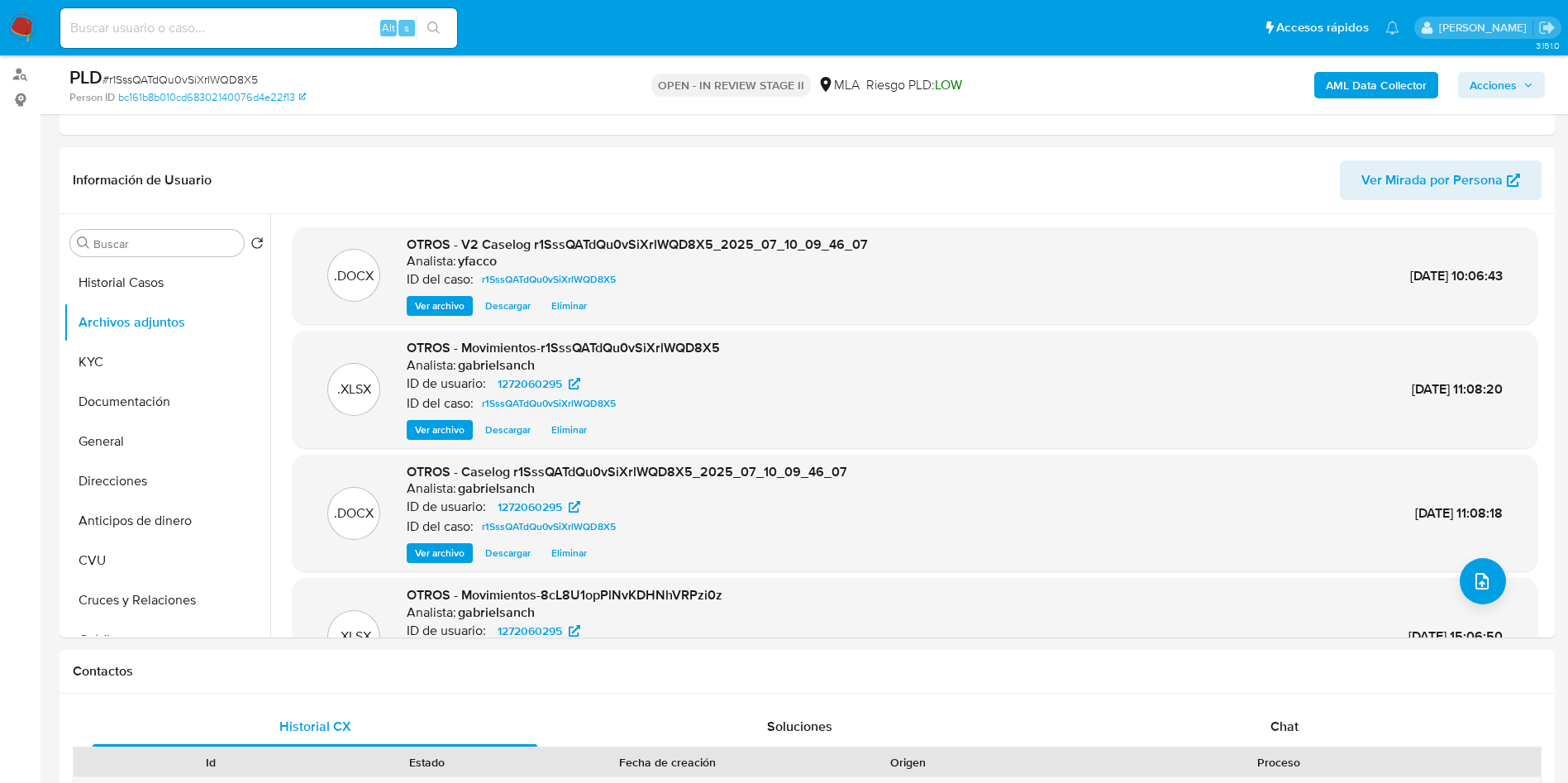
click at [1502, 72] on span "Acciones" at bounding box center [1493, 85] width 48 height 27
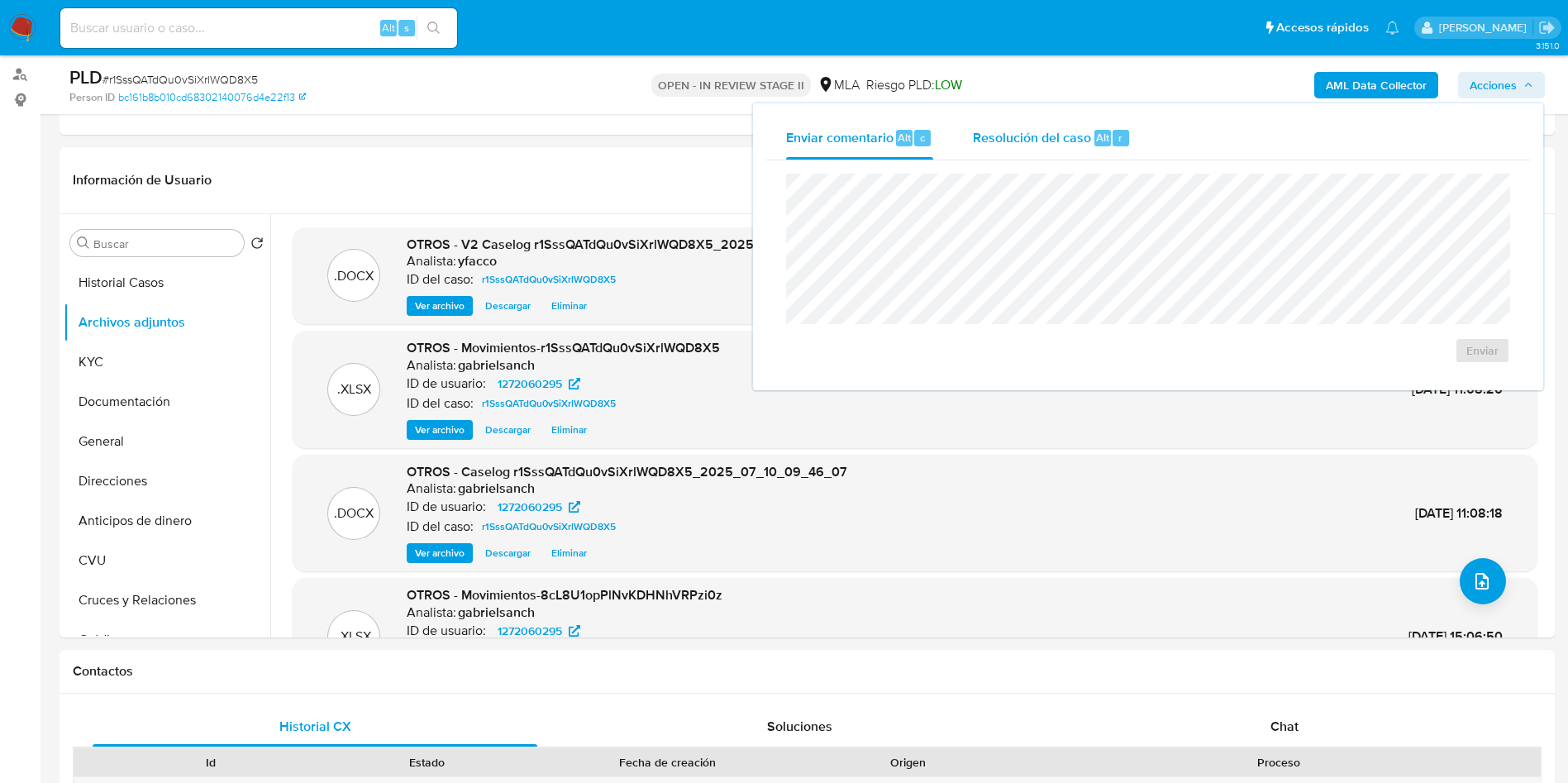
click at [1068, 144] on span "Resolución del caso" at bounding box center [1031, 137] width 118 height 19
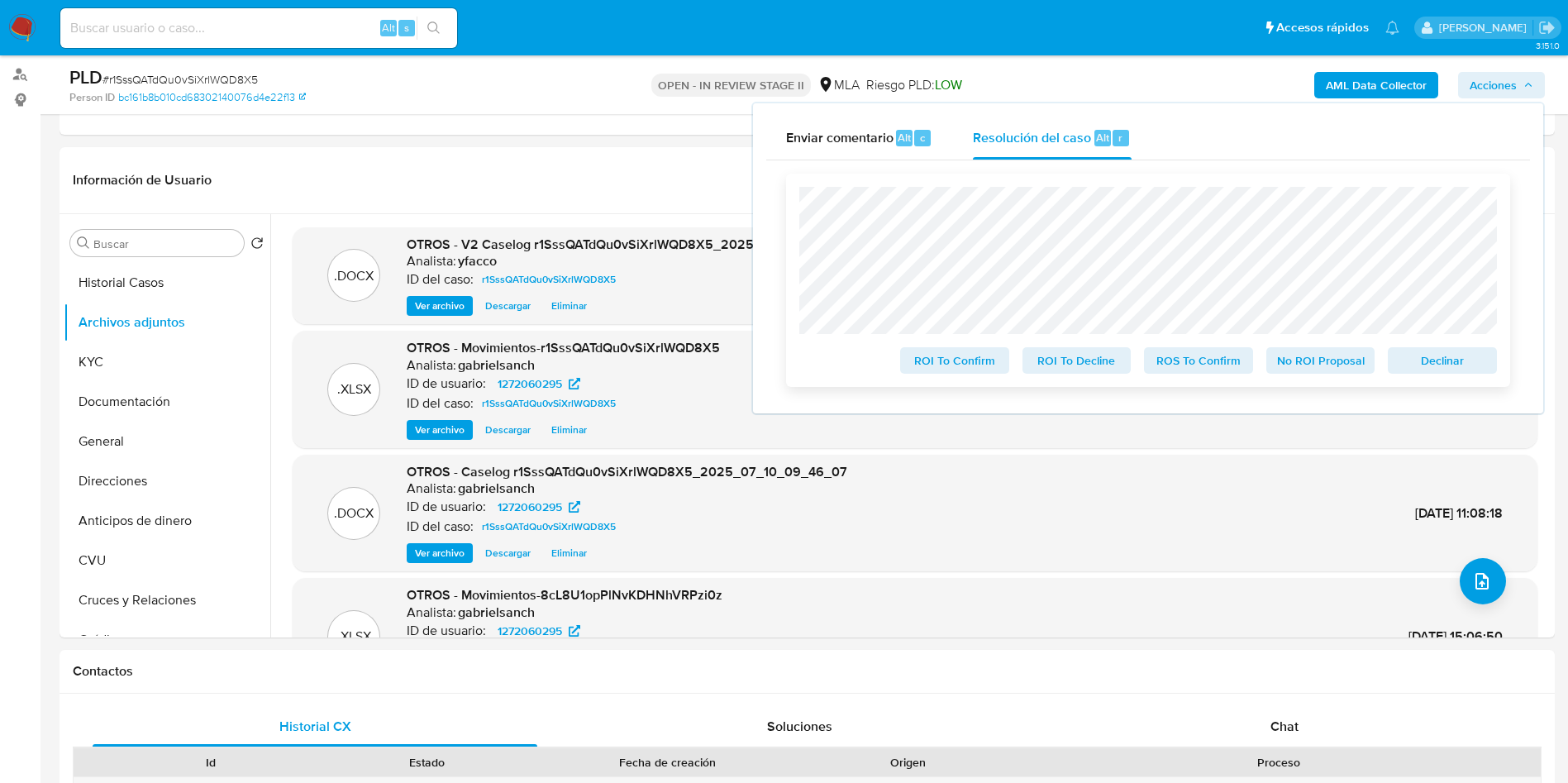
click at [1184, 372] on span "ROS To Confirm" at bounding box center [1198, 359] width 86 height 23
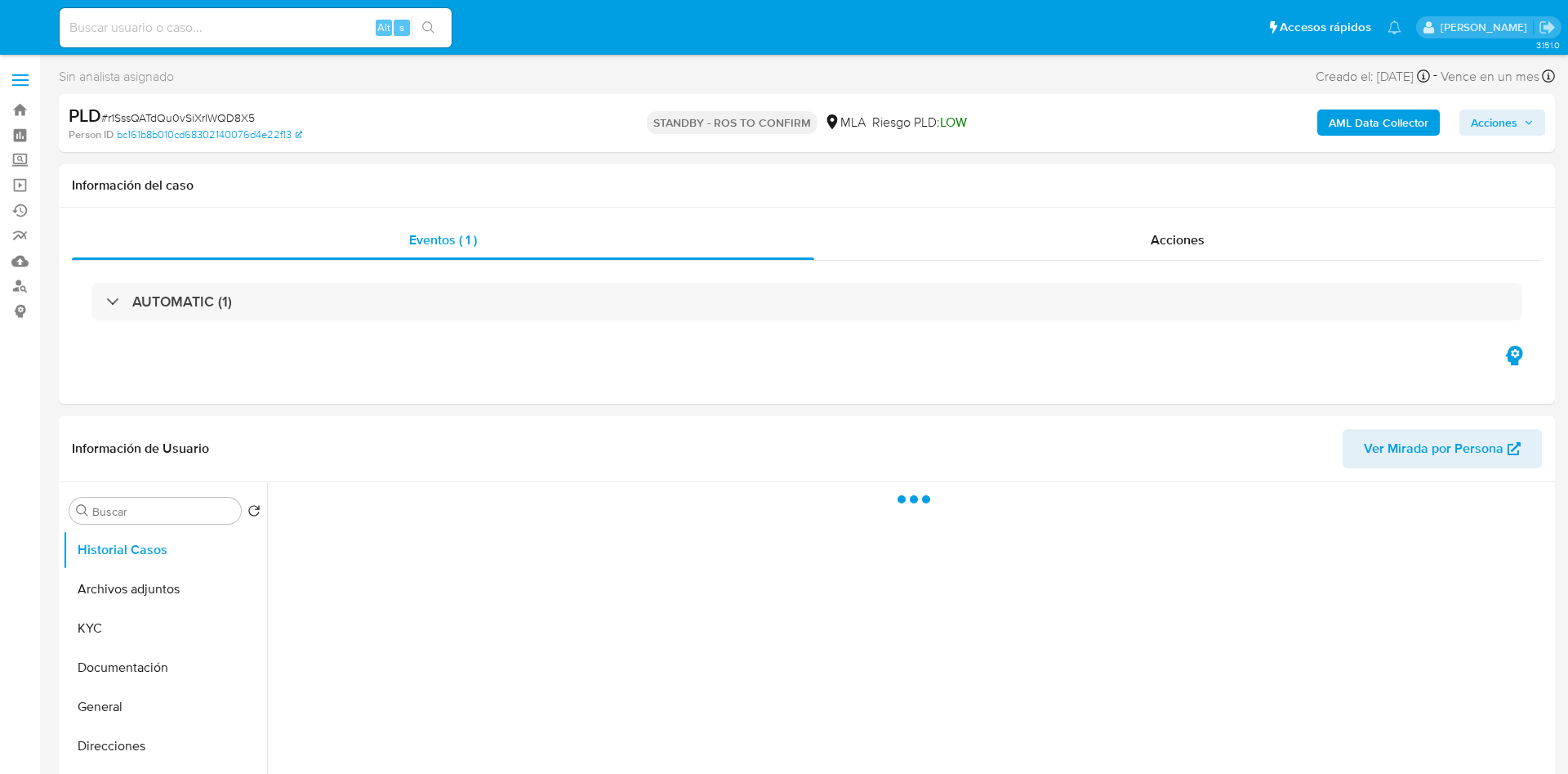
select select "10"
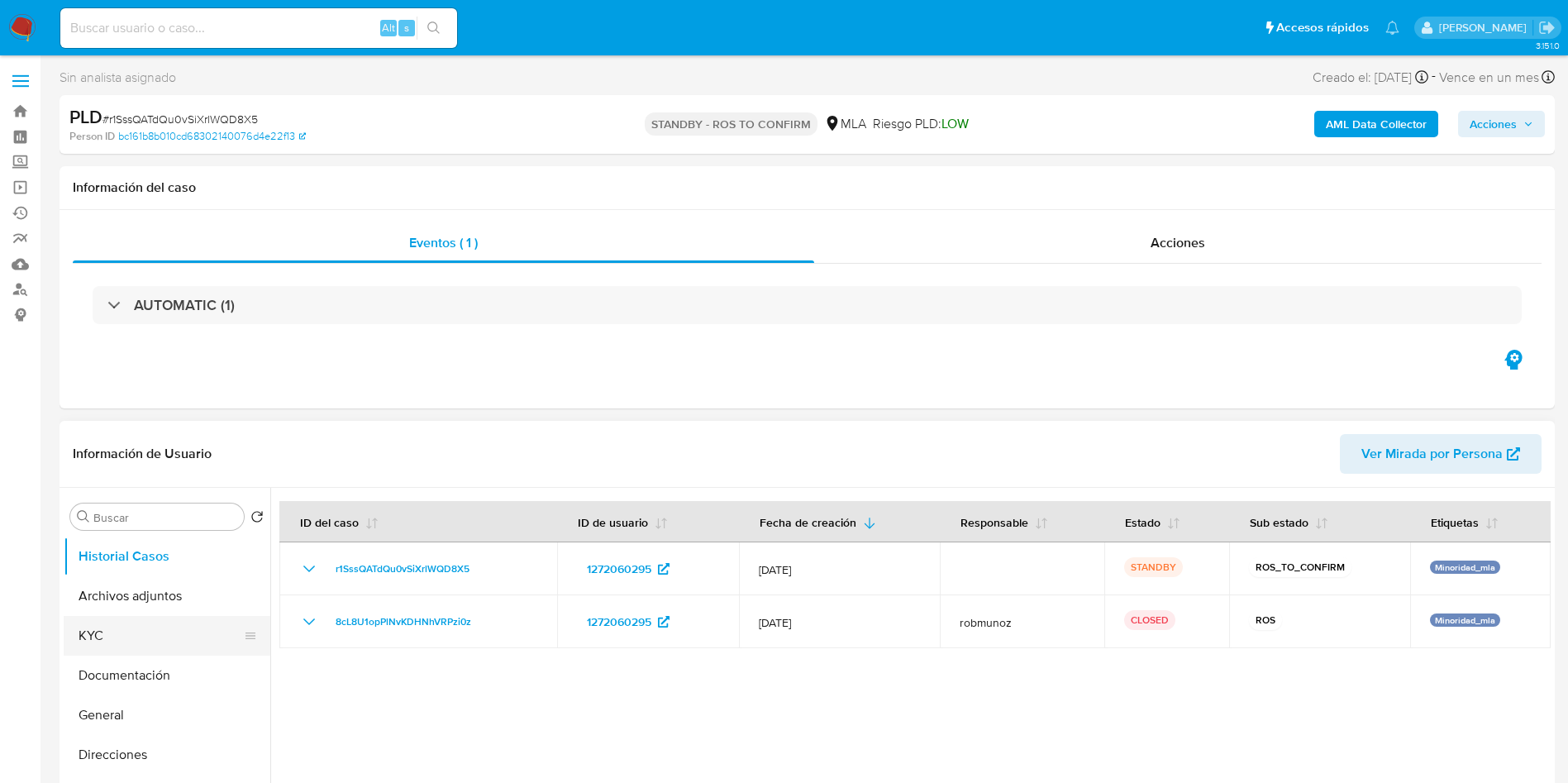
click at [85, 628] on button "KYC" at bounding box center [159, 636] width 193 height 40
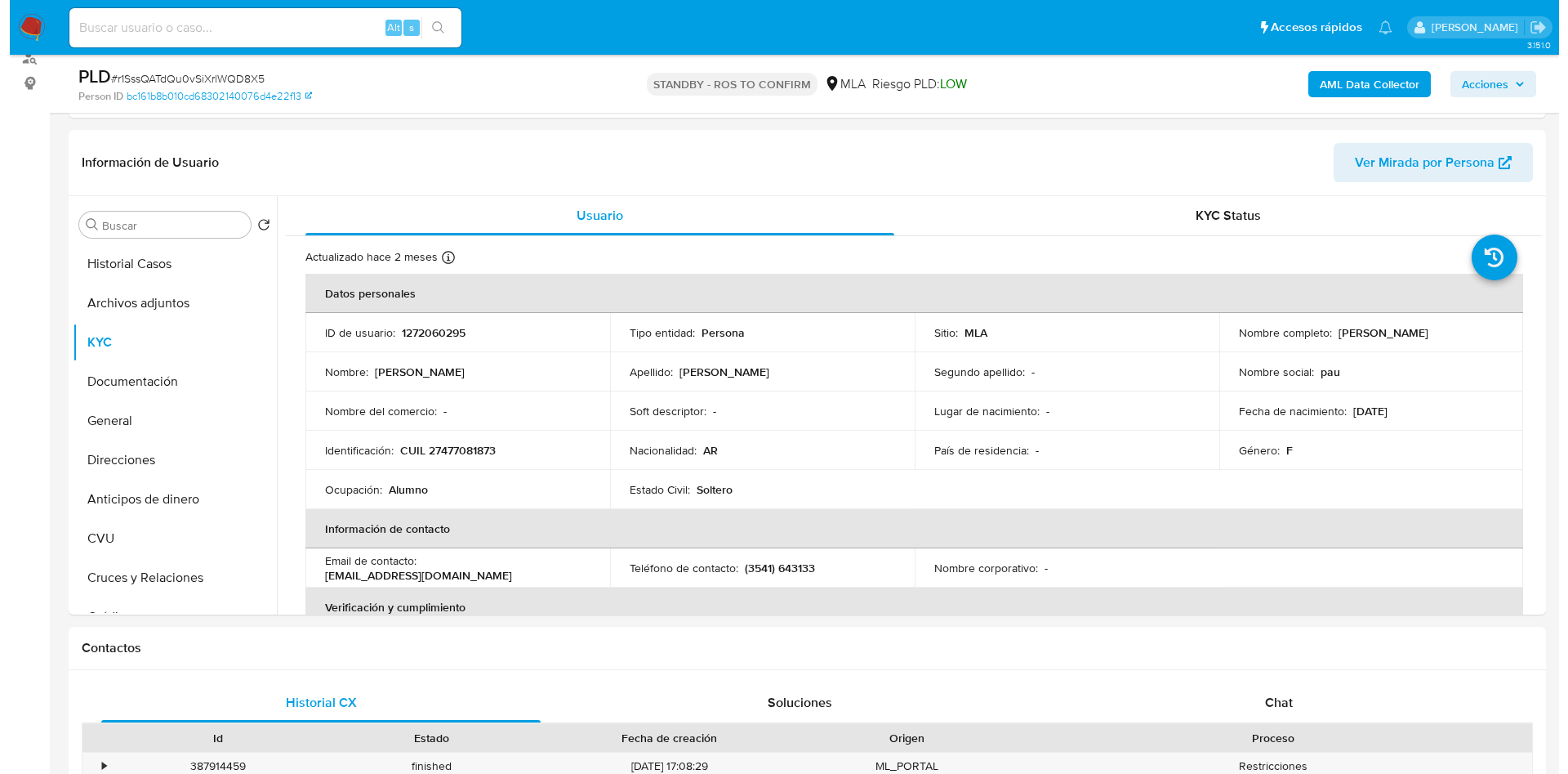
scroll to position [231, 0]
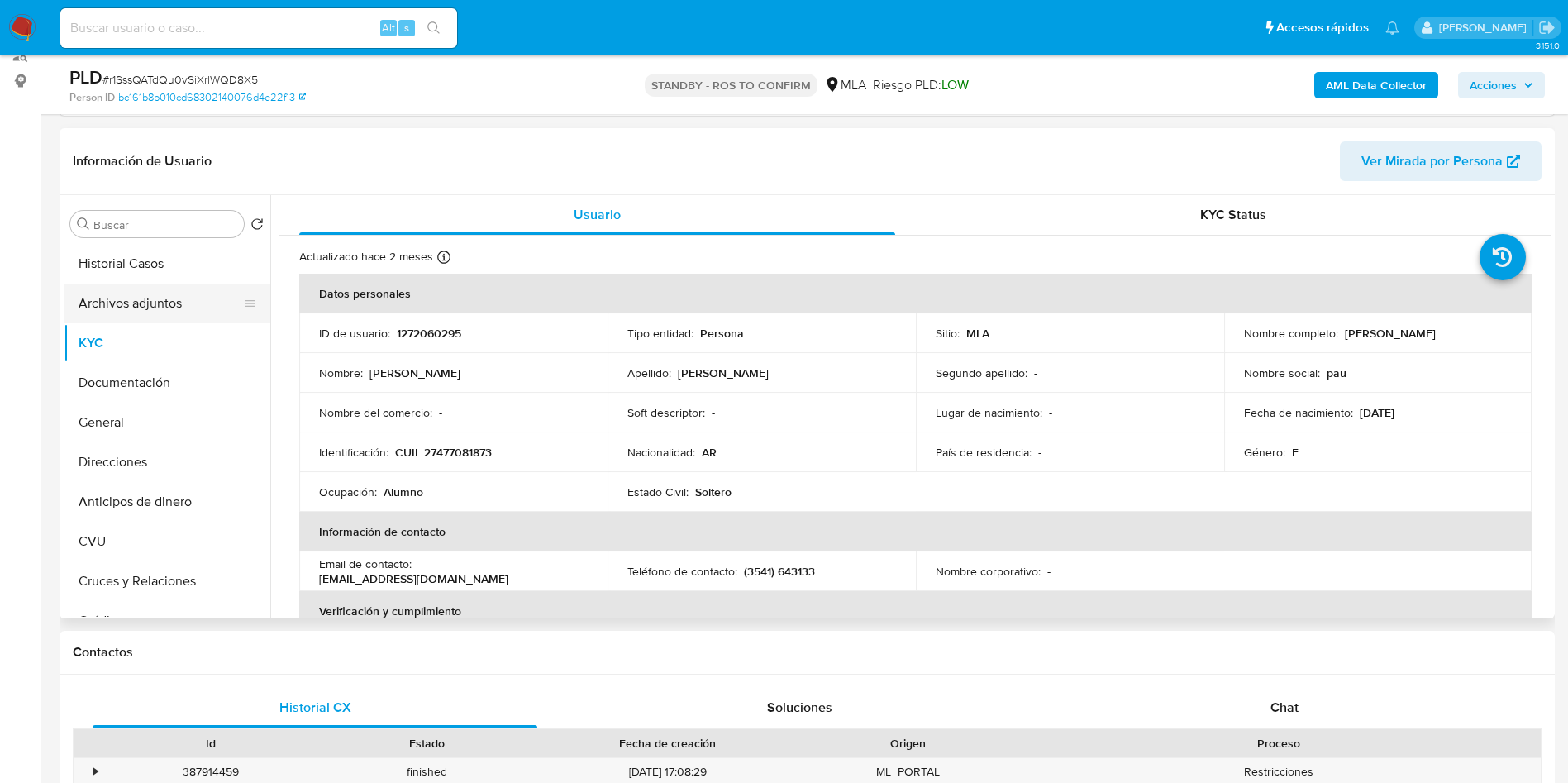
click at [157, 297] on button "Archivos adjuntos" at bounding box center [159, 303] width 193 height 40
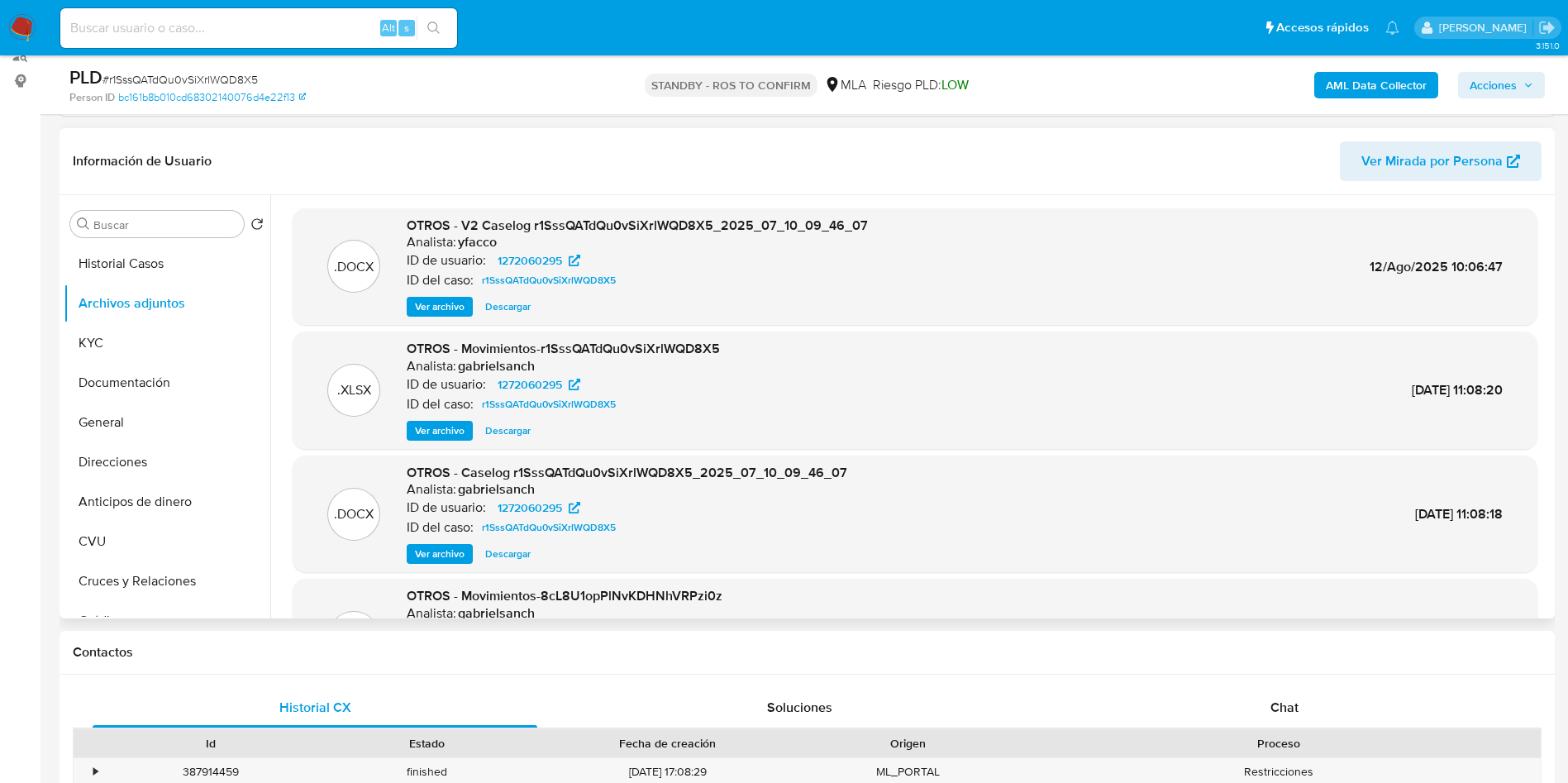
click at [435, 304] on span "Ver archivo" at bounding box center [440, 306] width 49 height 17
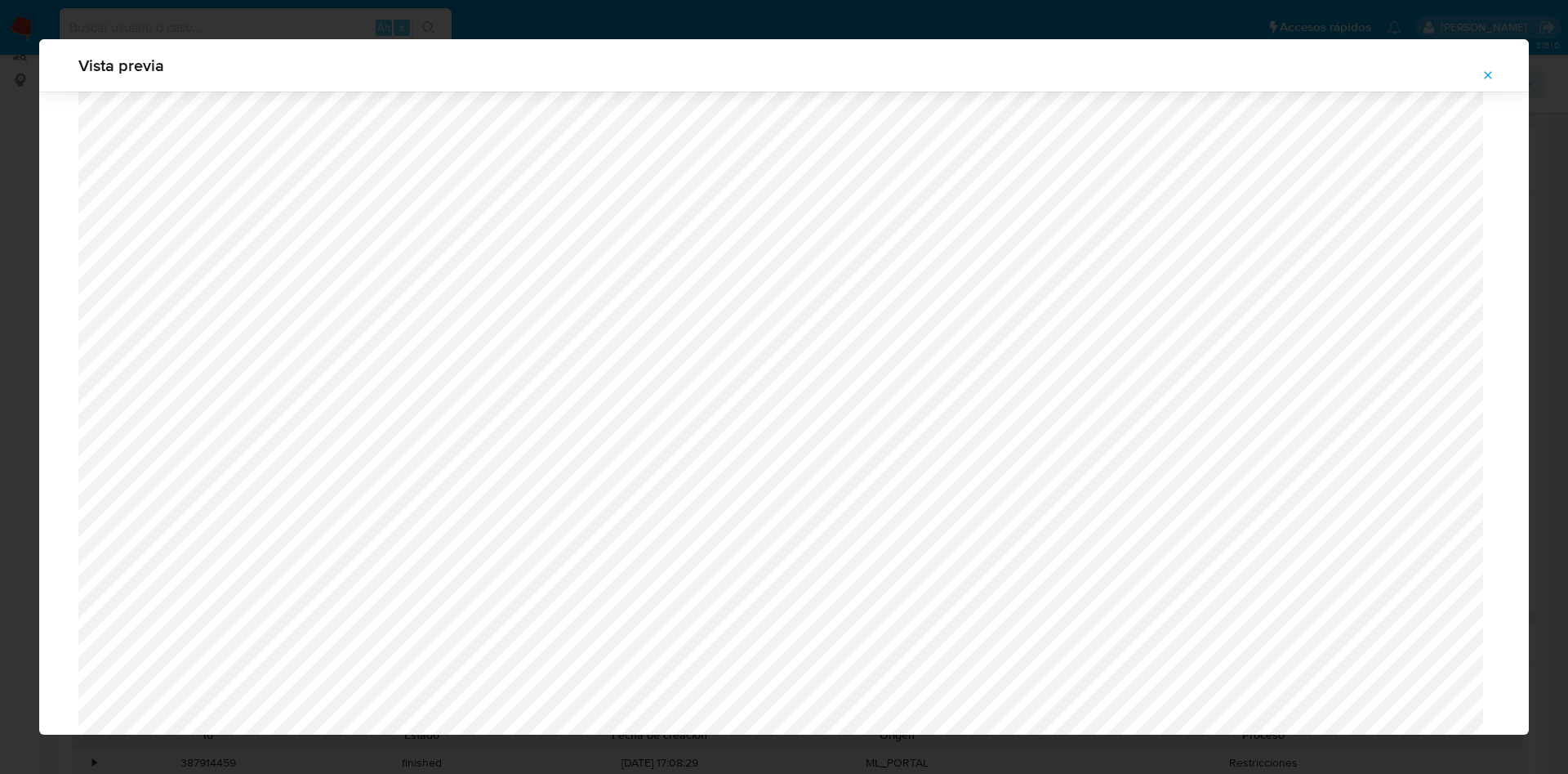
scroll to position [463, 0]
click at [1486, 76] on icon "Attachment preview" at bounding box center [1487, 74] width 13 height 13
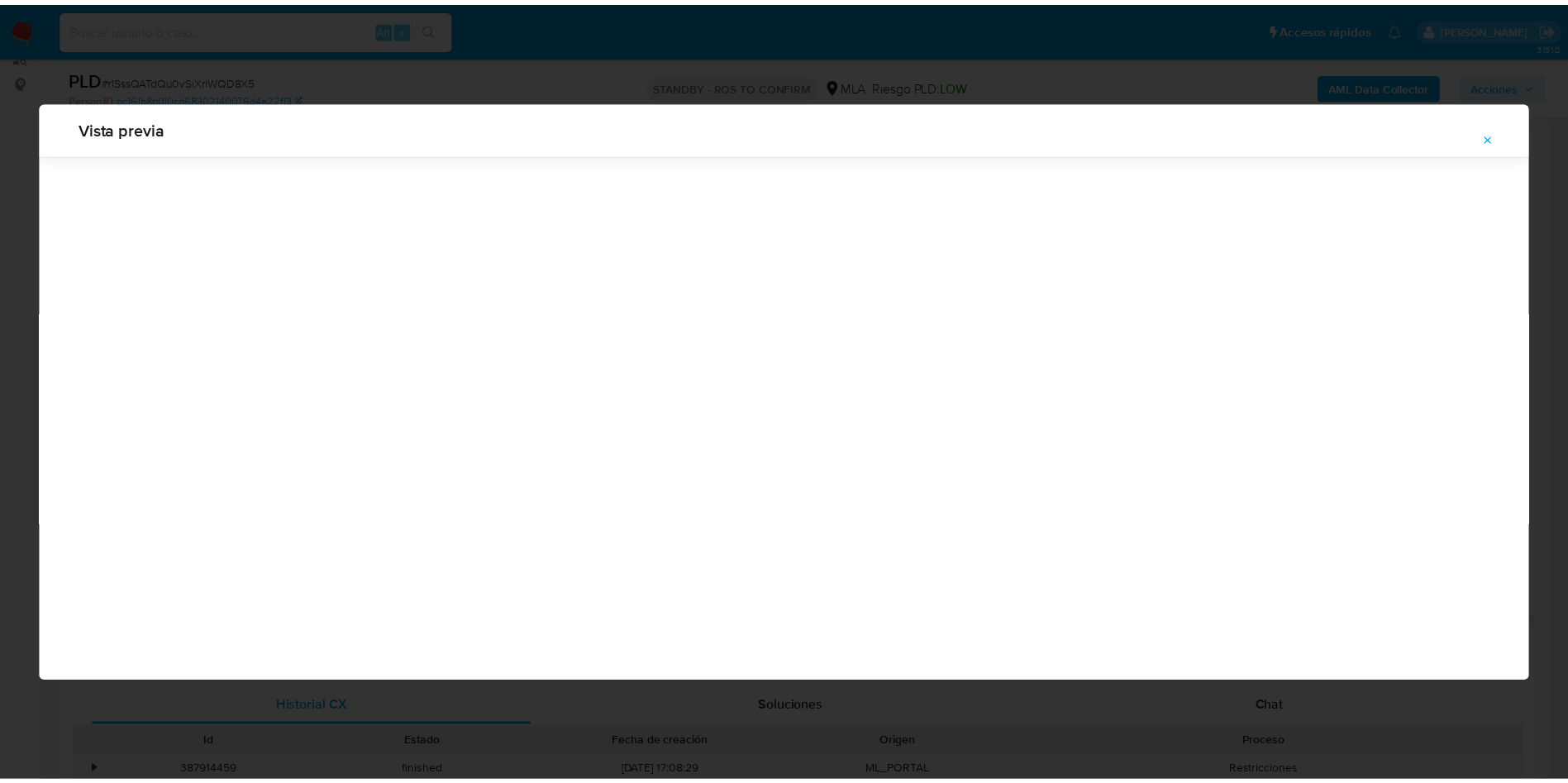
scroll to position [0, 0]
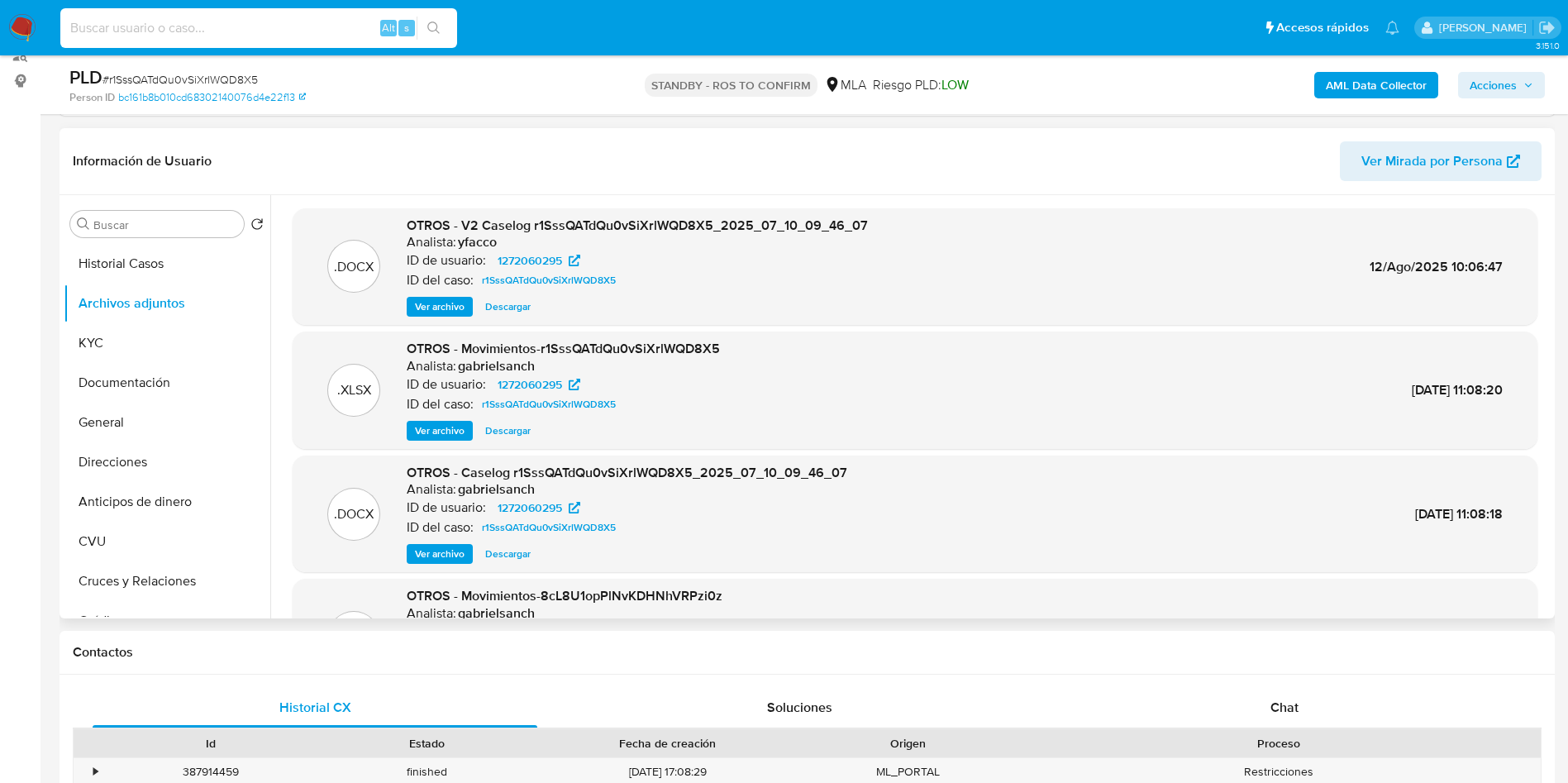
click at [343, 32] on input at bounding box center [258, 29] width 397 height 22
paste input "w0F2B6Zq6v3a5mBujU9G5Uir"
type input "w0F2B6Zq6v3a5mBujU9G5Uir"
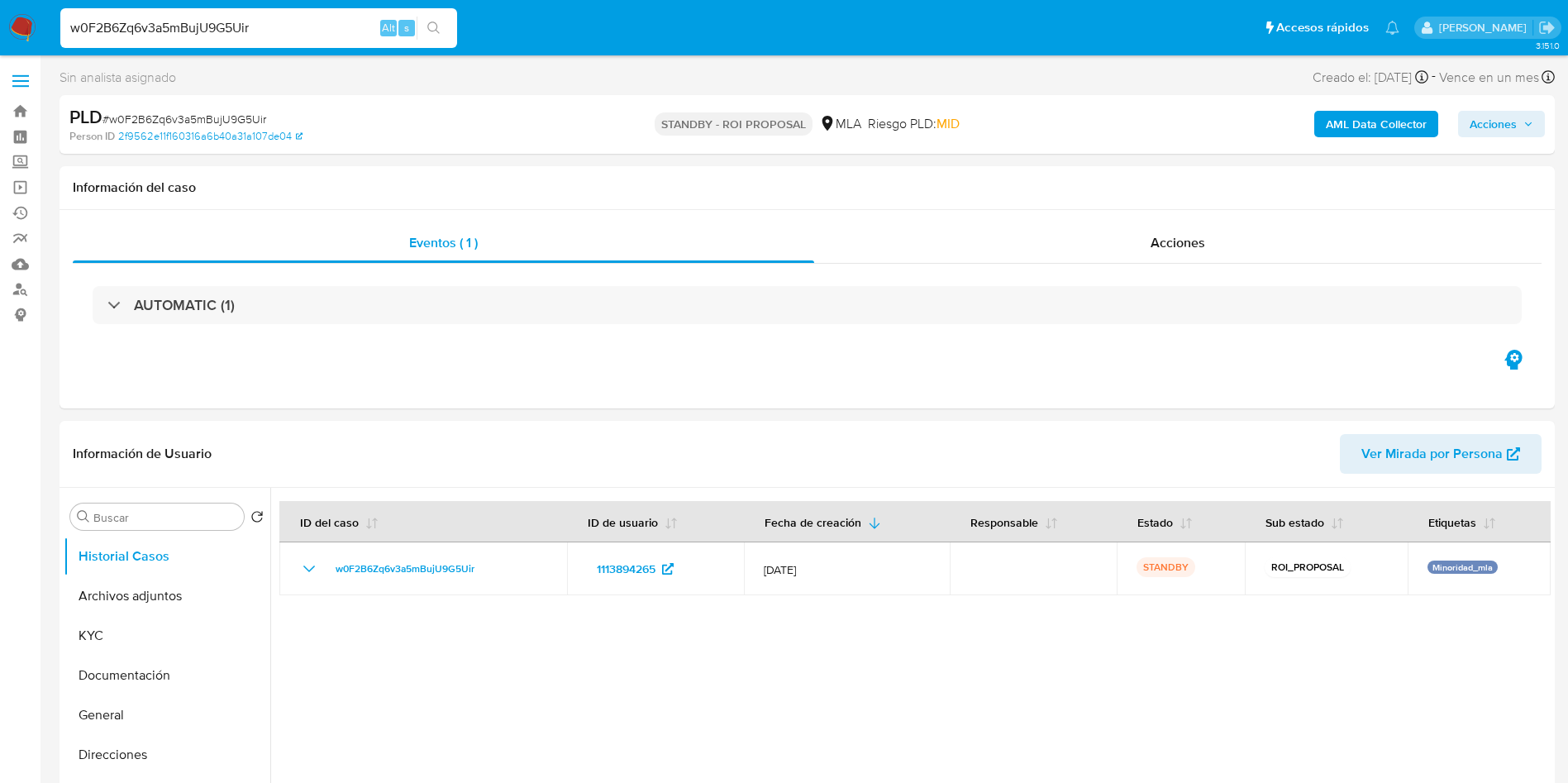
select select "10"
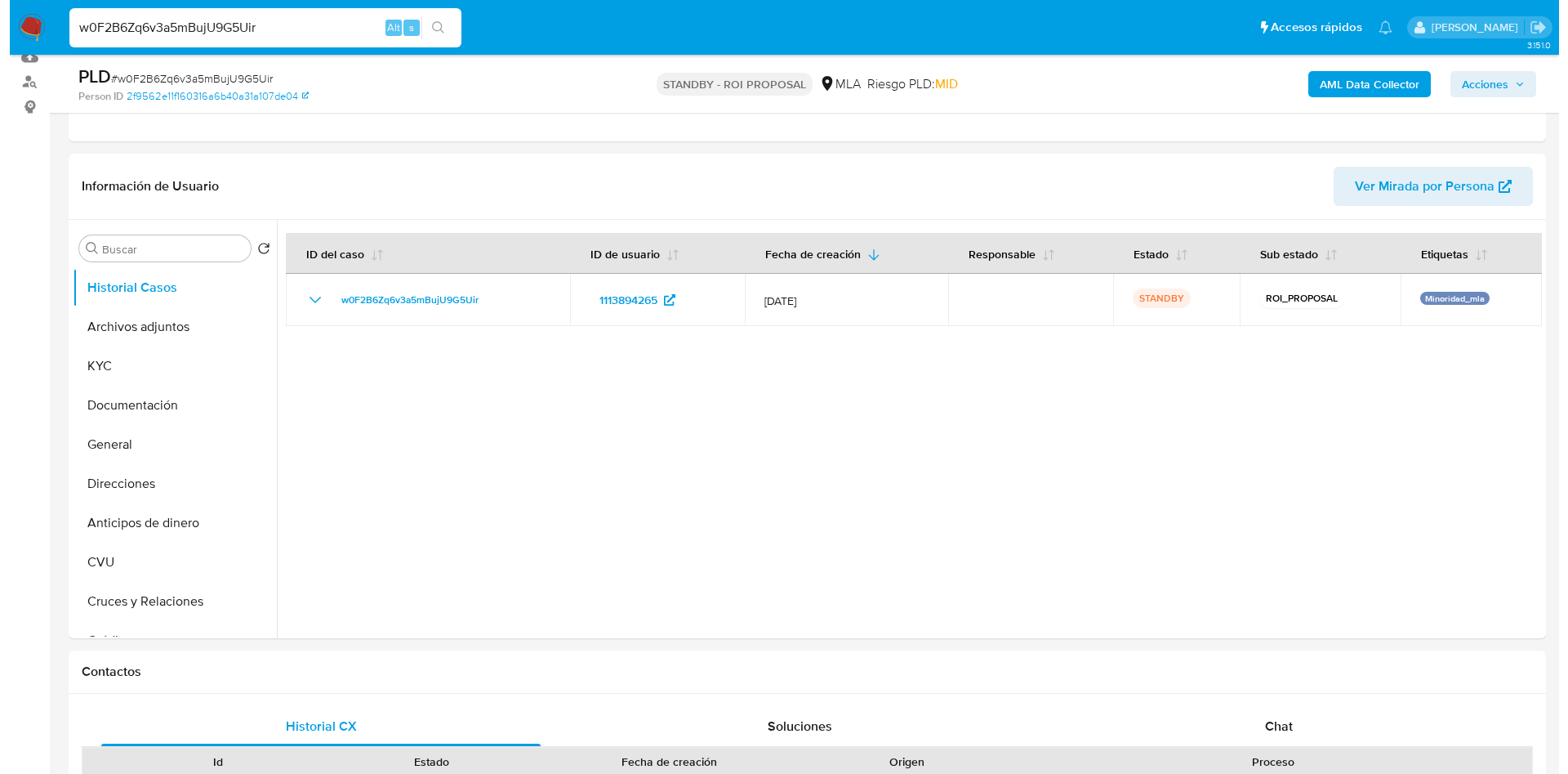
scroll to position [192, 0]
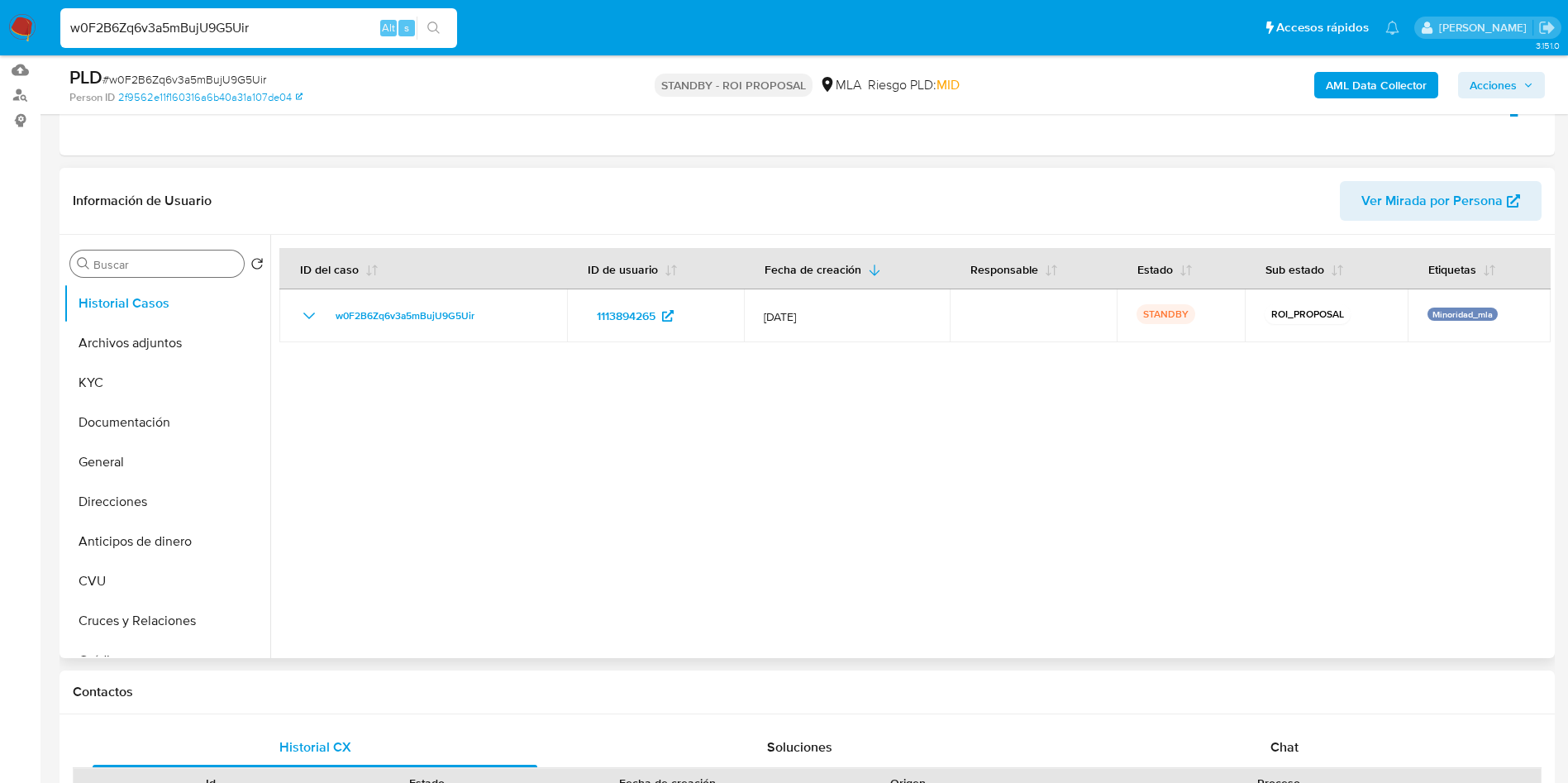
click at [186, 261] on input "Buscar" at bounding box center [164, 264] width 144 height 15
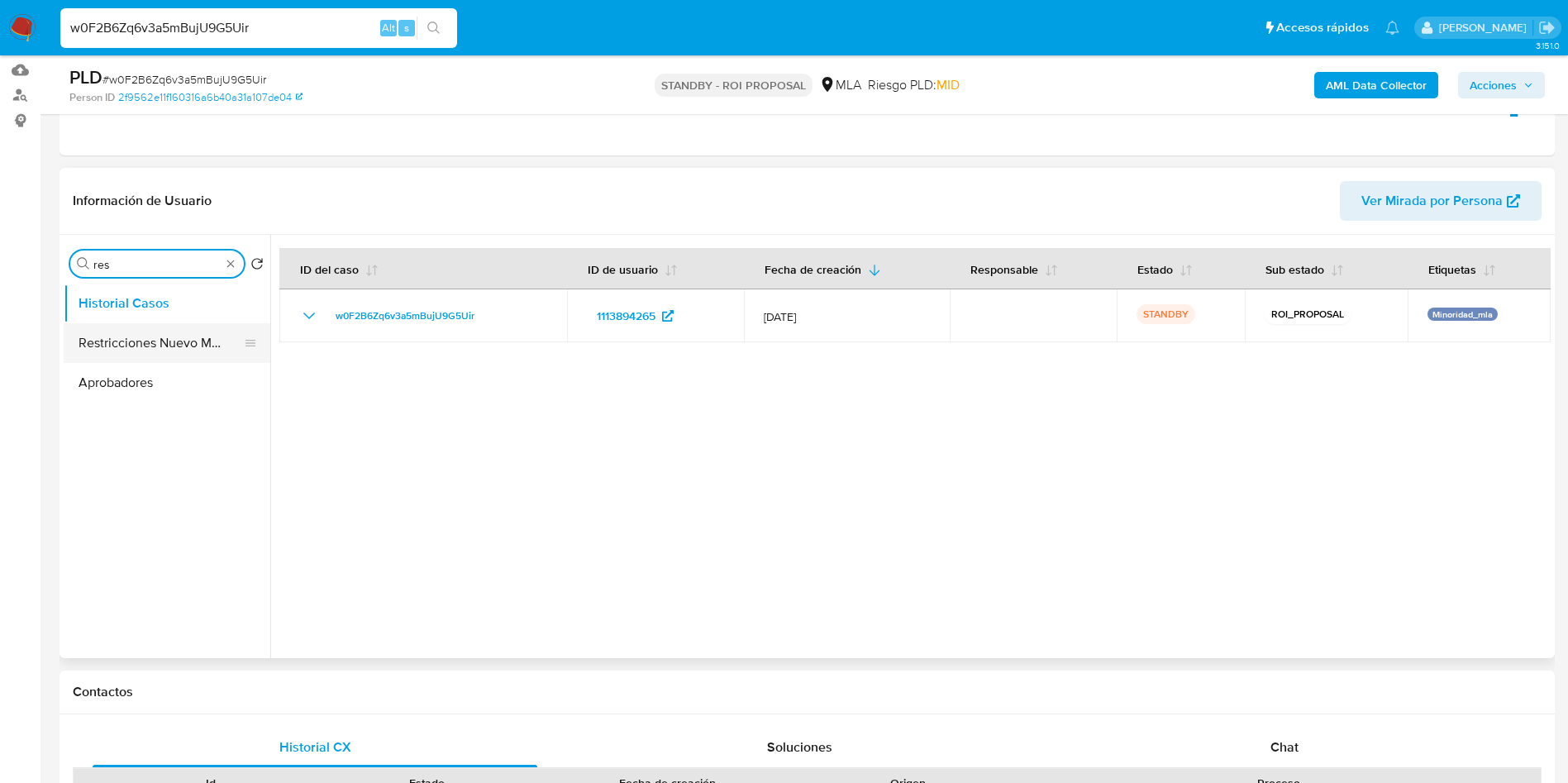
type input "res"
click at [164, 329] on button "Restricciones Nuevo Mundo" at bounding box center [159, 343] width 193 height 40
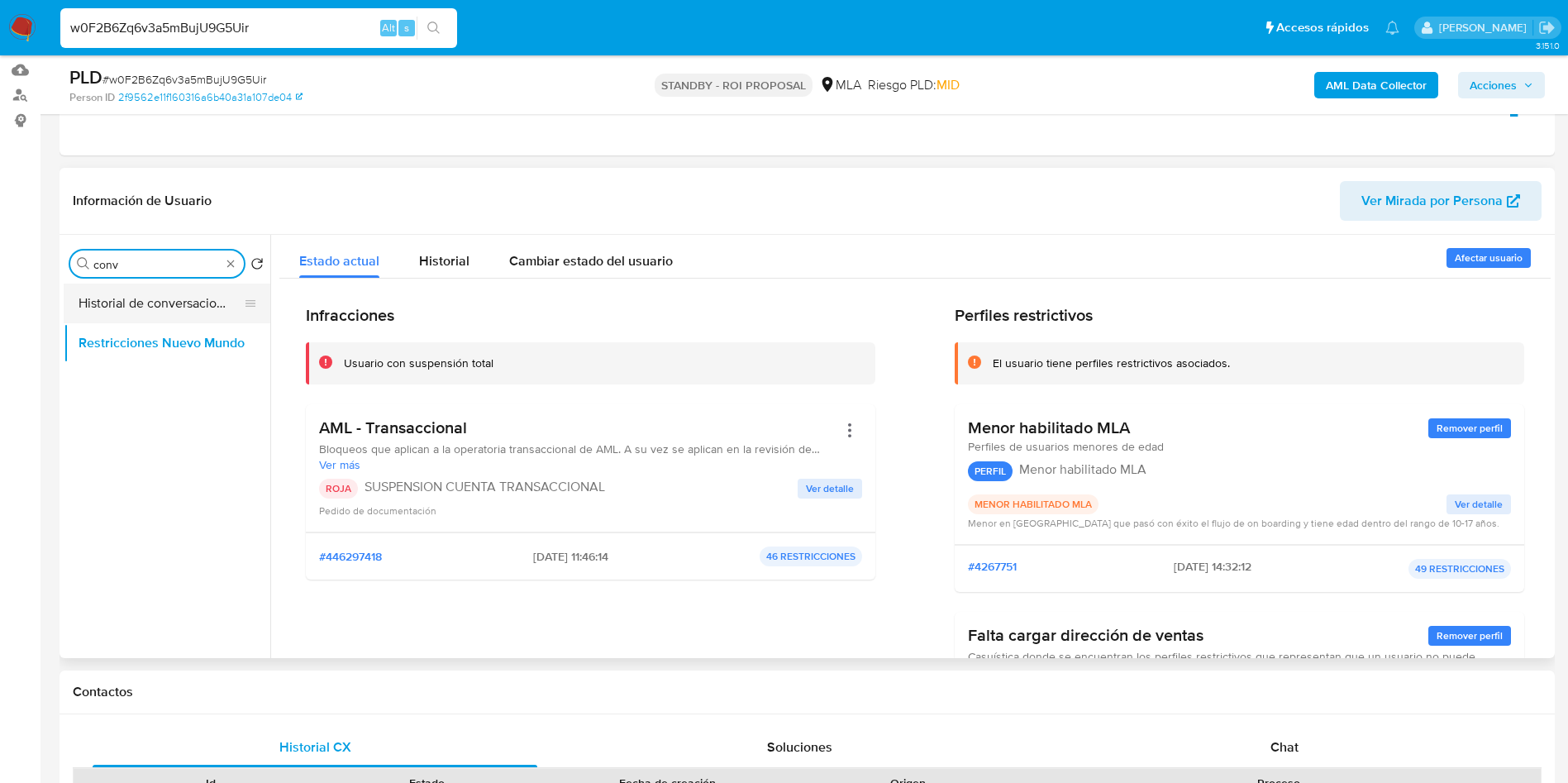
type input "conv"
click at [133, 312] on button "Historial de conversaciones" at bounding box center [159, 303] width 193 height 40
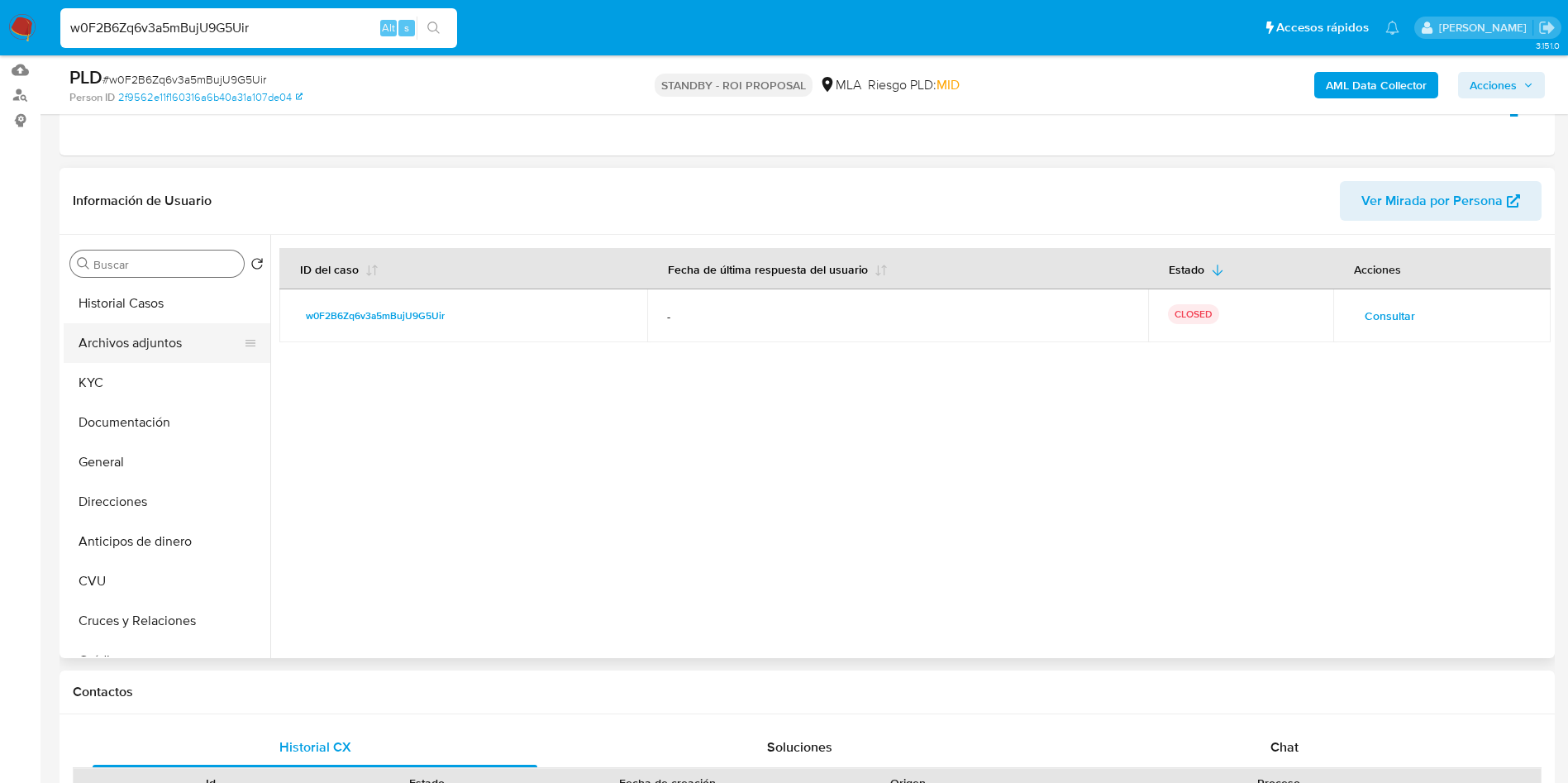
click at [141, 343] on button "Archivos adjuntos" at bounding box center [159, 343] width 193 height 40
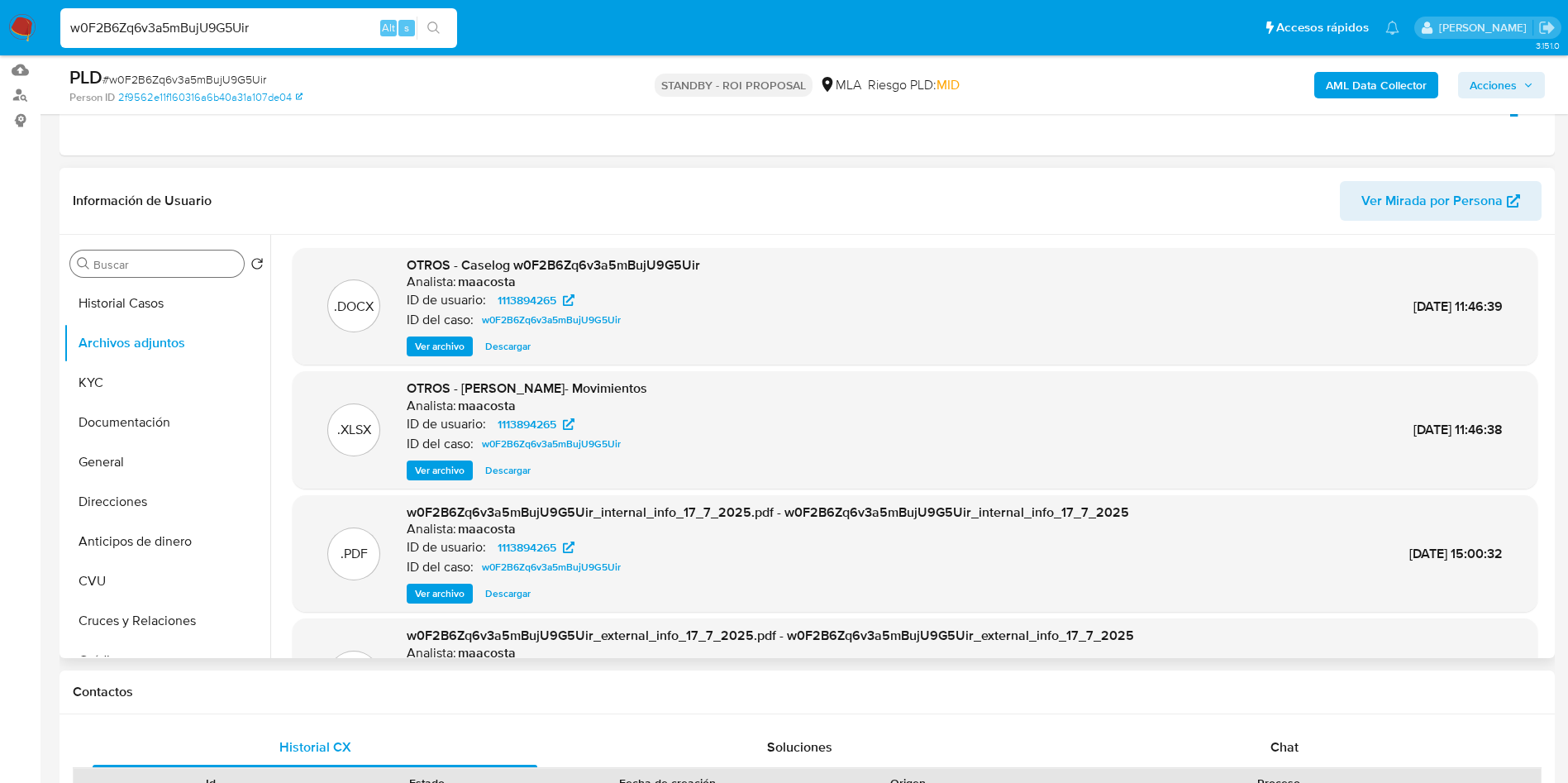
click at [439, 352] on span "Ver archivo" at bounding box center [440, 345] width 49 height 17
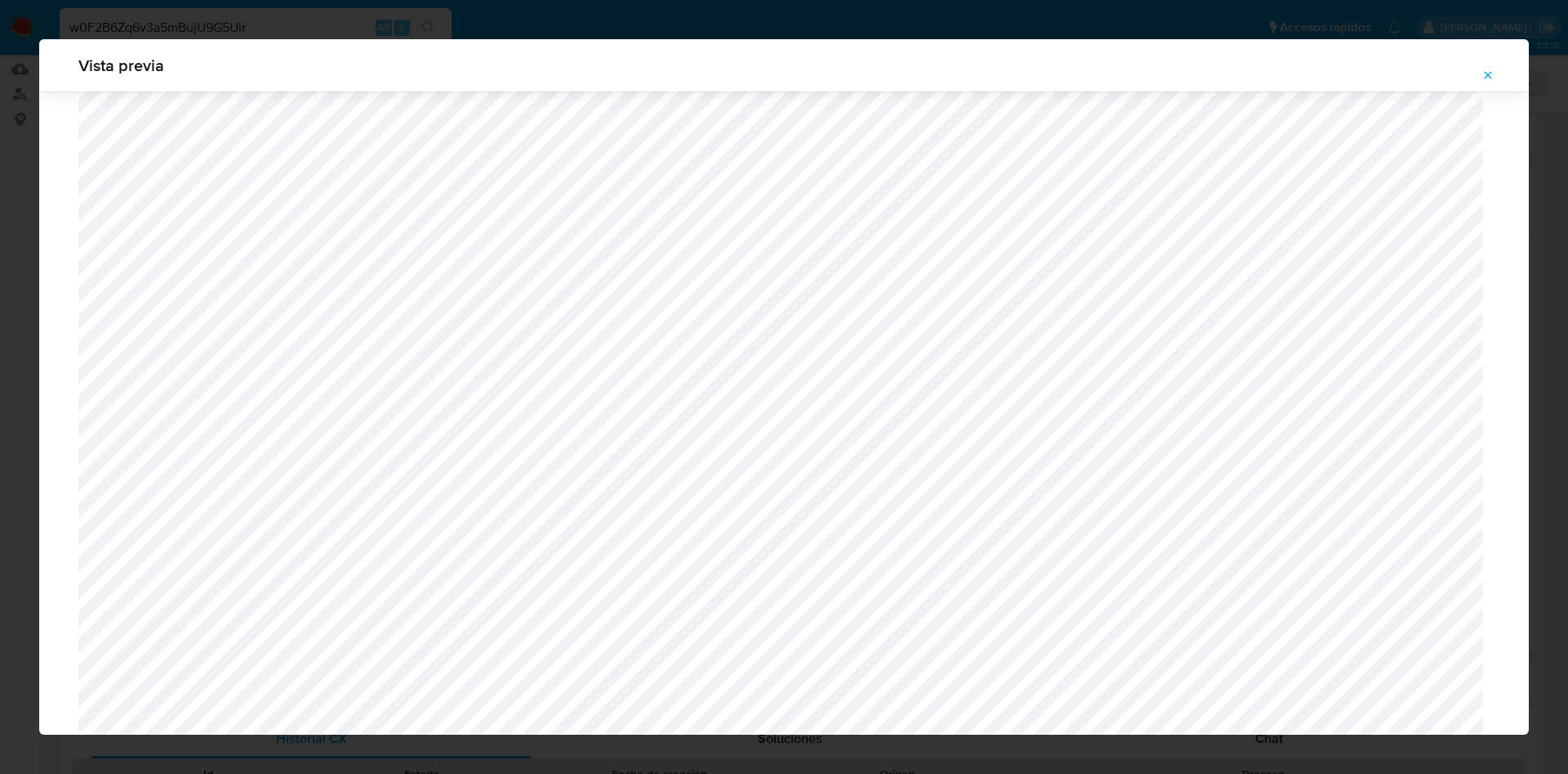
scroll to position [664, 0]
click at [1495, 67] on button "Attachment preview" at bounding box center [1488, 74] width 36 height 26
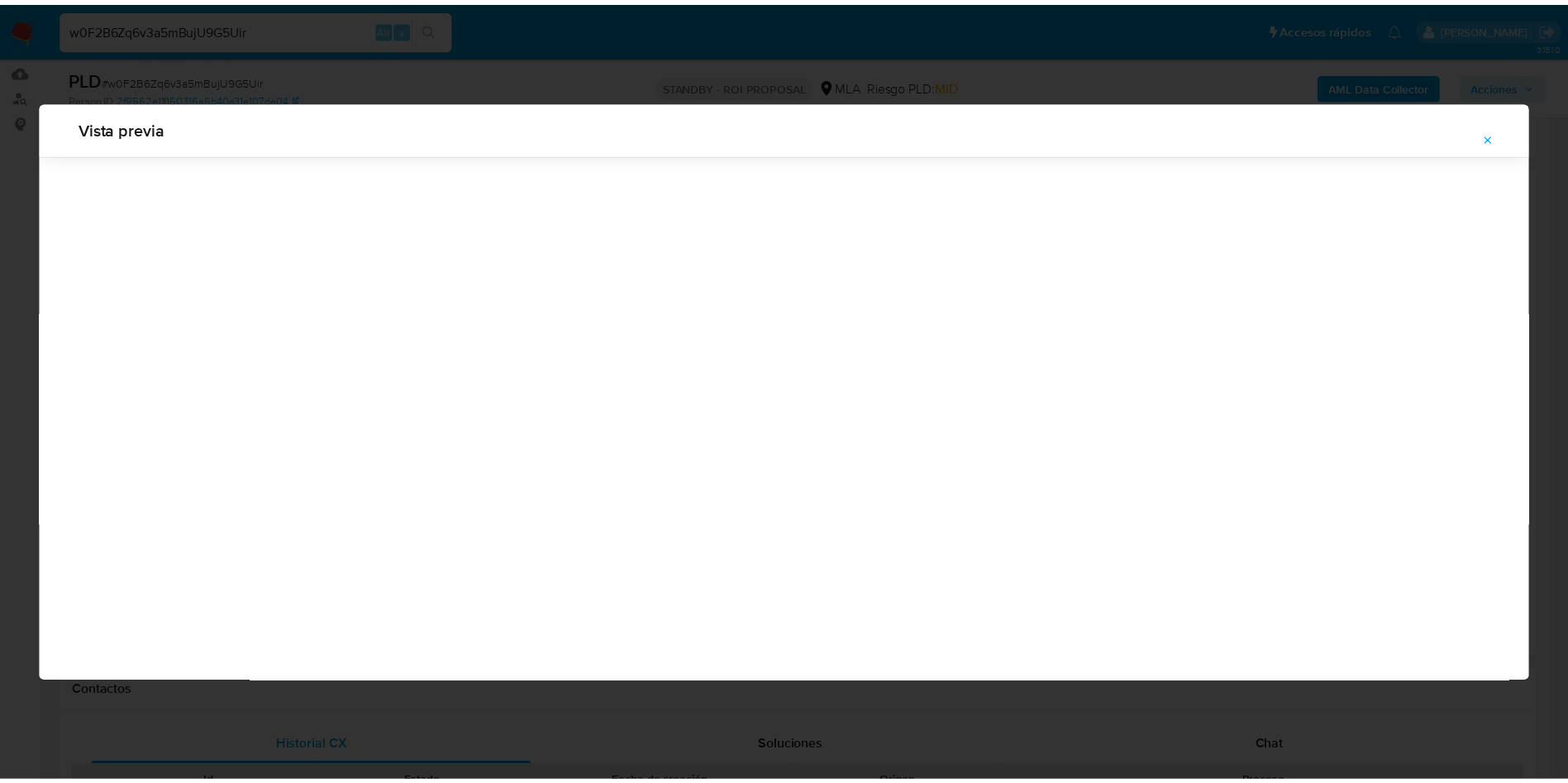
scroll to position [0, 0]
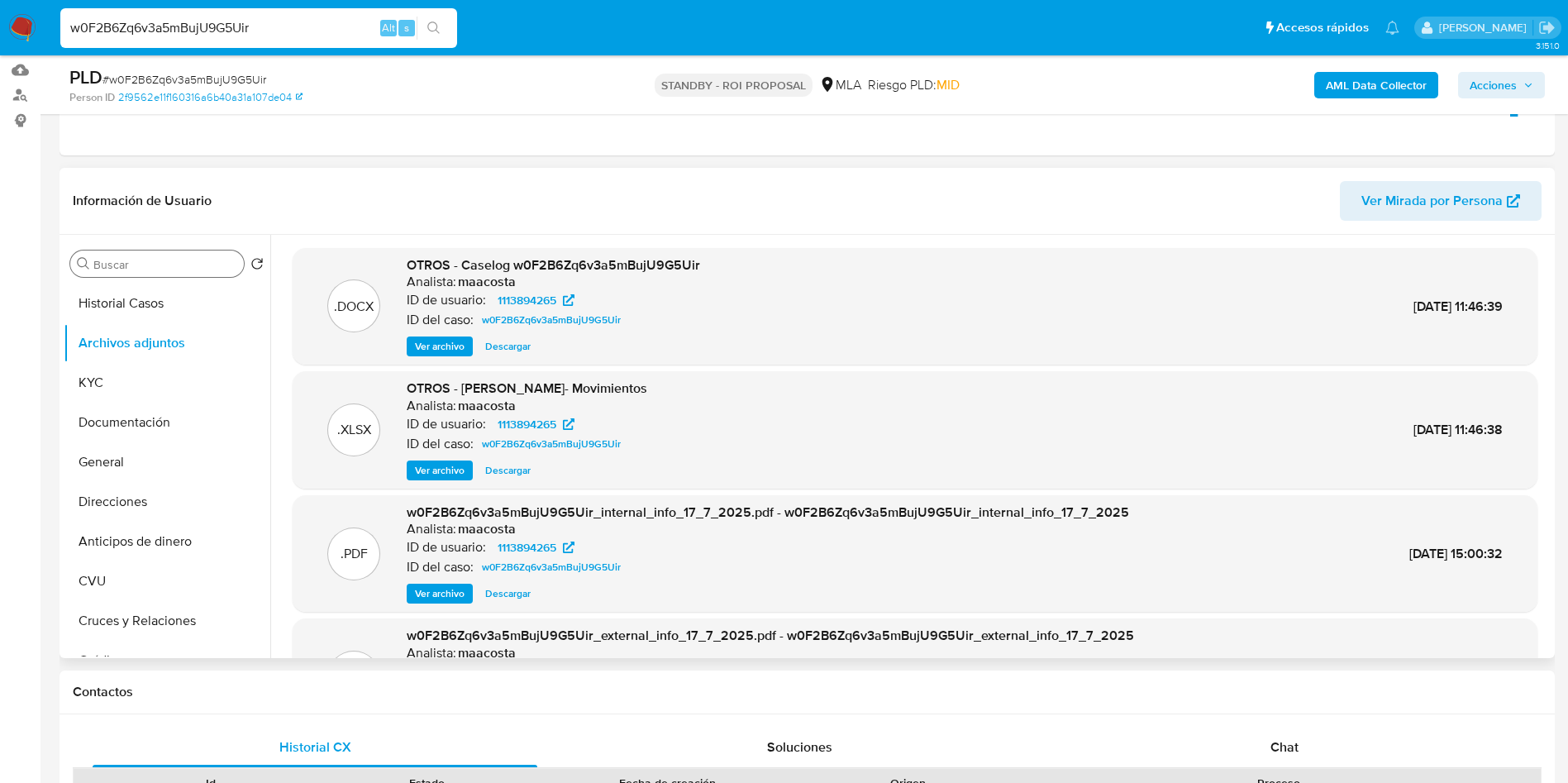
click at [276, 31] on input "w0F2B6Zq6v3a5mBujU9G5Uir" at bounding box center [258, 29] width 397 height 22
paste input "PJI5r028m2M1fxTFp3JJQ3xH"
type input "PJI5r028m2M1fxTFp3JJQ3xH"
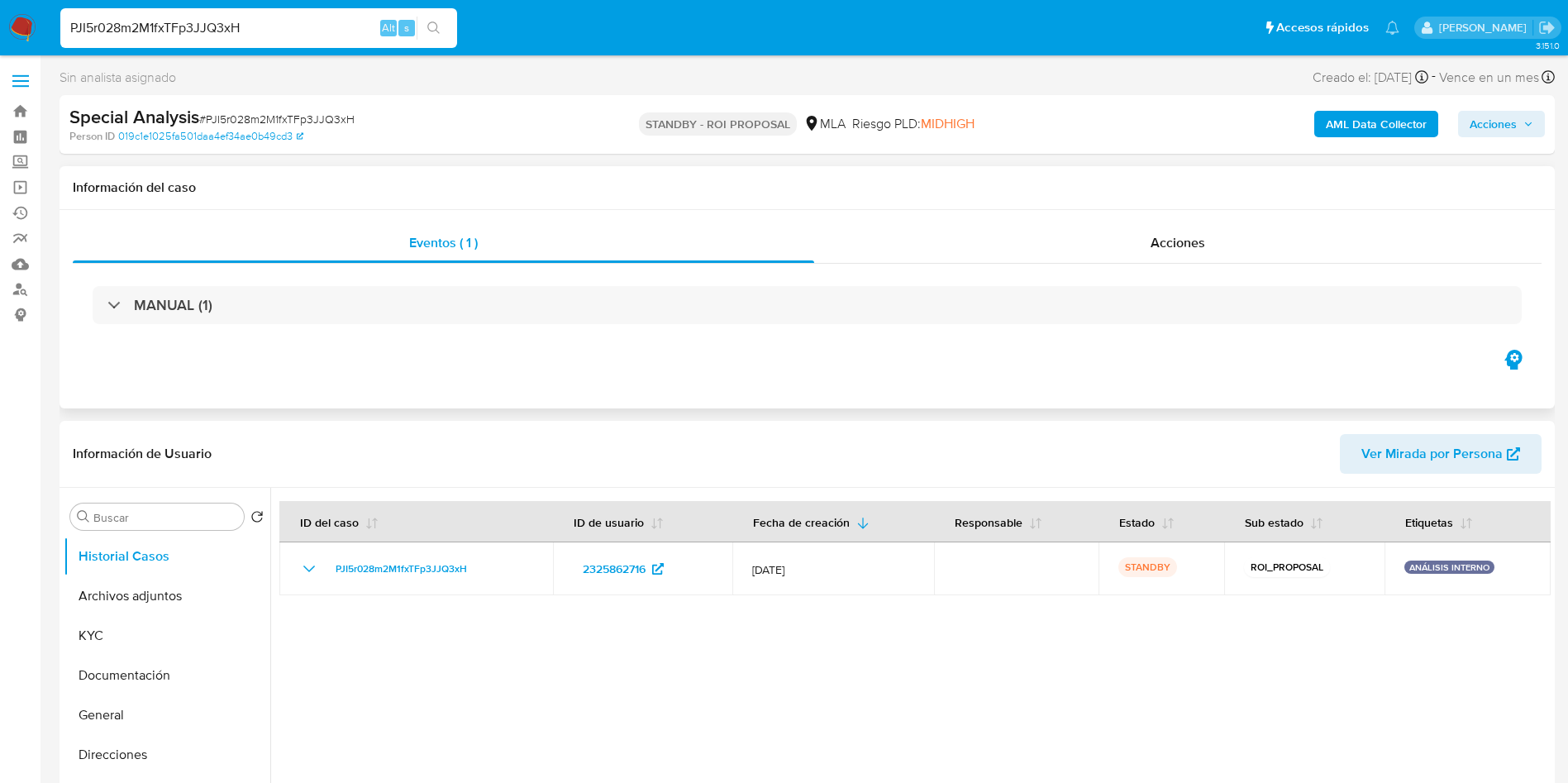
select select "10"
click at [141, 517] on input "Buscar" at bounding box center [164, 517] width 144 height 15
type input "res"
click at [149, 601] on button "Restricciones Nuevo Mundo" at bounding box center [159, 596] width 193 height 40
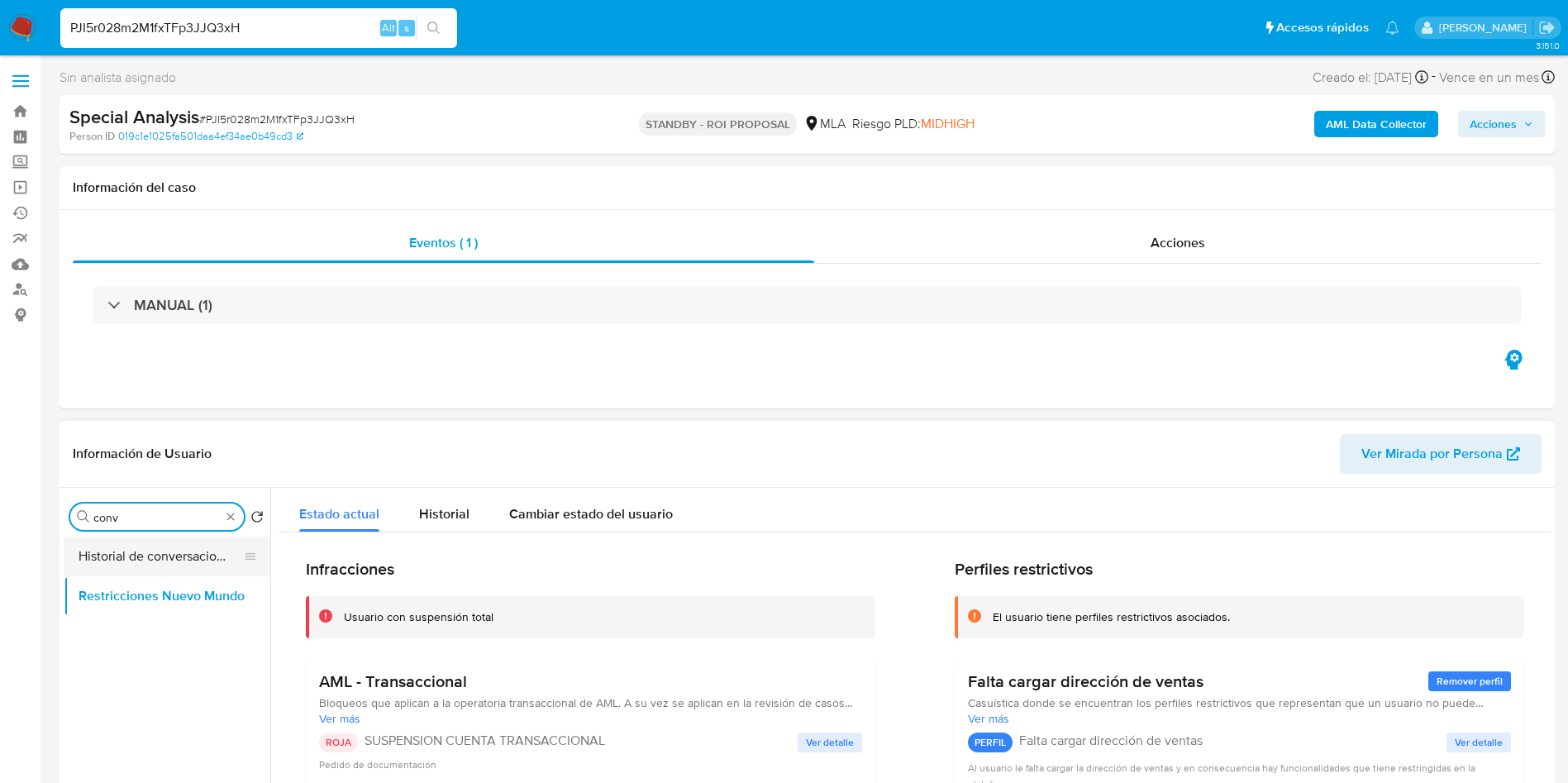
type input "conv"
click at [143, 553] on button "Historial de conversaciones" at bounding box center [159, 556] width 193 height 40
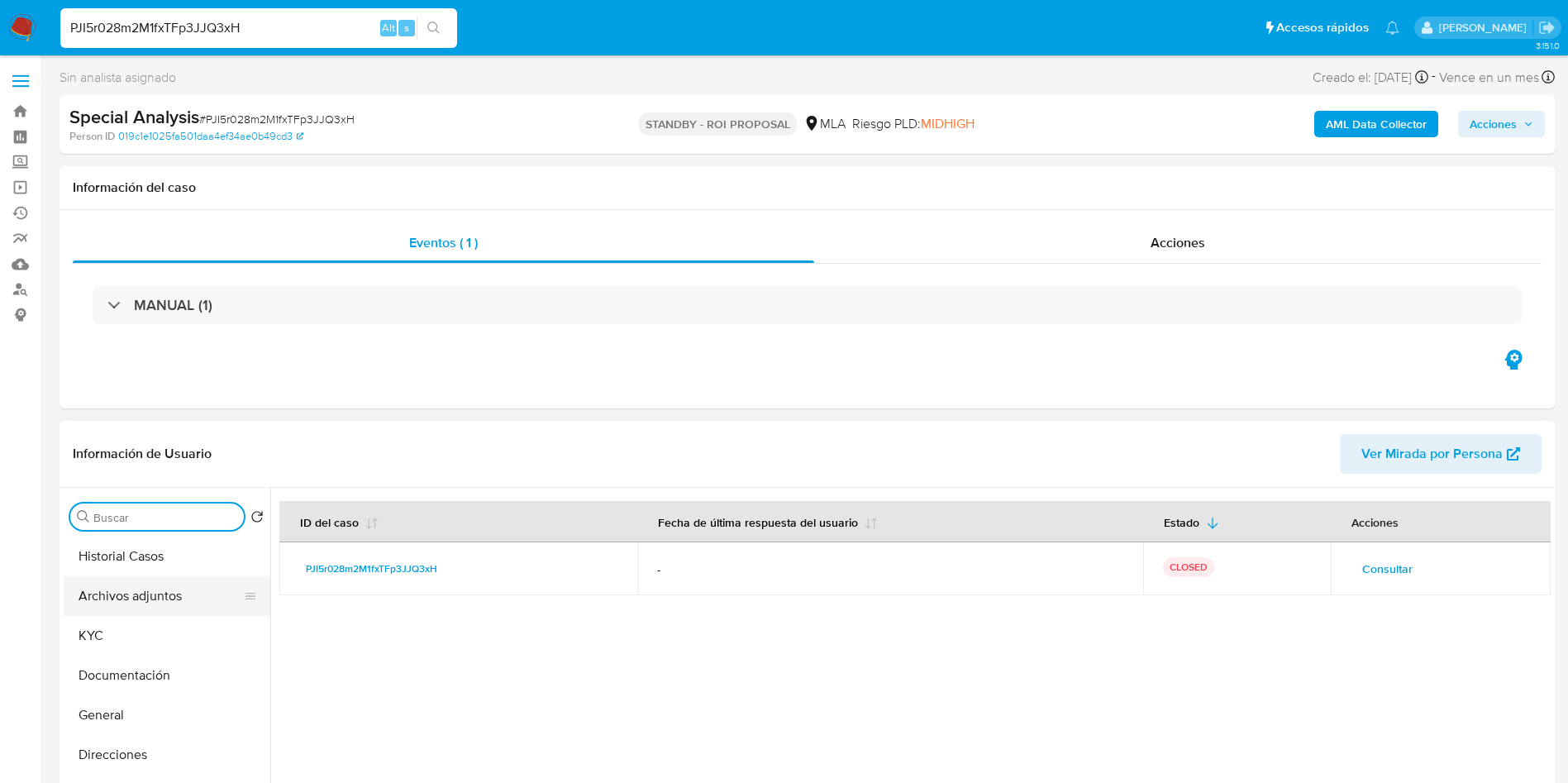
click at [147, 601] on button "Archivos adjuntos" at bounding box center [159, 596] width 193 height 40
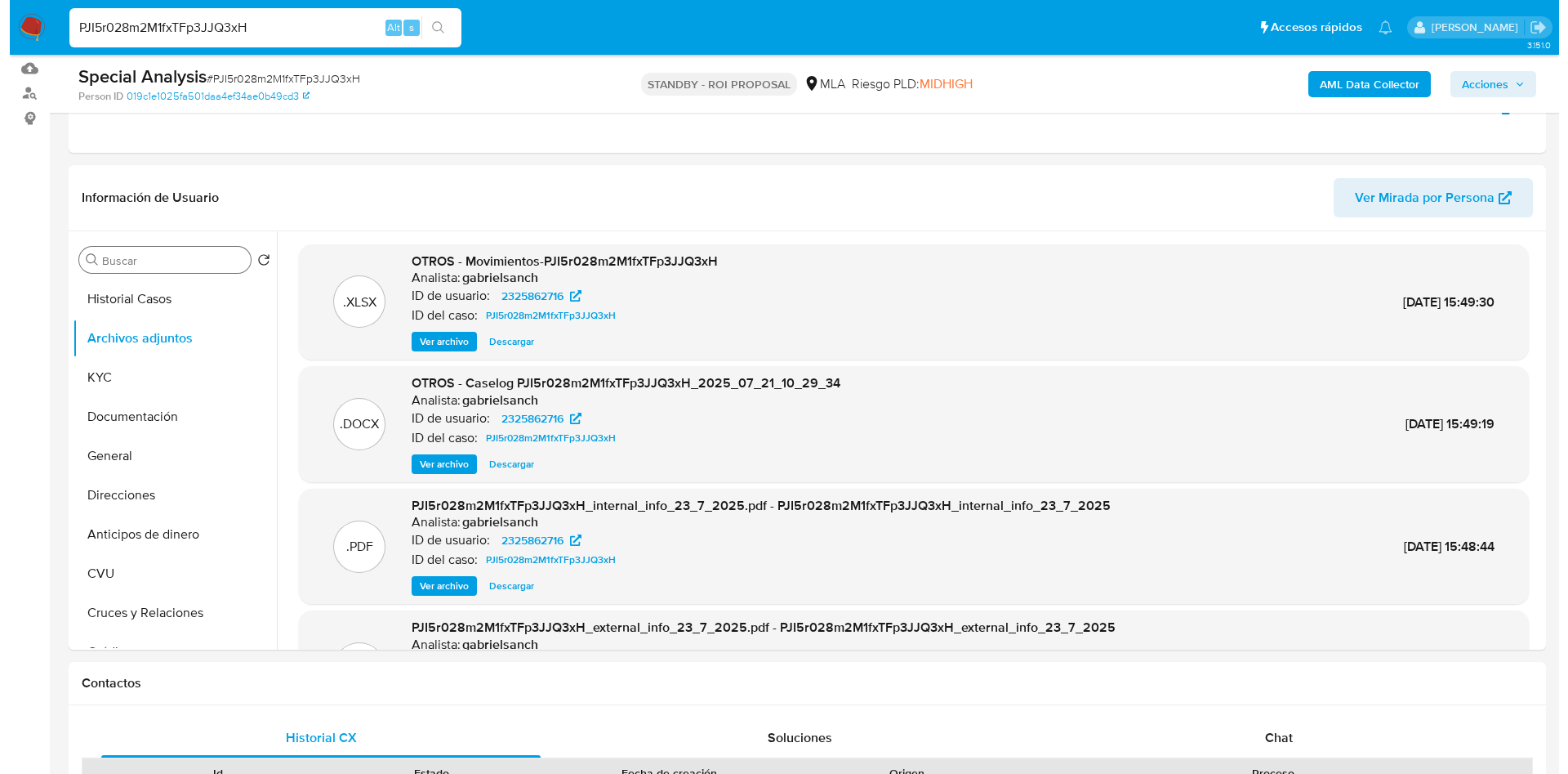
scroll to position [196, 0]
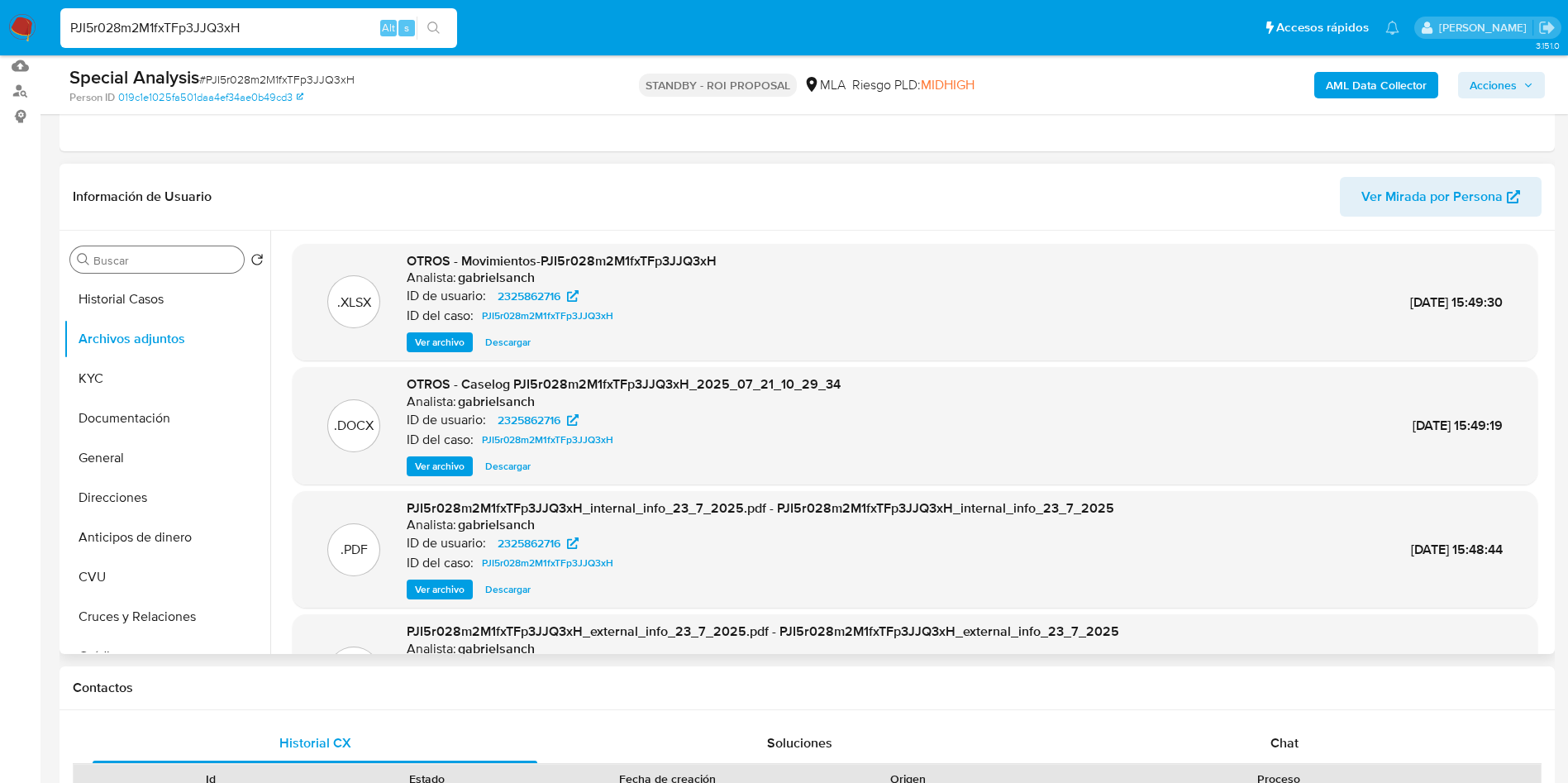
click at [437, 473] on span "Ver archivo" at bounding box center [440, 466] width 49 height 17
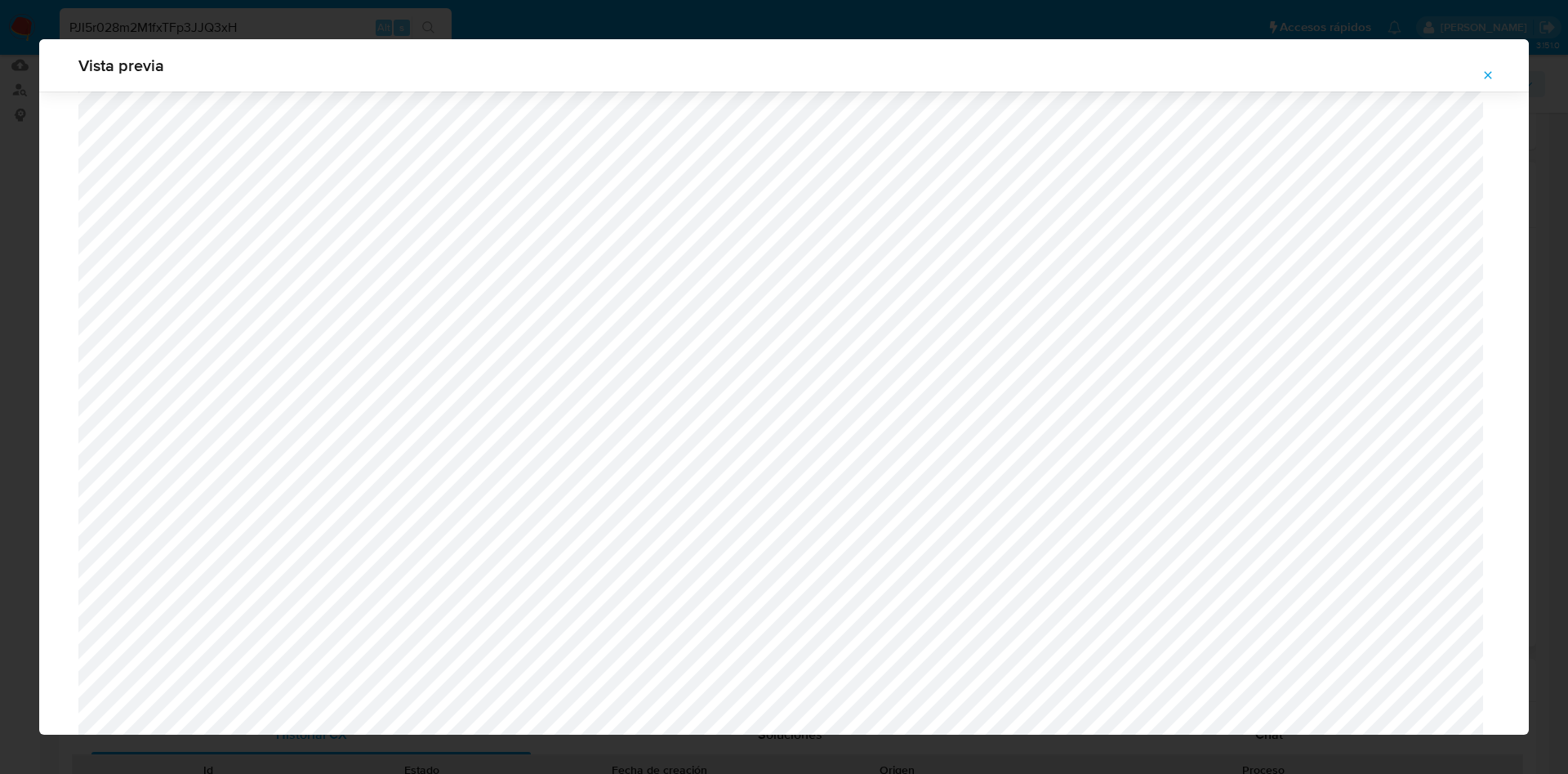
scroll to position [932, 0]
click at [1490, 76] on icon "Attachment preview" at bounding box center [1489, 75] width 8 height 8
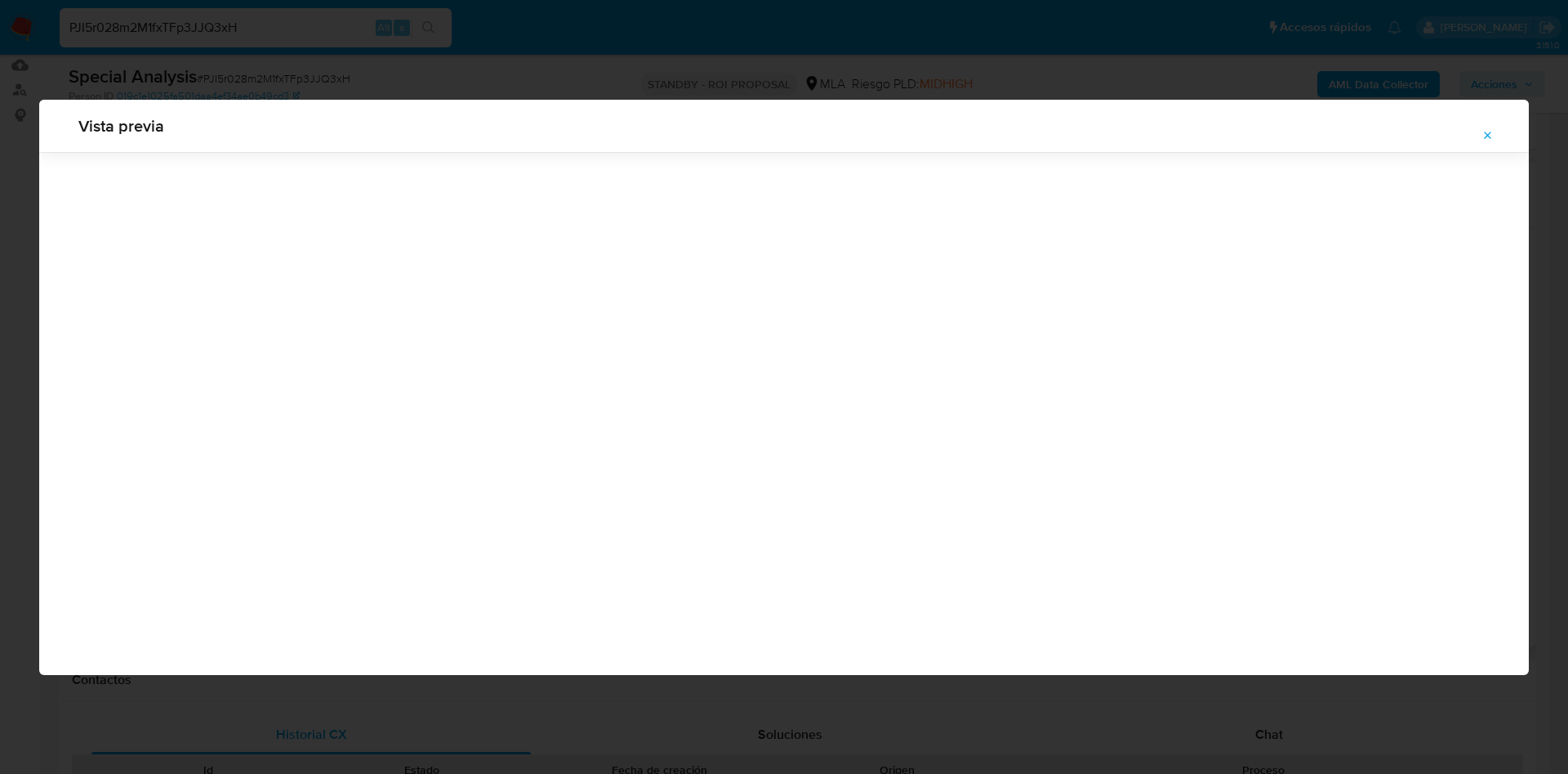
scroll to position [0, 0]
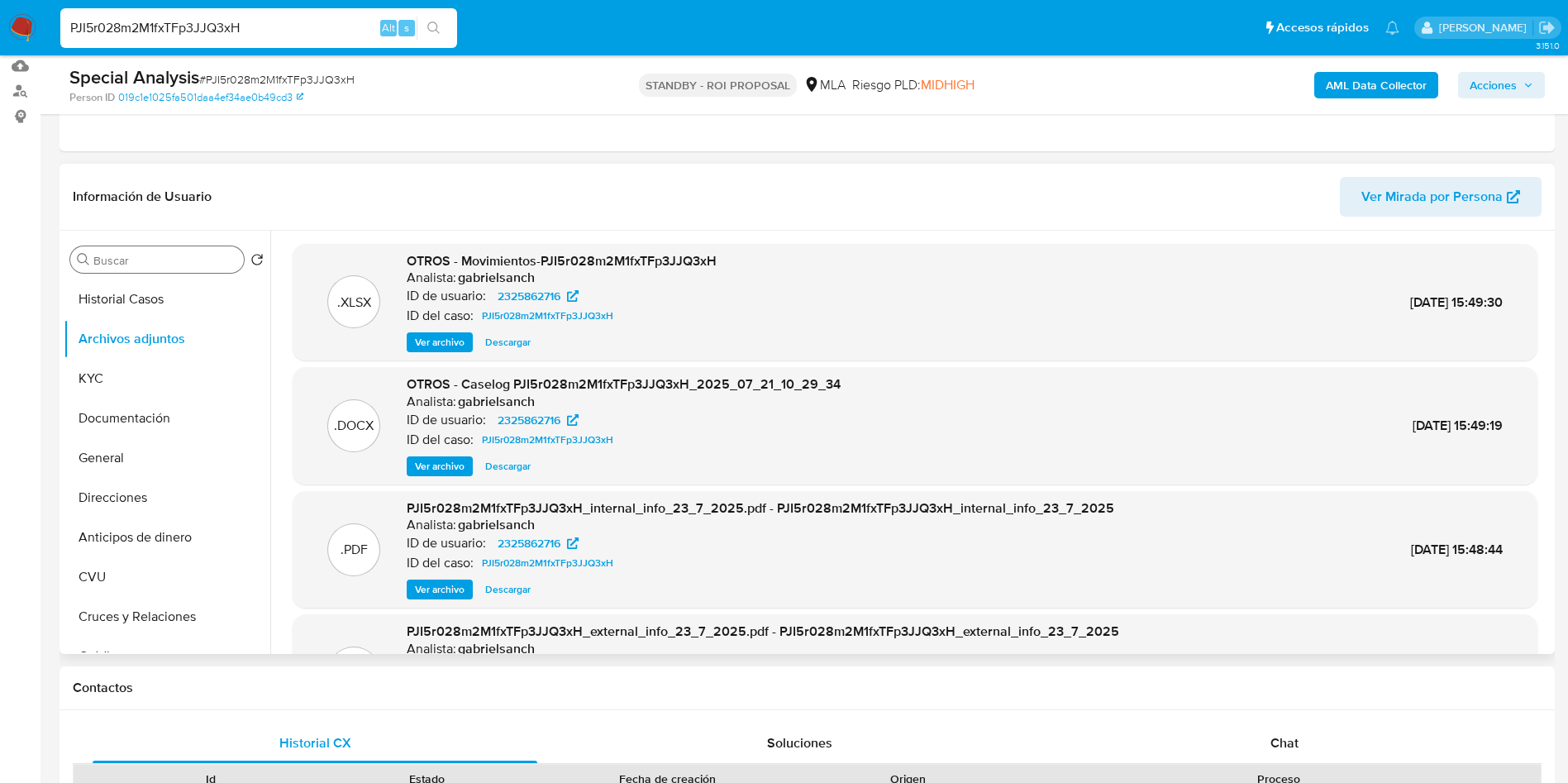
click at [506, 470] on span "Descargar" at bounding box center [508, 466] width 46 height 17
click at [145, 383] on button "KYC" at bounding box center [159, 378] width 193 height 40
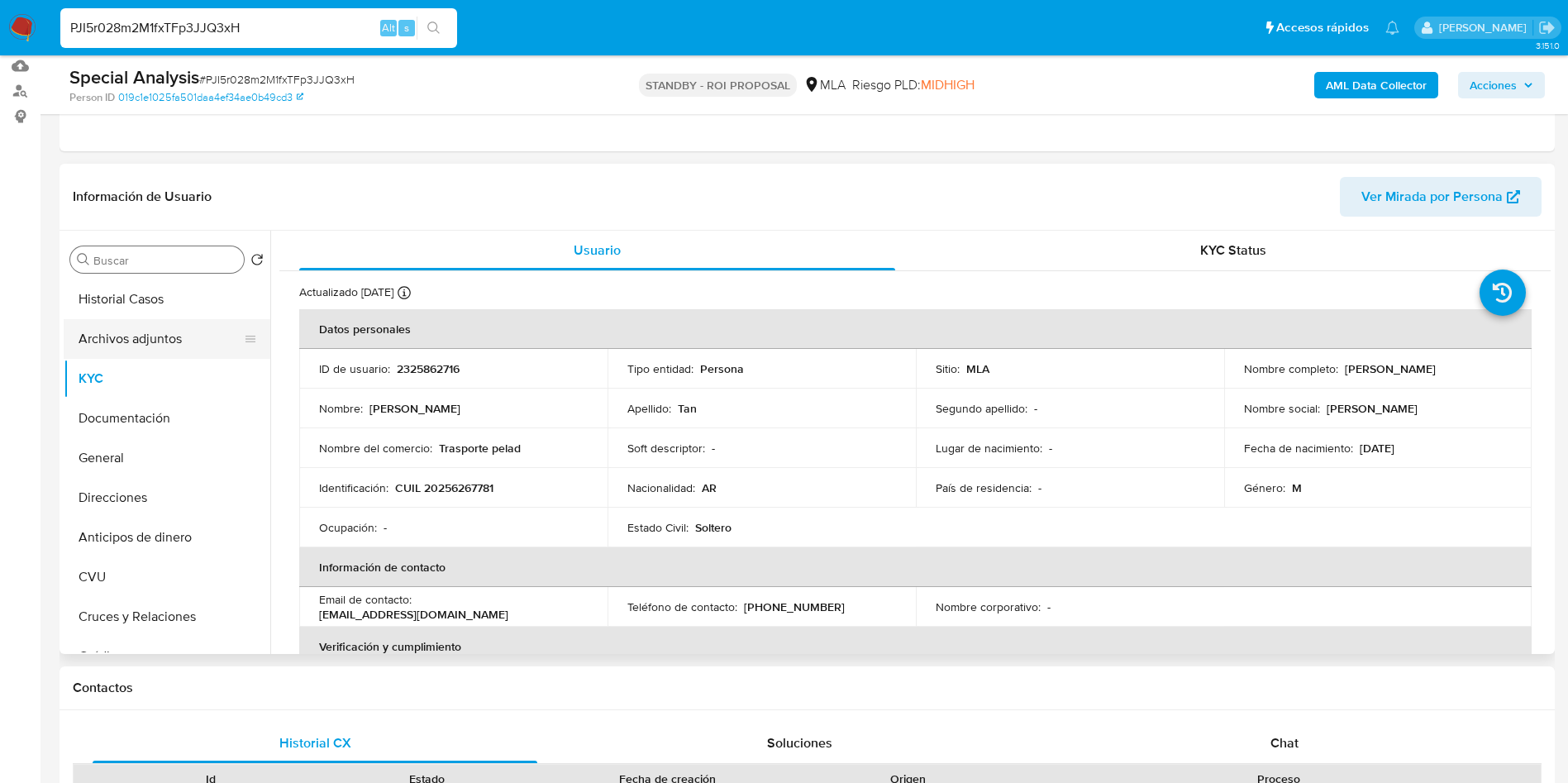
click at [165, 336] on button "Archivos adjuntos" at bounding box center [159, 339] width 193 height 40
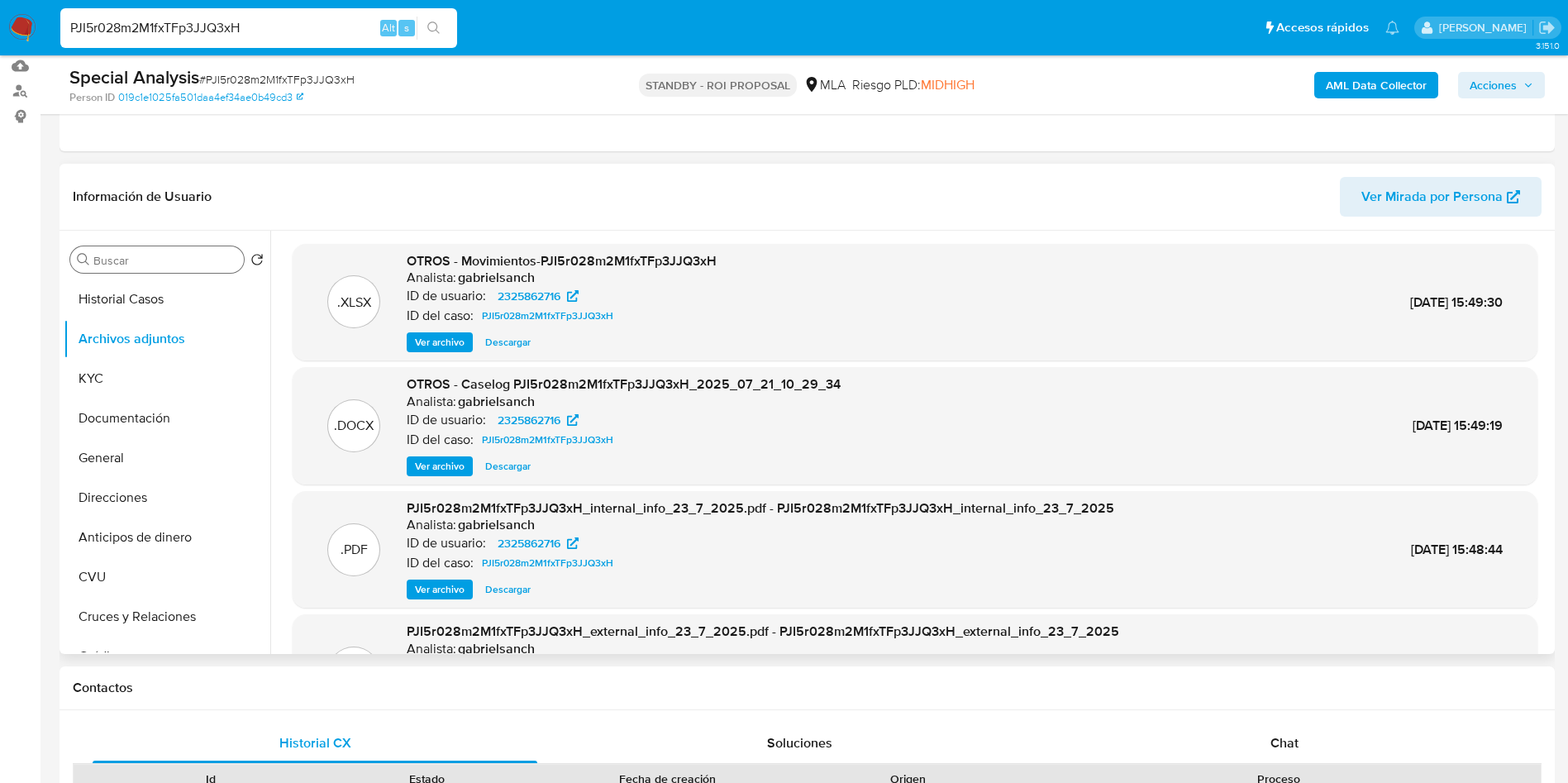
click at [436, 471] on span "Ver archivo" at bounding box center [440, 466] width 49 height 17
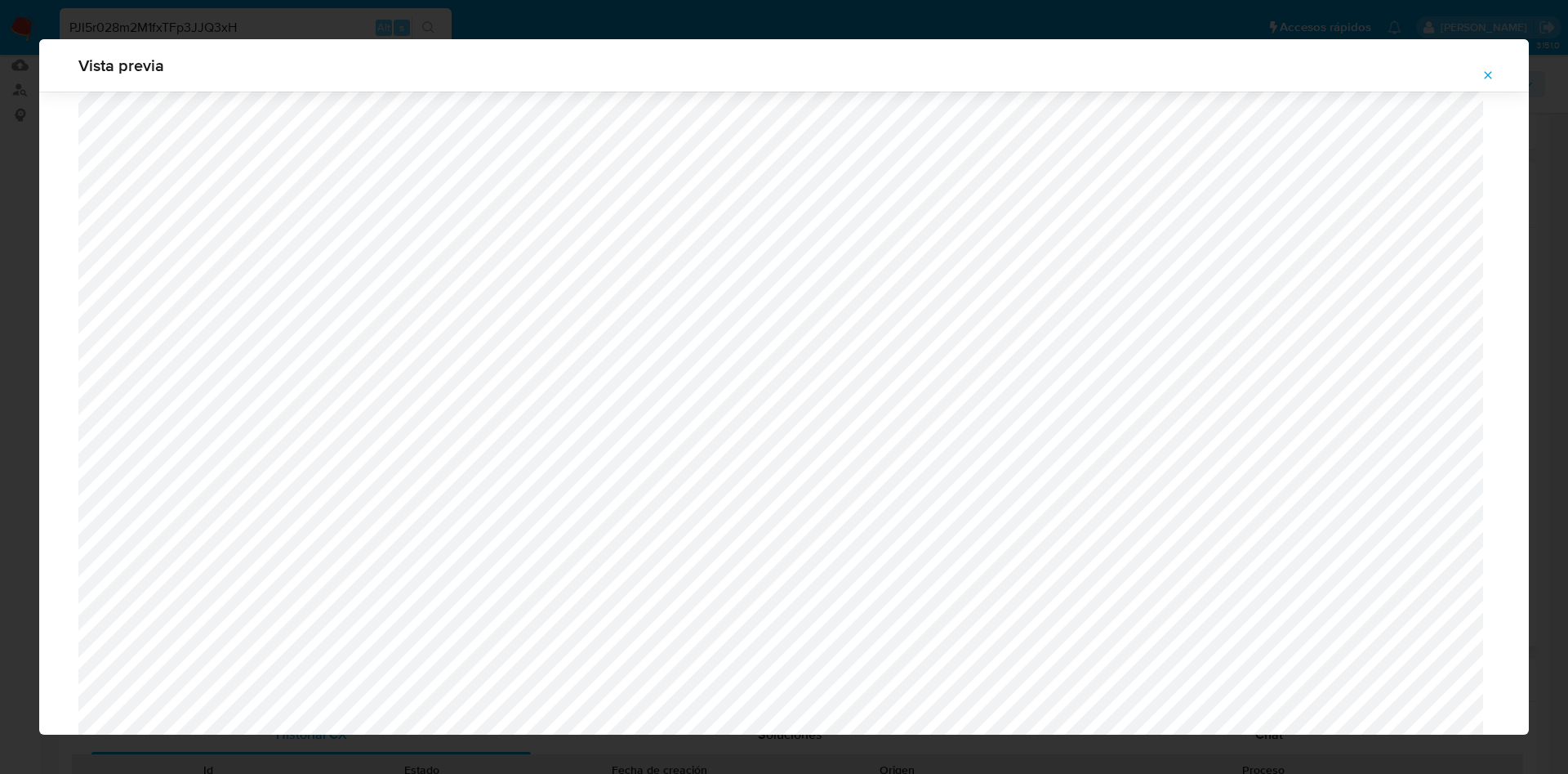
scroll to position [584, 0]
click at [1491, 75] on icon "Attachment preview" at bounding box center [1487, 74] width 13 height 13
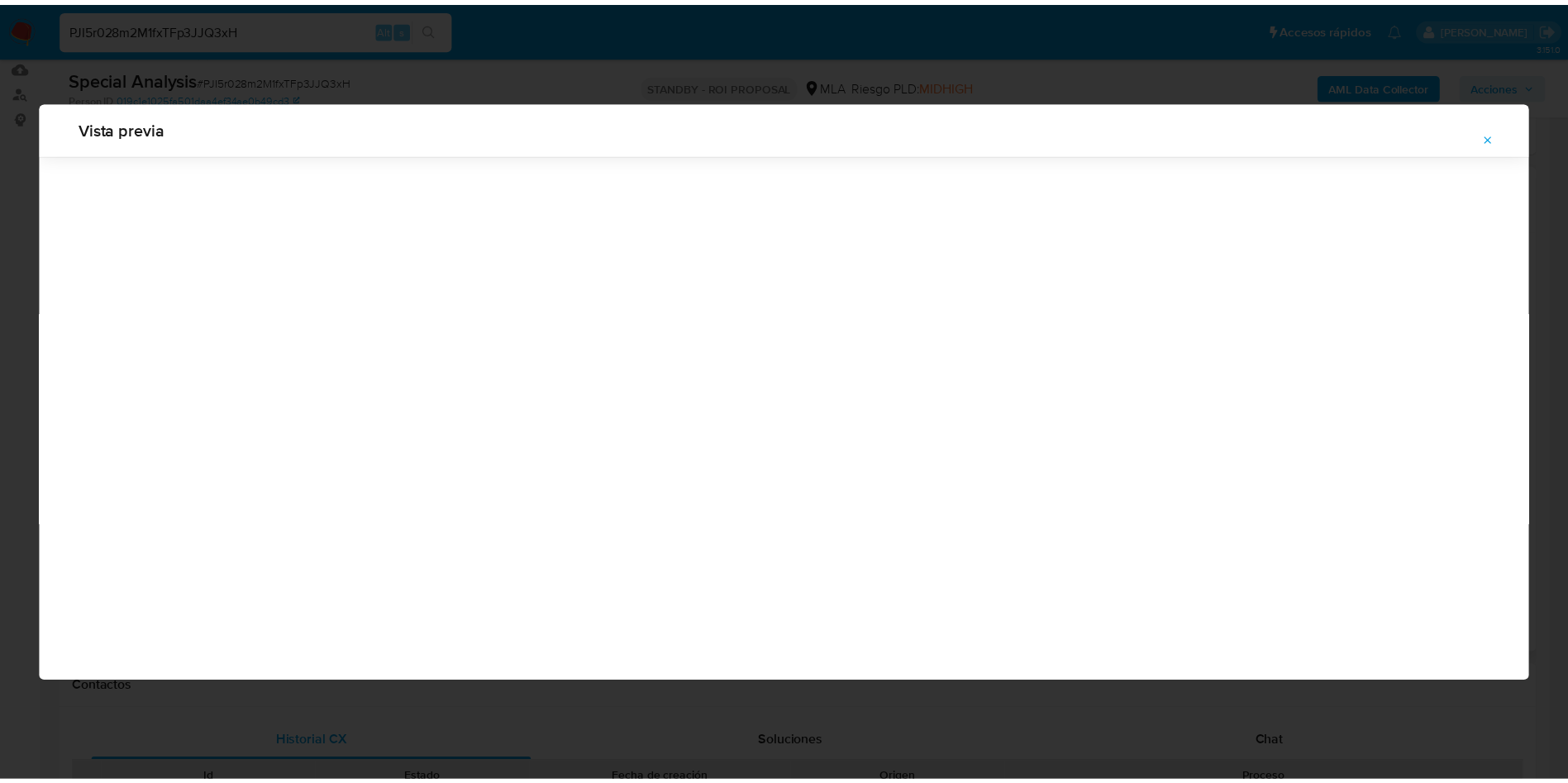
scroll to position [0, 0]
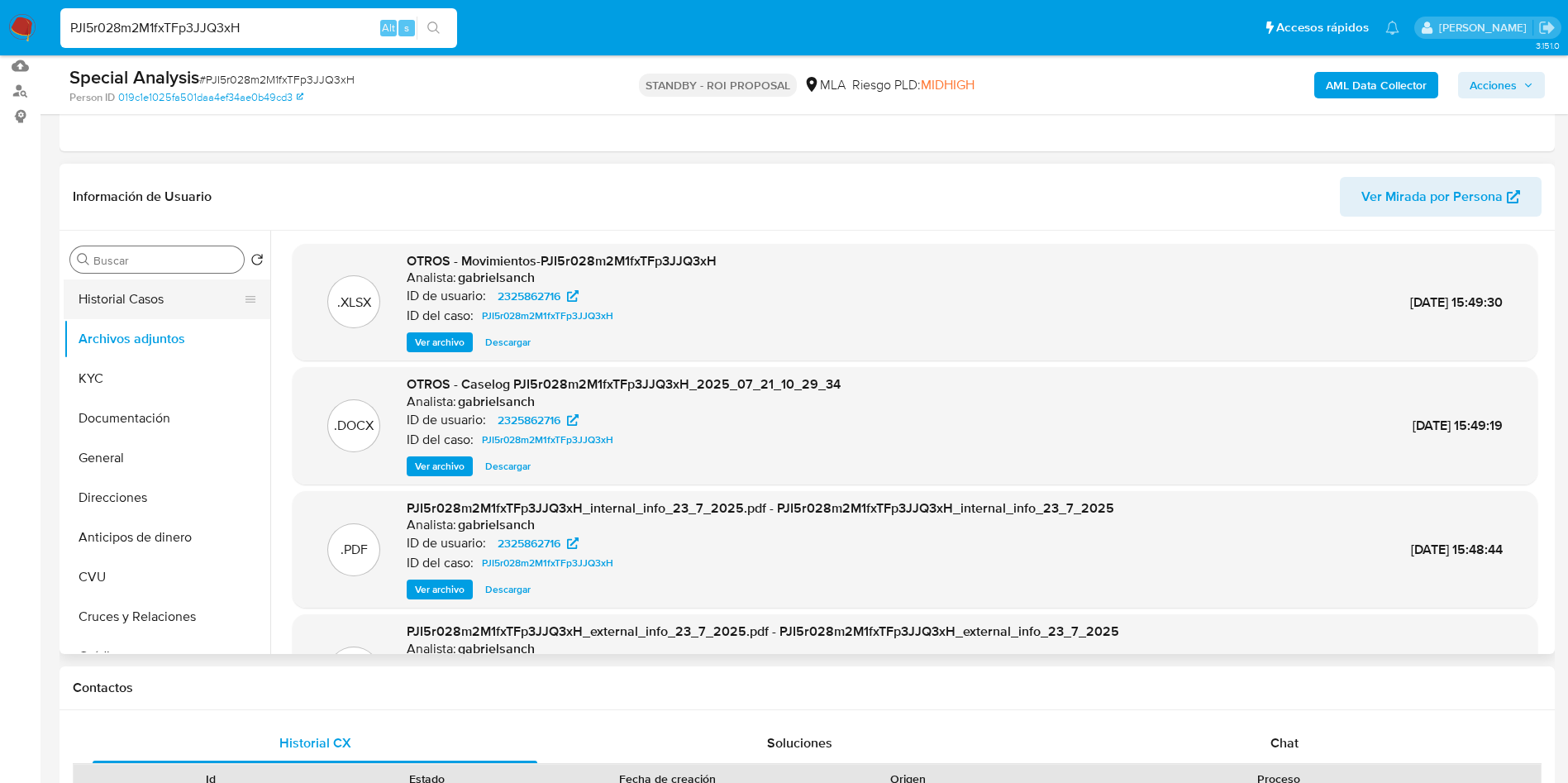
click at [143, 300] on button "Historial Casos" at bounding box center [159, 299] width 193 height 40
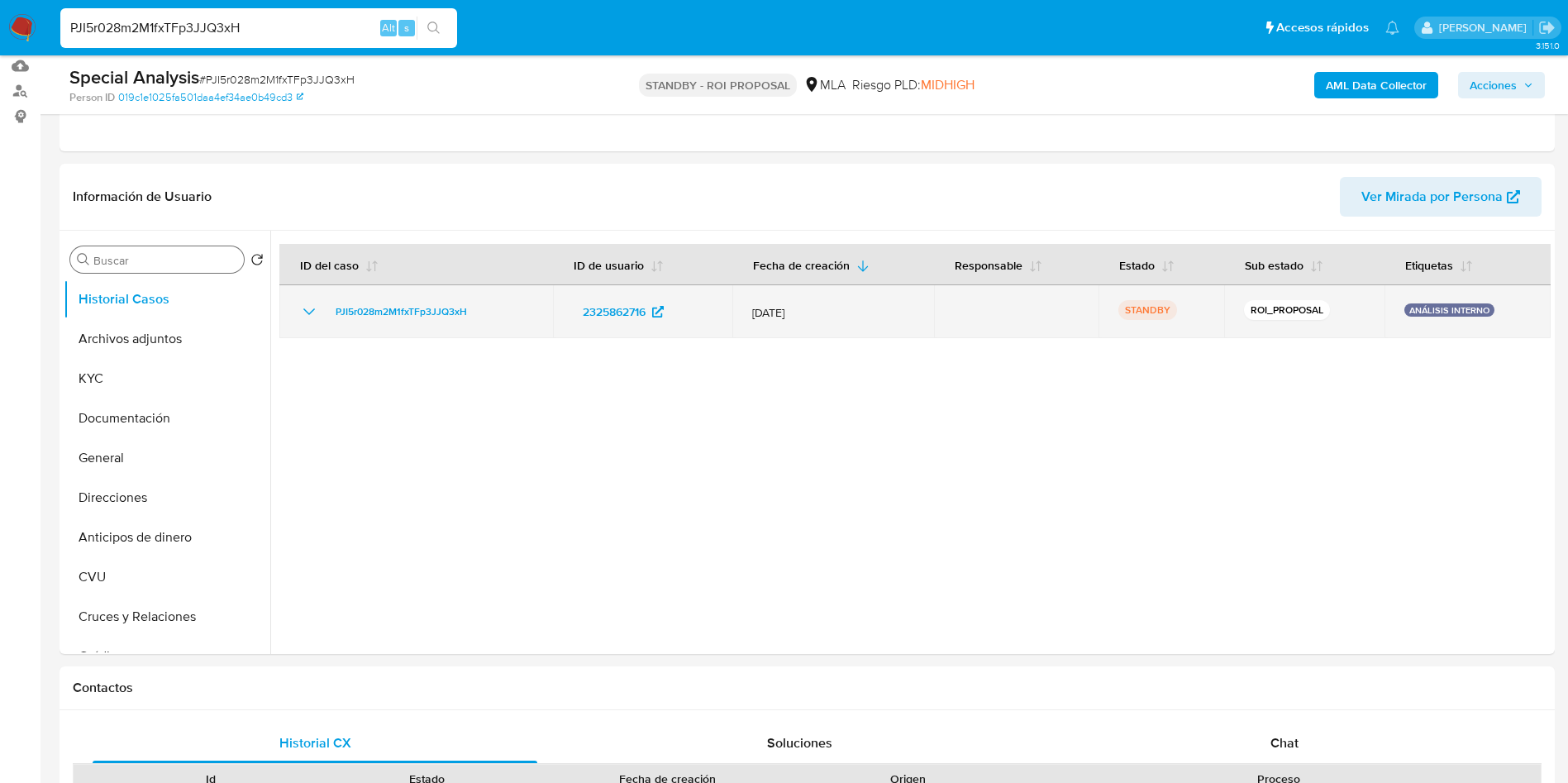
drag, startPoint x: 323, startPoint y: 322, endPoint x: 482, endPoint y: 303, distance: 160.1
click at [482, 303] on div "PJI5r028m2M1fxTFp3JJQ3xH" at bounding box center [416, 312] width 234 height 20
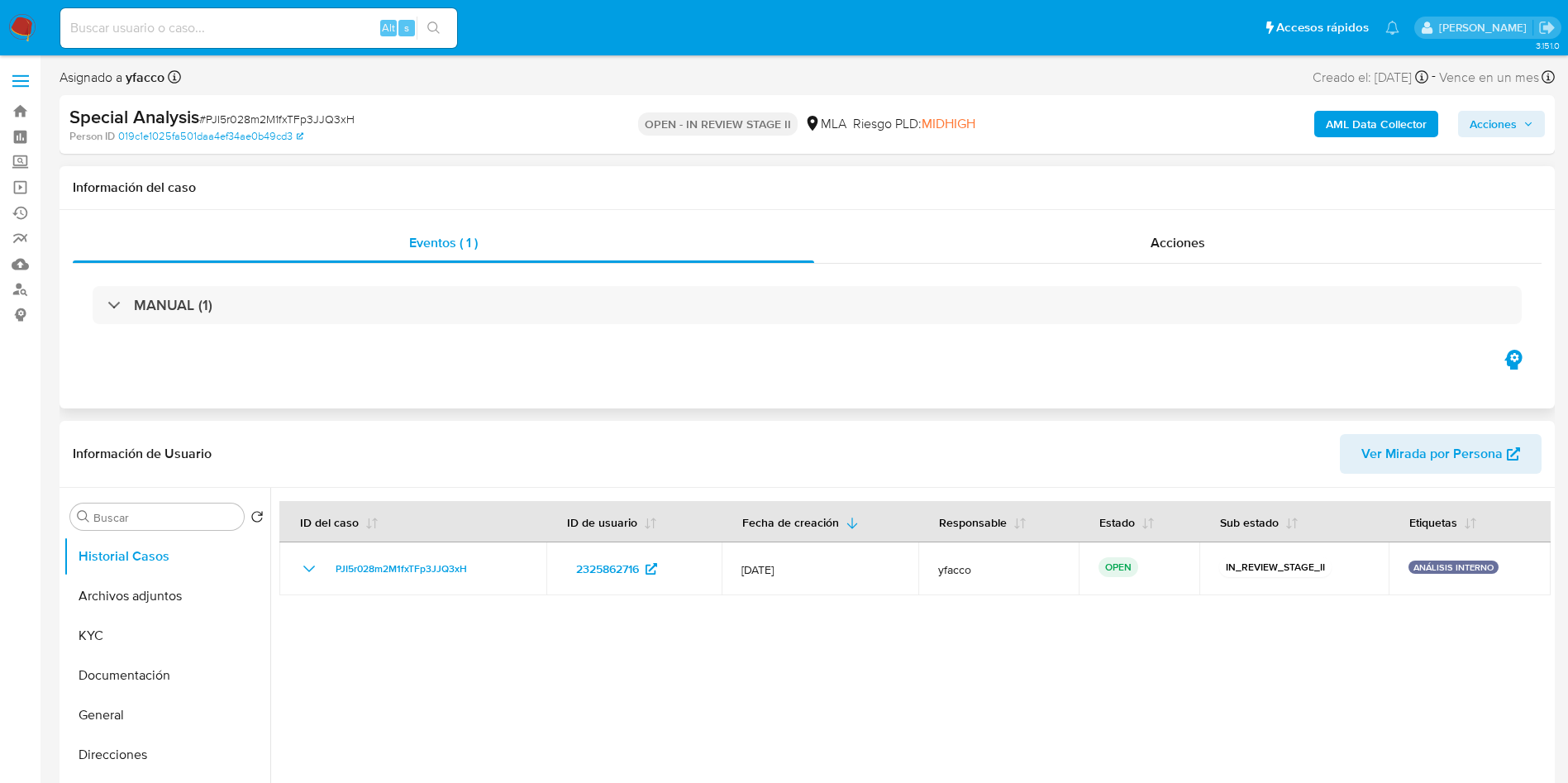
select select "10"
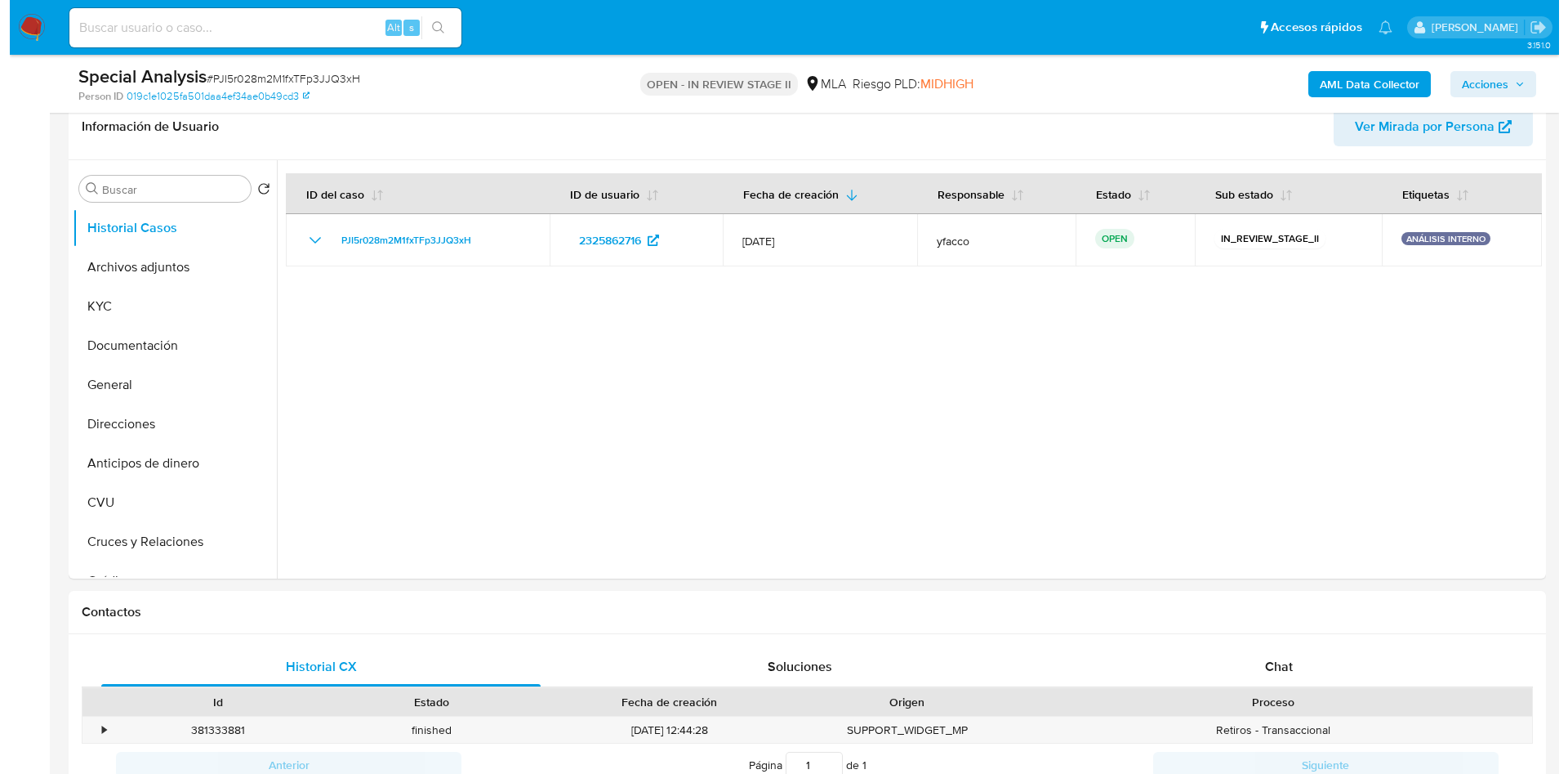
scroll to position [275, 0]
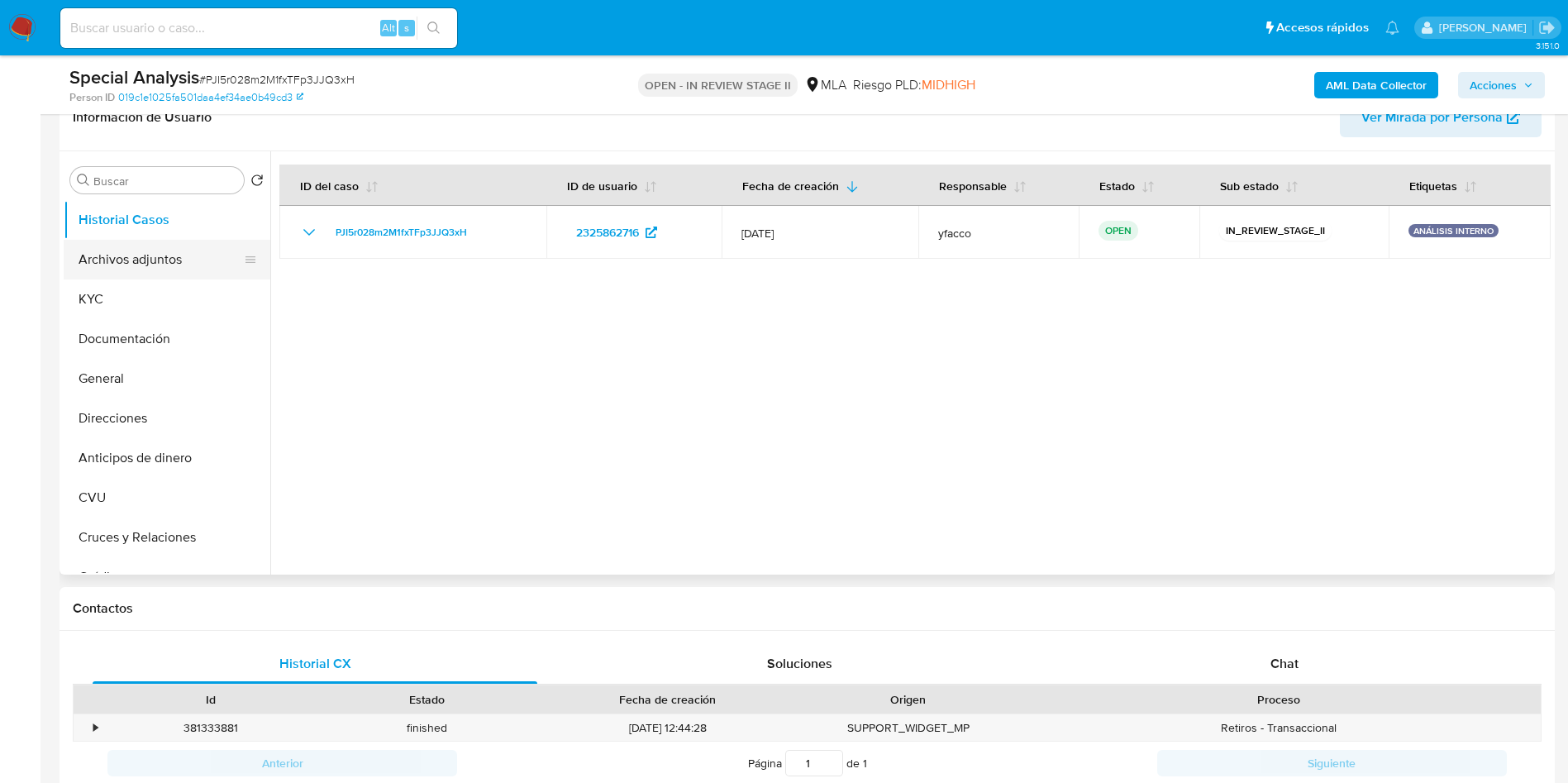
click at [181, 260] on button "Archivos adjuntos" at bounding box center [159, 259] width 193 height 40
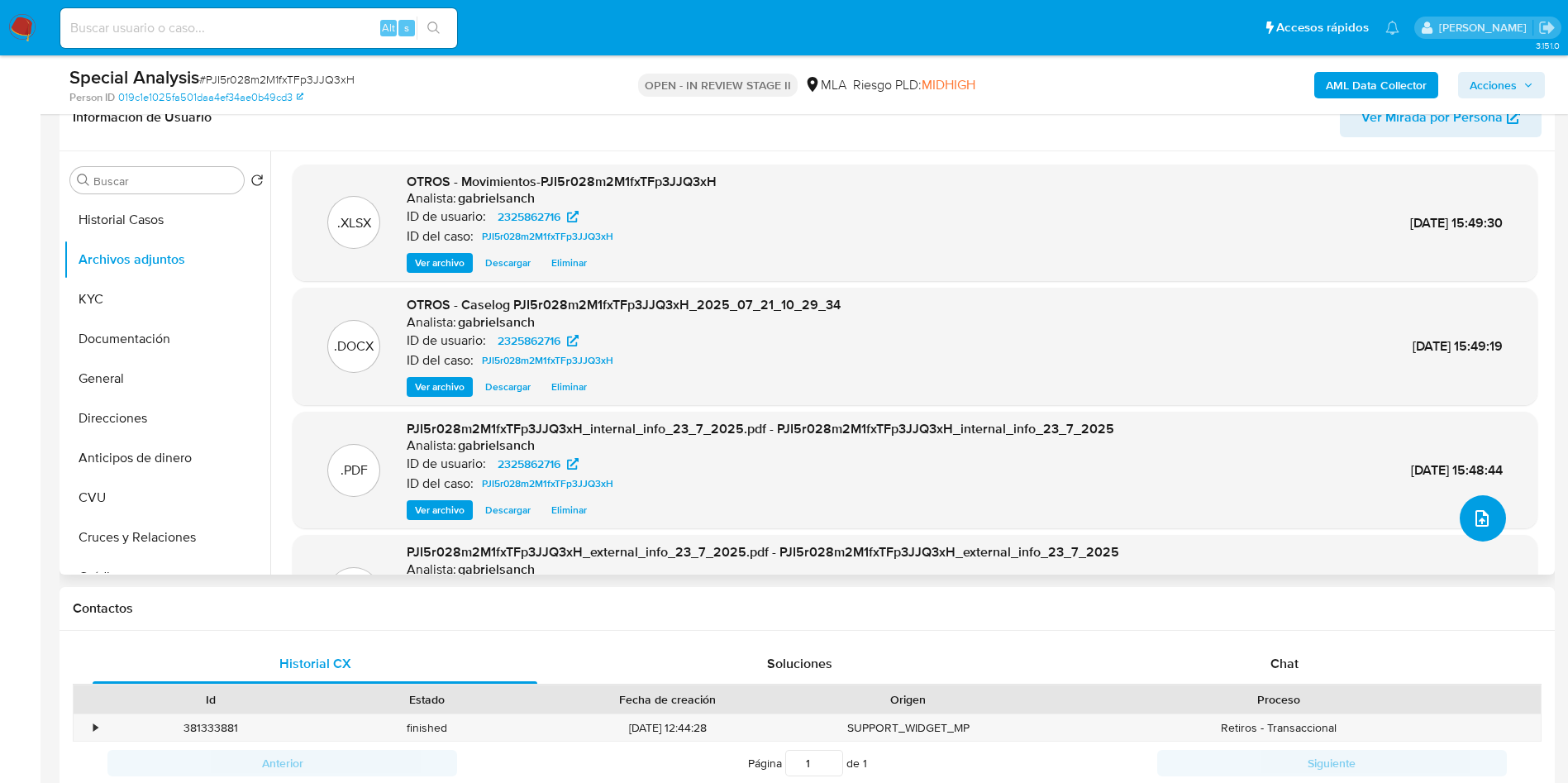
click at [1489, 531] on button "upload-file" at bounding box center [1482, 518] width 47 height 47
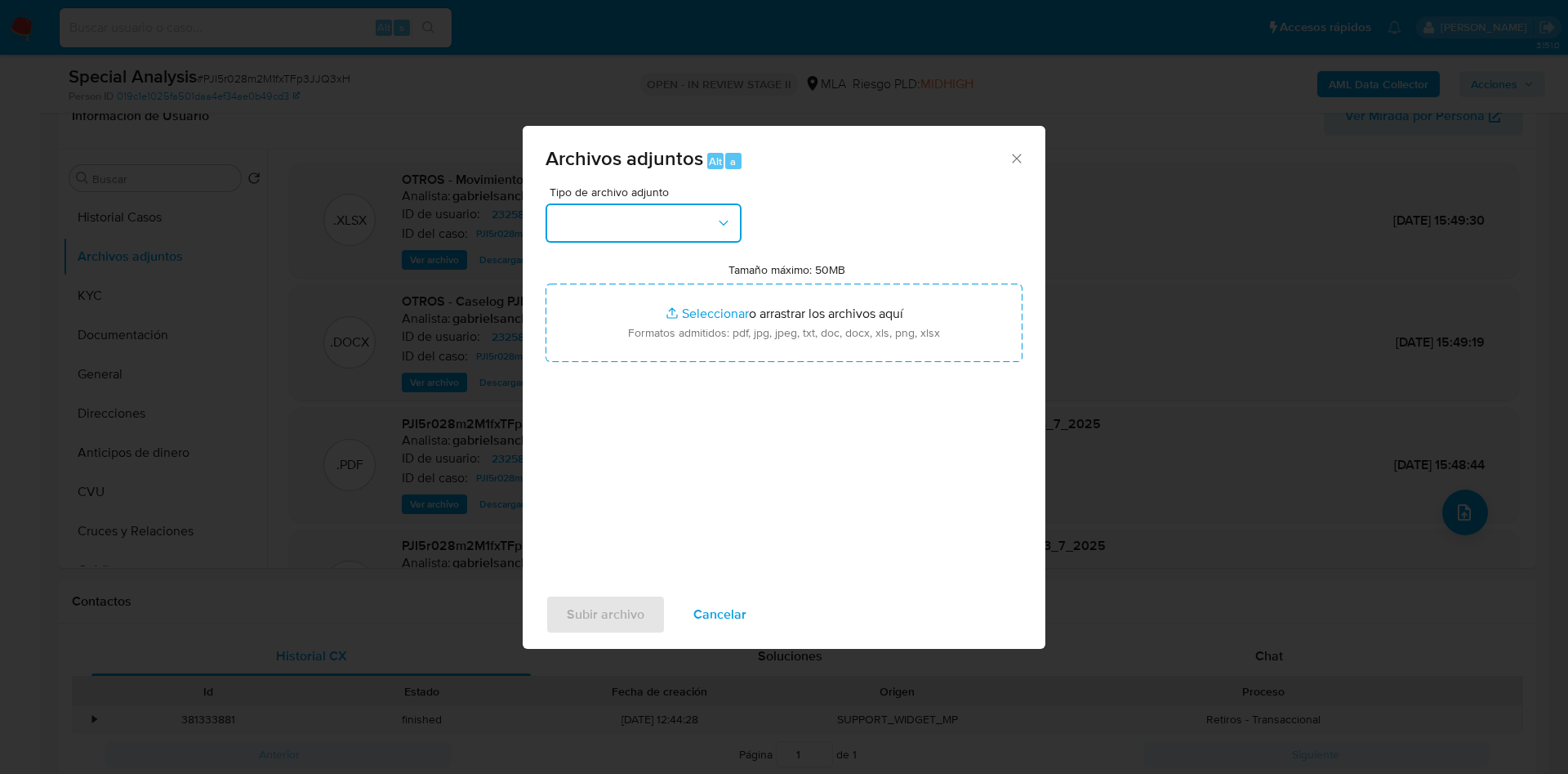
click at [677, 215] on button "button" at bounding box center [644, 223] width 196 height 39
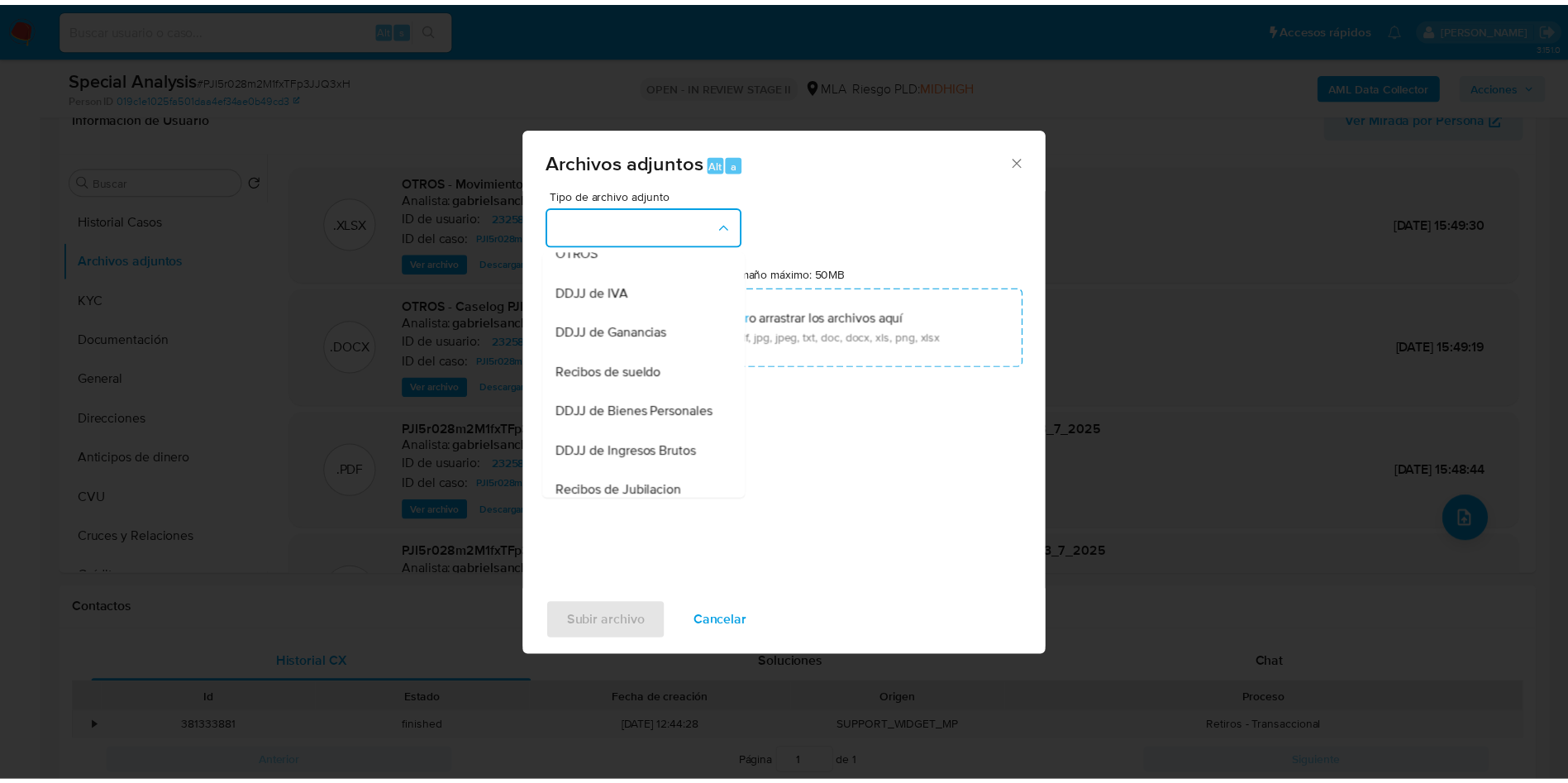
scroll to position [368, 0]
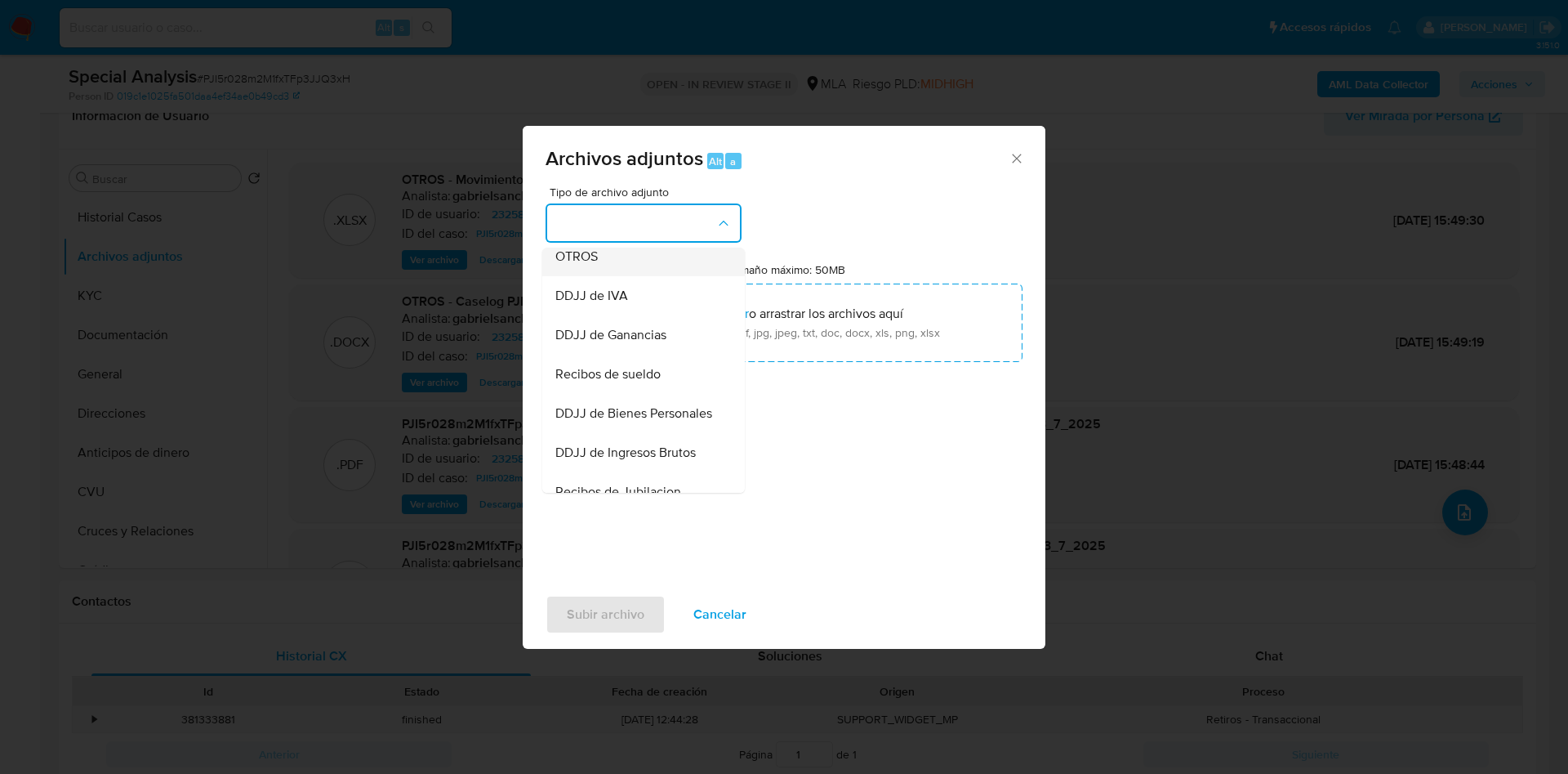
click at [609, 276] on div "OTROS" at bounding box center [639, 256] width 166 height 39
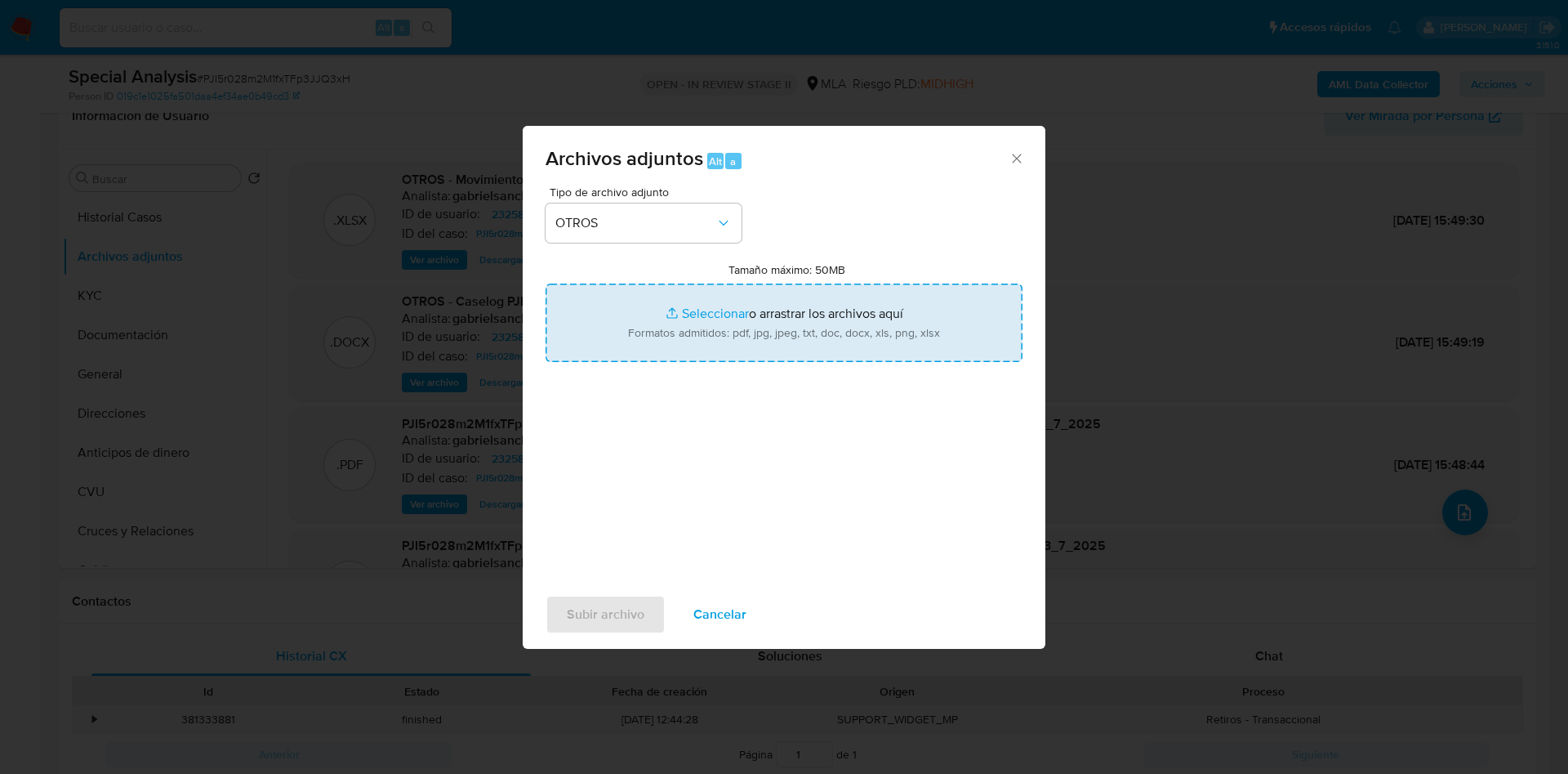
click at [715, 311] on input "Tamaño máximo: 50MB Seleccionar archivos" at bounding box center [784, 323] width 477 height 78
type input "C:\fakepath\v2 Caselog PJI5r028m2M1fxTFp3JJQ3xH_2025_07_21_10_29_34.docx"
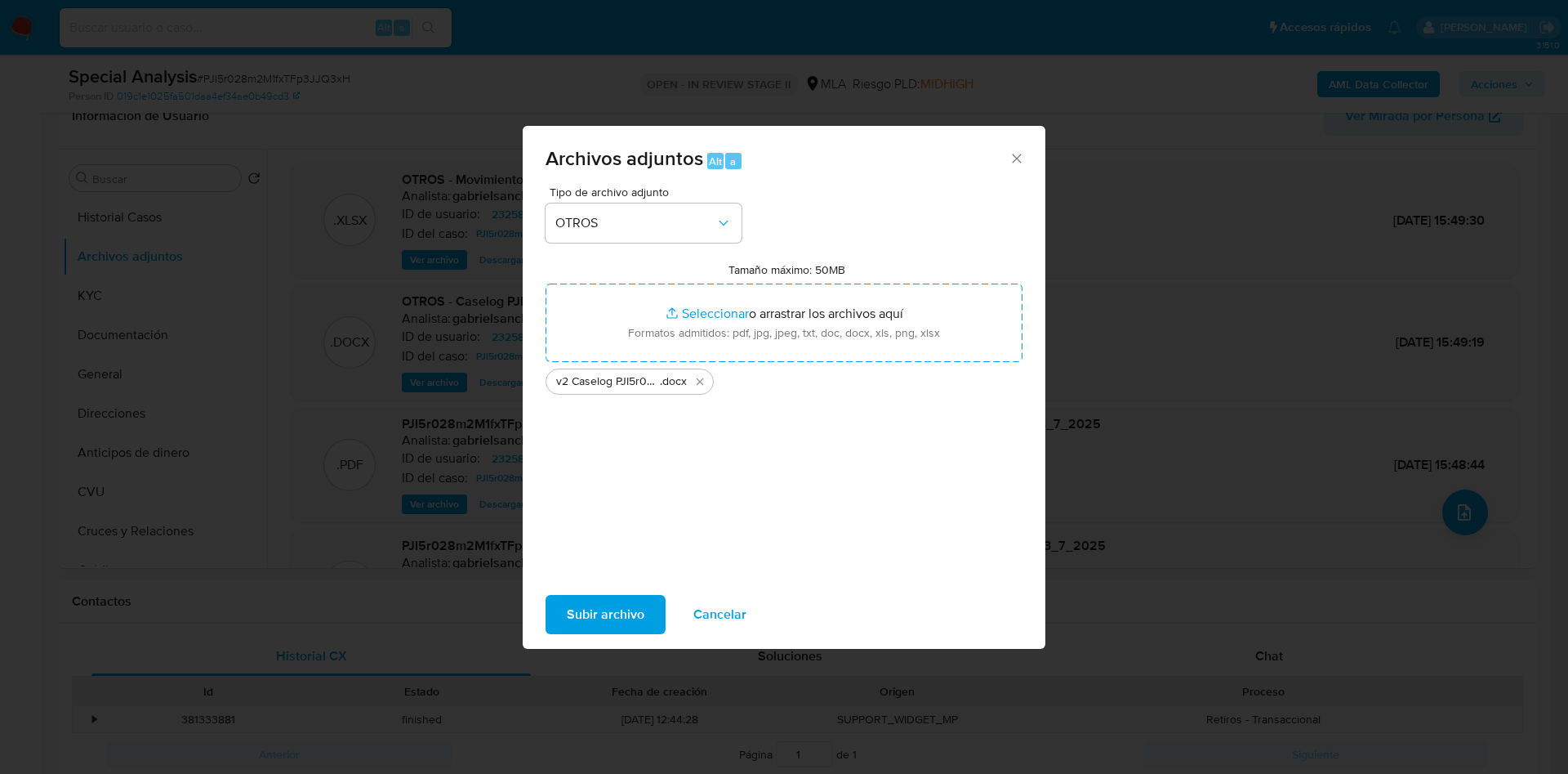
click at [618, 617] on span "Subir archivo" at bounding box center [605, 614] width 77 height 36
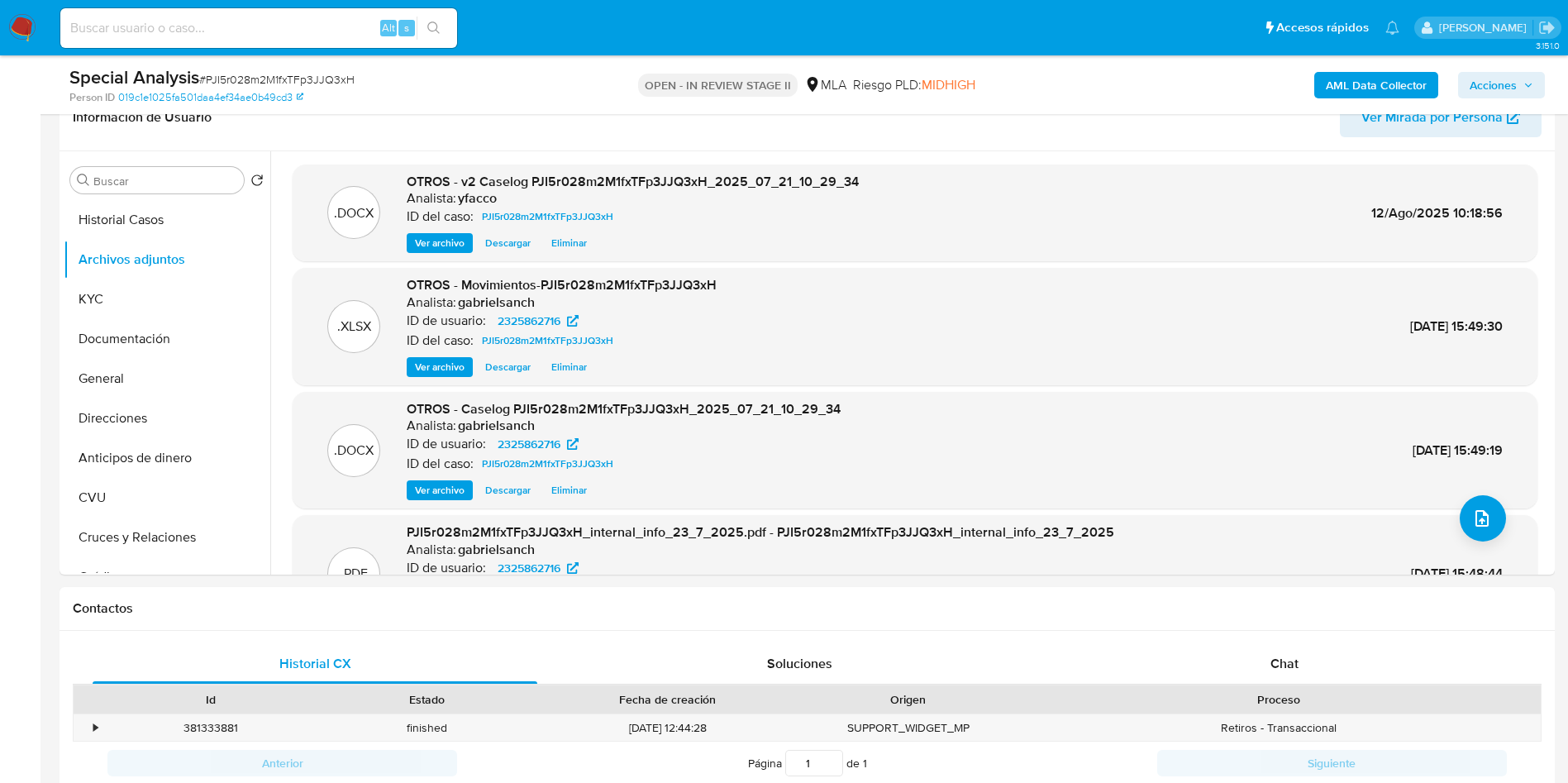
click at [1507, 86] on span "Acciones" at bounding box center [1493, 85] width 48 height 27
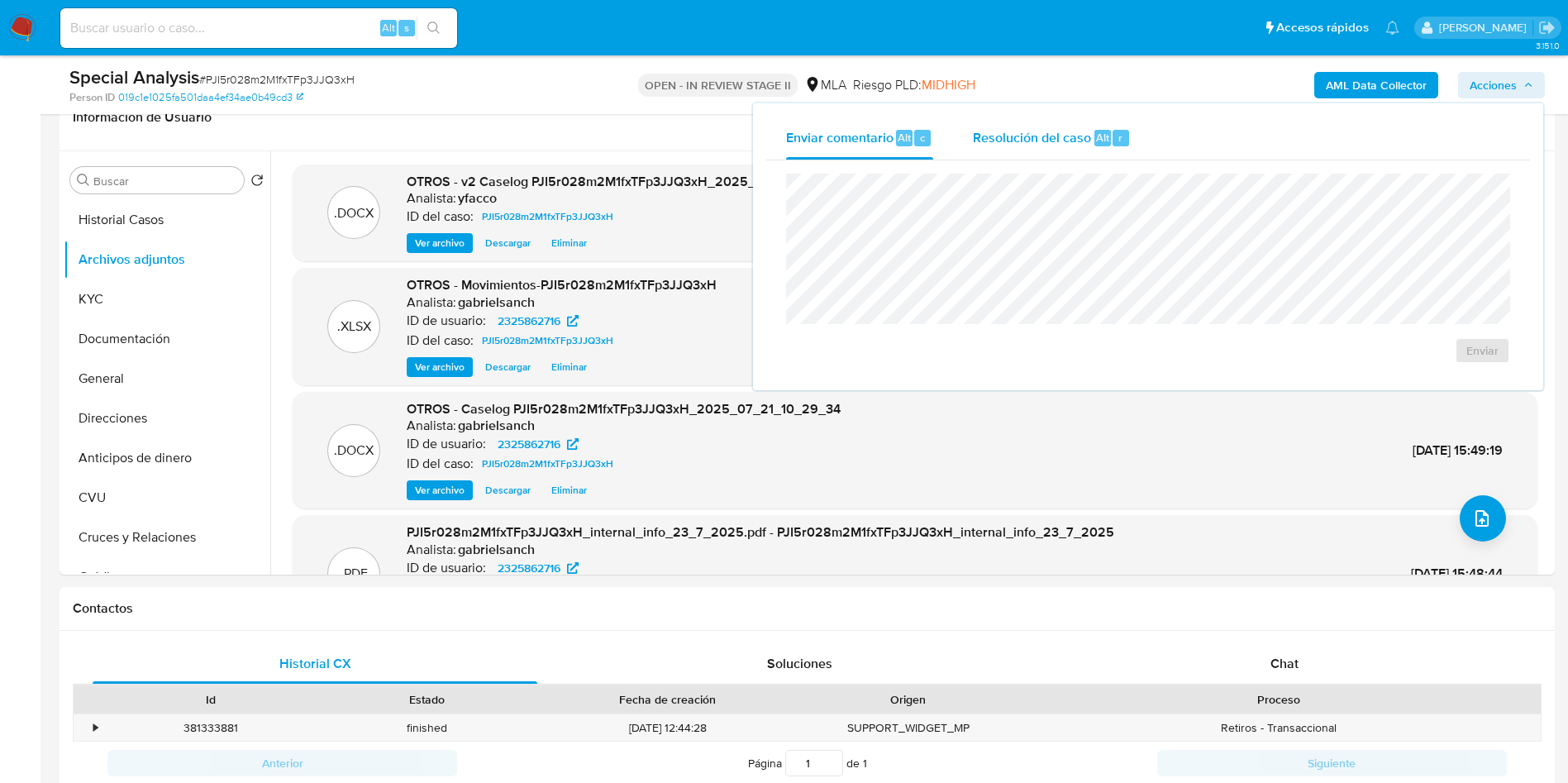
click at [1099, 148] on div "Resolución del caso Alt r" at bounding box center [1051, 138] width 157 height 43
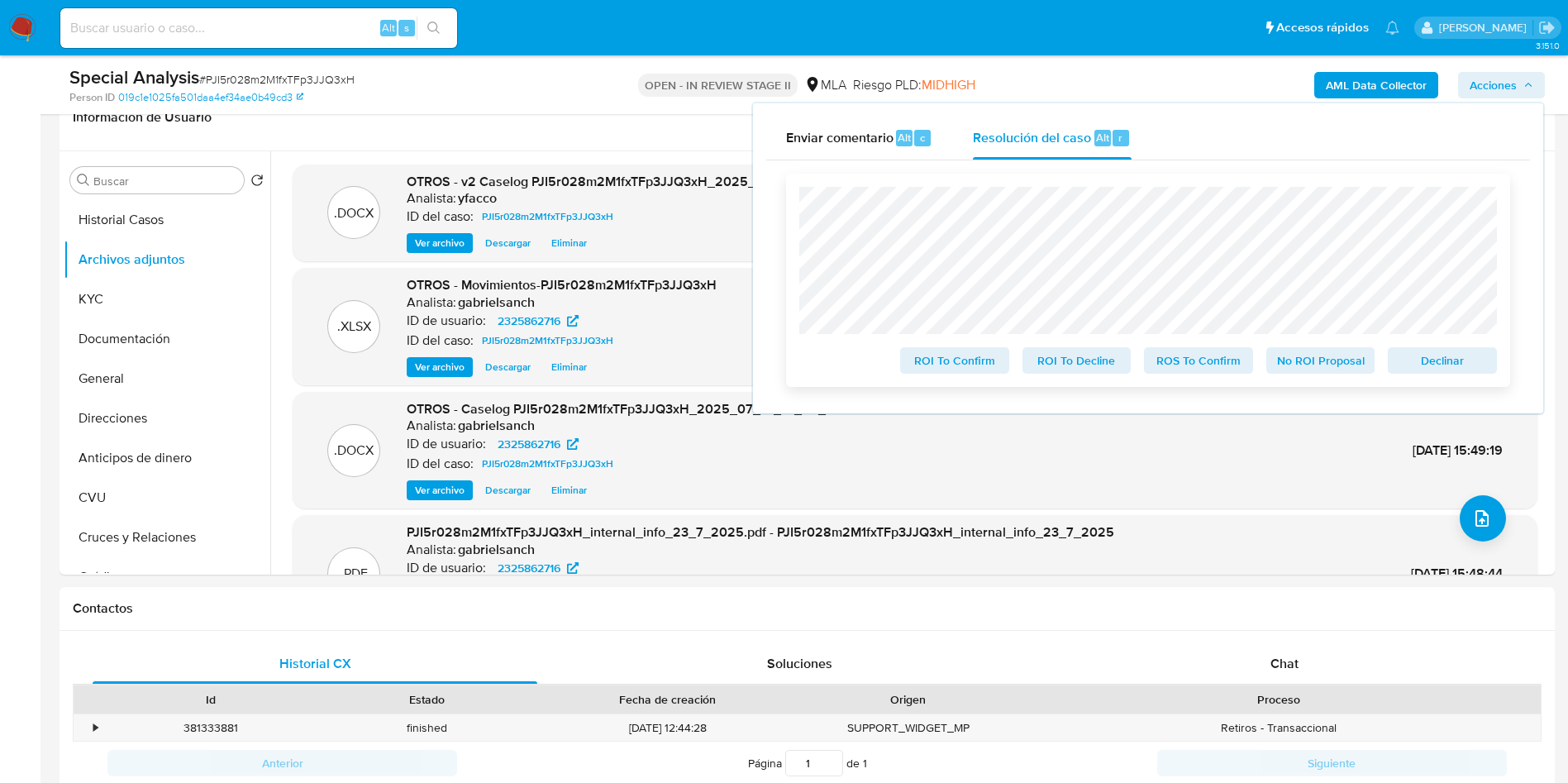
click at [1217, 357] on span "ROS To Confirm" at bounding box center [1198, 359] width 86 height 23
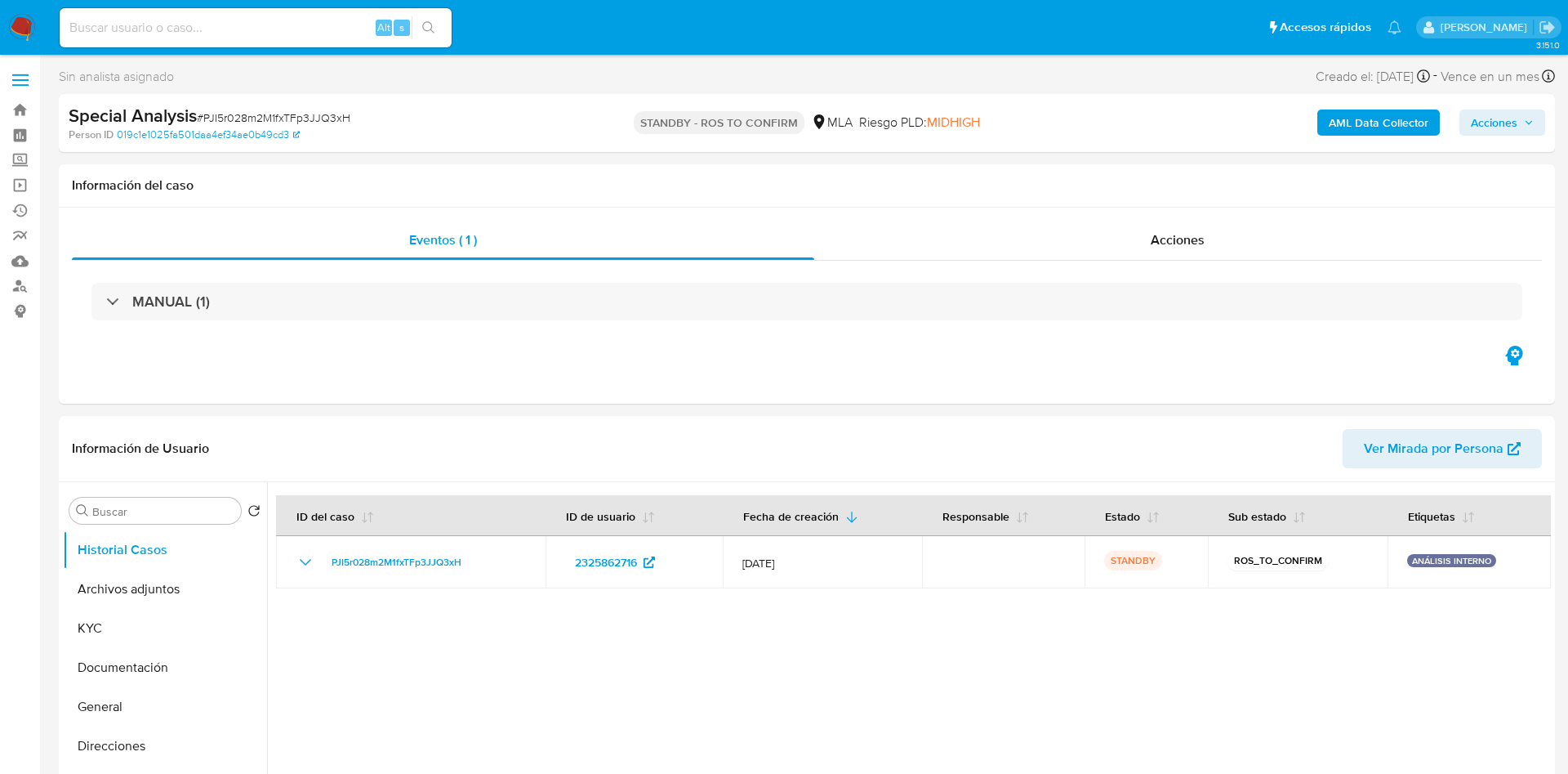
select select "10"
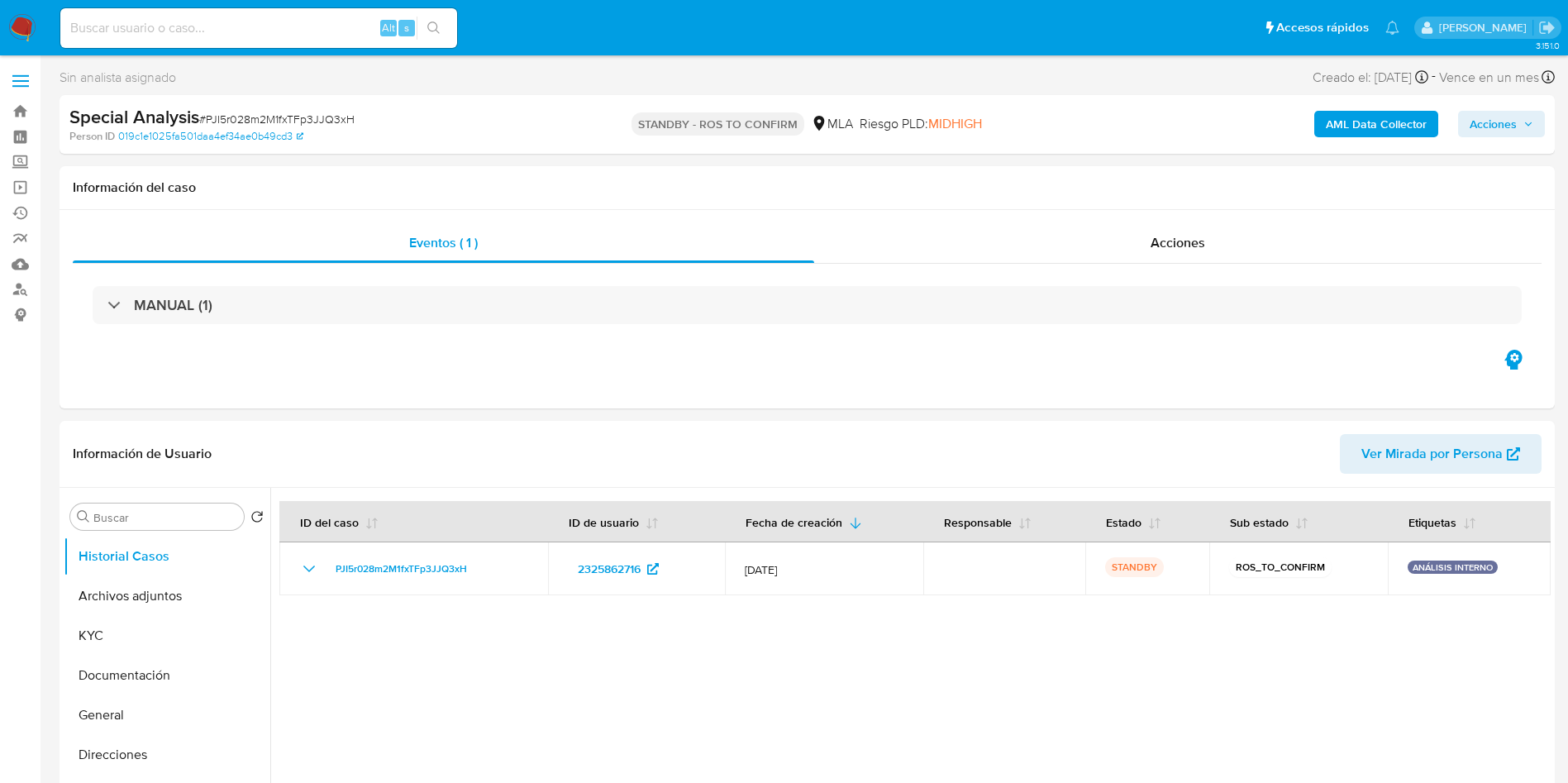
click at [213, 33] on input at bounding box center [258, 29] width 397 height 22
paste input "whCc0bmICBUlIrjIAOF82aGp"
type input "whCc0bmICBUlIrjIAOF82aGp"
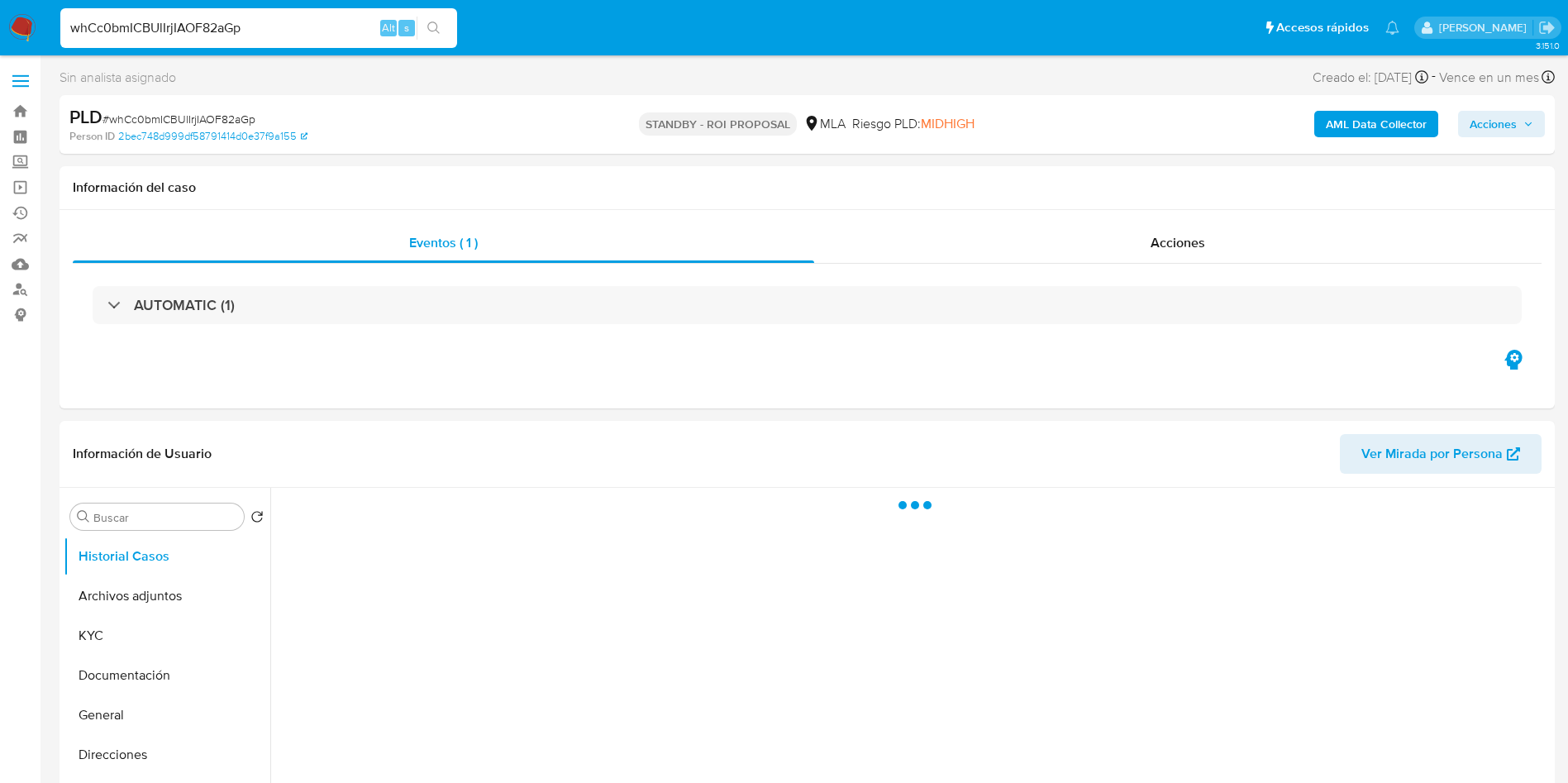
select select "10"
